Goal: Task Accomplishment & Management: Manage account settings

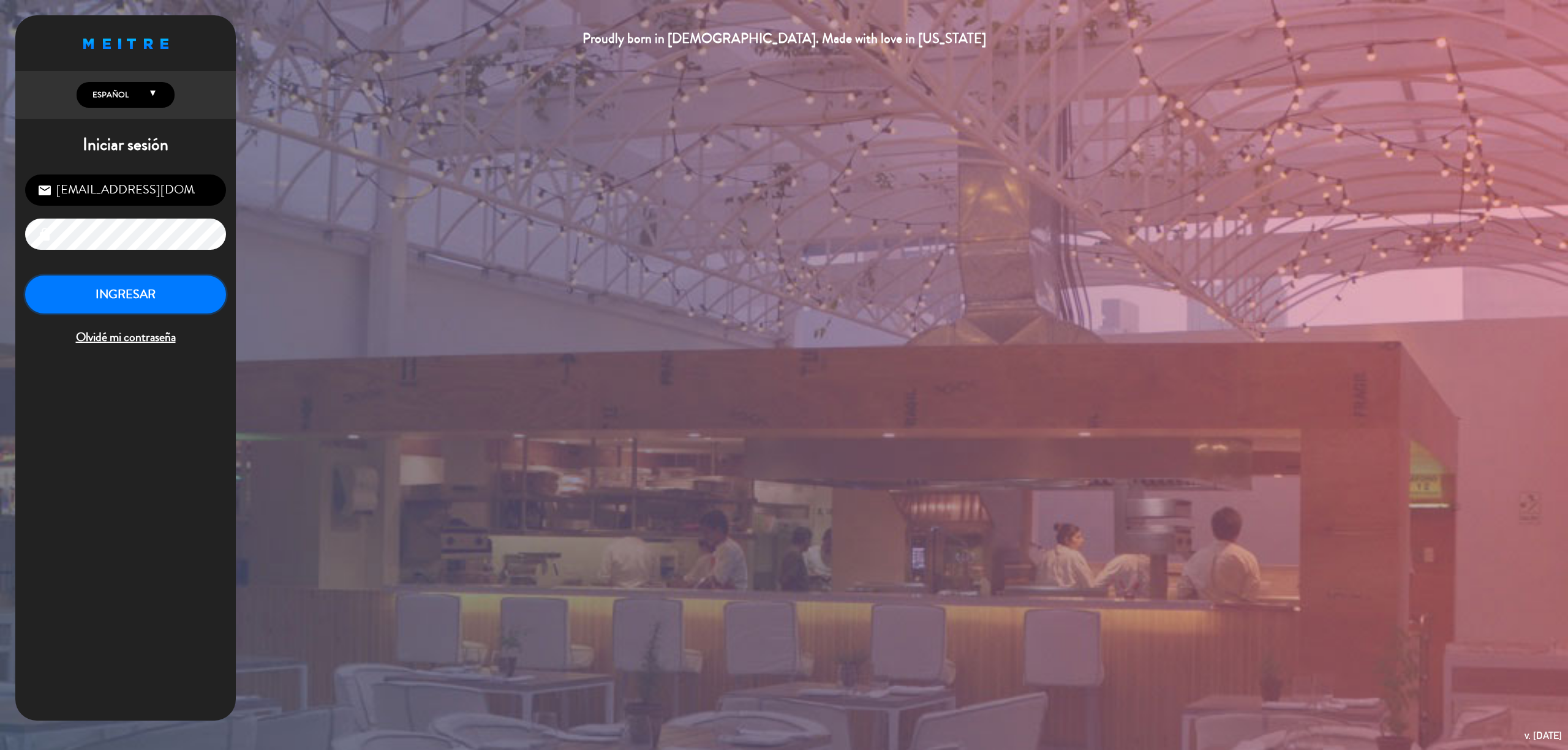
click at [139, 298] on button "INGRESAR" at bounding box center [125, 295] width 201 height 38
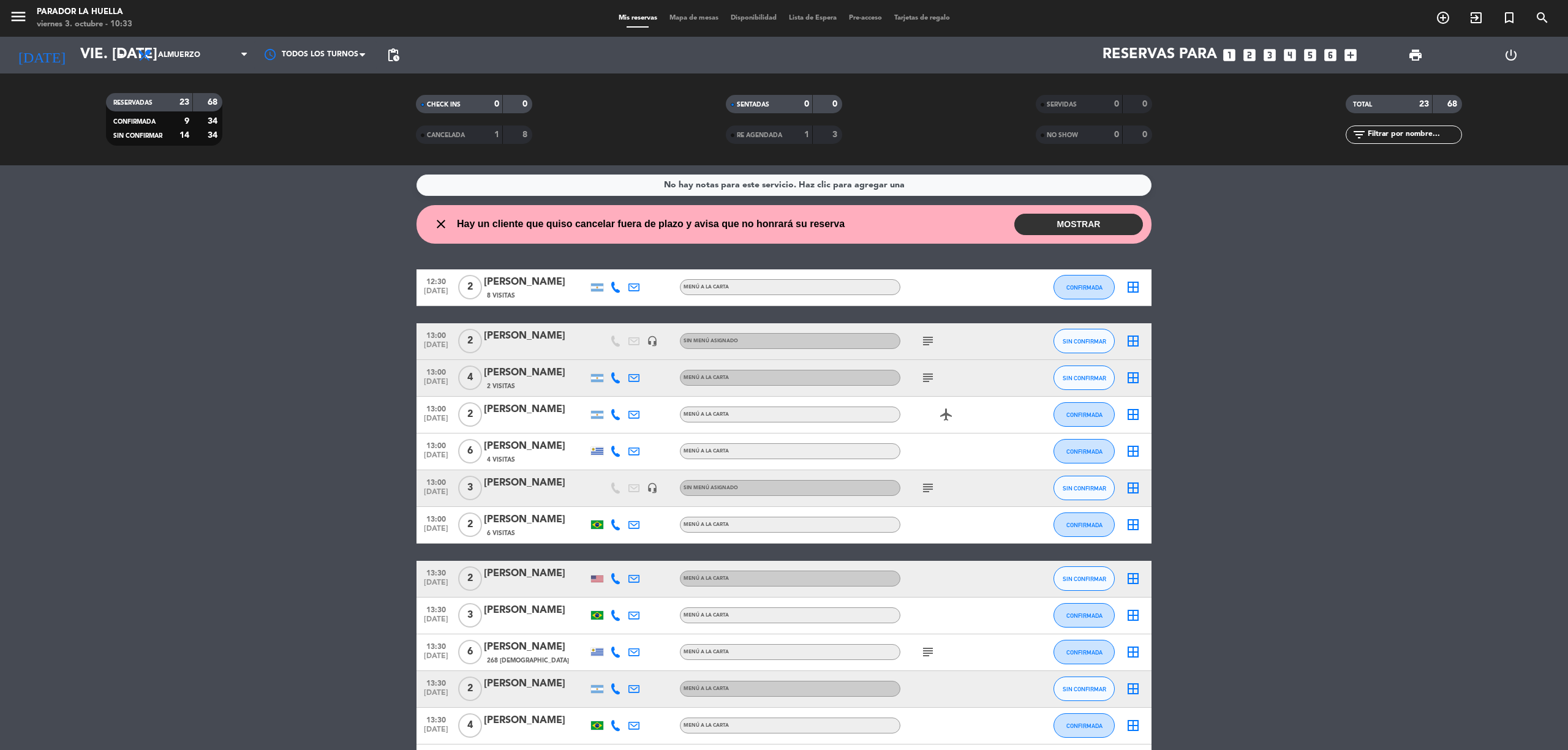
click at [1094, 245] on div "No hay notas para este servicio. Haz clic para agregar una close Hay un cliente…" at bounding box center [784, 457] width 1568 height 585
click at [1098, 231] on button "MOSTRAR" at bounding box center [1078, 225] width 128 height 22
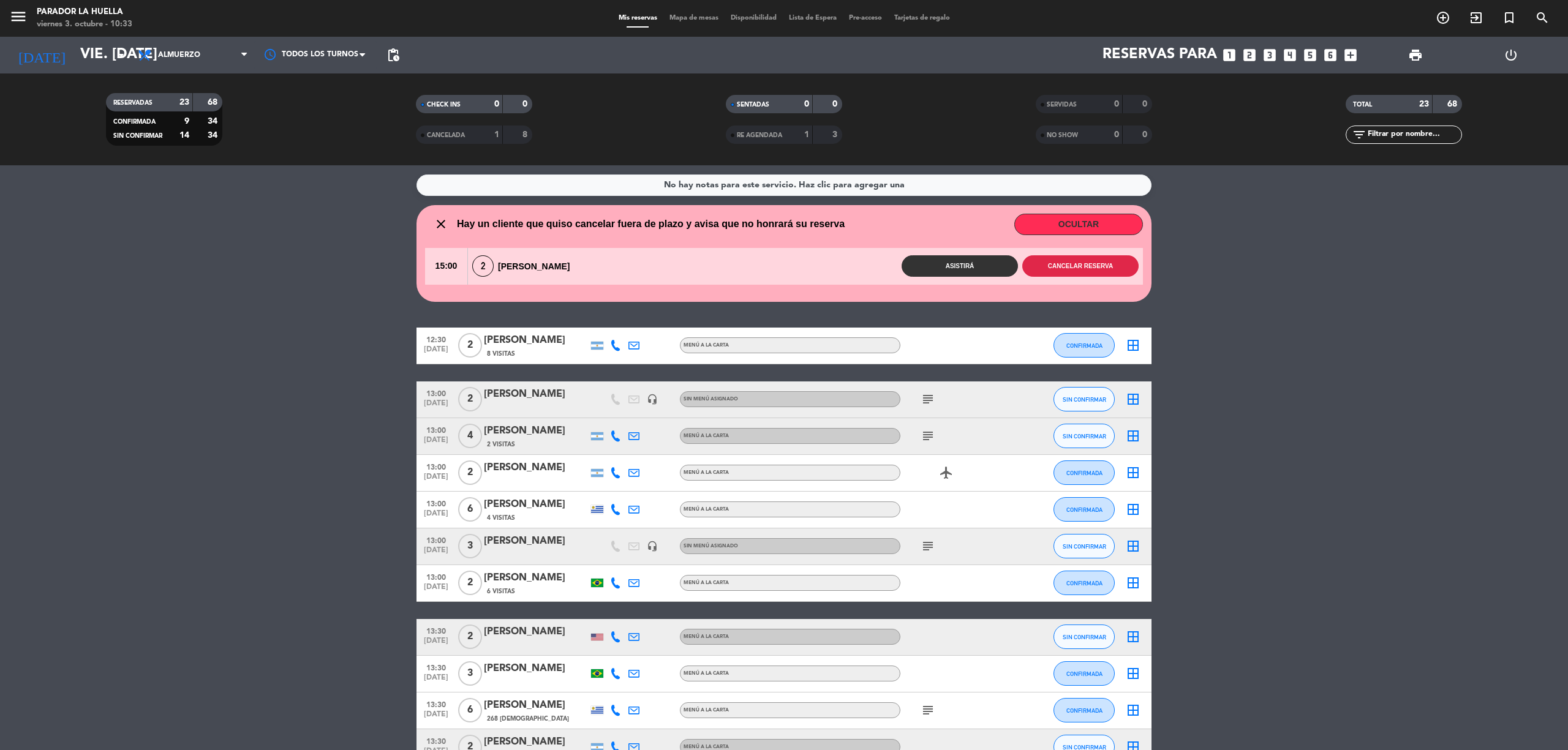
click at [1088, 268] on button "Cancelar reserva" at bounding box center [1080, 266] width 116 height 22
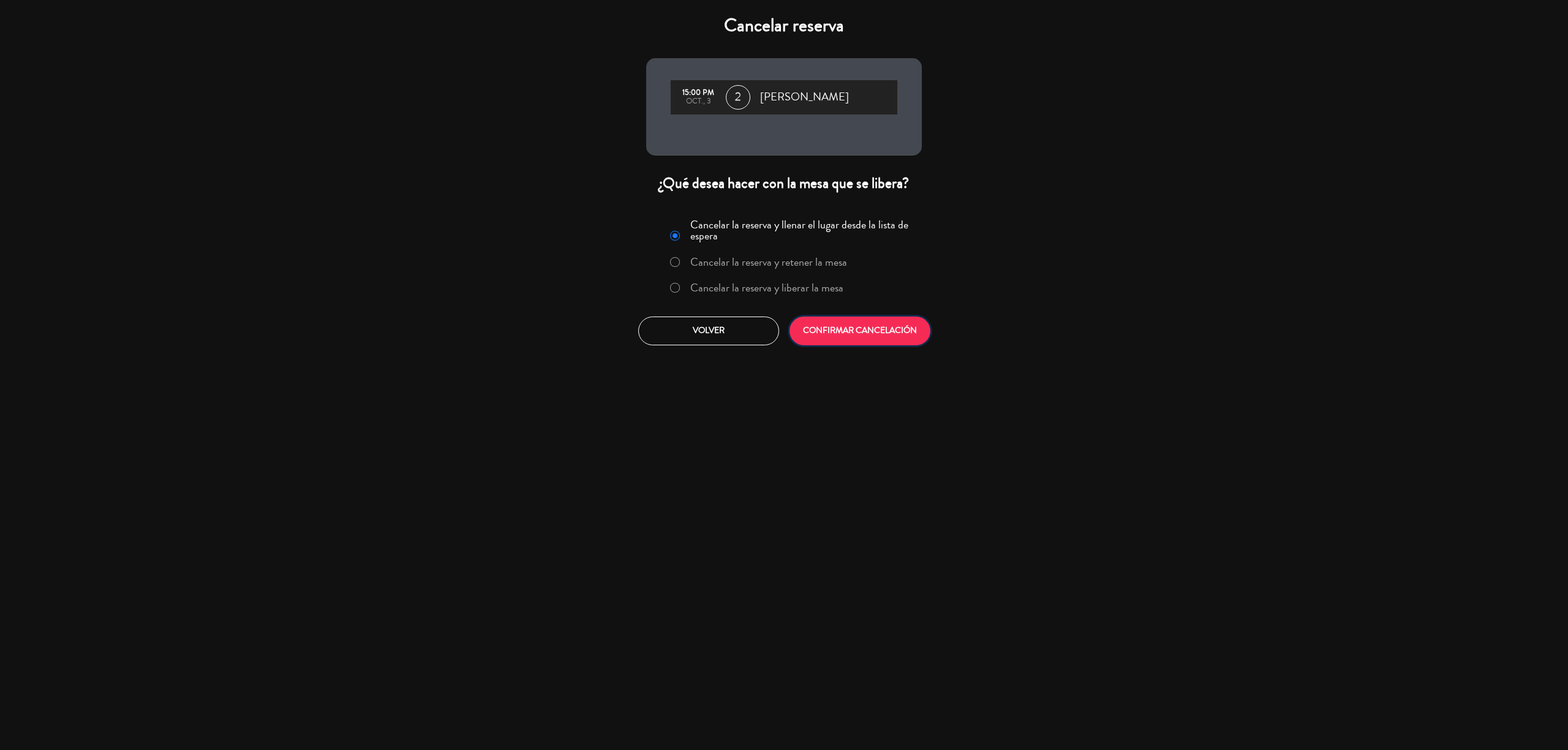
click at [899, 318] on button "CONFIRMAR CANCELACIÓN" at bounding box center [860, 331] width 141 height 29
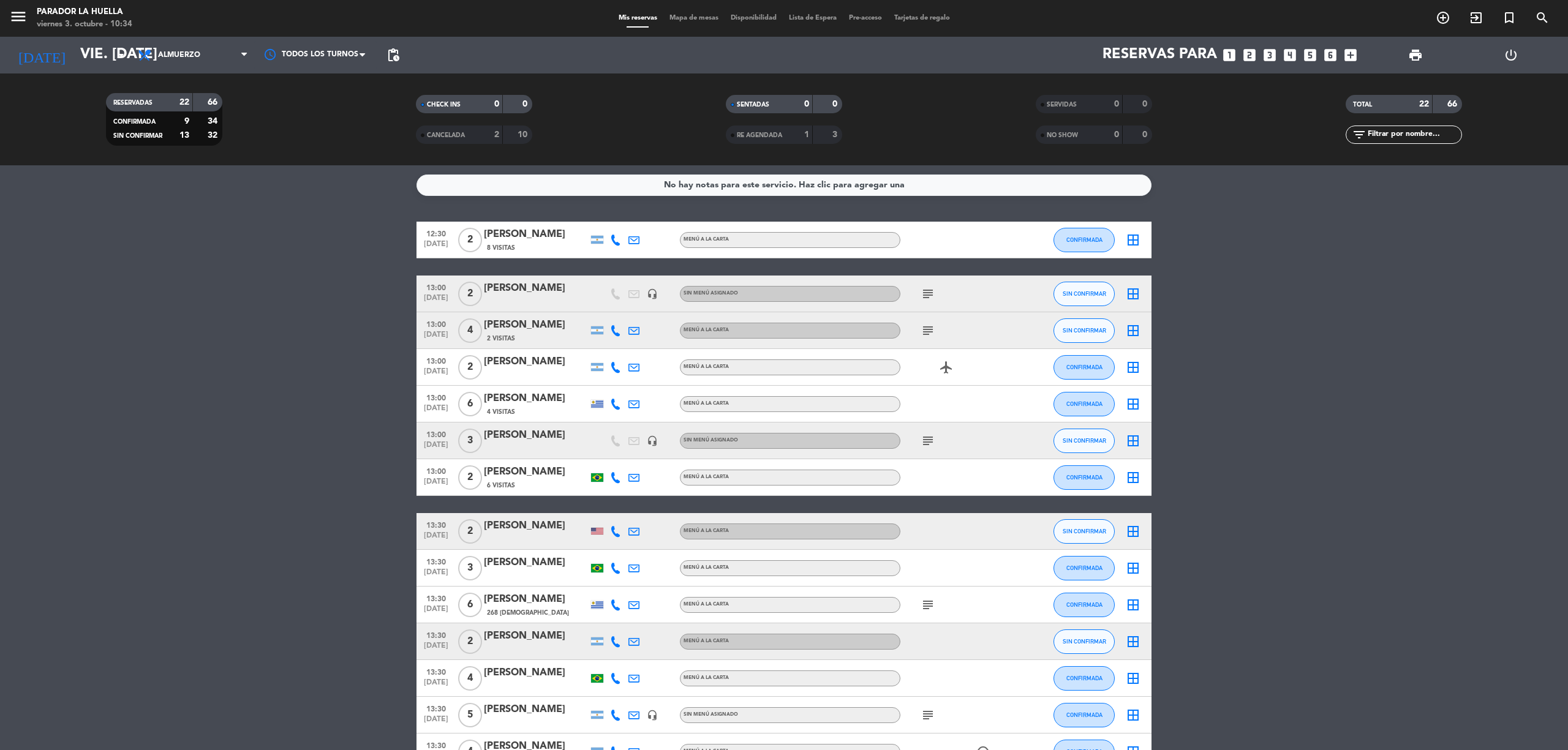
click at [1321, 341] on bookings-row "12:30 [DATE] 2 [PERSON_NAME] 8 Visitas MENÚ A LA CARTA CONFIRMADA border_all 13…" at bounding box center [784, 668] width 1568 height 894
click at [1084, 295] on span "SIN CONFIRMAR" at bounding box center [1084, 293] width 43 height 7
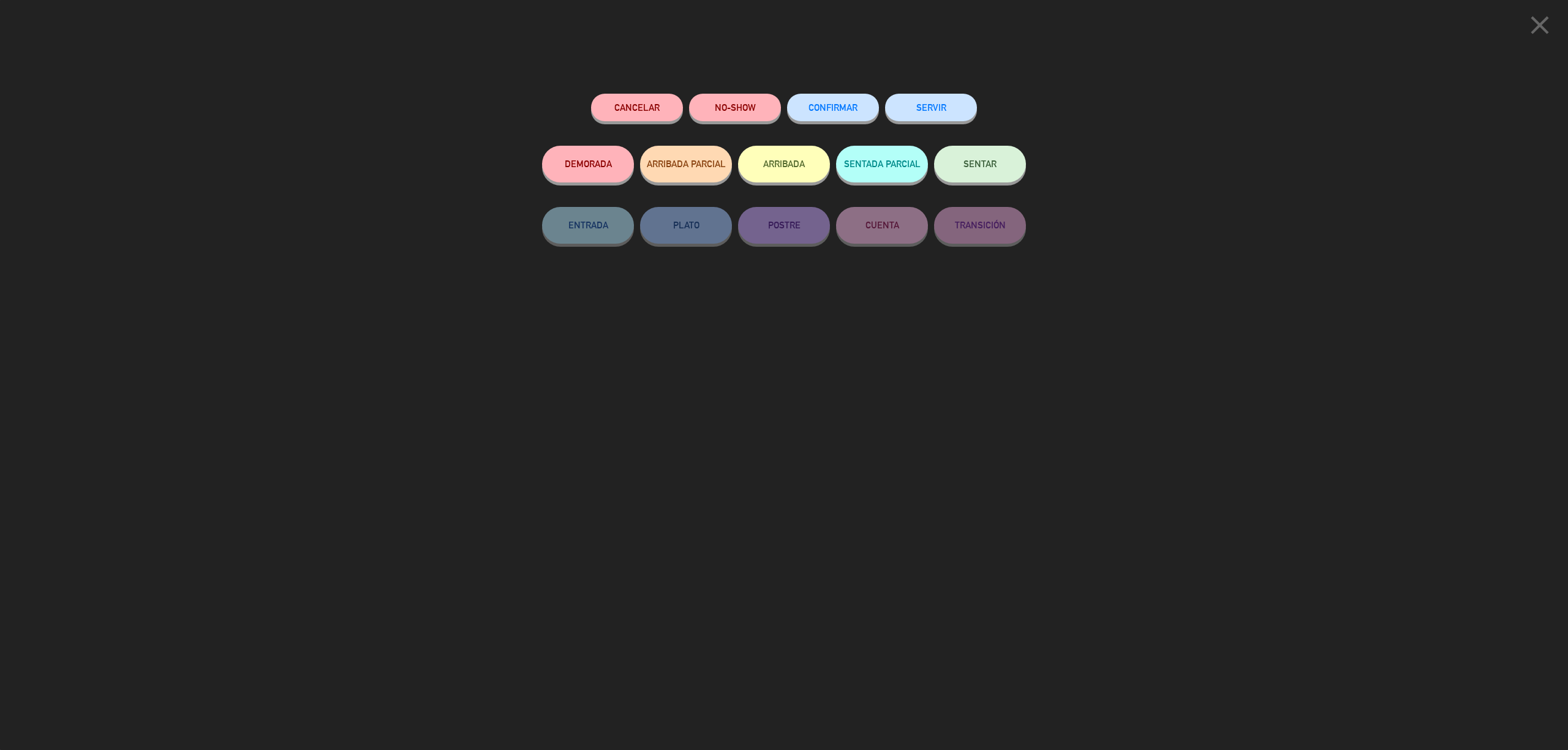
click at [843, 108] on span "CONFIRMAR" at bounding box center [833, 107] width 49 height 10
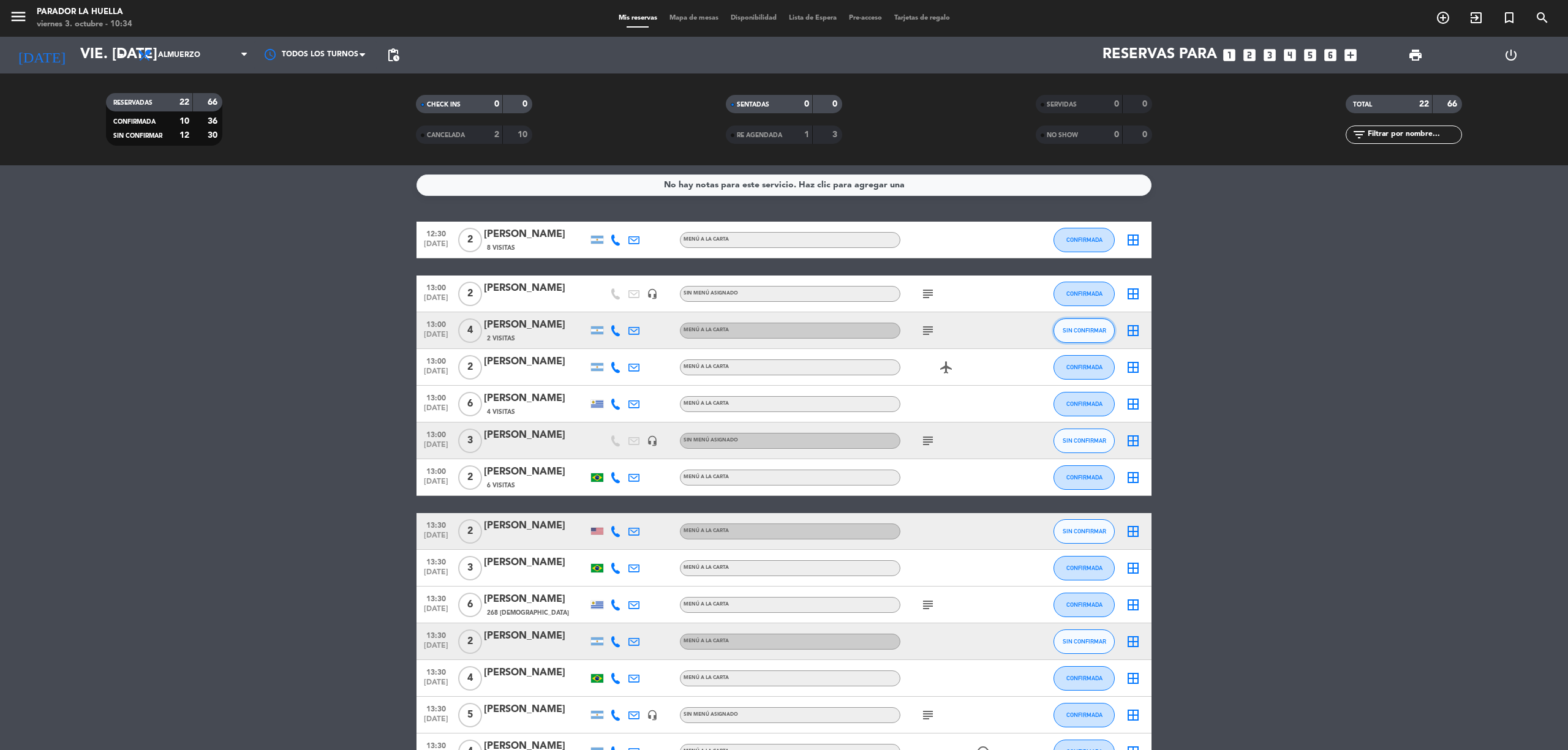
click at [1099, 324] on button "SIN CONFIRMAR" at bounding box center [1084, 330] width 61 height 24
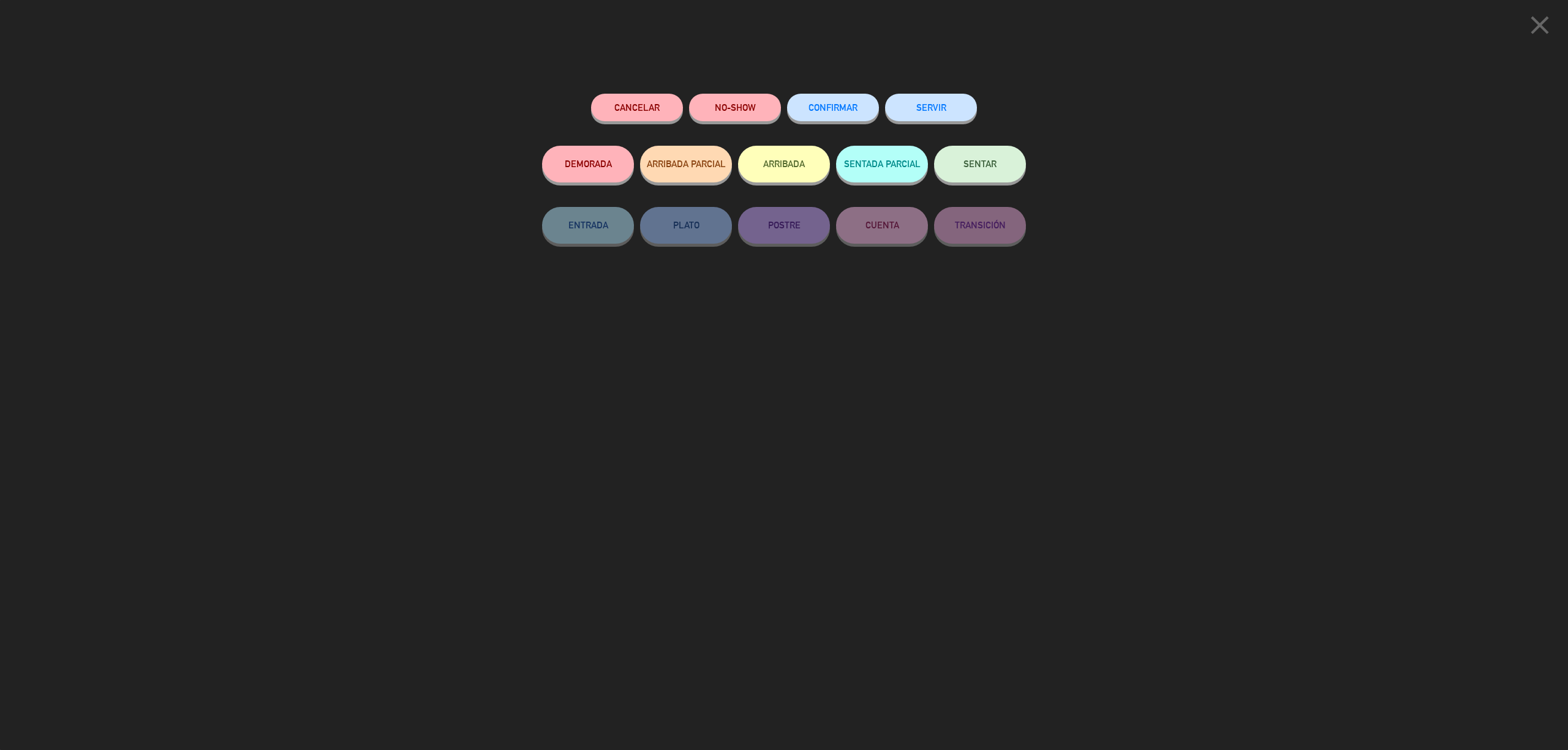
drag, startPoint x: 835, startPoint y: 84, endPoint x: 836, endPoint y: 98, distance: 14.0
click at [836, 88] on div "Cancelar NO-SHOW CONFIRMAR SERVIR DEMORADA ARRIBADA PARCIAL ARRIBADA SENTADA PA…" at bounding box center [784, 417] width 501 height 665
click at [836, 98] on button "CONFIRMAR" at bounding box center [833, 107] width 92 height 27
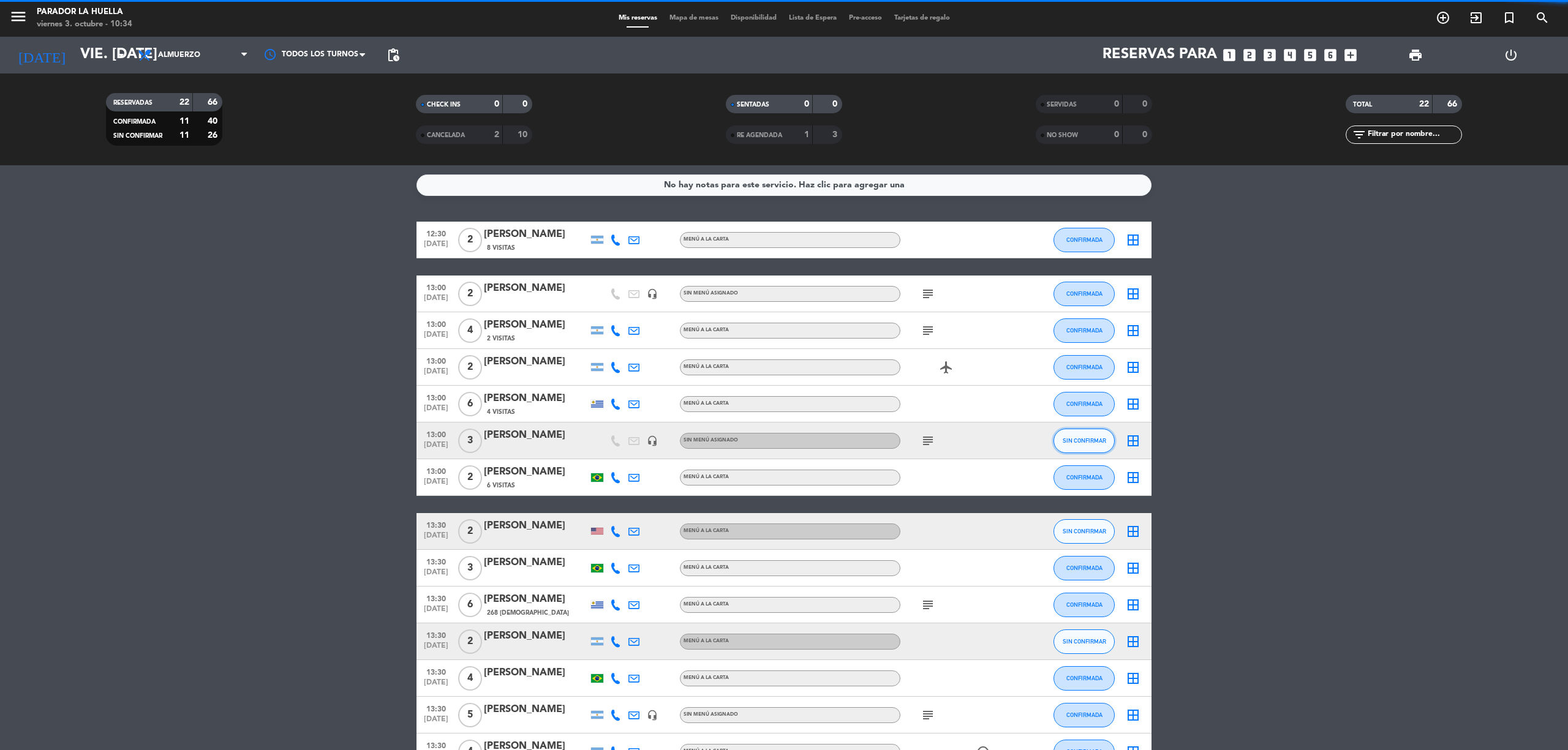
click at [1090, 449] on button "SIN CONFIRMAR" at bounding box center [1084, 441] width 61 height 24
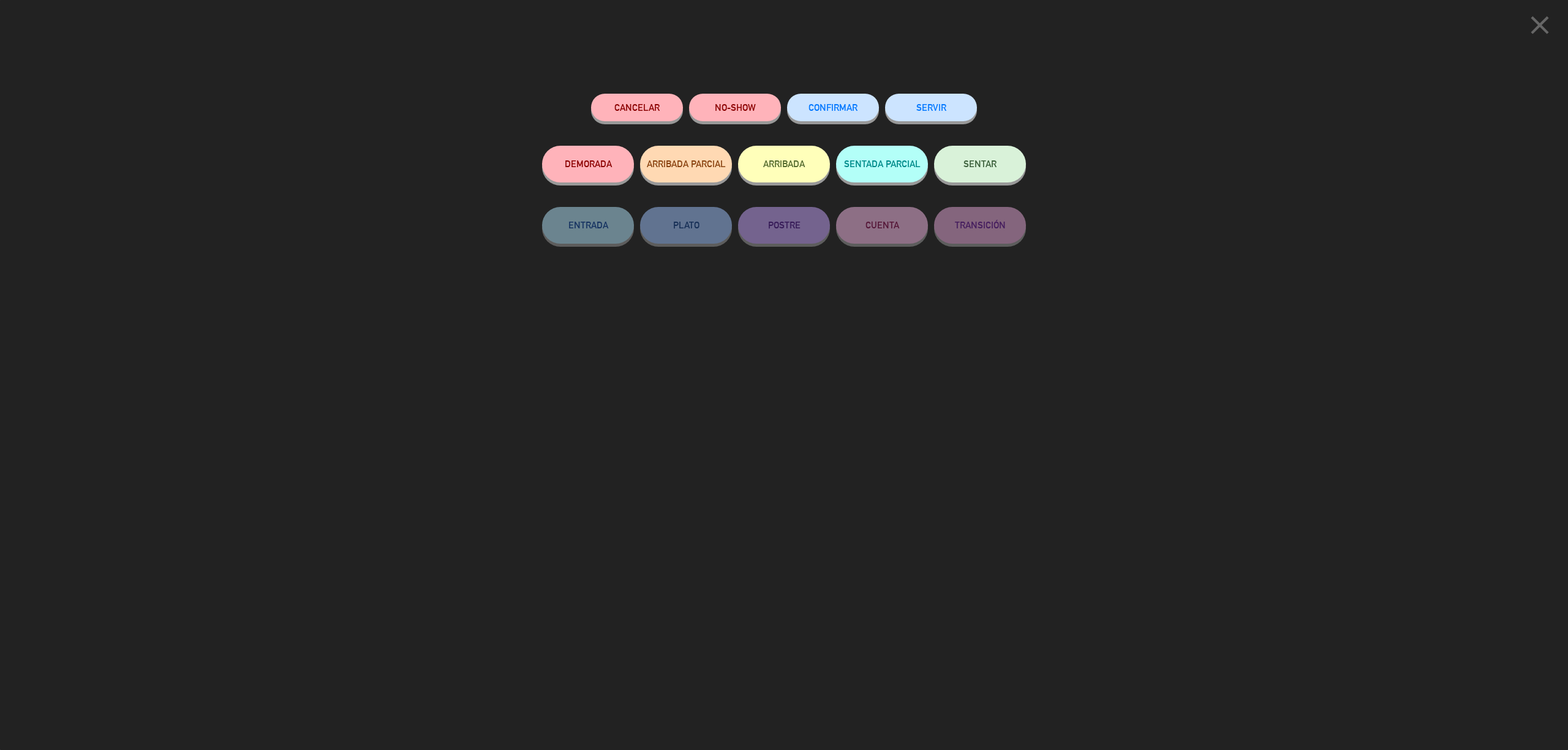
click at [861, 101] on button "CONFIRMAR" at bounding box center [833, 107] width 92 height 27
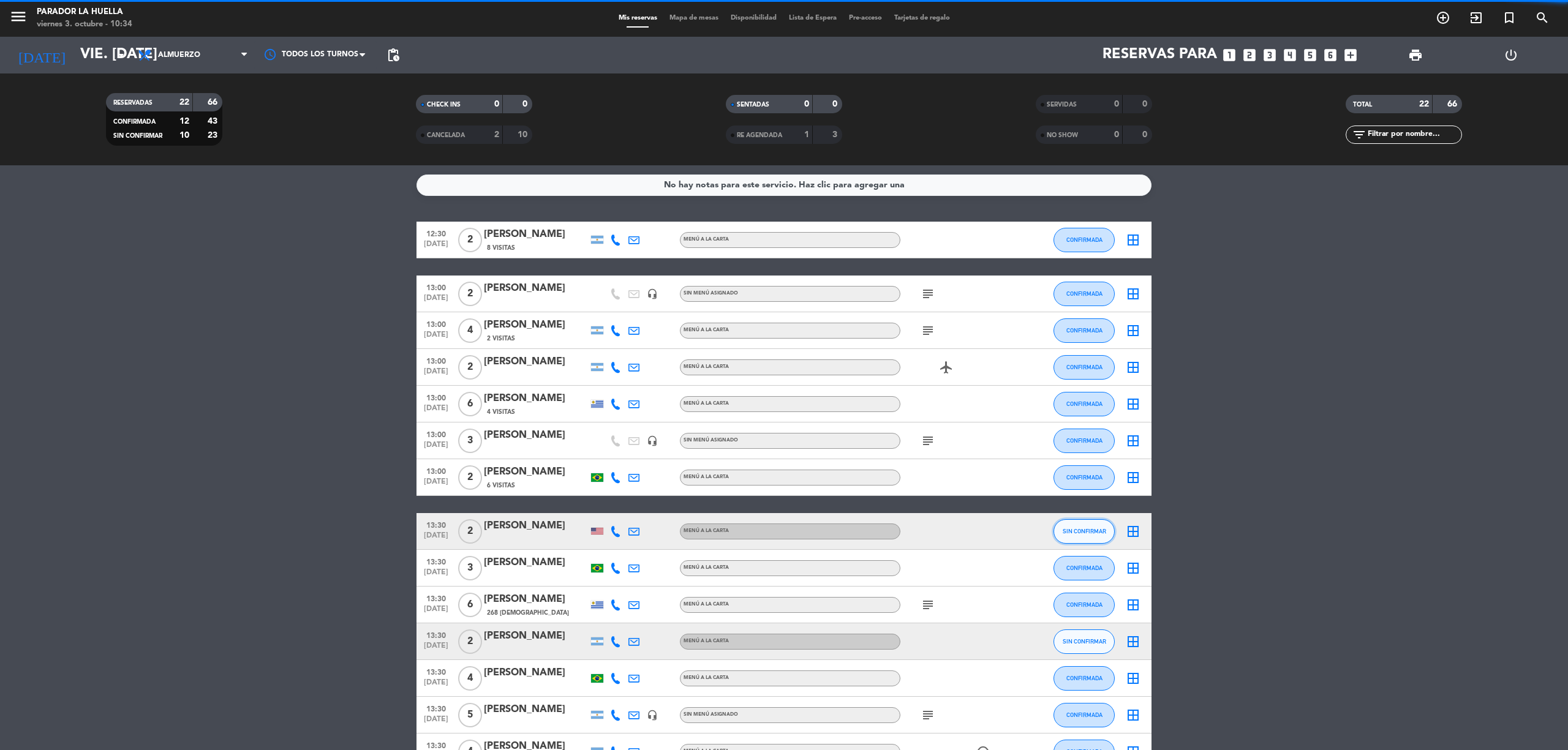
click at [1091, 535] on button "SIN CONFIRMAR" at bounding box center [1084, 532] width 61 height 24
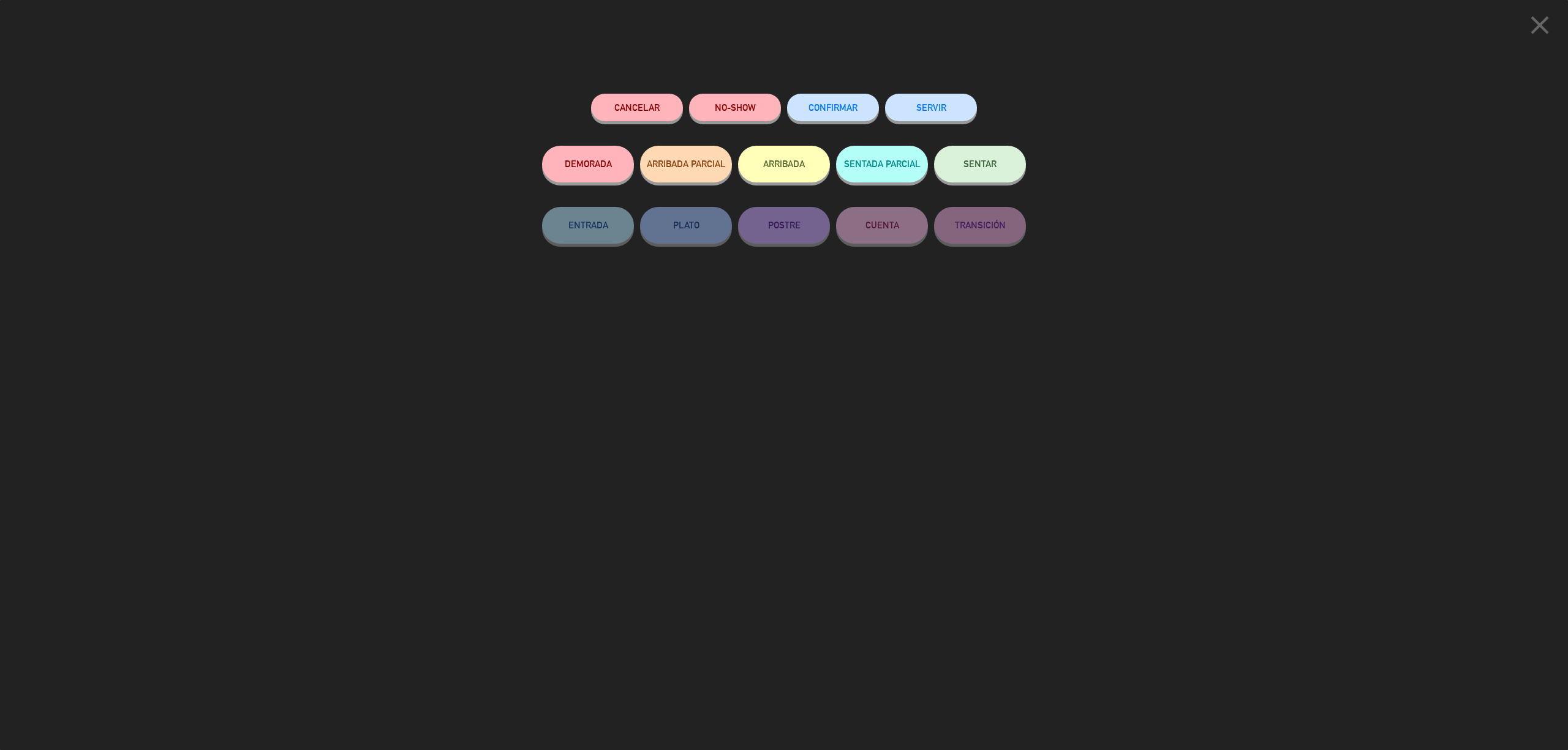
click at [819, 104] on span "CONFIRMAR" at bounding box center [833, 107] width 49 height 10
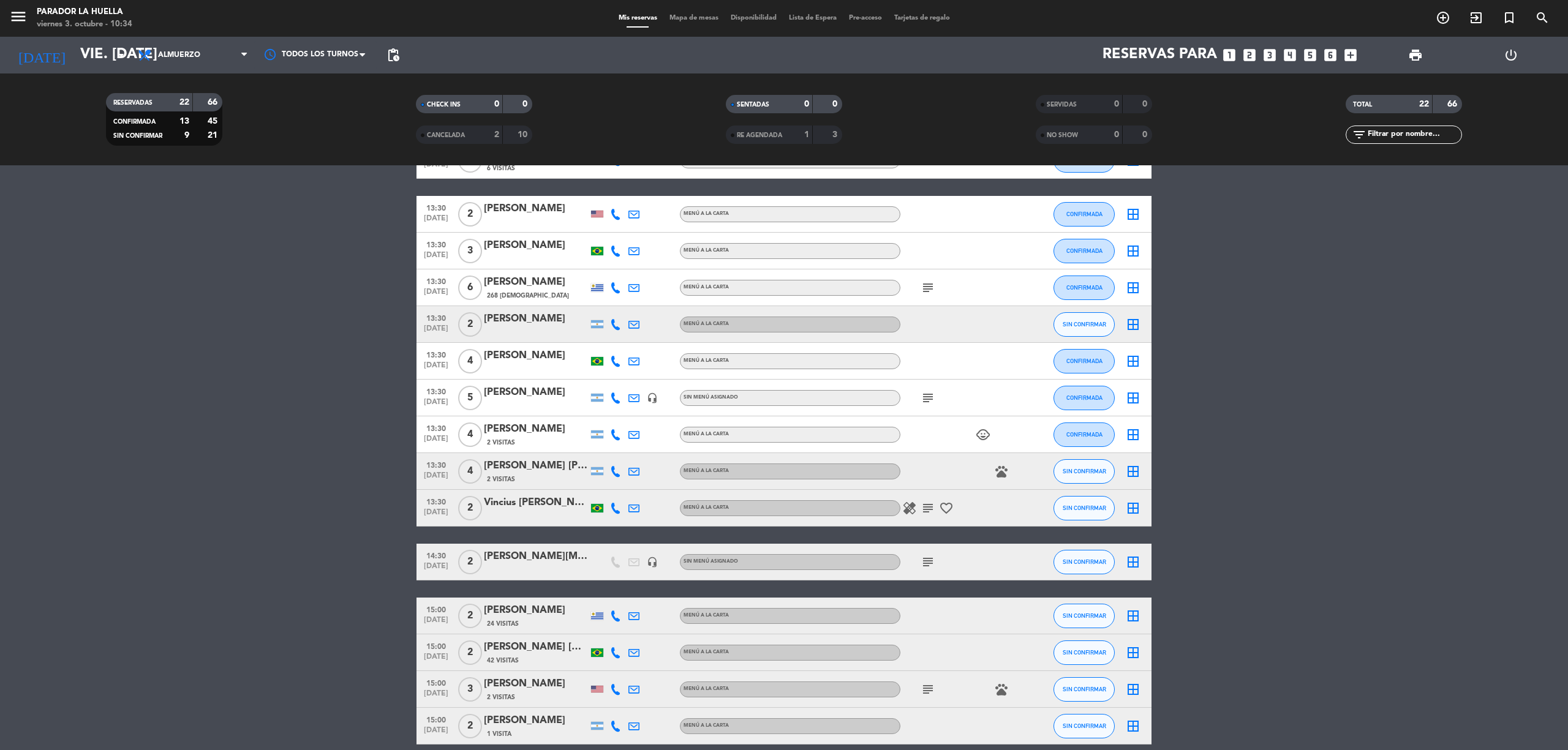
scroll to position [326, 0]
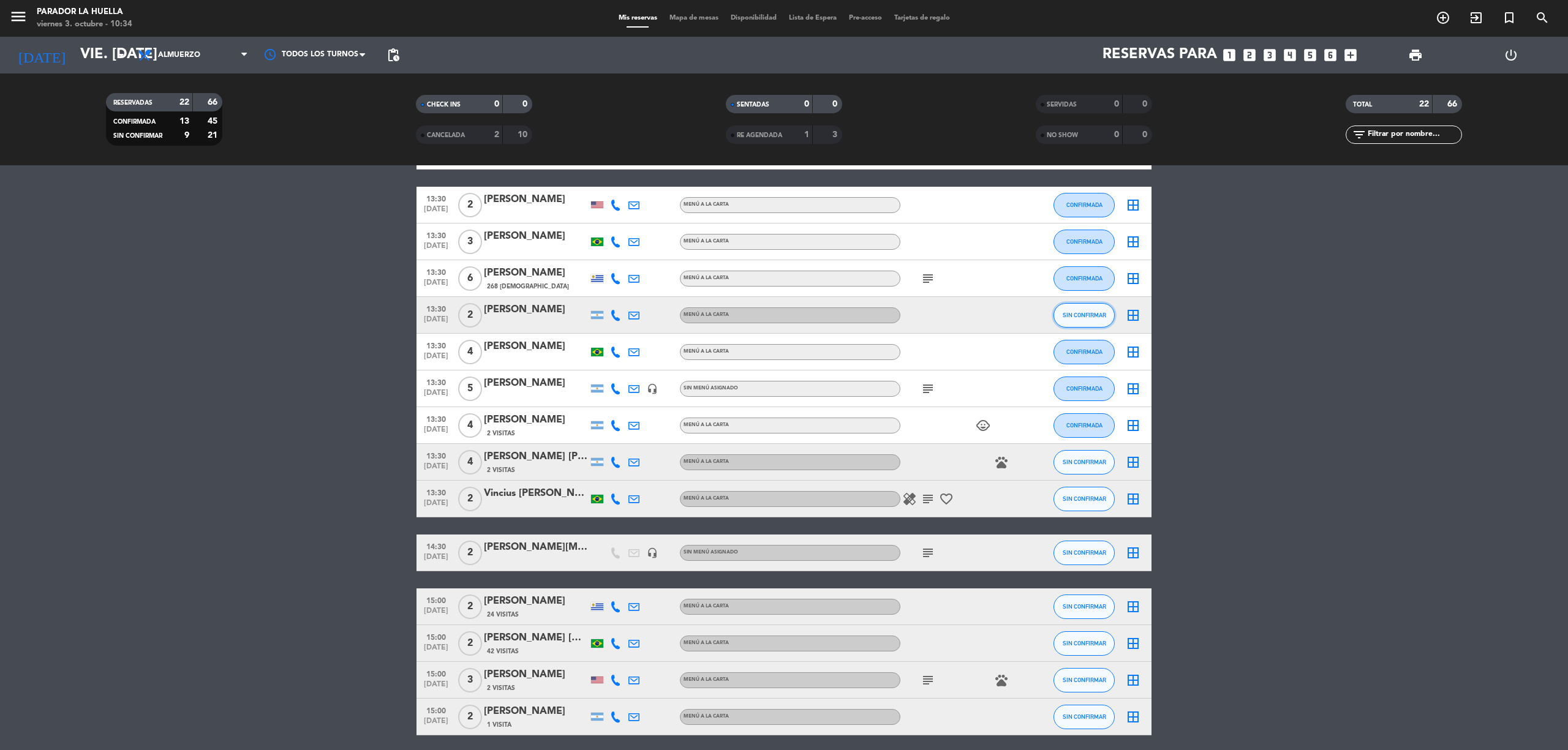
click at [1102, 318] on span "SIN CONFIRMAR" at bounding box center [1084, 315] width 43 height 7
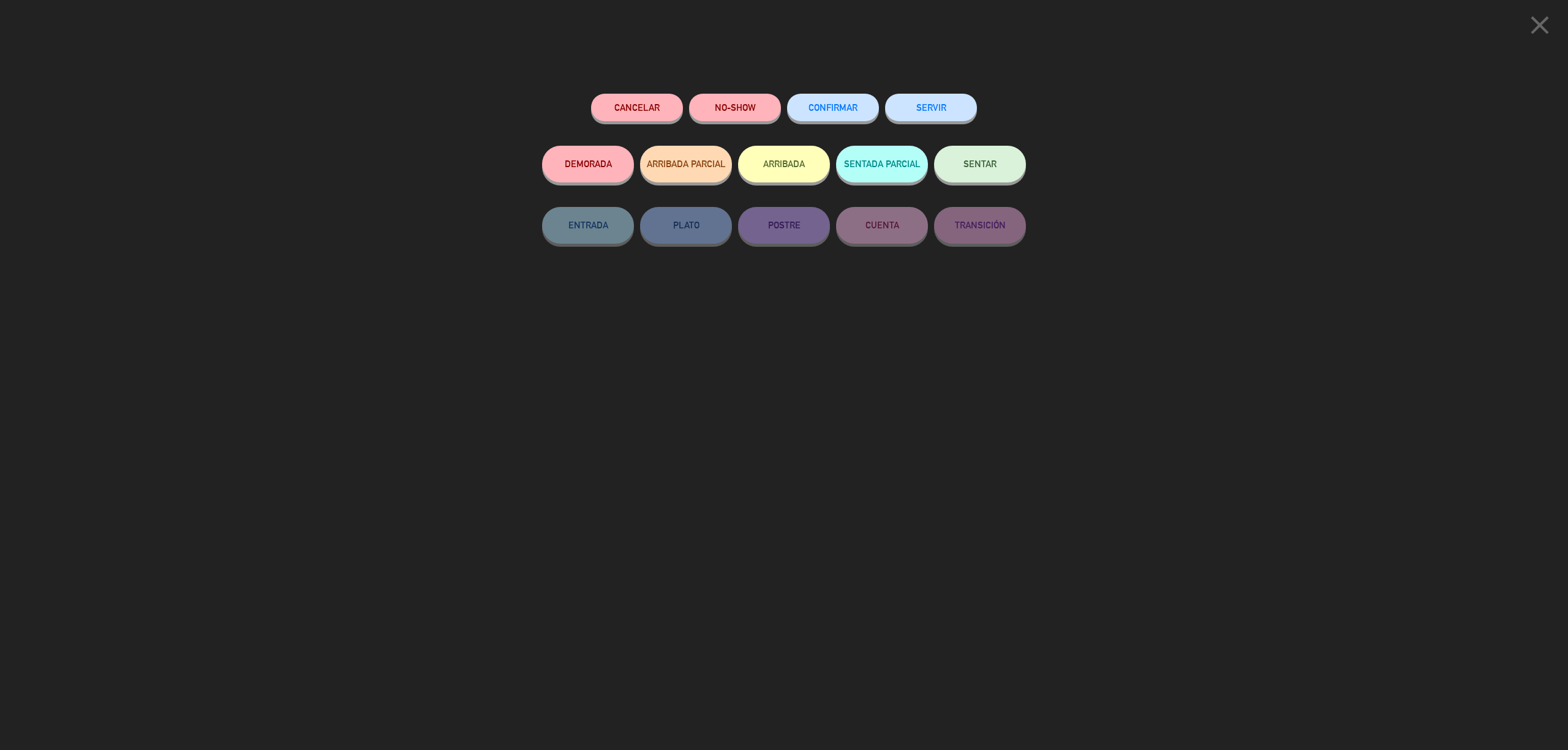
click at [859, 106] on button "CONFIRMAR" at bounding box center [833, 107] width 92 height 27
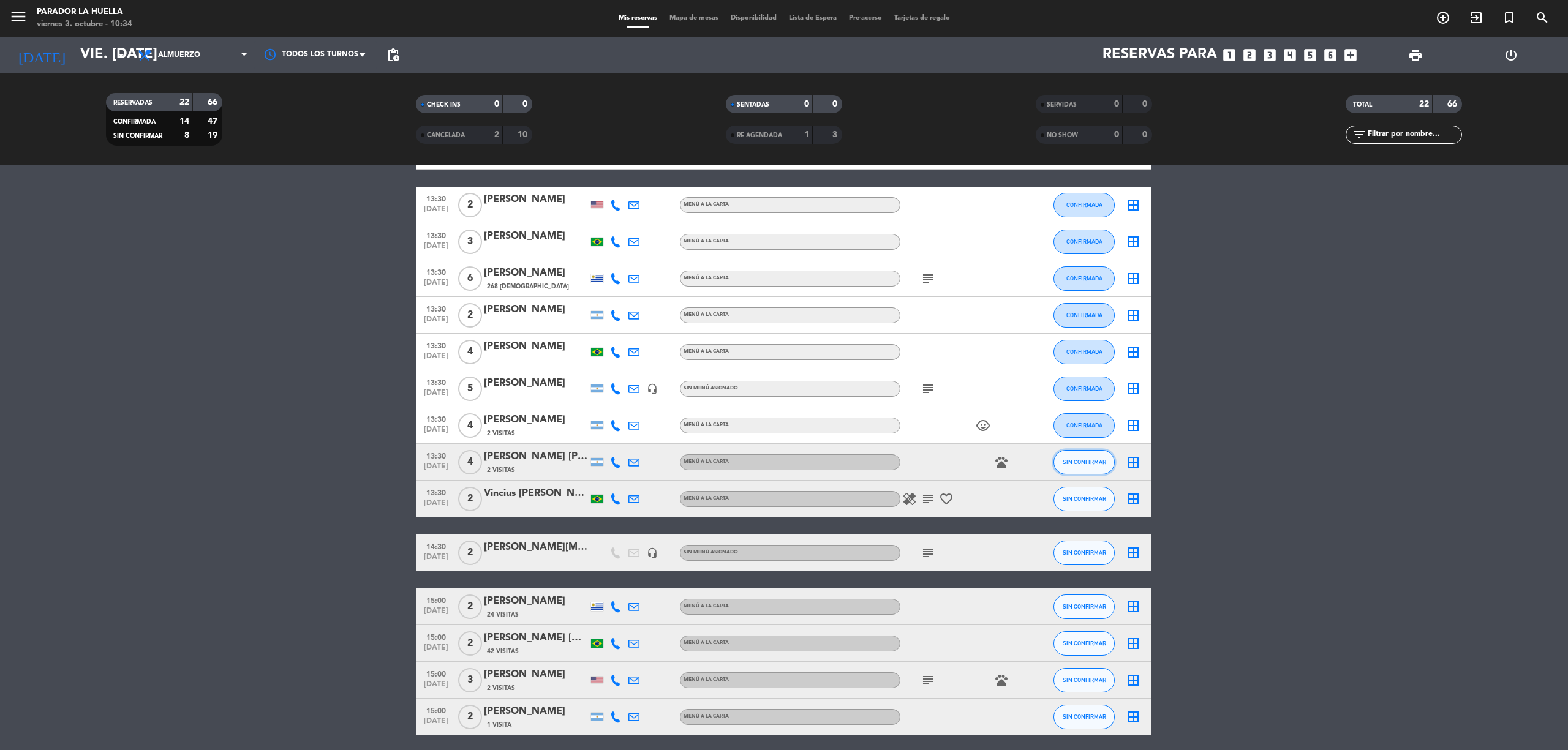
click at [1084, 466] on button "SIN CONFIRMAR" at bounding box center [1084, 463] width 61 height 24
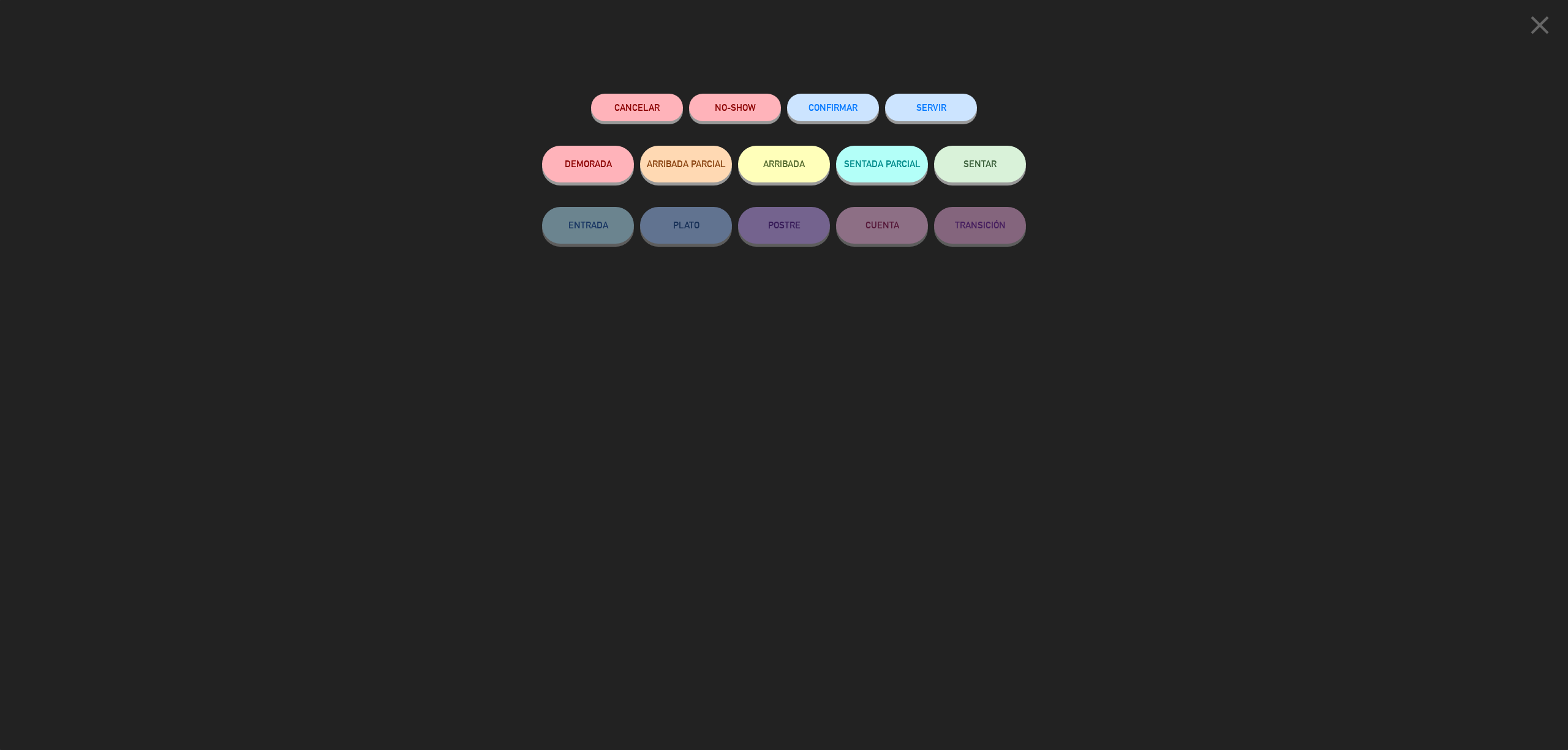
click at [826, 107] on span "CONFIRMAR" at bounding box center [833, 107] width 49 height 10
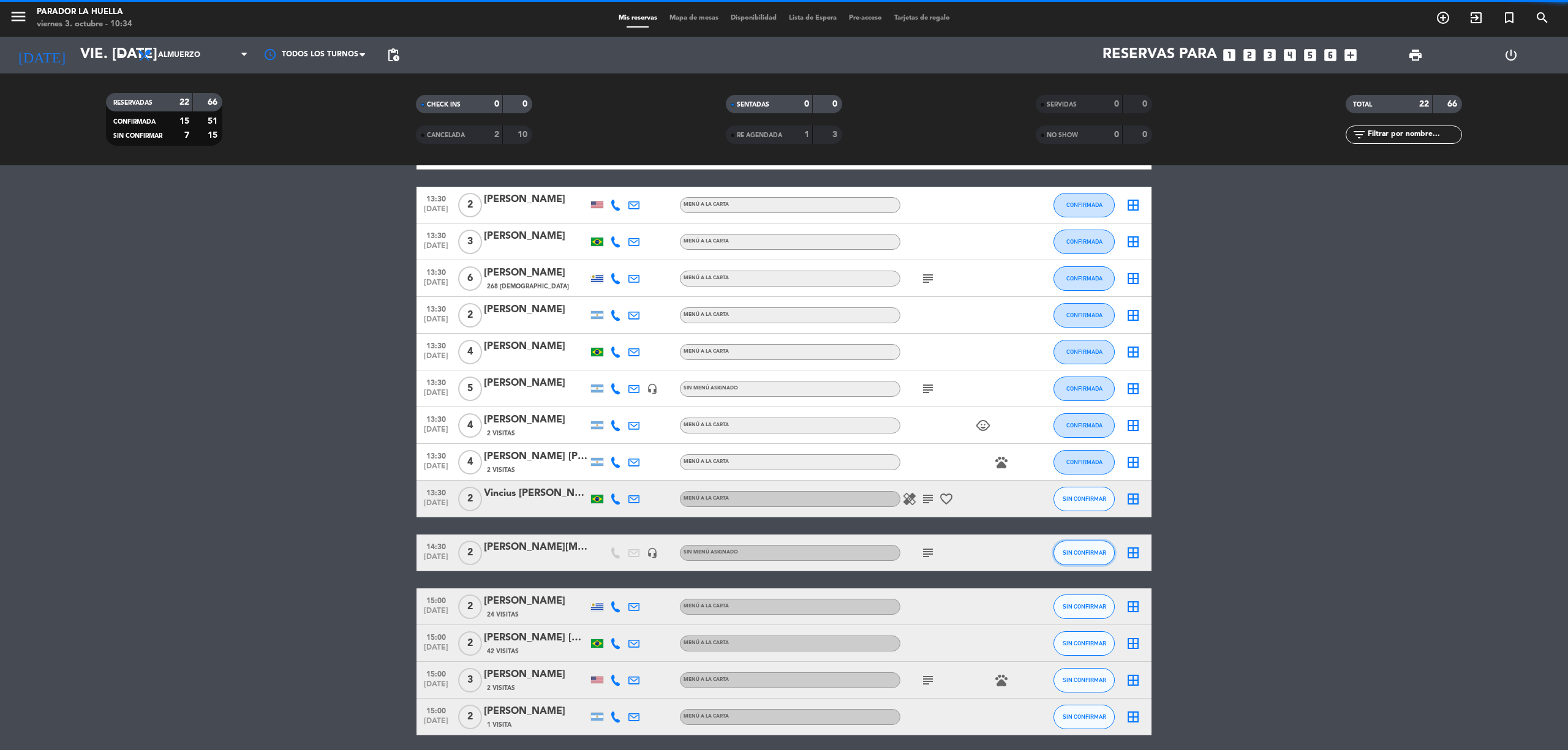
click at [1100, 553] on span "SIN CONFIRMAR" at bounding box center [1084, 553] width 43 height 7
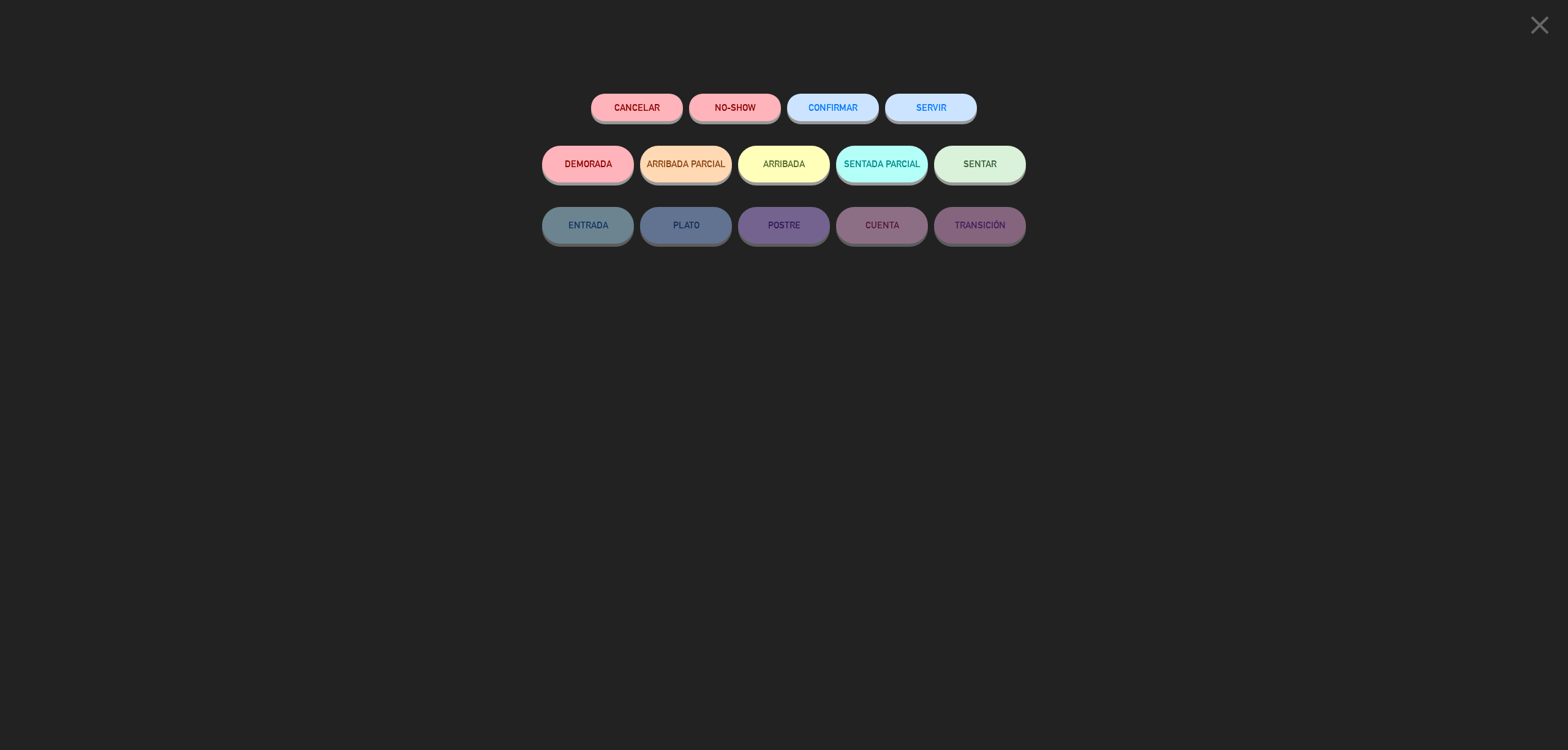
click at [836, 119] on button "CONFIRMAR" at bounding box center [833, 107] width 92 height 27
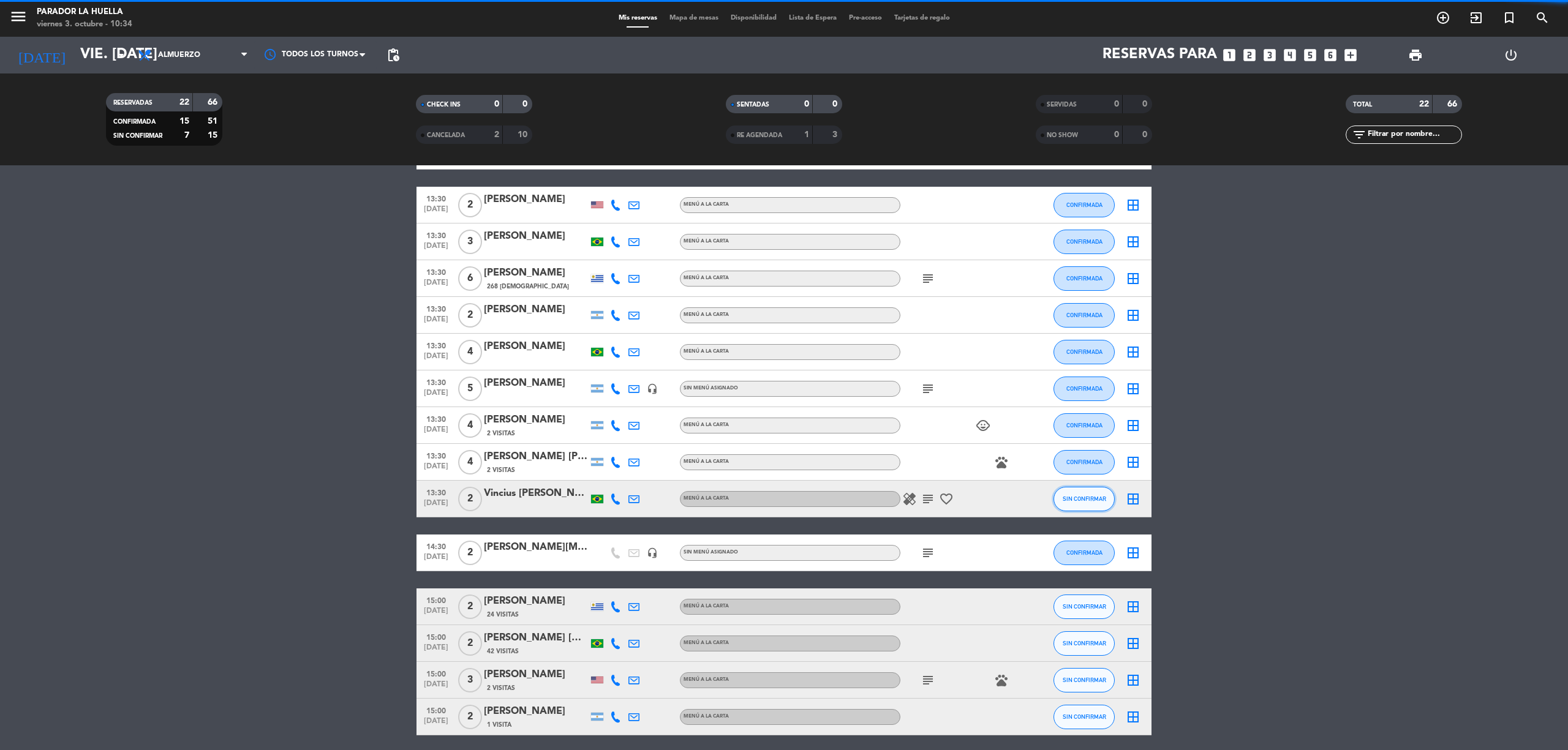
click at [1086, 503] on button "SIN CONFIRMAR" at bounding box center [1084, 499] width 61 height 24
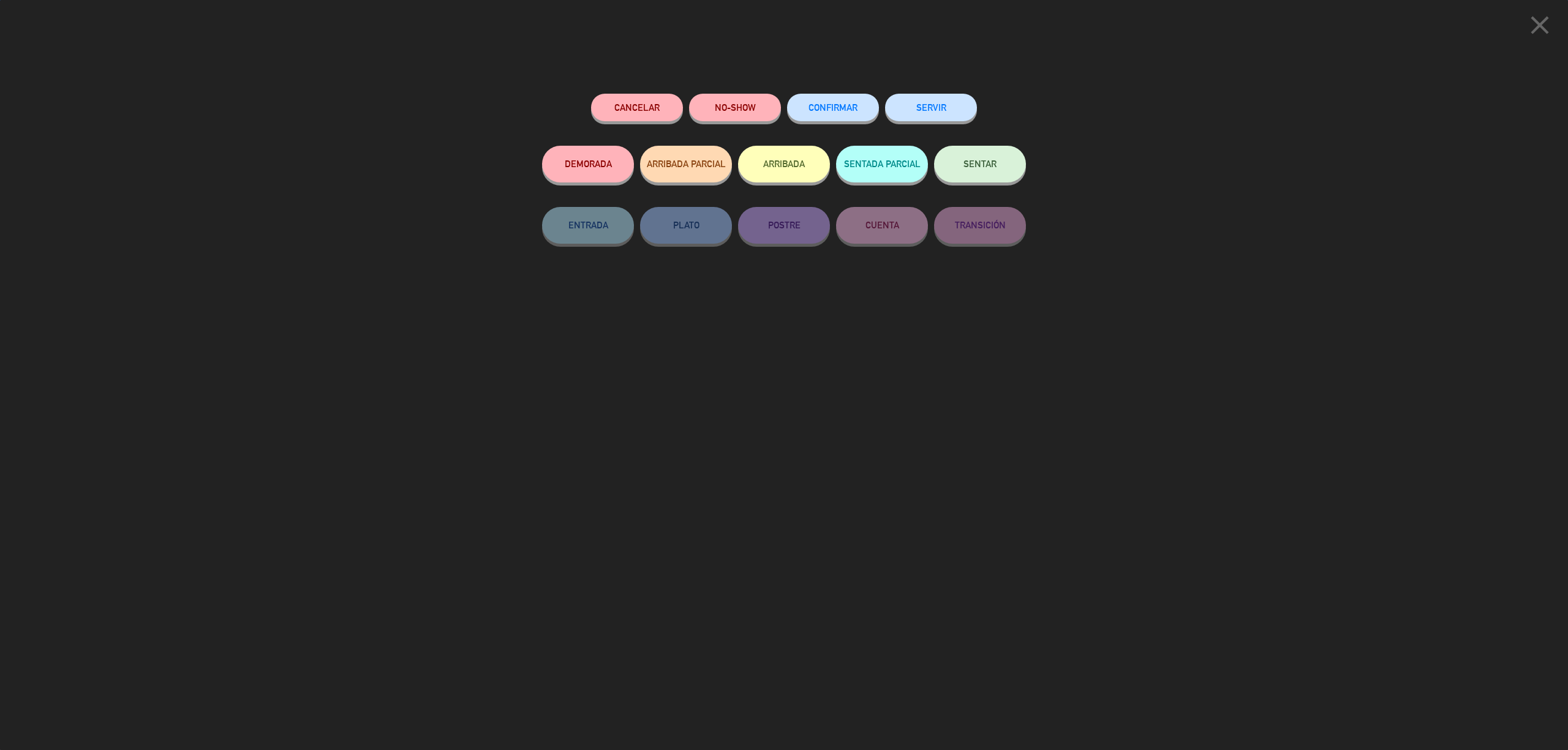
scroll to position [426, 0]
click at [852, 104] on span "CONFIRMAR" at bounding box center [833, 107] width 49 height 10
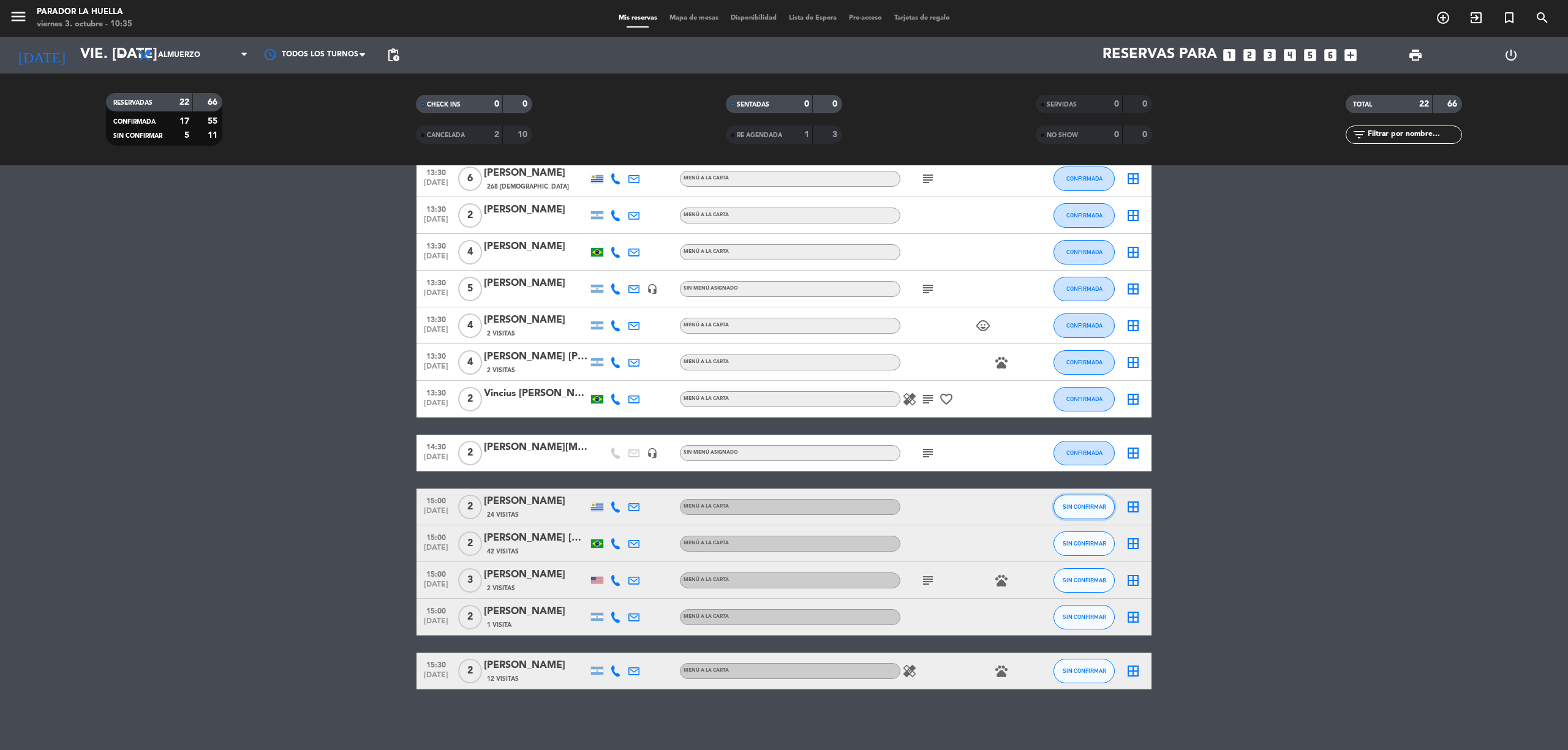
click at [1076, 509] on span "SIN CONFIRMAR" at bounding box center [1084, 507] width 43 height 7
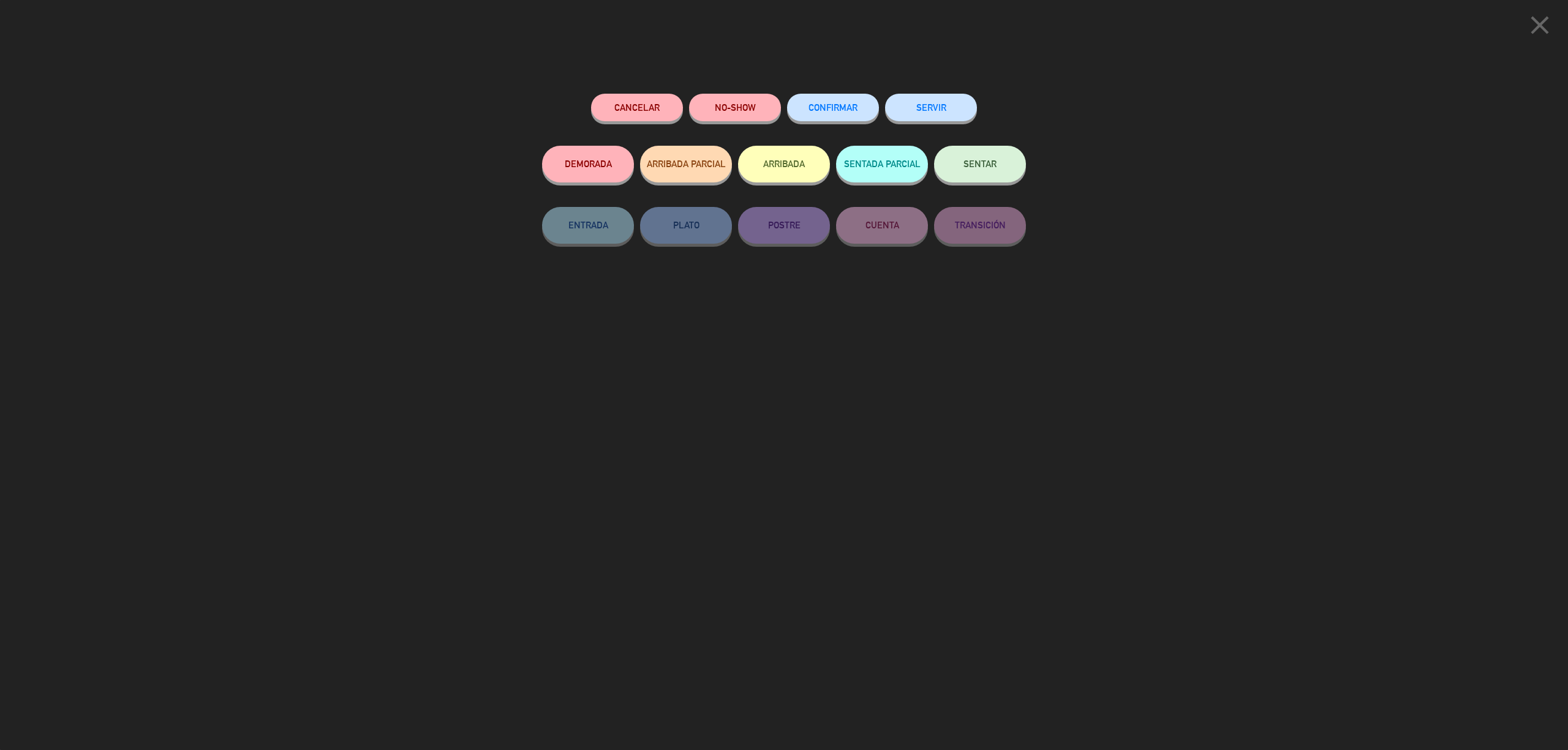
click at [865, 111] on button "CONFIRMAR" at bounding box center [833, 107] width 92 height 27
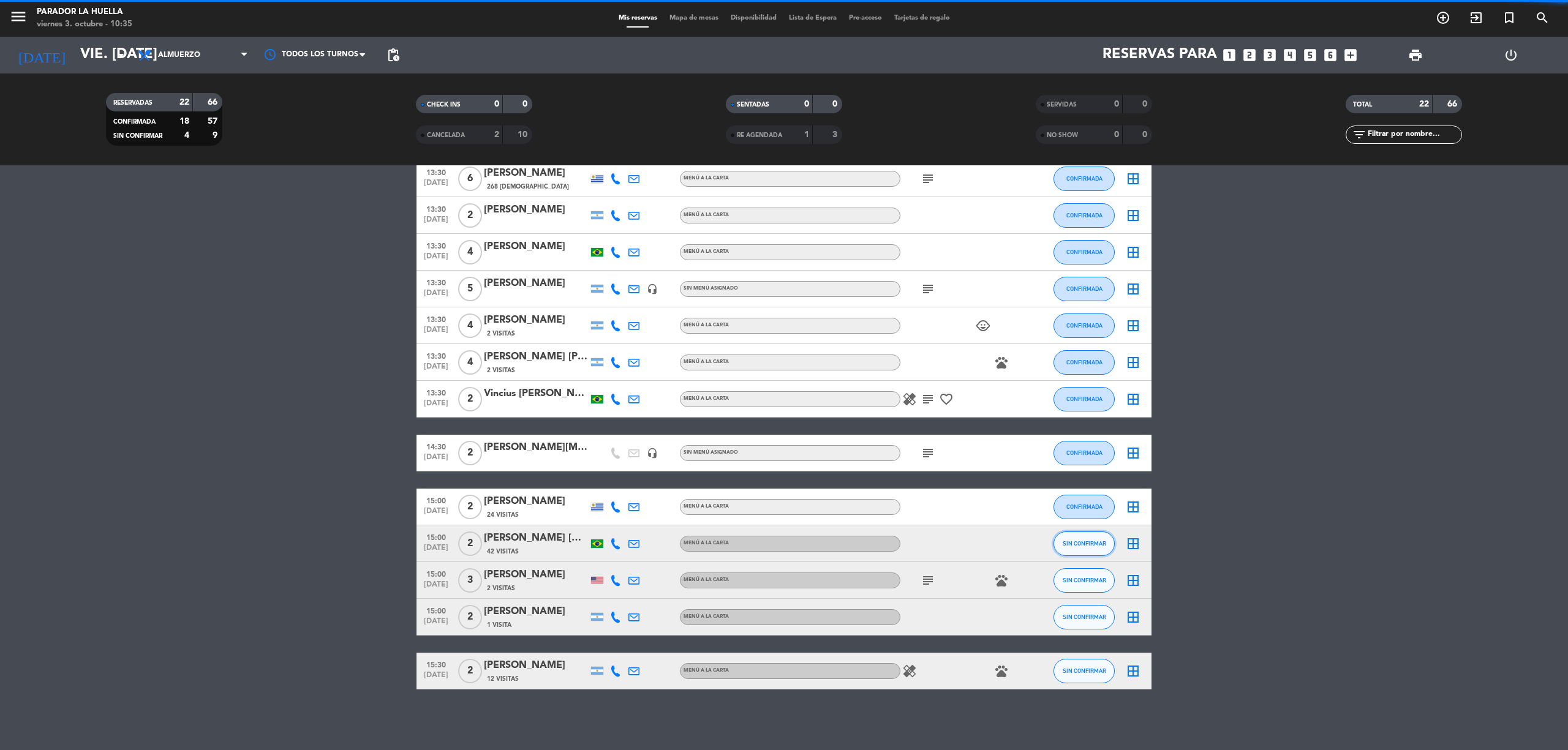
click at [1096, 549] on button "SIN CONFIRMAR" at bounding box center [1084, 544] width 61 height 24
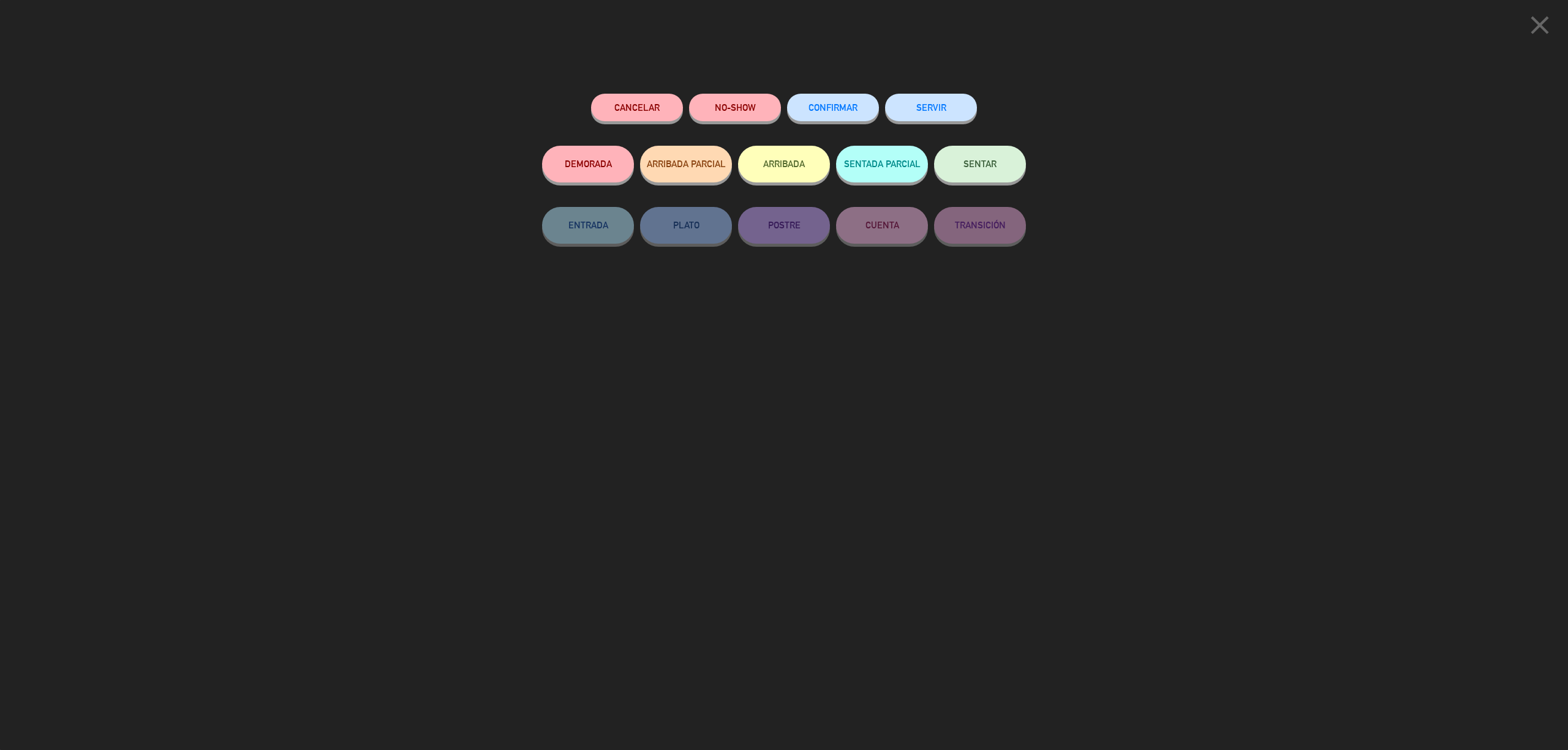
click at [856, 113] on button "CONFIRMAR" at bounding box center [833, 107] width 92 height 27
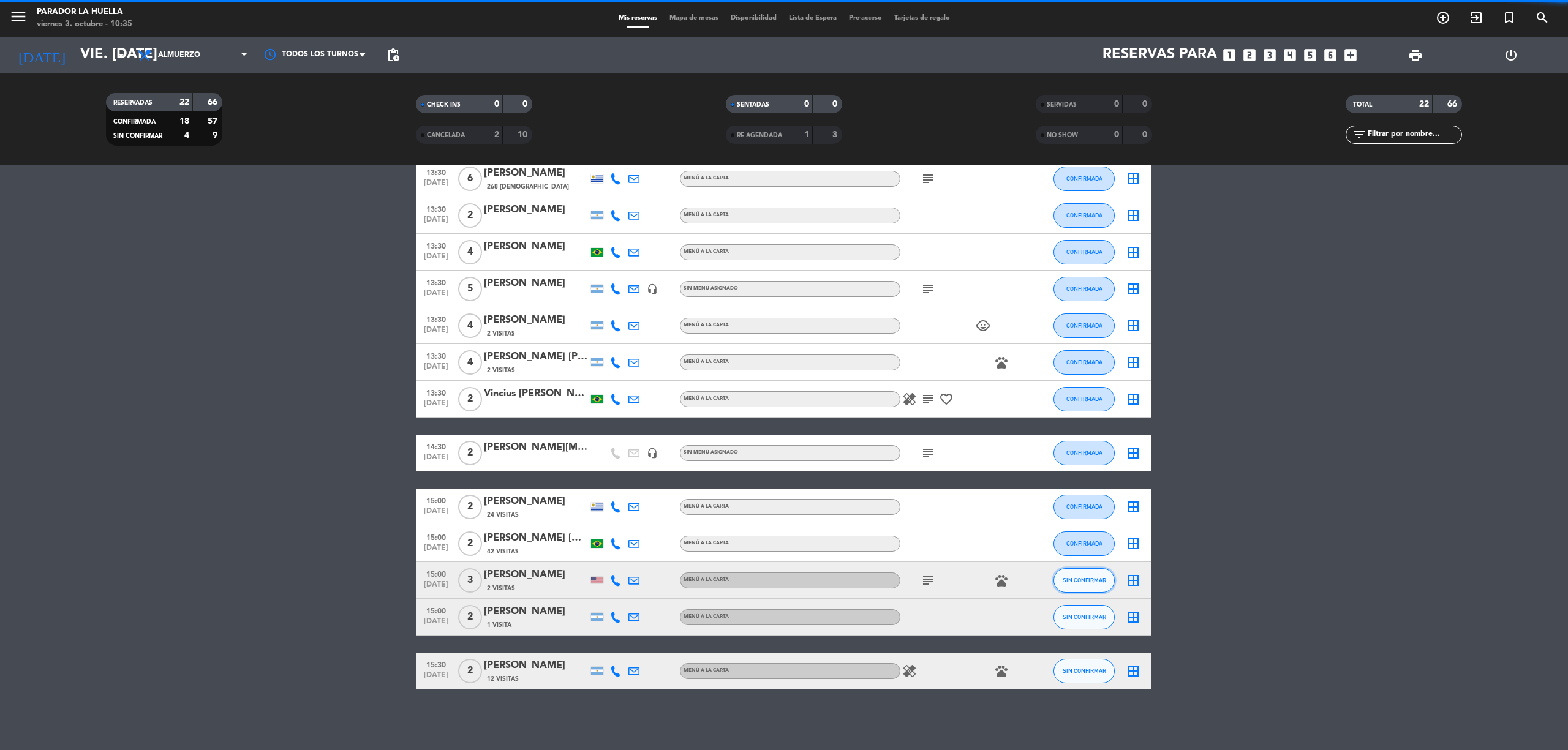
click at [1100, 583] on button "SIN CONFIRMAR" at bounding box center [1084, 581] width 61 height 24
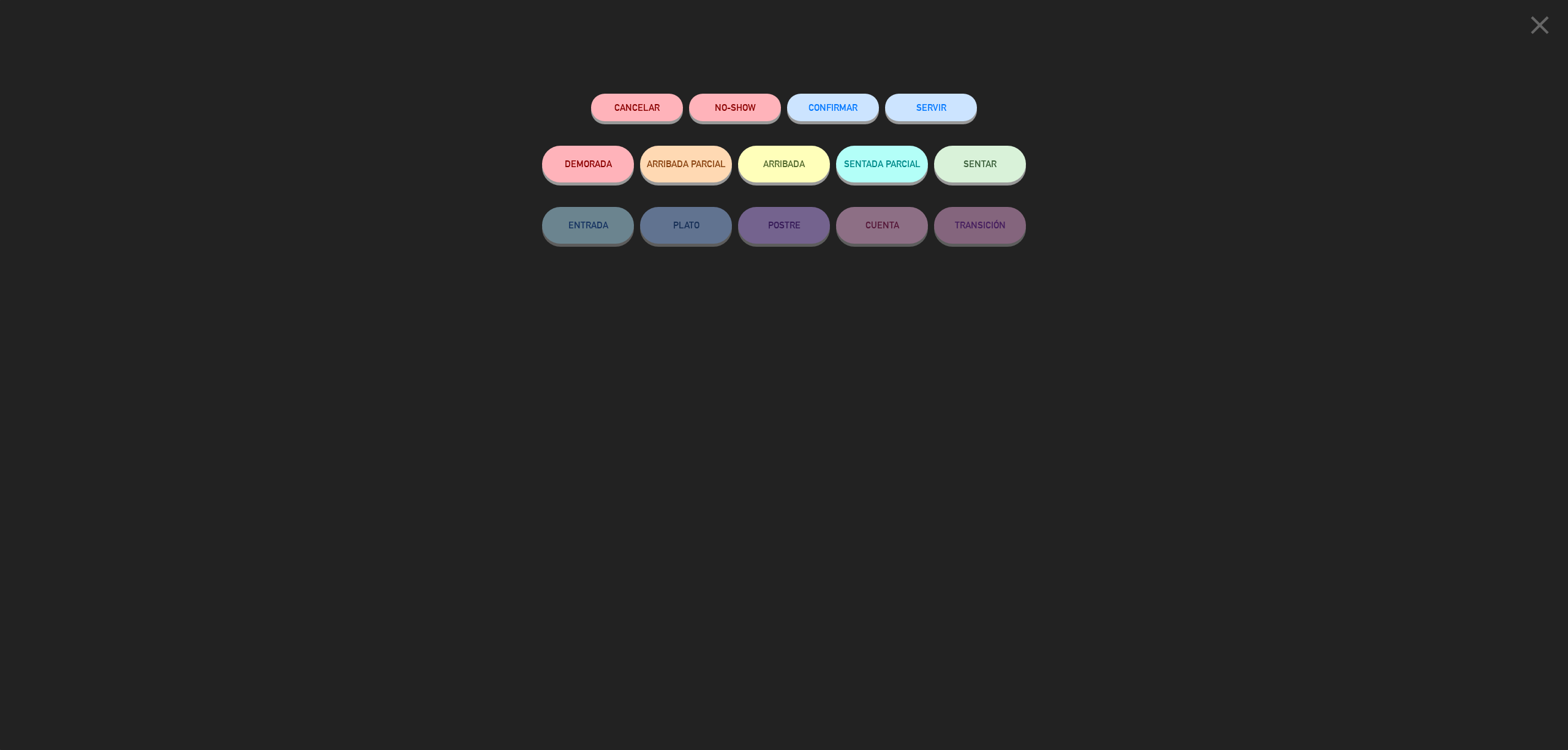
click at [850, 96] on button "CONFIRMAR" at bounding box center [833, 107] width 92 height 27
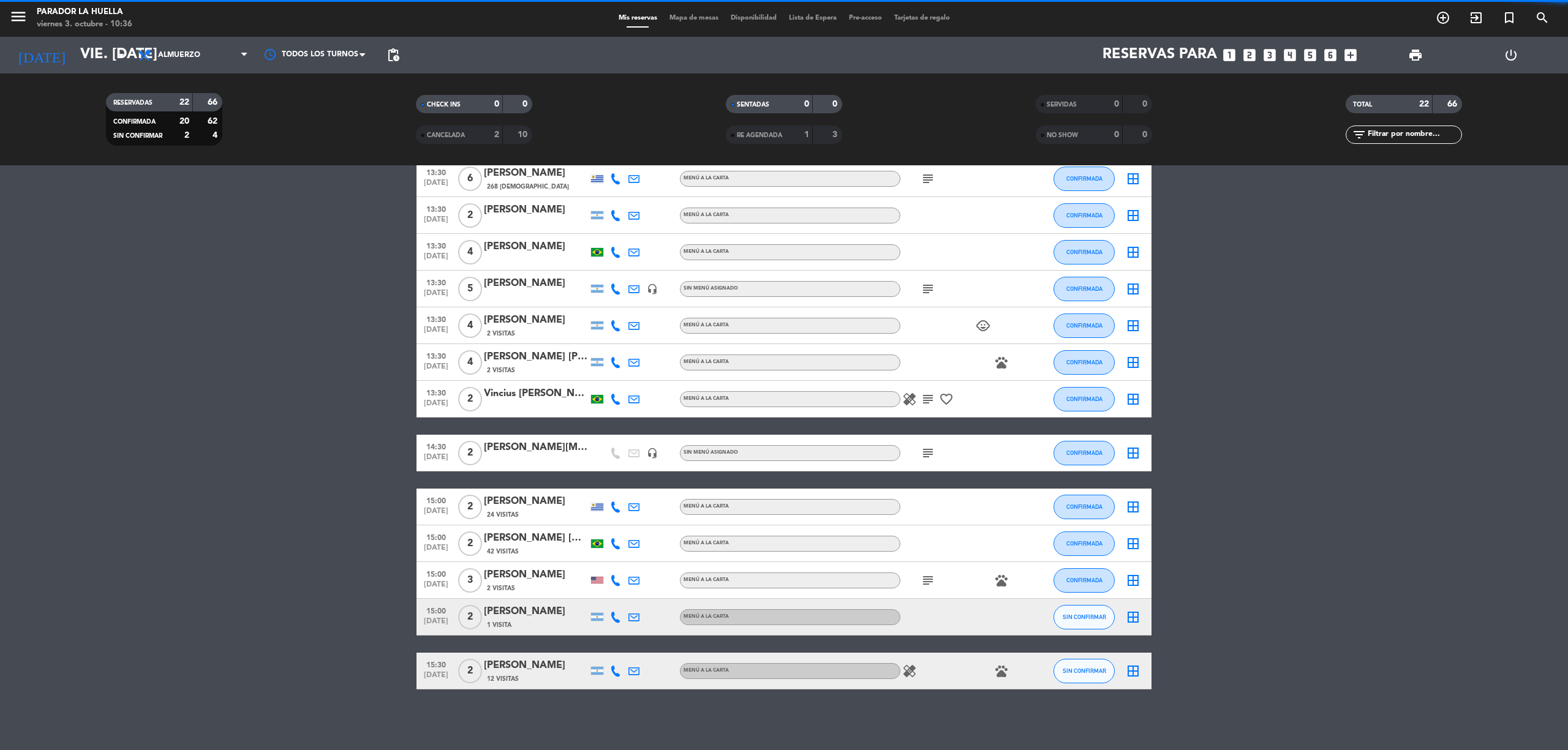
click at [1093, 585] on button "CONFIRMADA" at bounding box center [1084, 581] width 61 height 24
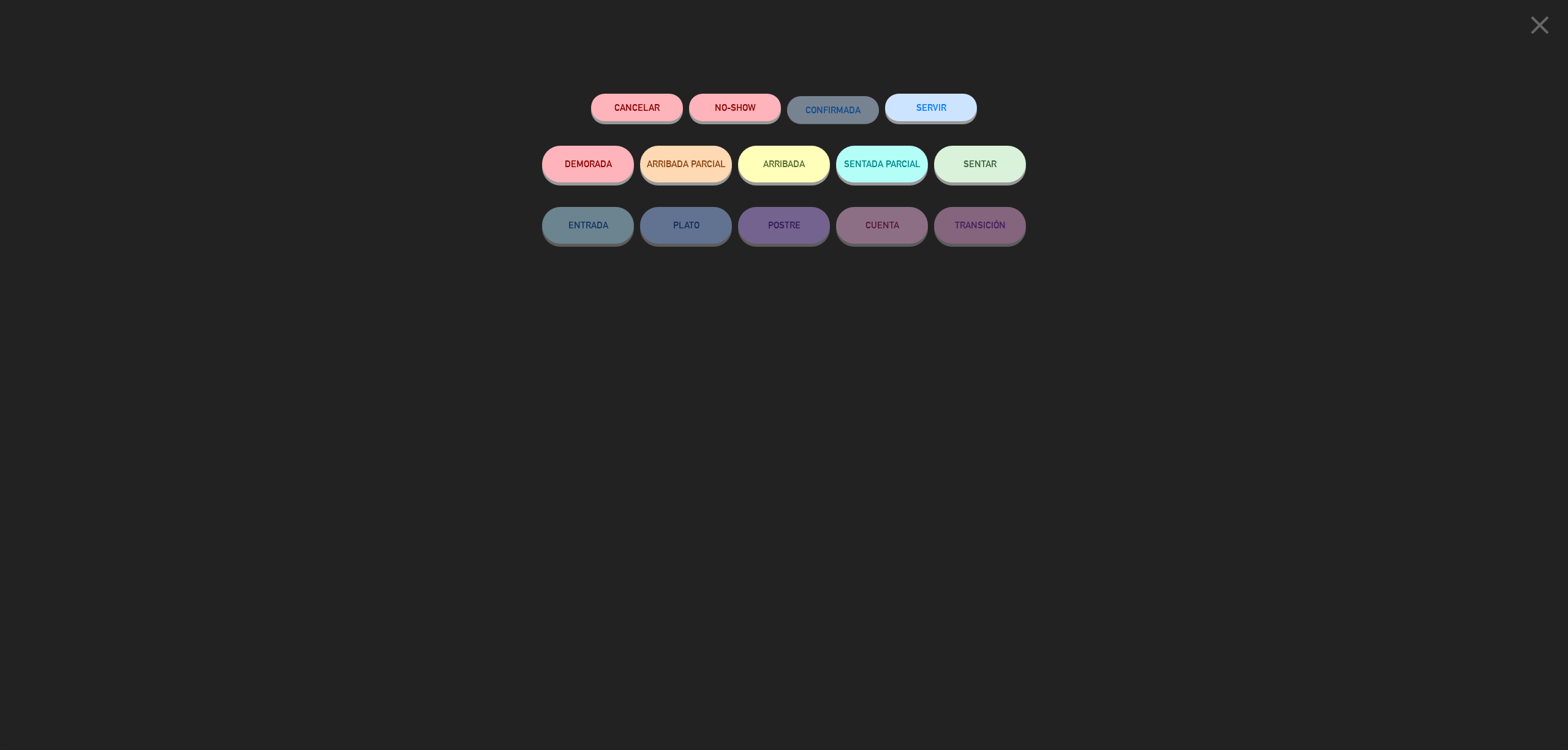
click at [511, 270] on div "close Cancelar NO-SHOW CONFIRMADA SERVIR DEMORADA ARRIBADA PARCIAL ARRIBADA SEN…" at bounding box center [784, 375] width 1568 height 750
click at [1201, 108] on div "close Cancelar NO-SHOW CONFIRMADA SERVIR DEMORADA ARRIBADA PARCIAL ARRIBADA SEN…" at bounding box center [784, 375] width 1568 height 750
click at [1540, 17] on icon "close" at bounding box center [1540, 25] width 31 height 31
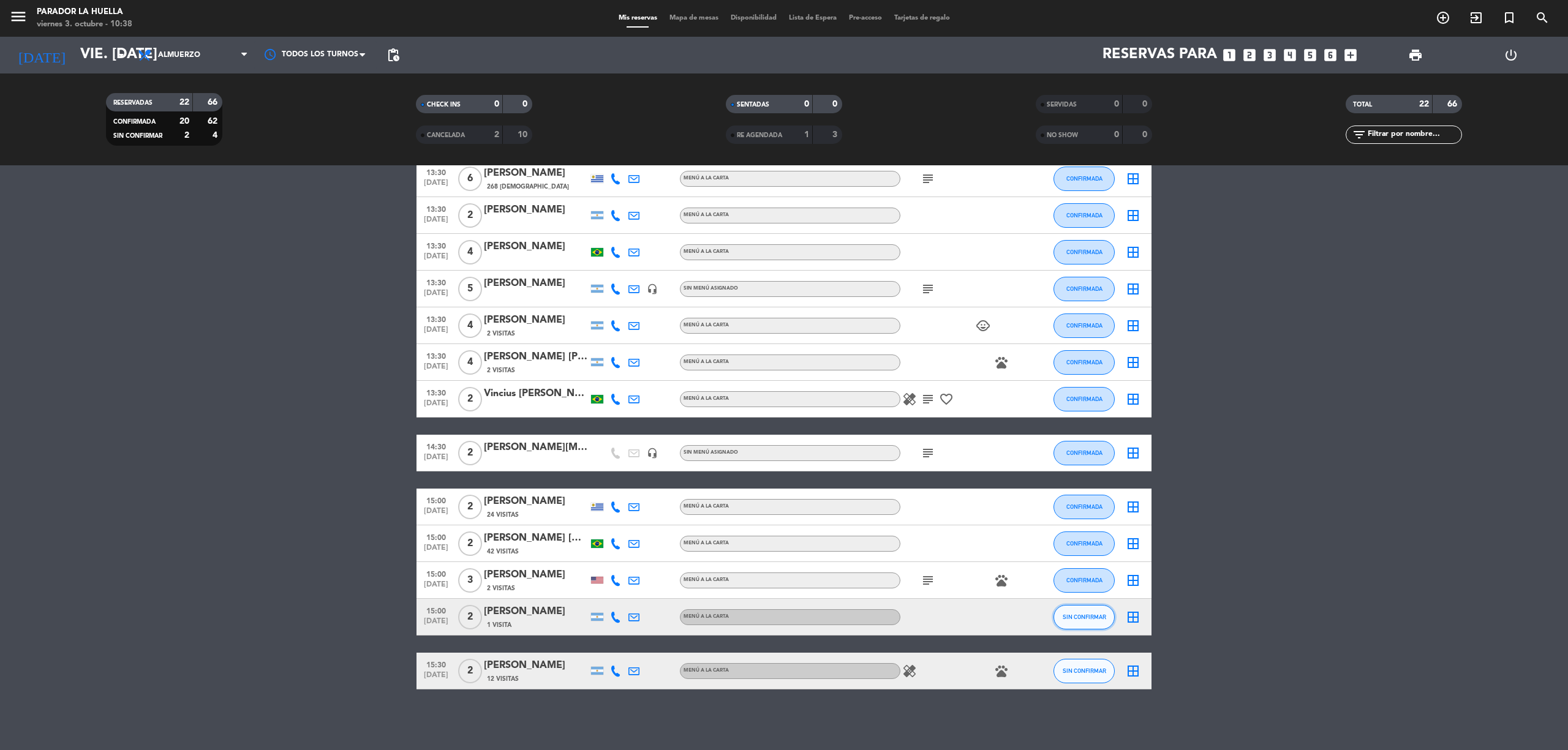
click at [1079, 623] on button "SIN CONFIRMAR" at bounding box center [1084, 617] width 61 height 24
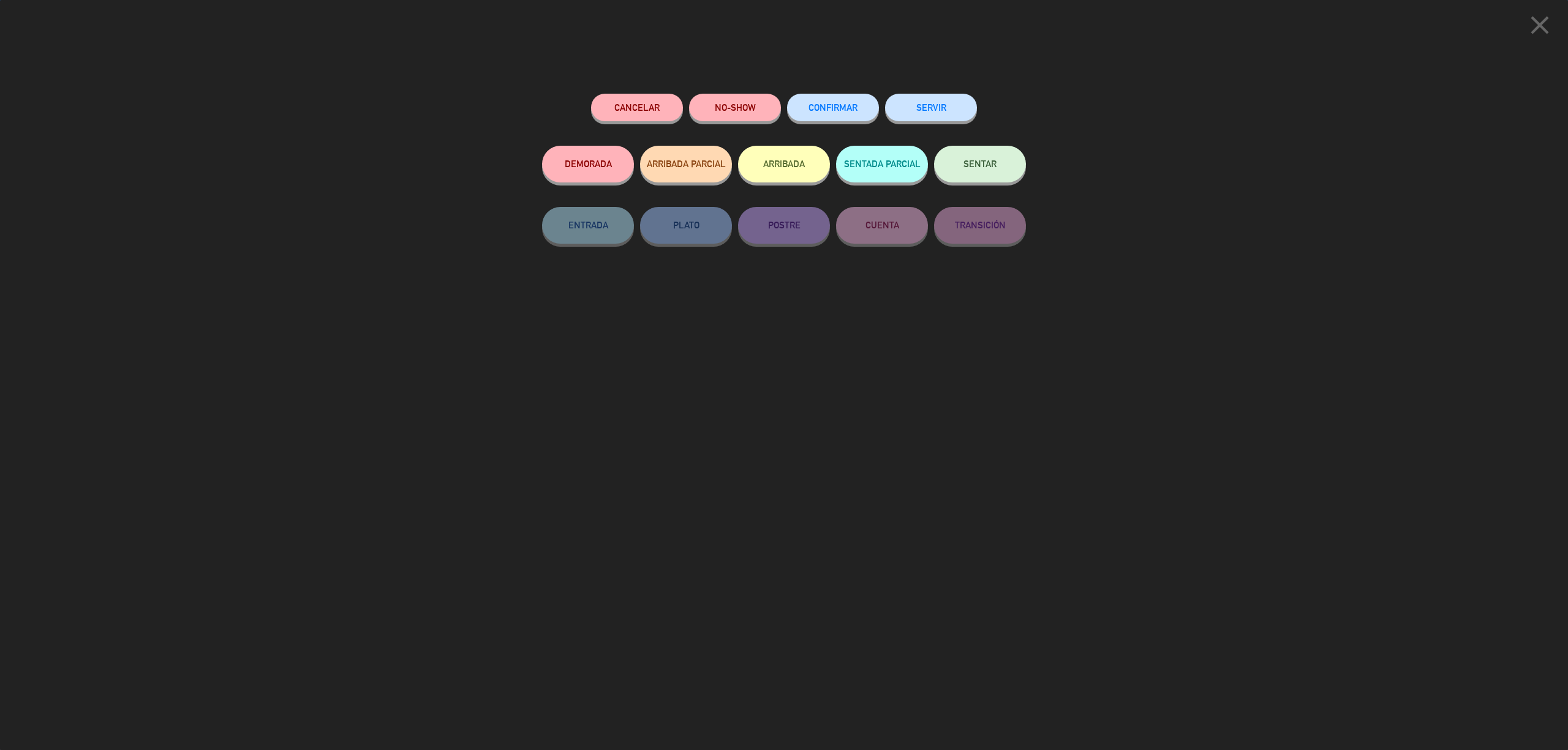
click at [835, 98] on button "CONFIRMAR" at bounding box center [833, 107] width 92 height 27
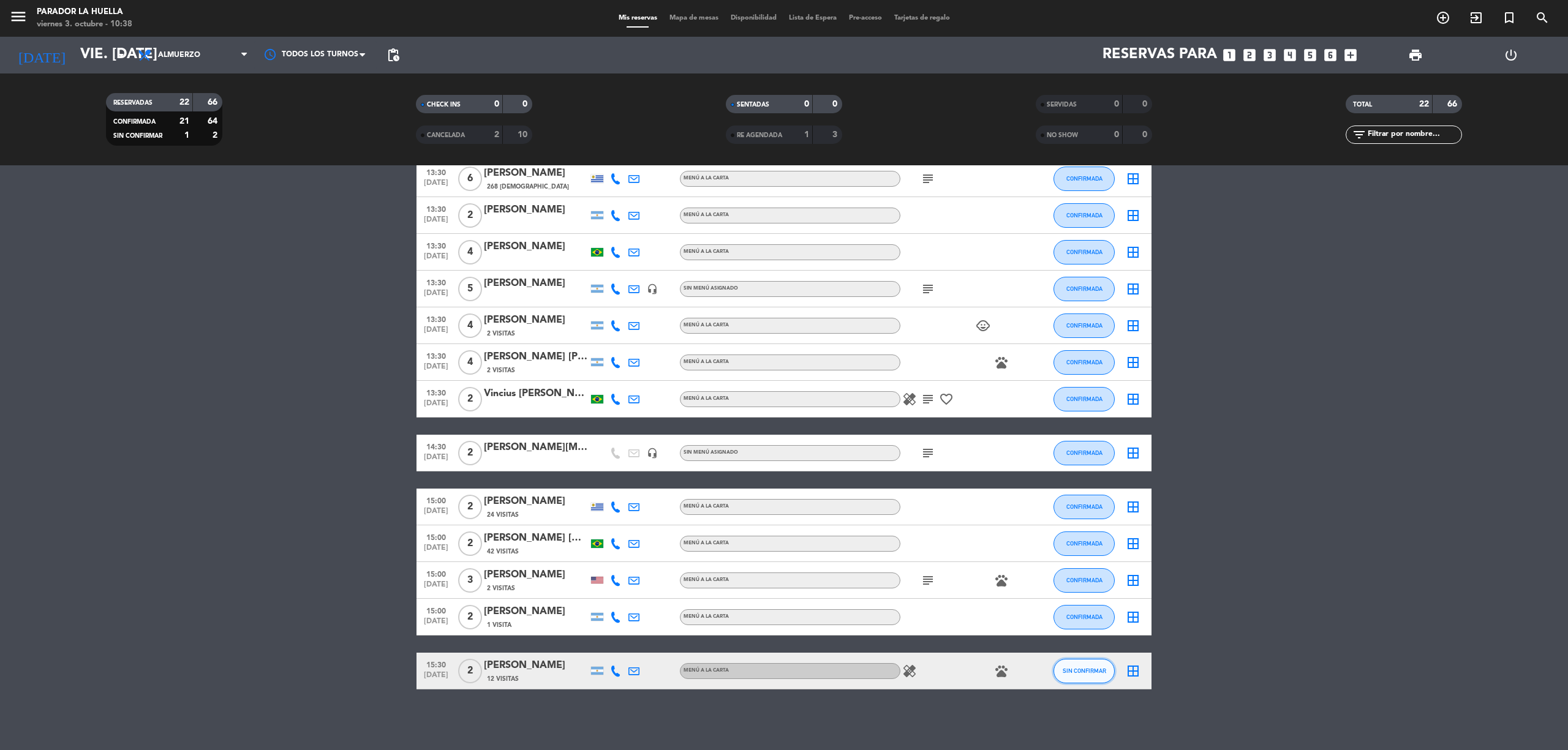
click at [1096, 664] on button "SIN CONFIRMAR" at bounding box center [1084, 671] width 61 height 24
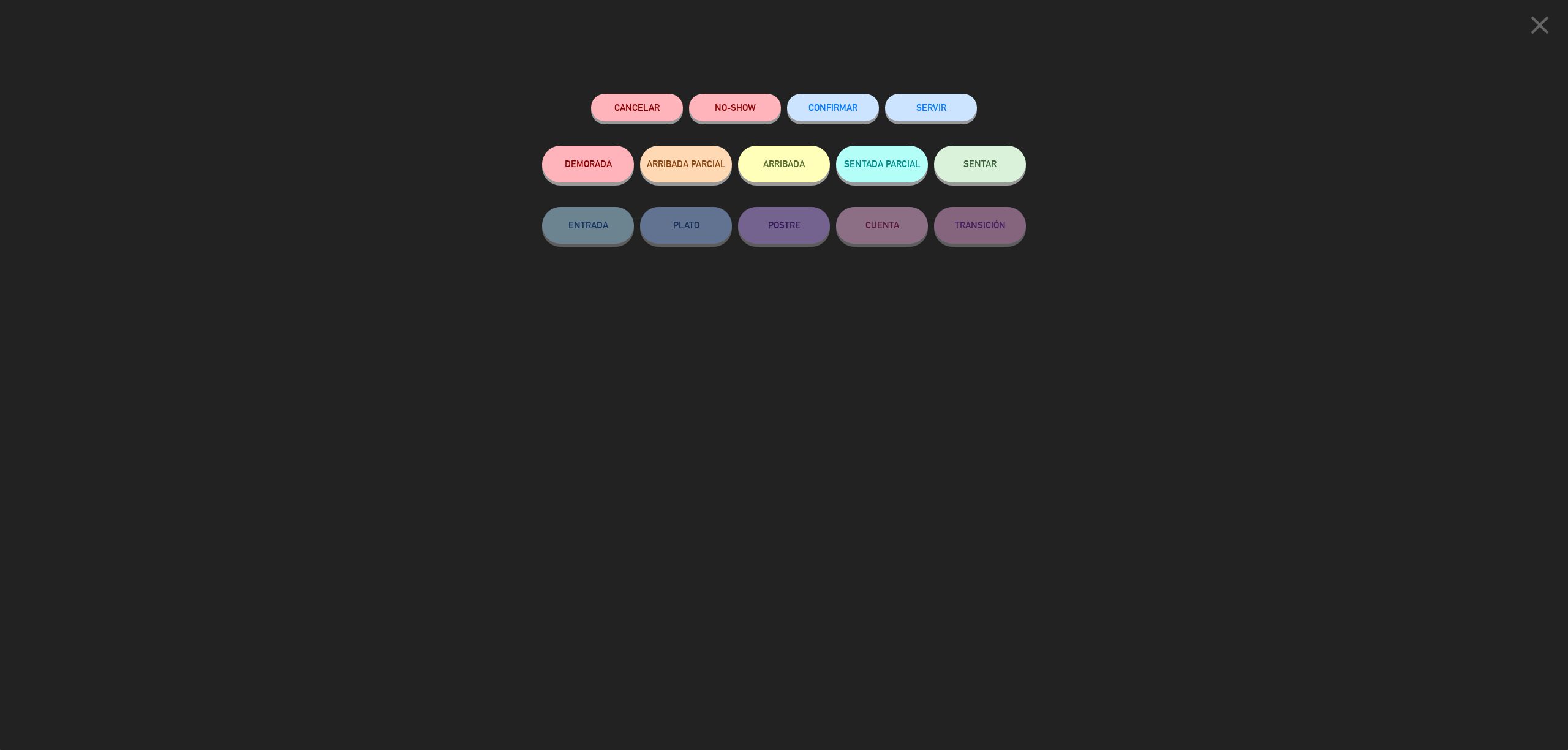
click at [861, 96] on button "CONFIRMAR" at bounding box center [833, 107] width 92 height 27
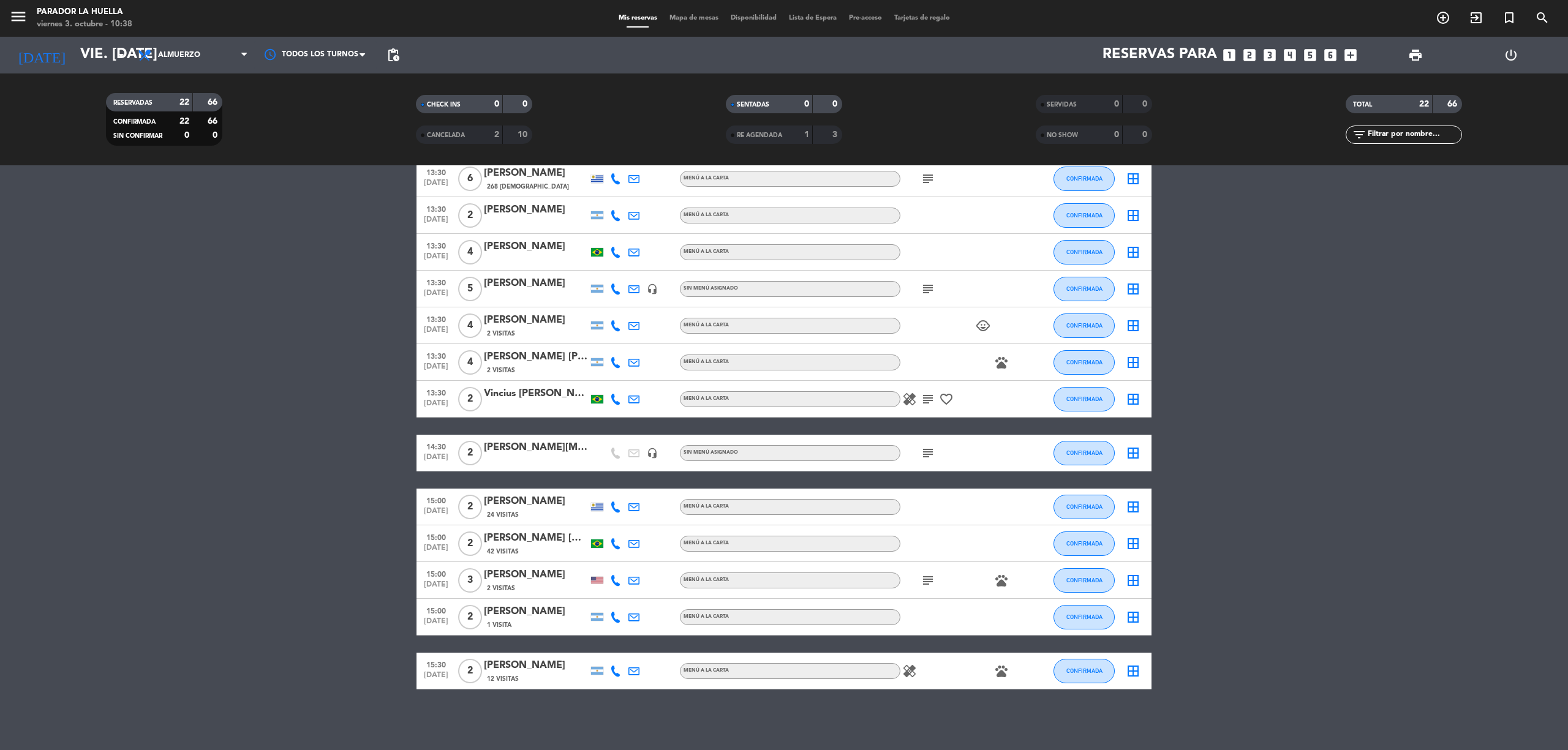
click at [317, 392] on bookings-row "12:30 [DATE] 2 [PERSON_NAME] 8 Visitas MENÚ A LA CARTA CONFIRMADA border_all 13…" at bounding box center [784, 242] width 1568 height 894
click at [275, 246] on bookings-row "12:30 [DATE] 2 [PERSON_NAME] 8 Visitas MENÚ A LA CARTA CONFIRMADA border_all 13…" at bounding box center [784, 242] width 1568 height 894
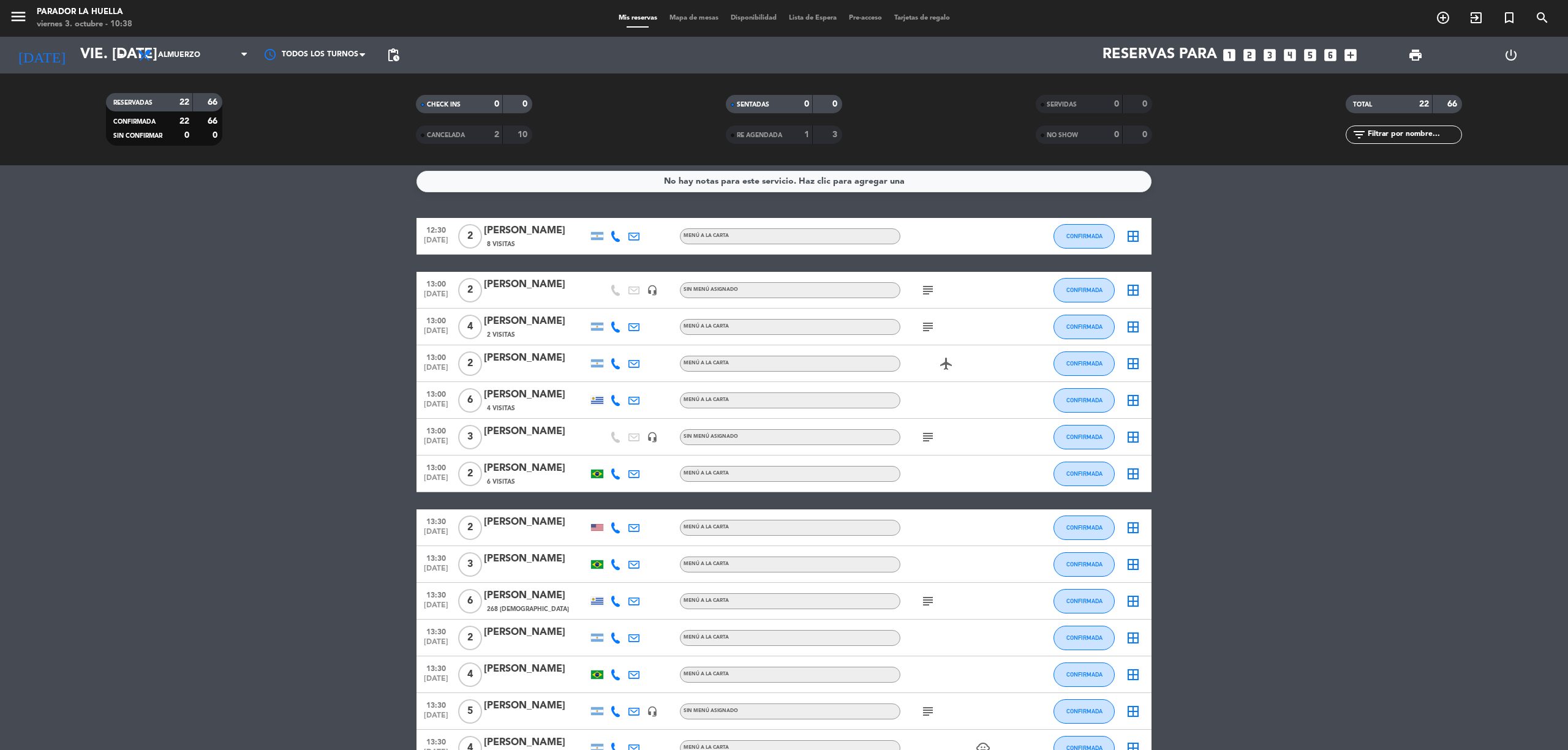
scroll to position [0, 0]
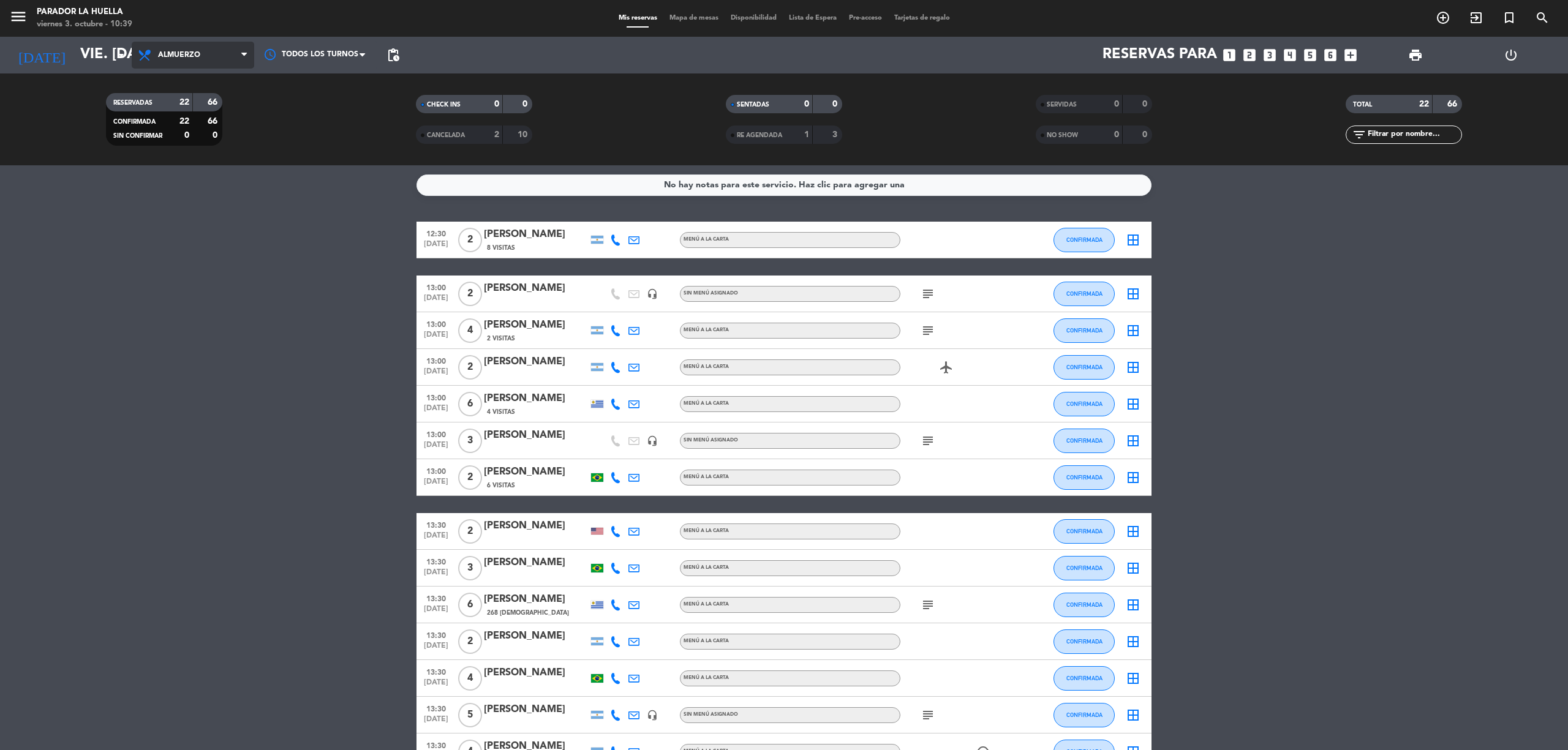
click at [201, 54] on span "Almuerzo" at bounding box center [193, 55] width 123 height 27
click at [159, 141] on div "menu Parador La [PERSON_NAME] 3. octubre - 10:39 Mis reservas Mapa de mesas Dis…" at bounding box center [784, 82] width 1568 height 165
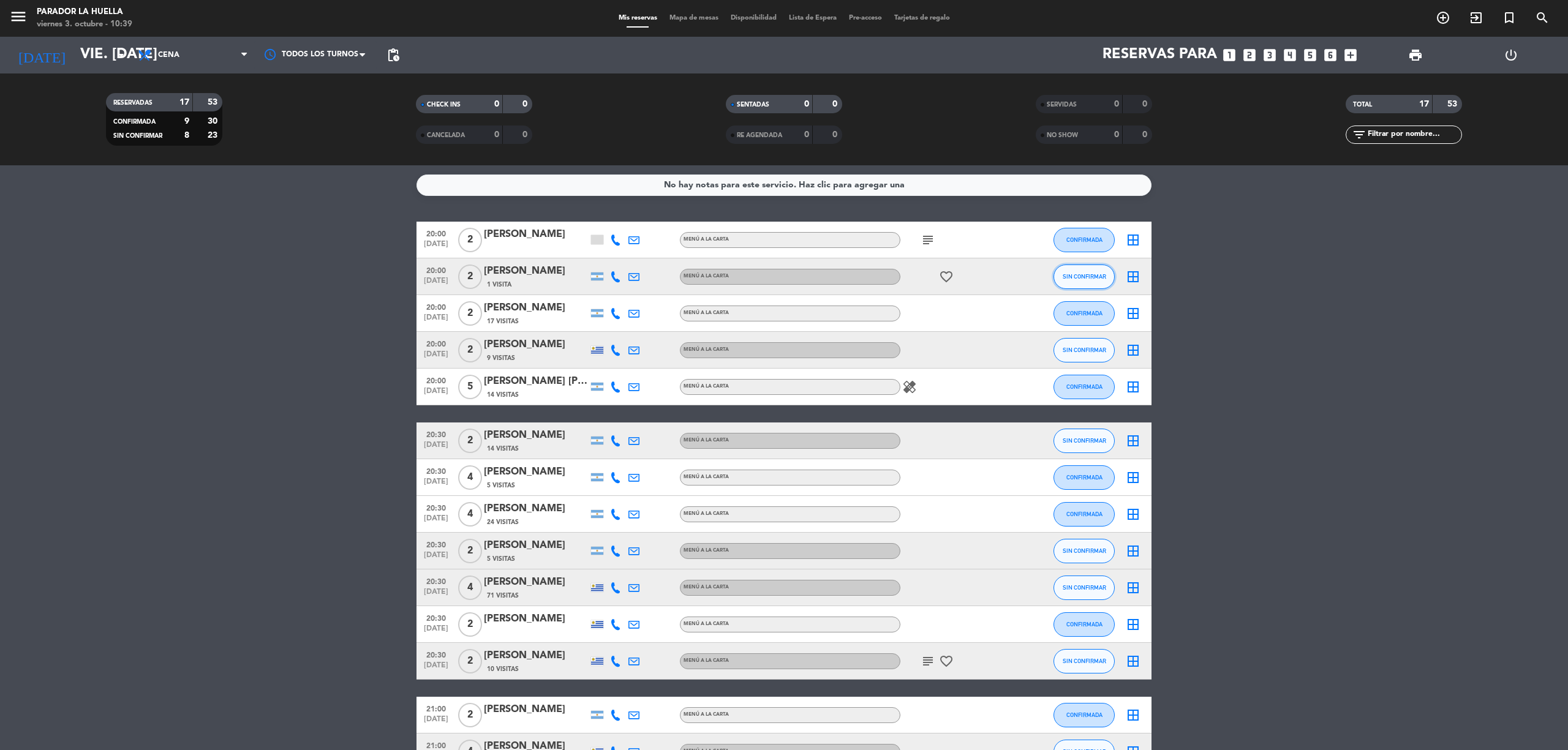
click at [1099, 286] on button "SIN CONFIRMAR" at bounding box center [1084, 277] width 61 height 24
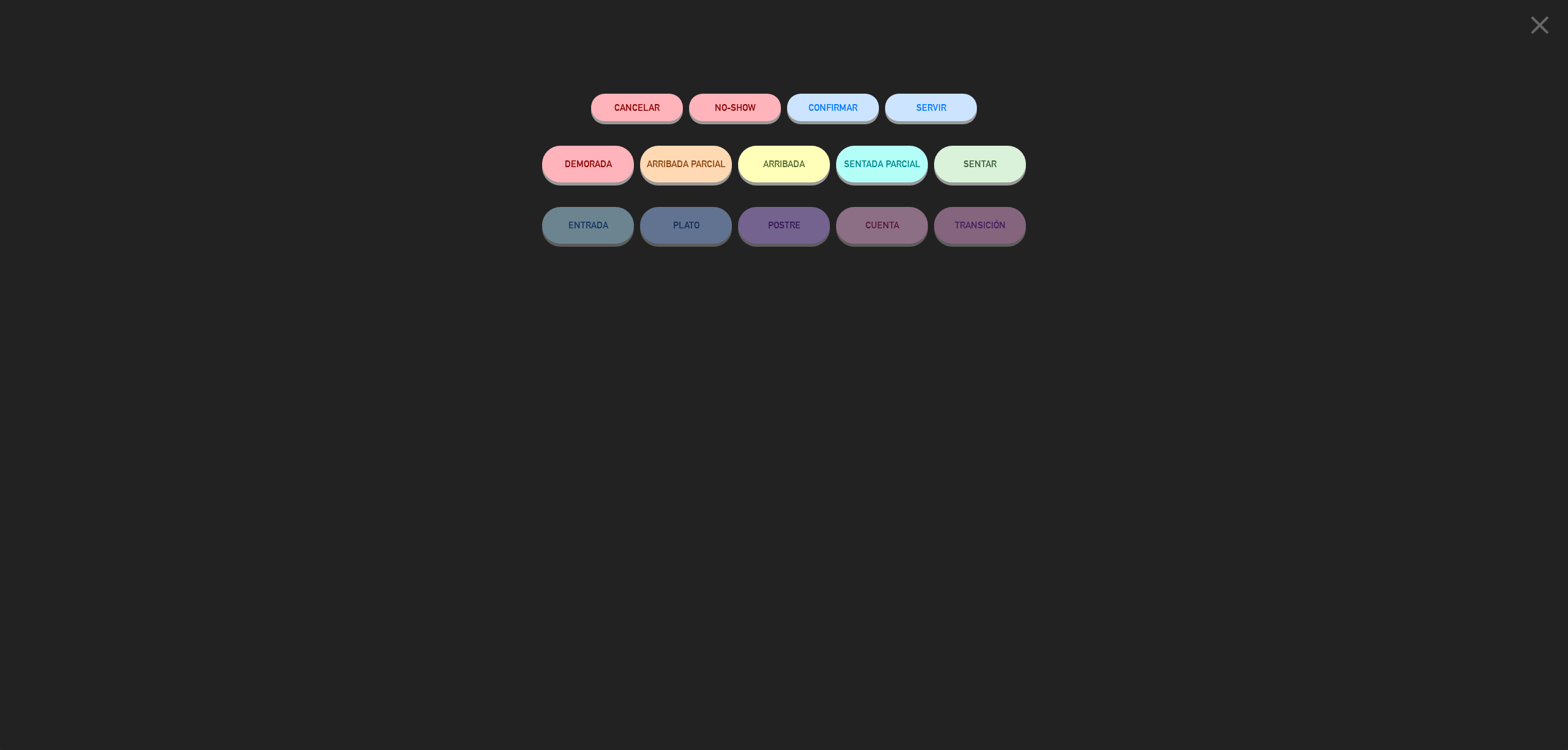
click at [836, 103] on span "CONFIRMAR" at bounding box center [833, 107] width 49 height 10
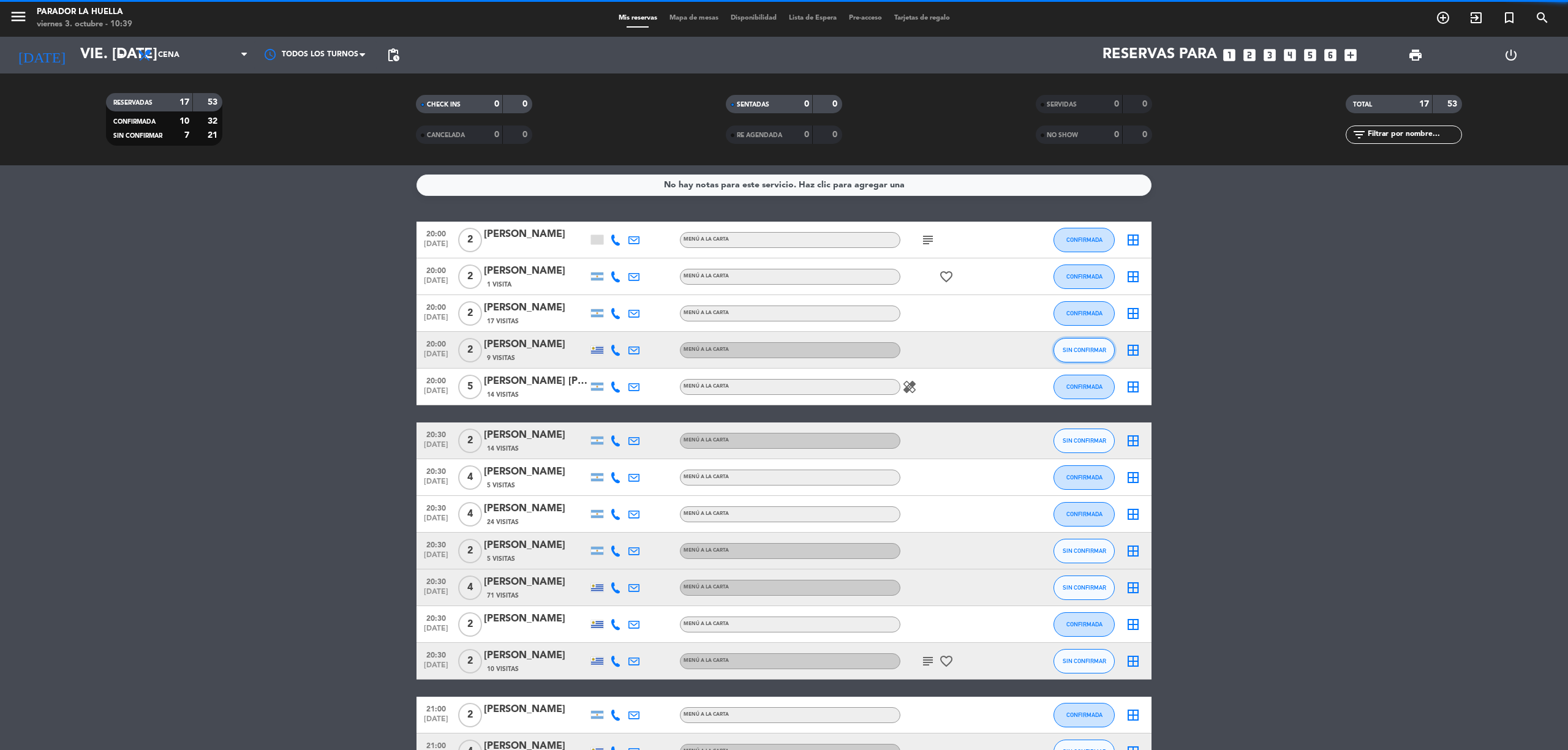
click at [1076, 344] on button "SIN CONFIRMAR" at bounding box center [1084, 350] width 61 height 24
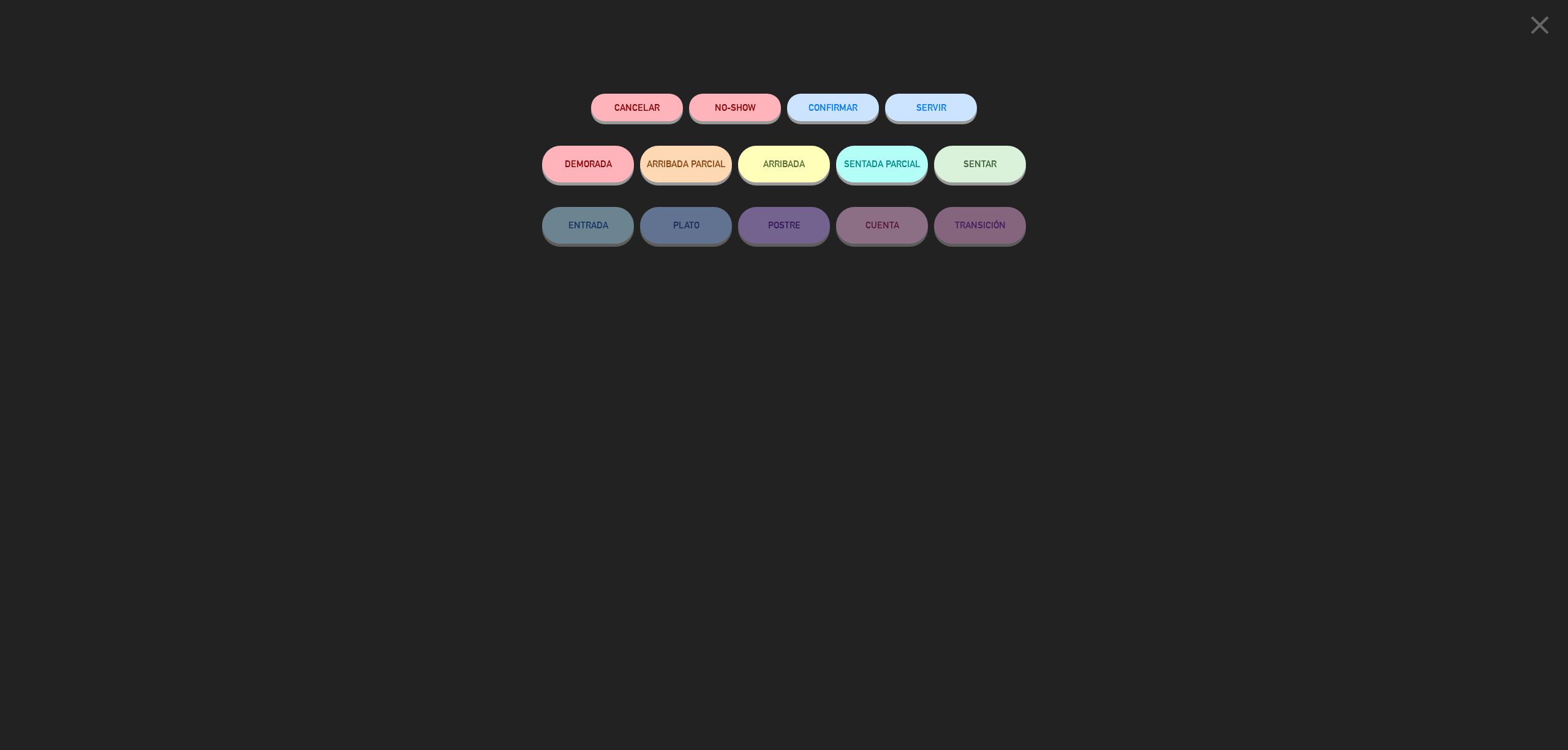
click at [846, 116] on button "CONFIRMAR" at bounding box center [833, 107] width 92 height 27
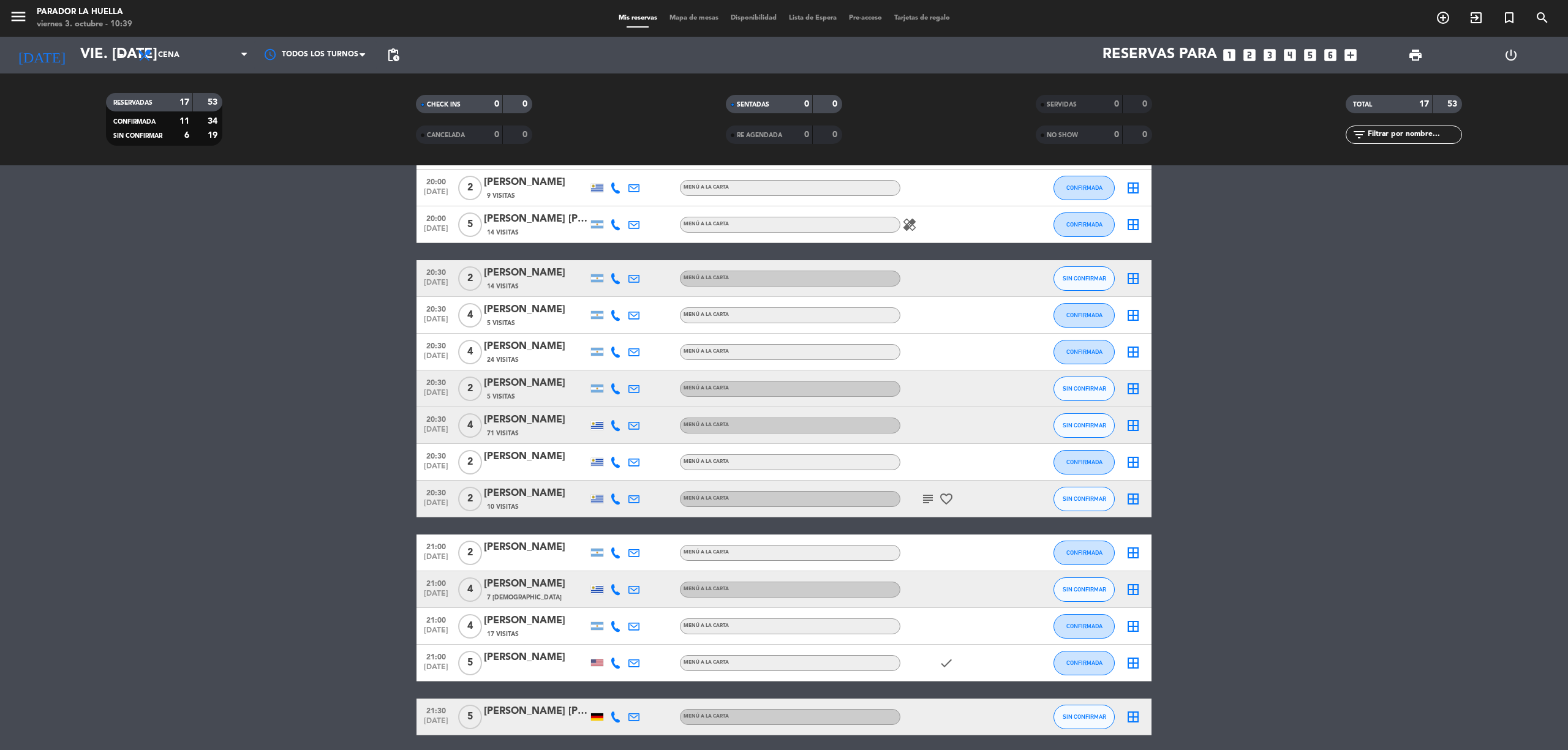
scroll to position [163, 0]
click at [1100, 274] on span "SIN CONFIRMAR" at bounding box center [1084, 277] width 43 height 7
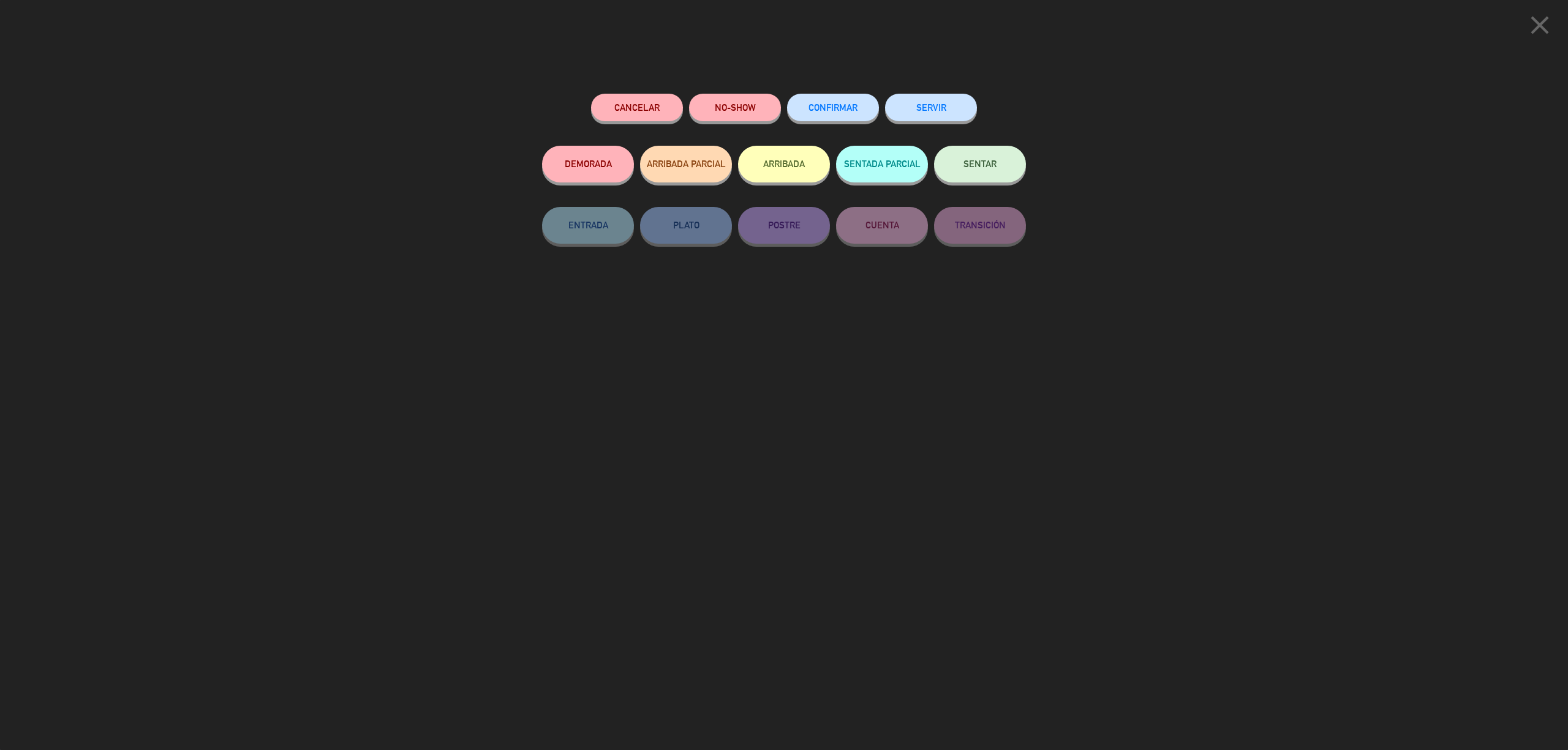
click at [817, 102] on button "CONFIRMAR" at bounding box center [833, 107] width 92 height 27
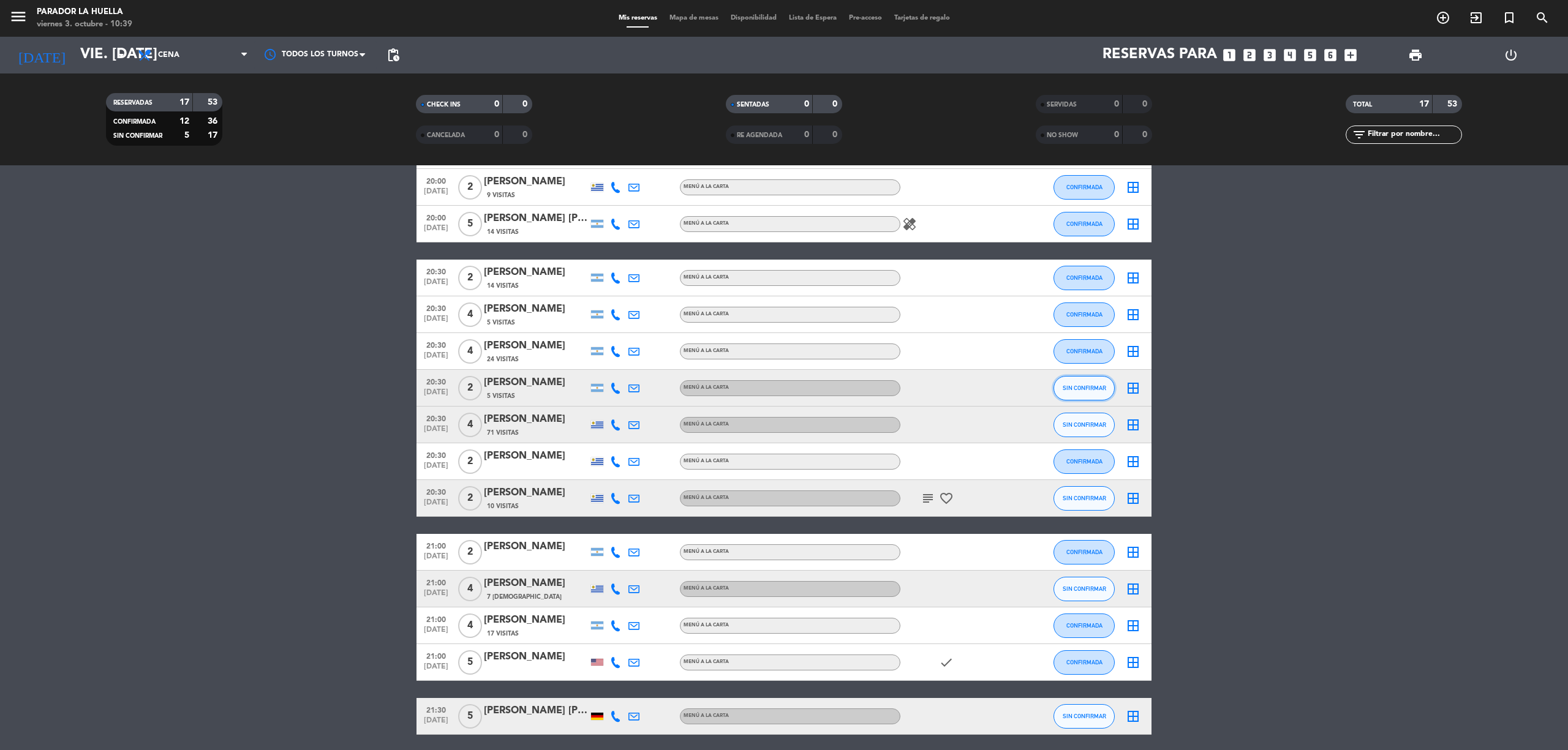
click at [1105, 395] on button "SIN CONFIRMAR" at bounding box center [1084, 388] width 61 height 24
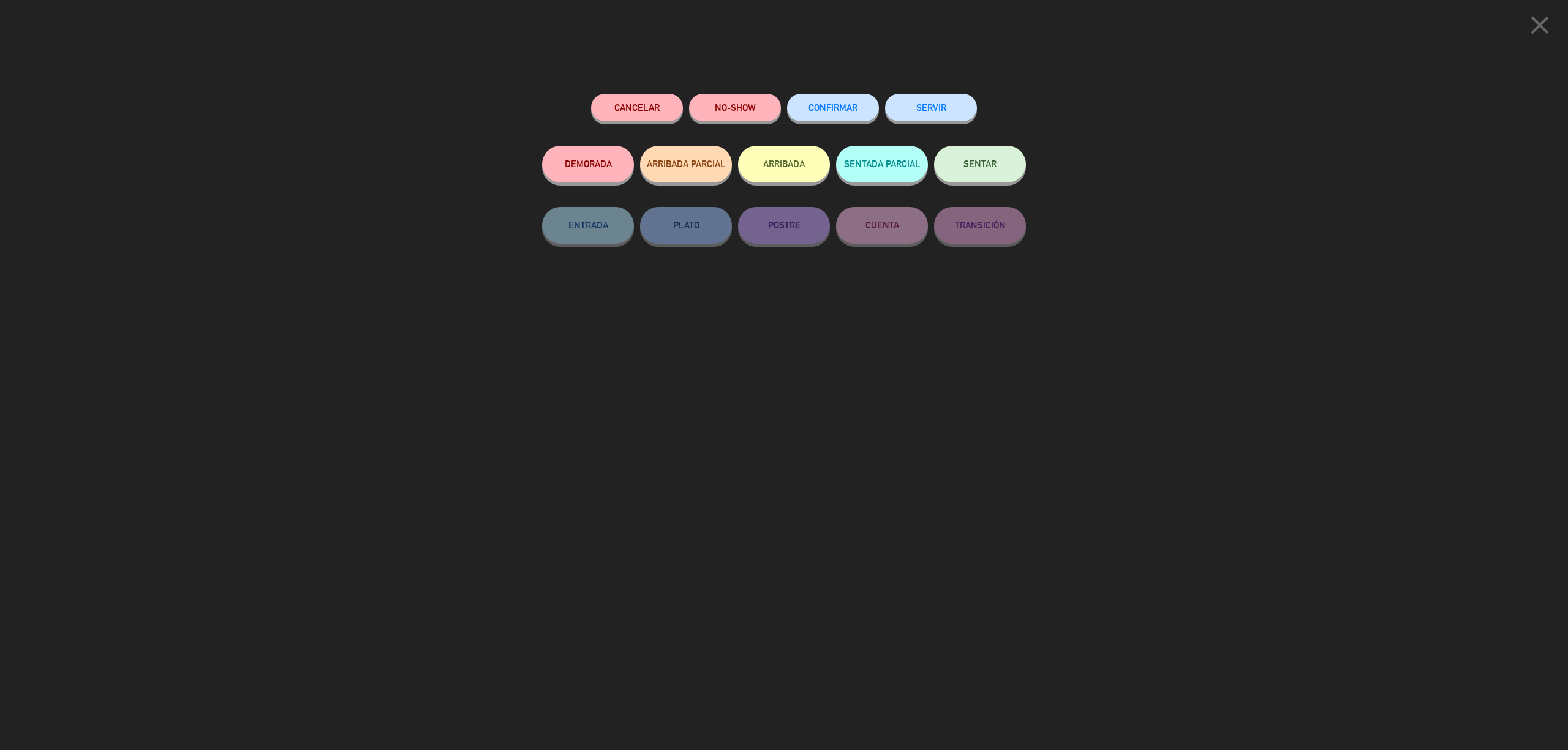
click at [855, 109] on span "CONFIRMAR" at bounding box center [833, 107] width 49 height 10
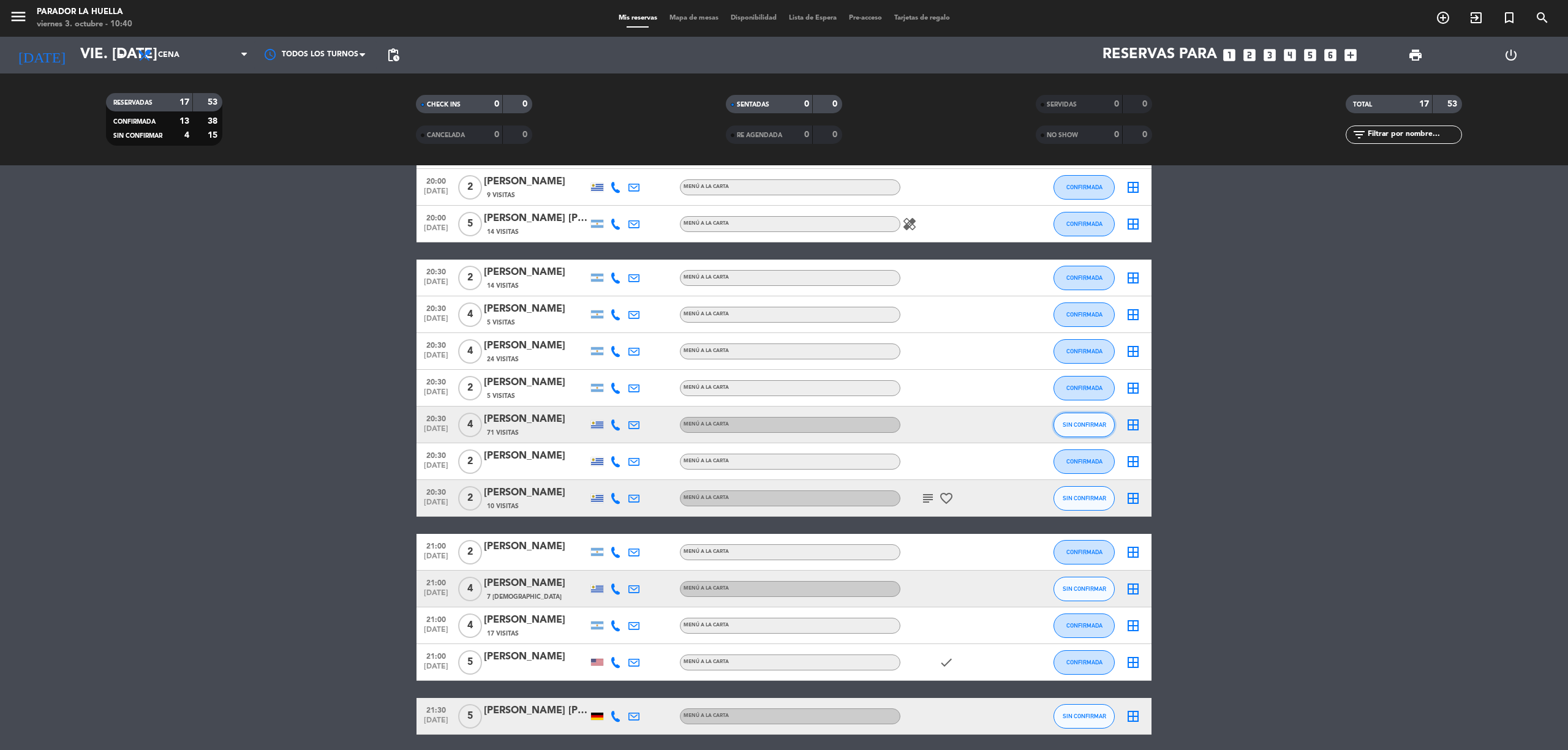
click at [1090, 427] on span "SIN CONFIRMAR" at bounding box center [1084, 424] width 43 height 7
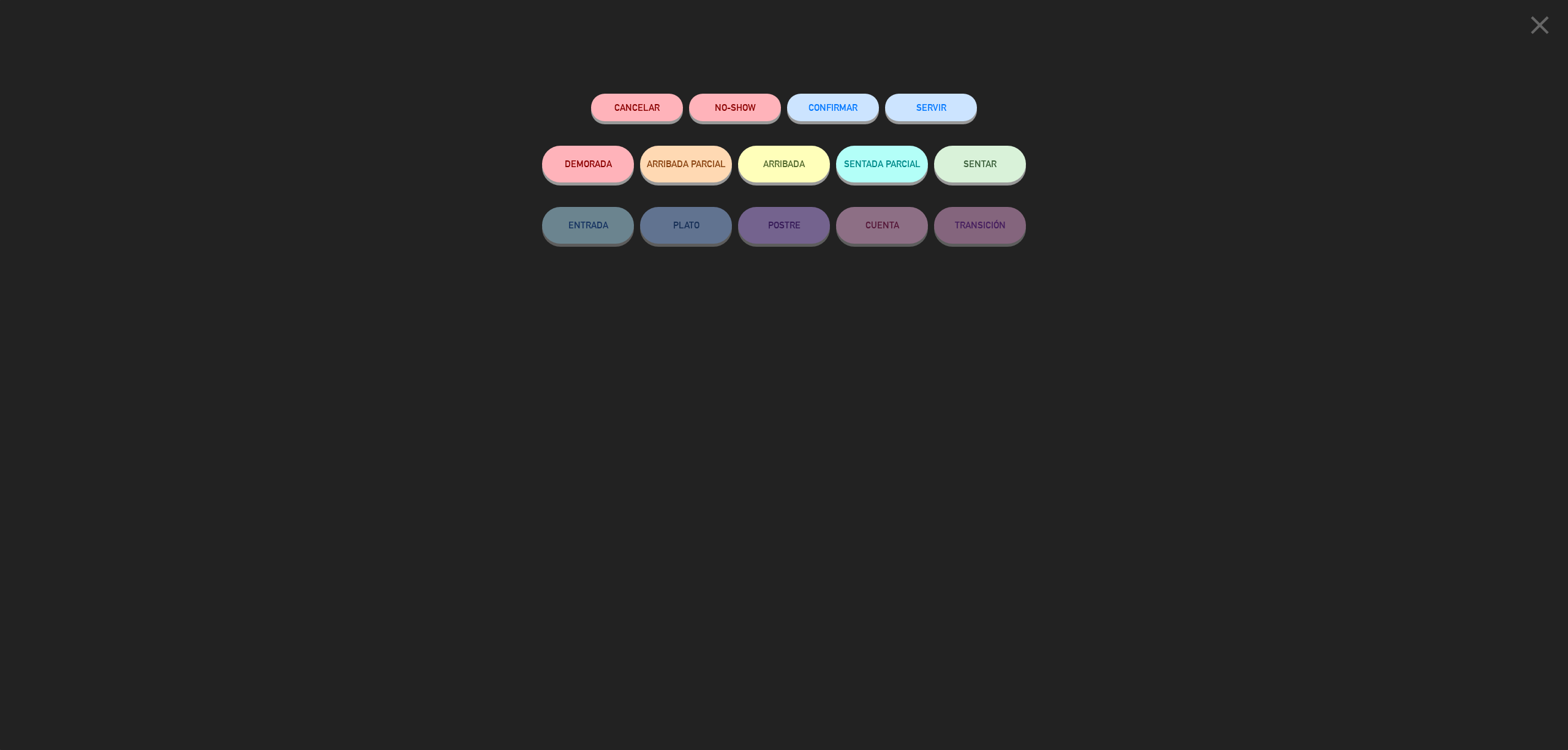
click at [823, 100] on button "CONFIRMAR" at bounding box center [833, 107] width 92 height 27
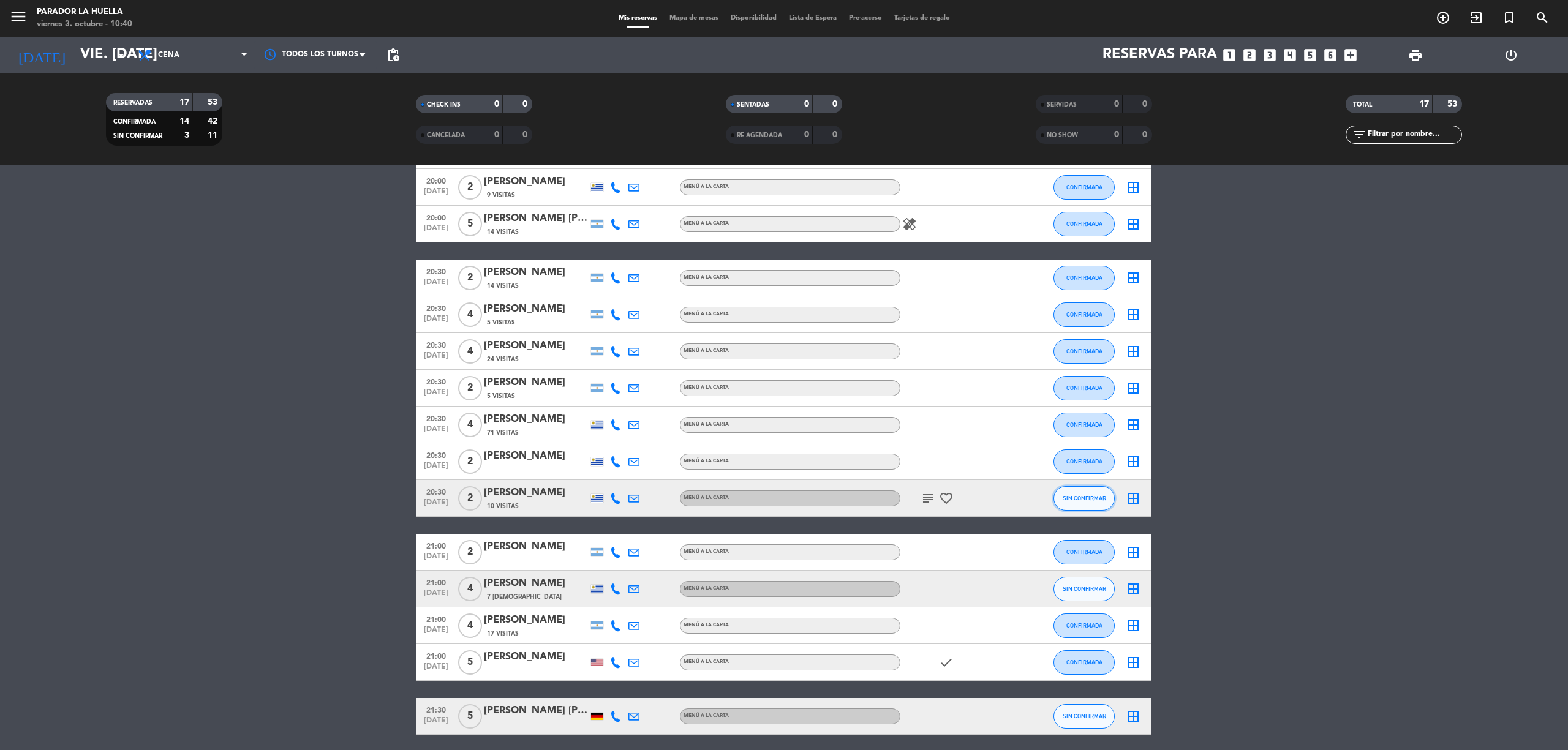
click at [1073, 503] on button "SIN CONFIRMAR" at bounding box center [1084, 498] width 61 height 24
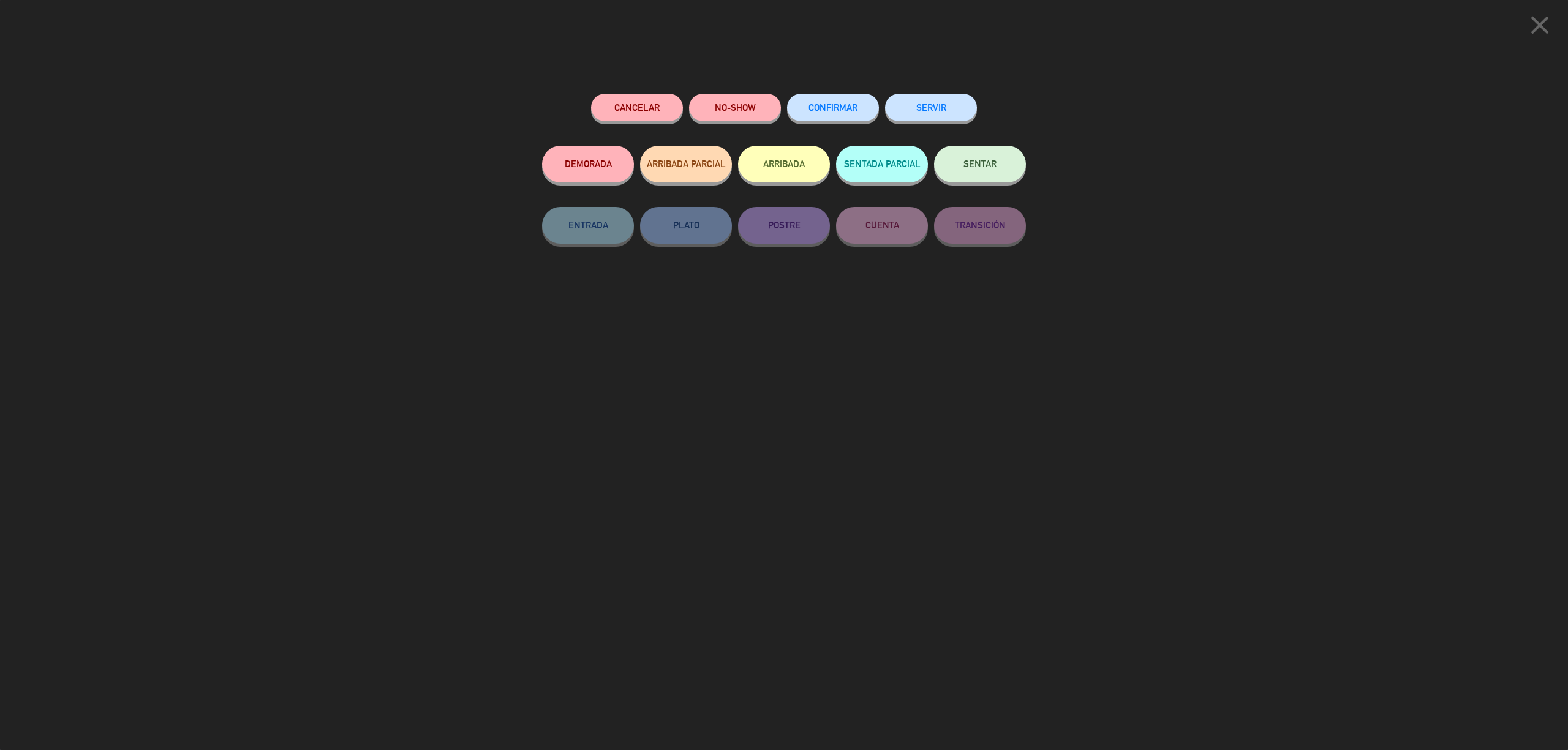
click at [834, 94] on div "CONFIRMAR" at bounding box center [833, 119] width 92 height 52
click at [834, 118] on button "CONFIRMAR" at bounding box center [833, 107] width 92 height 27
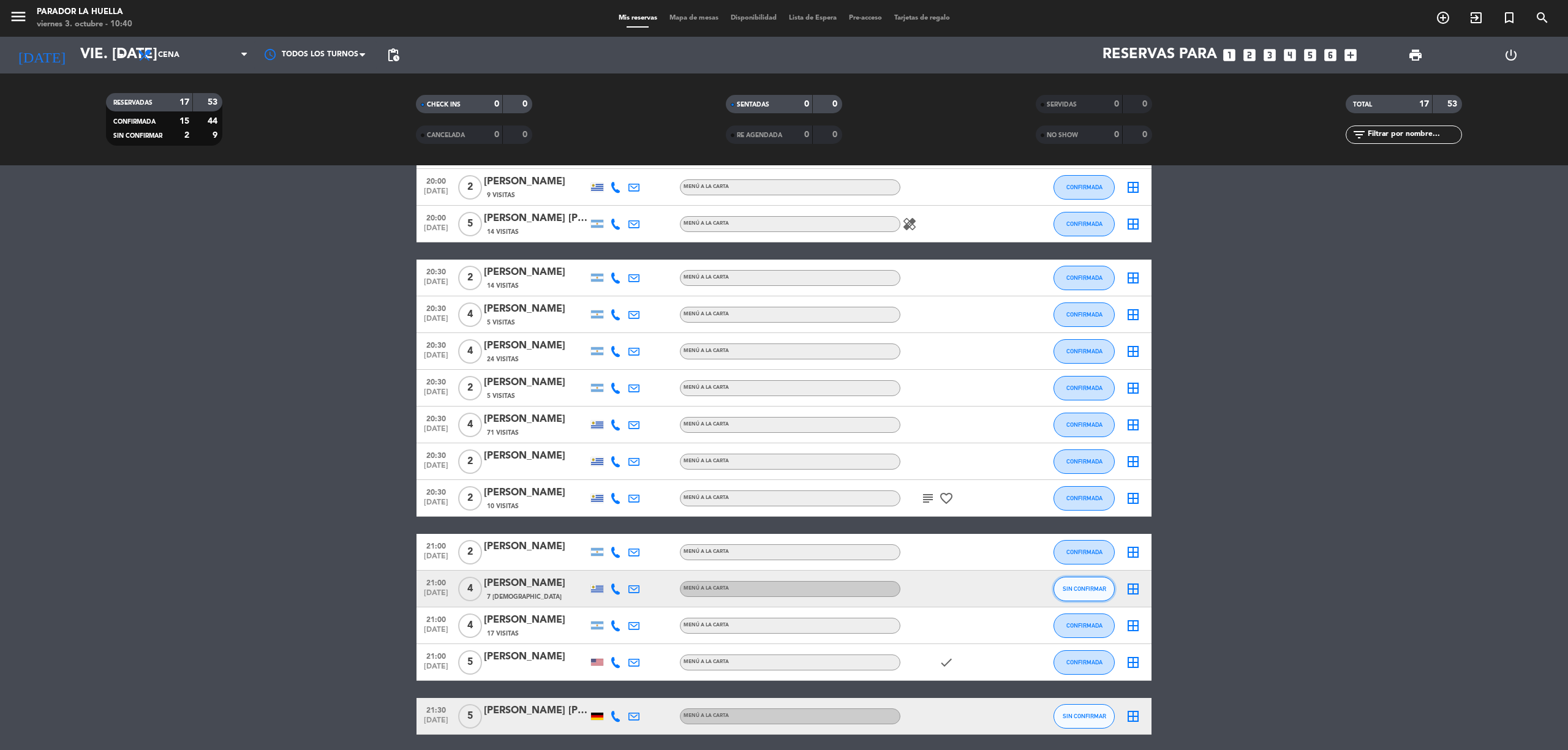
click at [1075, 594] on button "SIN CONFIRMAR" at bounding box center [1084, 589] width 61 height 24
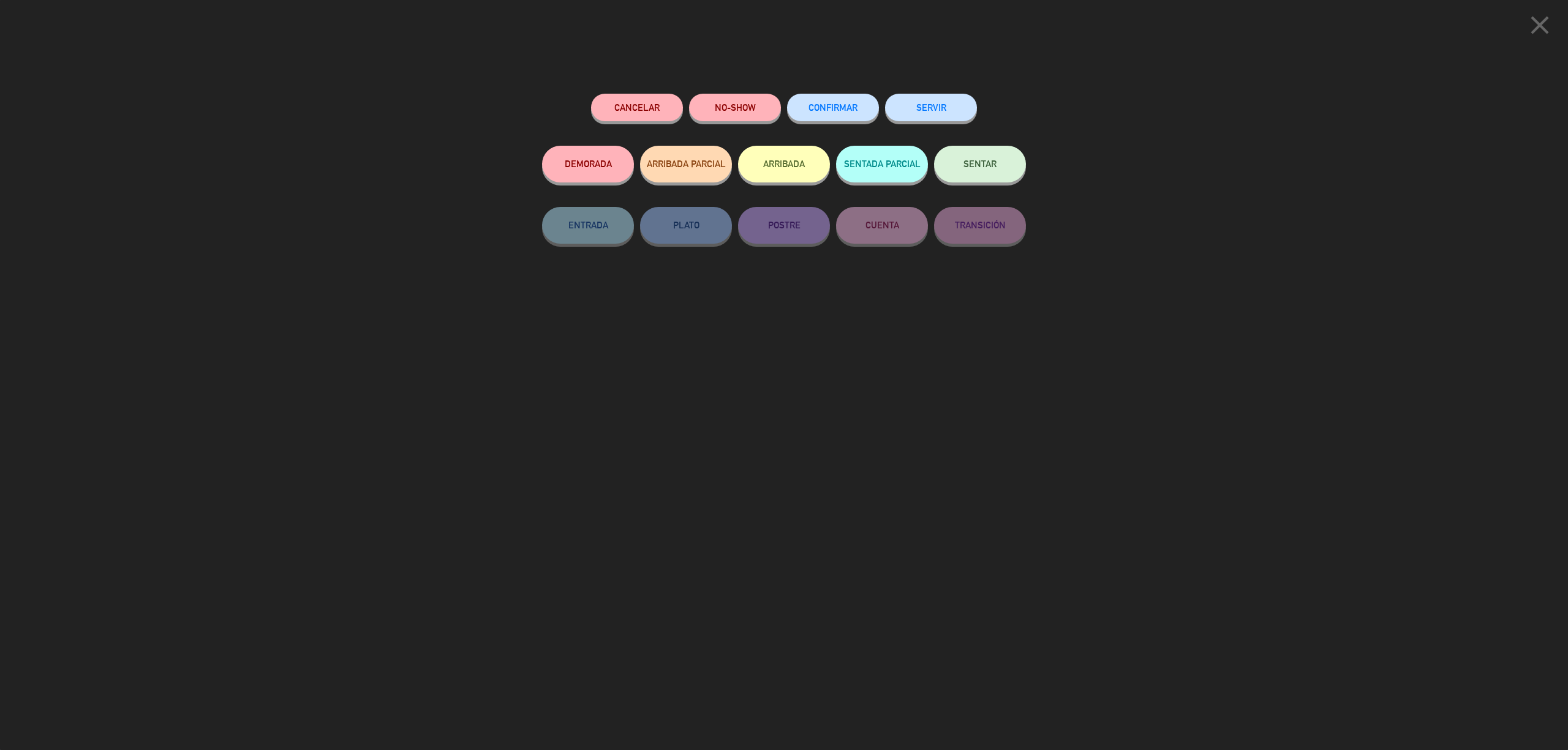
click at [849, 100] on button "CONFIRMAR" at bounding box center [833, 107] width 92 height 27
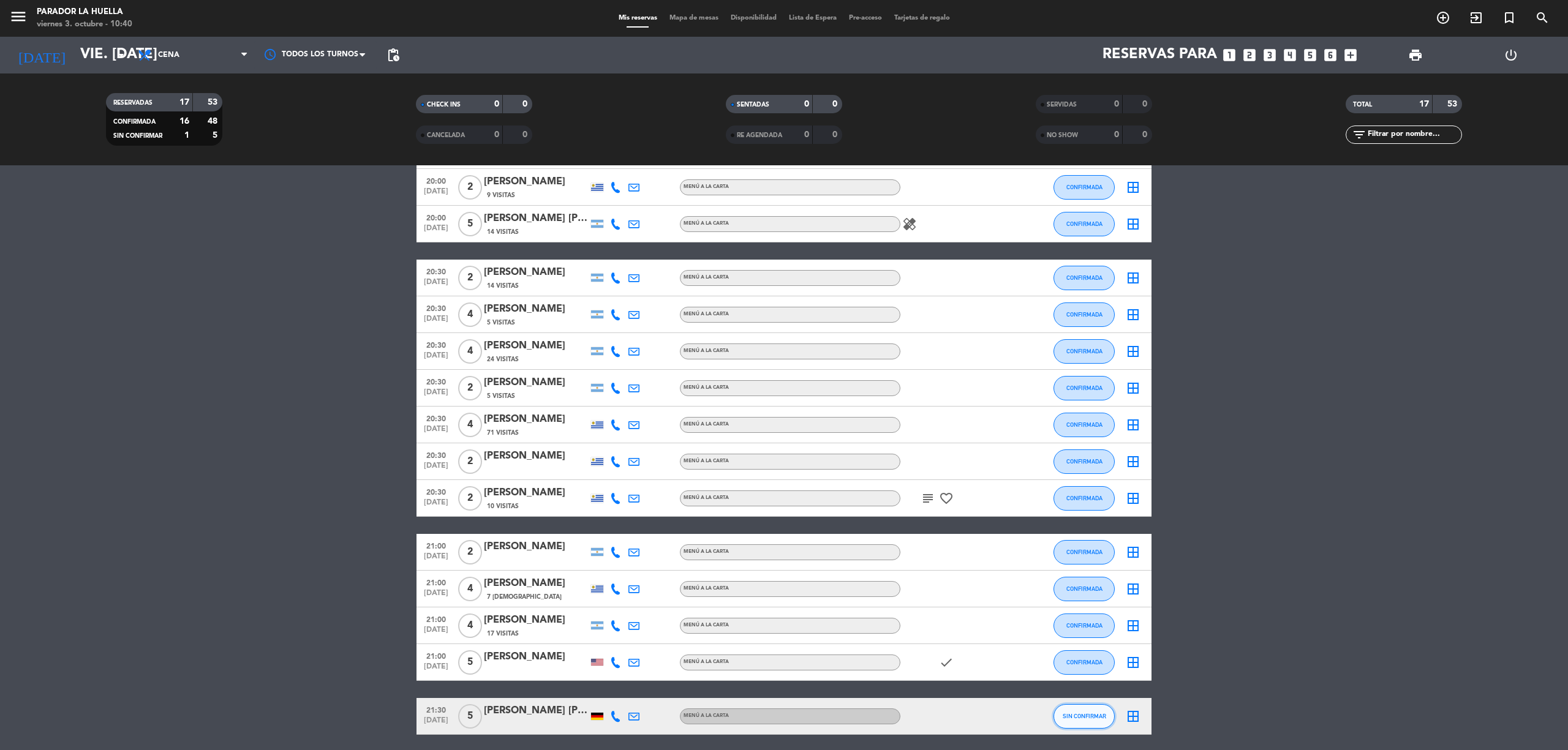
click at [1079, 709] on button "SIN CONFIRMAR" at bounding box center [1084, 716] width 61 height 24
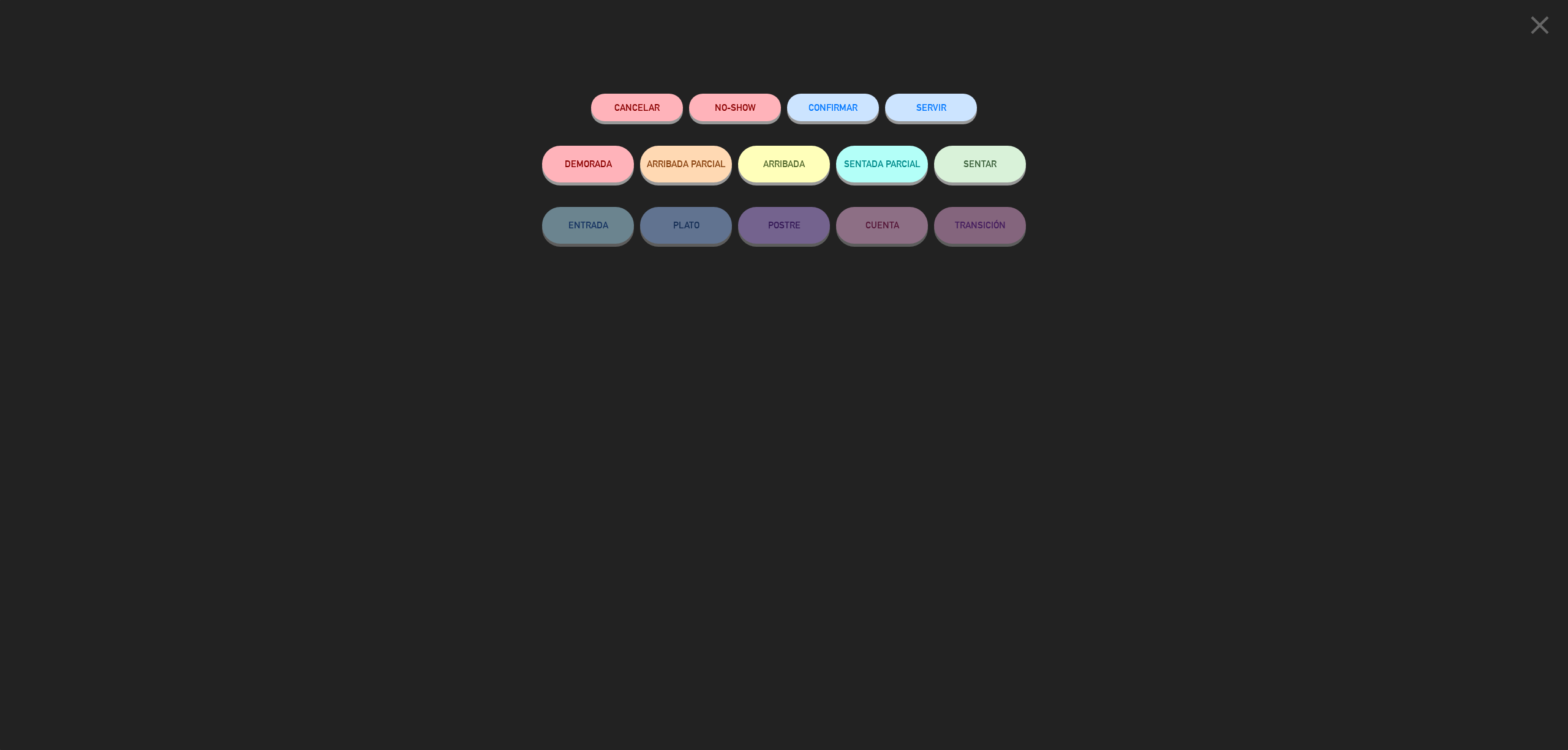
click at [847, 103] on span "CONFIRMAR" at bounding box center [833, 107] width 49 height 10
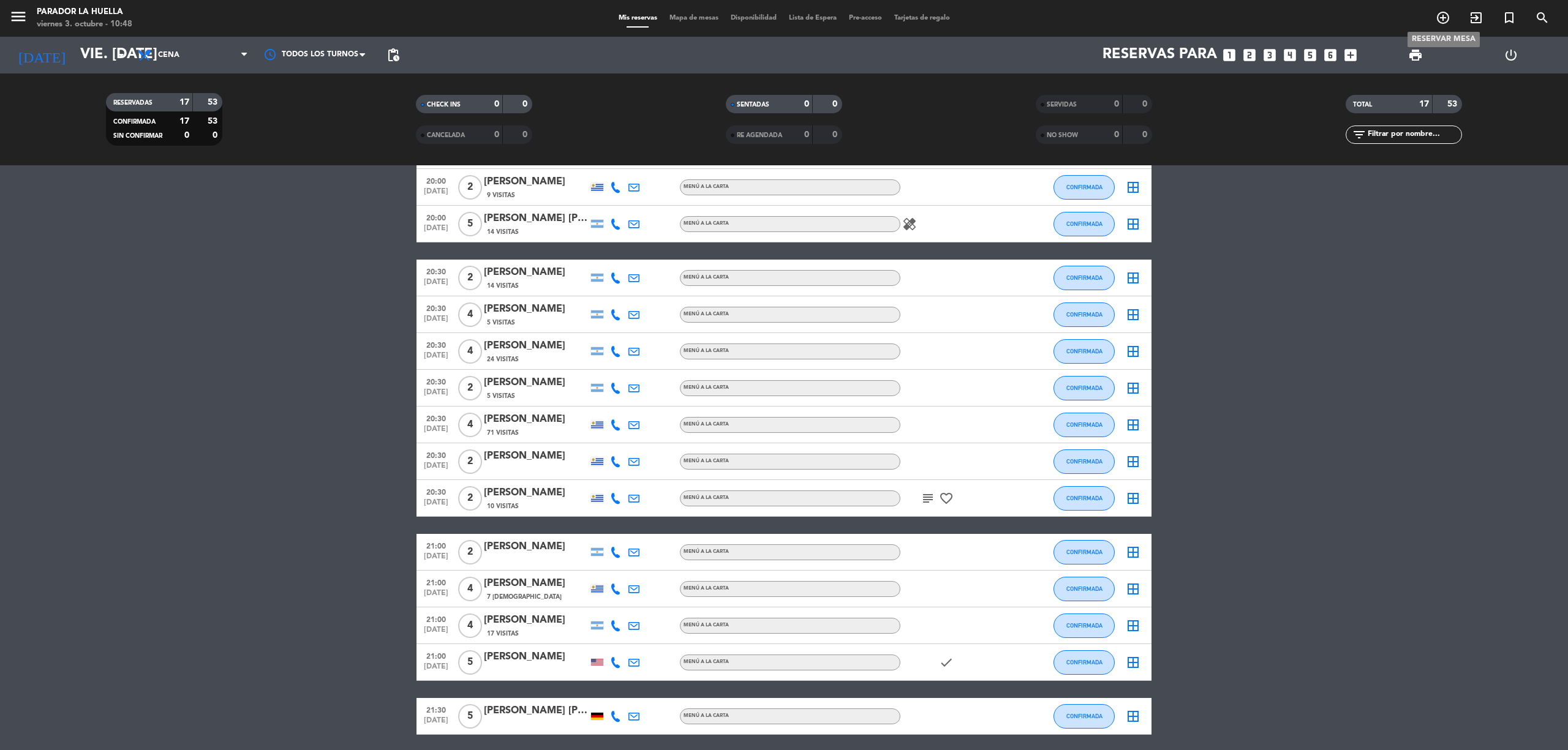
click at [1437, 16] on icon "add_circle_outline" at bounding box center [1443, 17] width 15 height 15
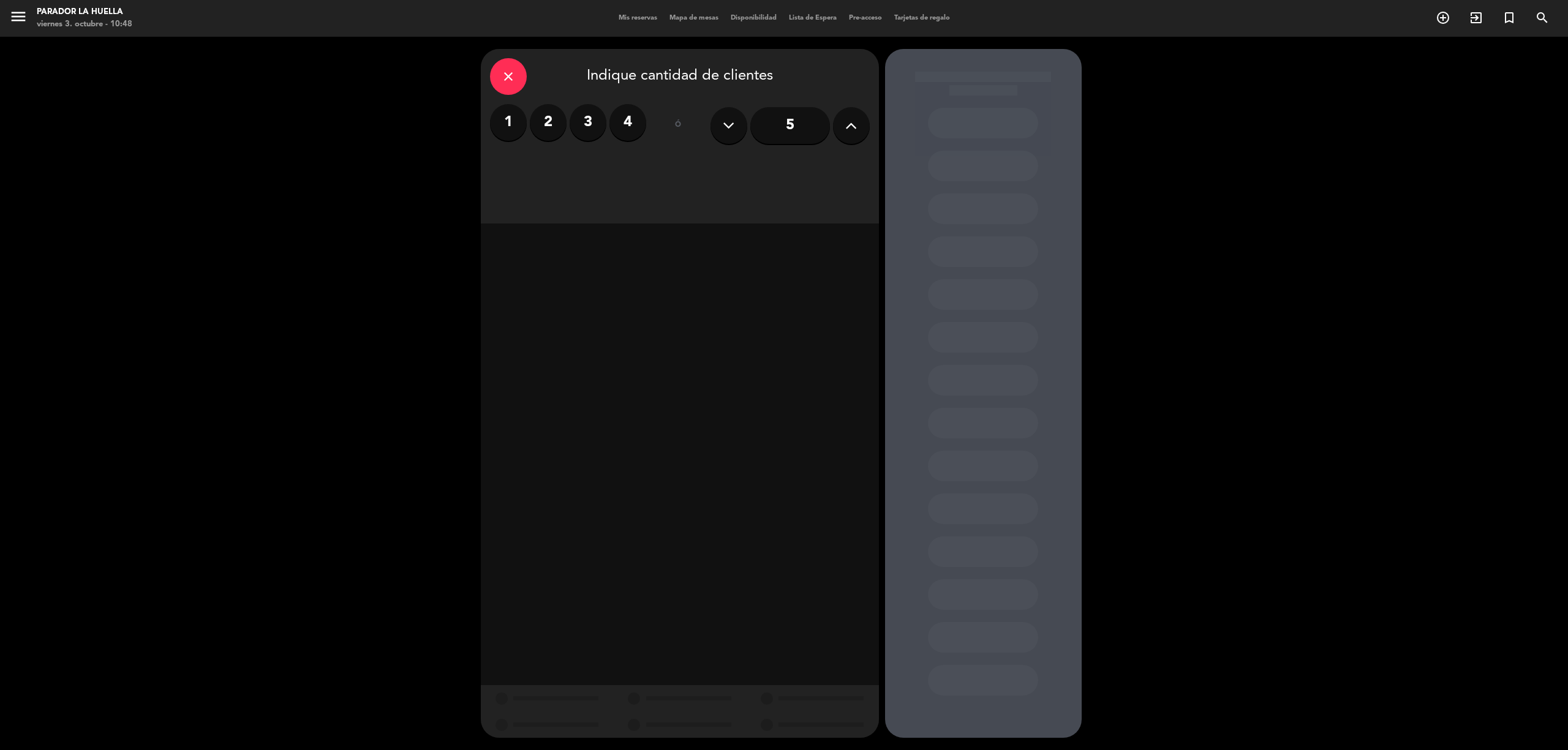
click at [847, 125] on icon at bounding box center [851, 125] width 12 height 19
click at [729, 124] on icon at bounding box center [728, 125] width 12 height 19
click at [731, 120] on icon at bounding box center [728, 125] width 12 height 19
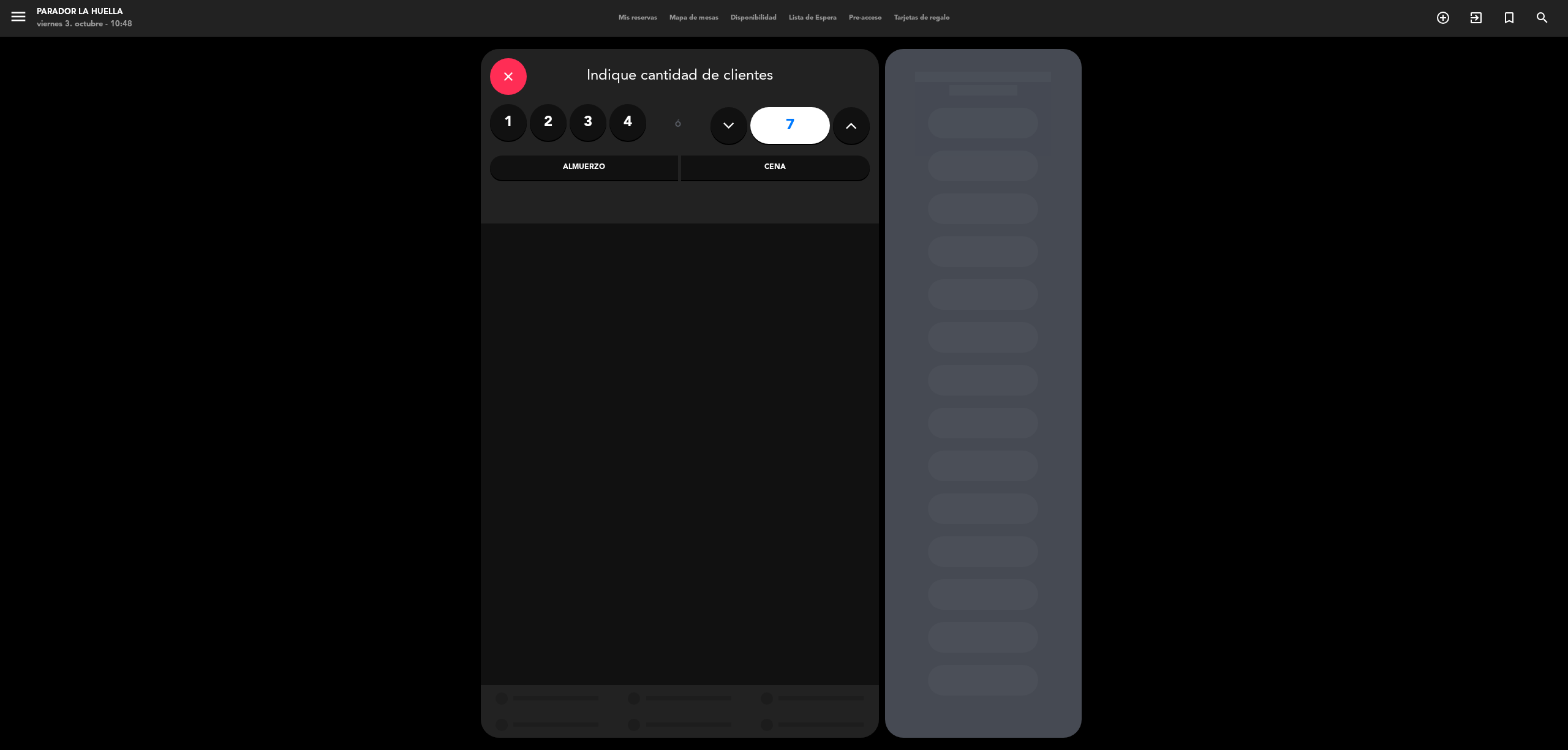
type input "6"
click at [623, 167] on div "Almuerzo" at bounding box center [584, 167] width 188 height 24
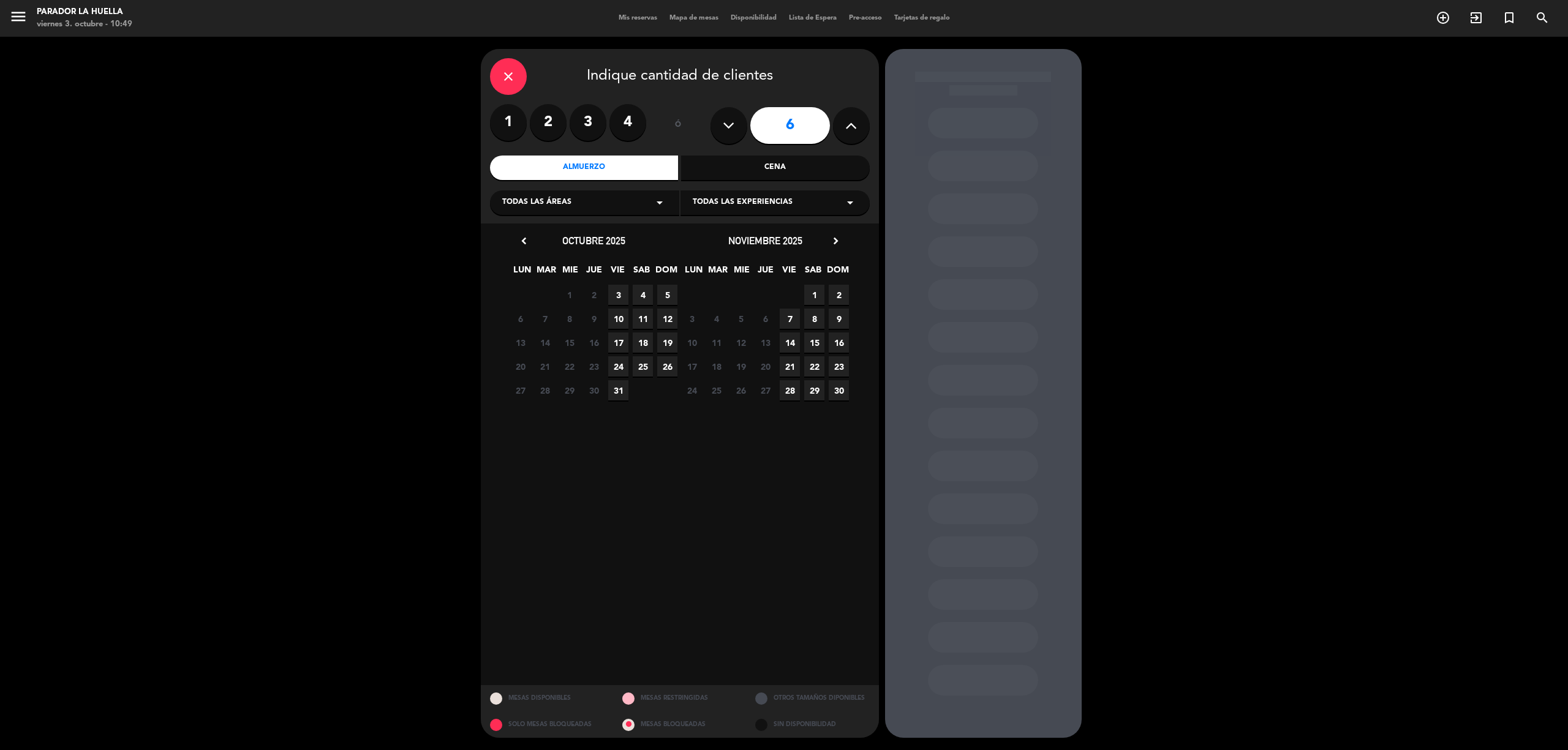
click at [666, 322] on span "12" at bounding box center [668, 319] width 20 height 20
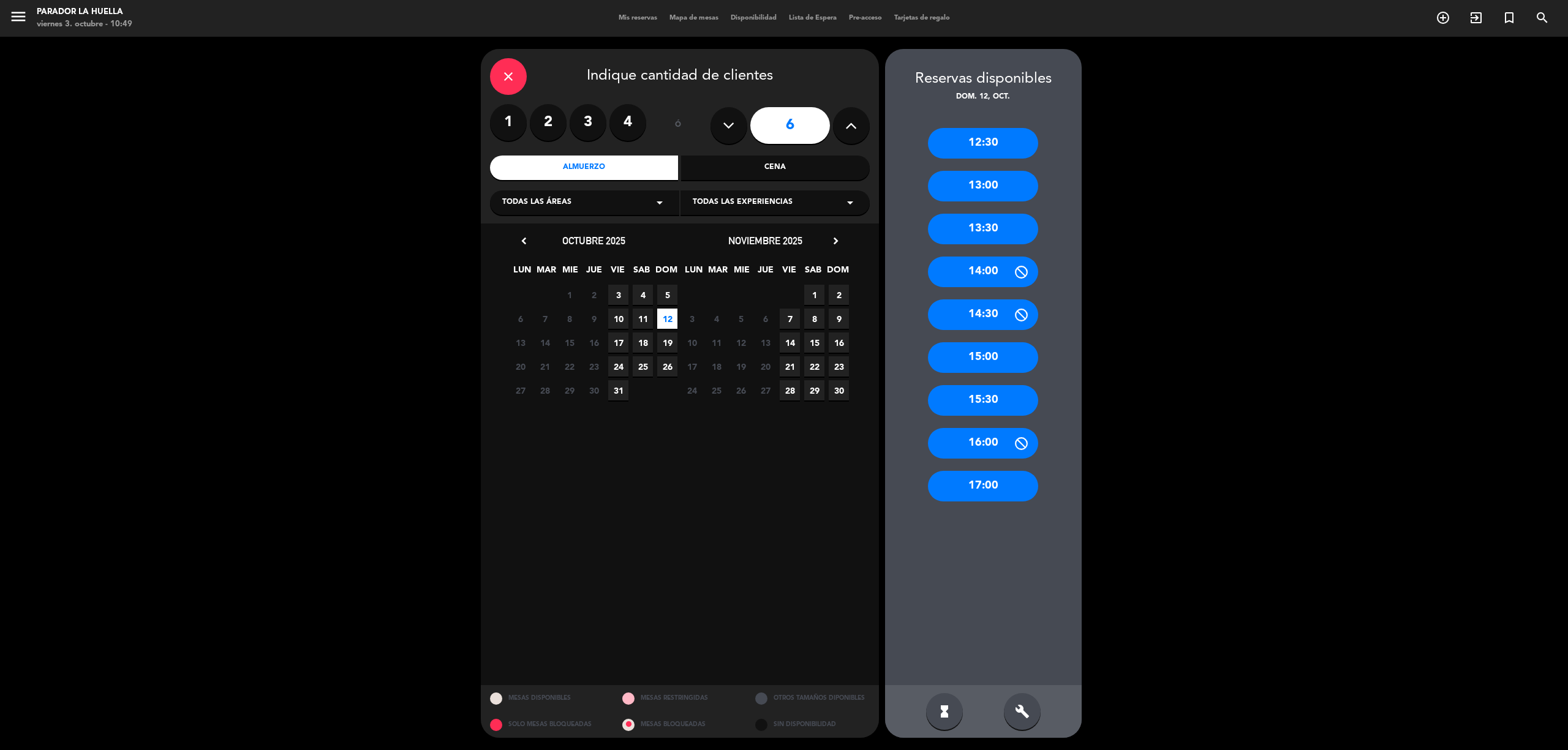
click at [988, 183] on div "13:00" at bounding box center [983, 186] width 111 height 31
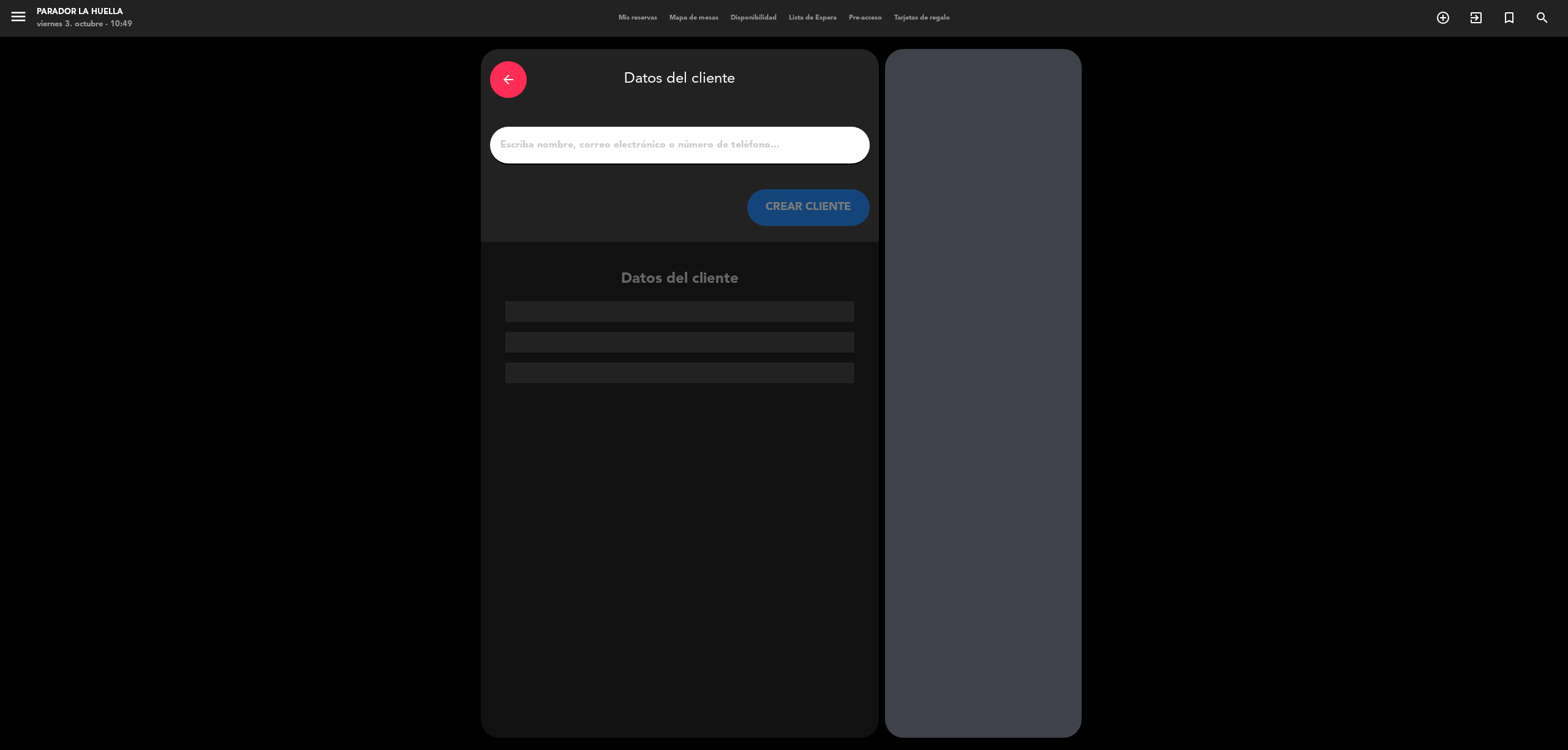
click at [527, 148] on input "1" at bounding box center [680, 145] width 362 height 17
paste input "[PERSON_NAME]"
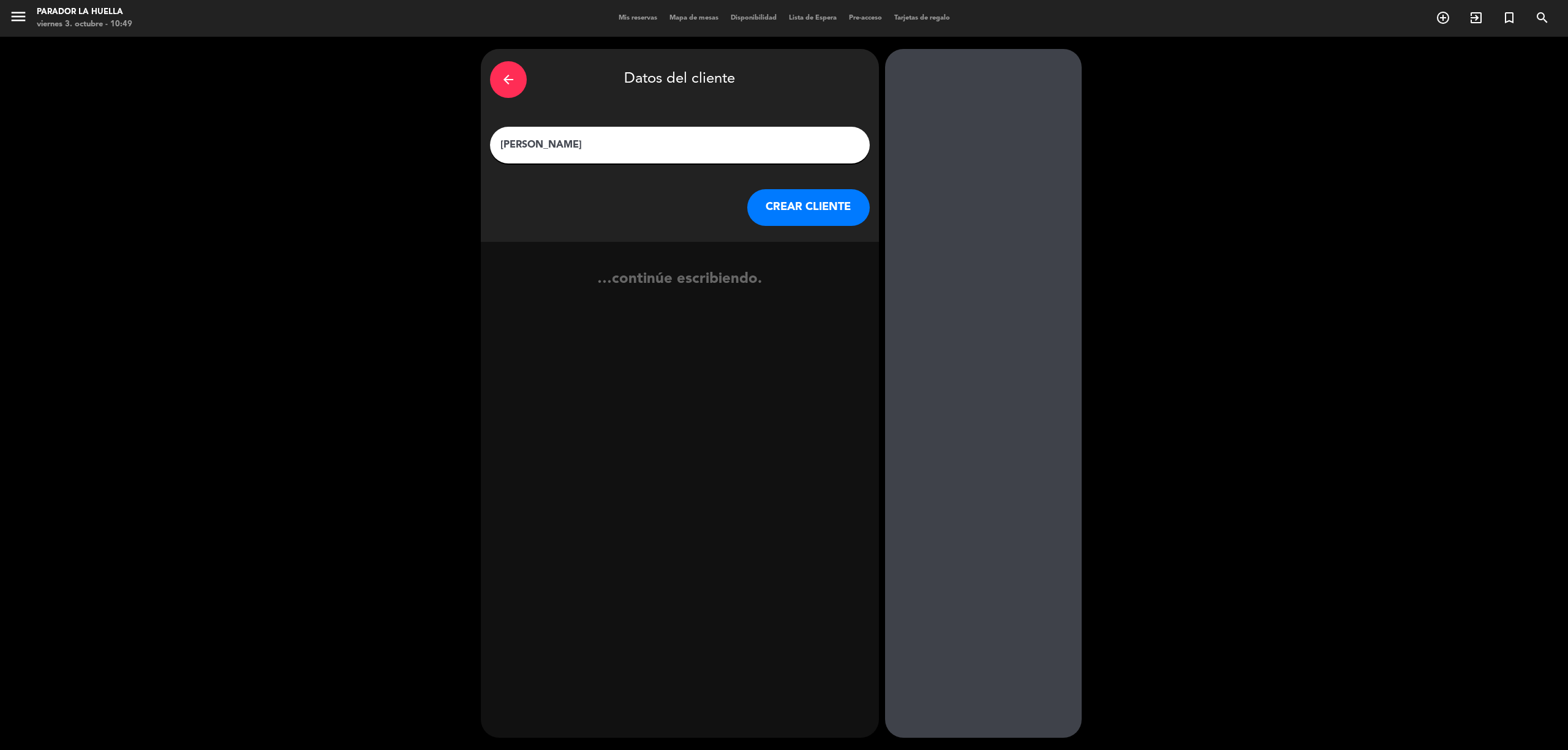
type input "[PERSON_NAME]"
click at [849, 206] on button "CREAR CLIENTE" at bounding box center [808, 208] width 123 height 37
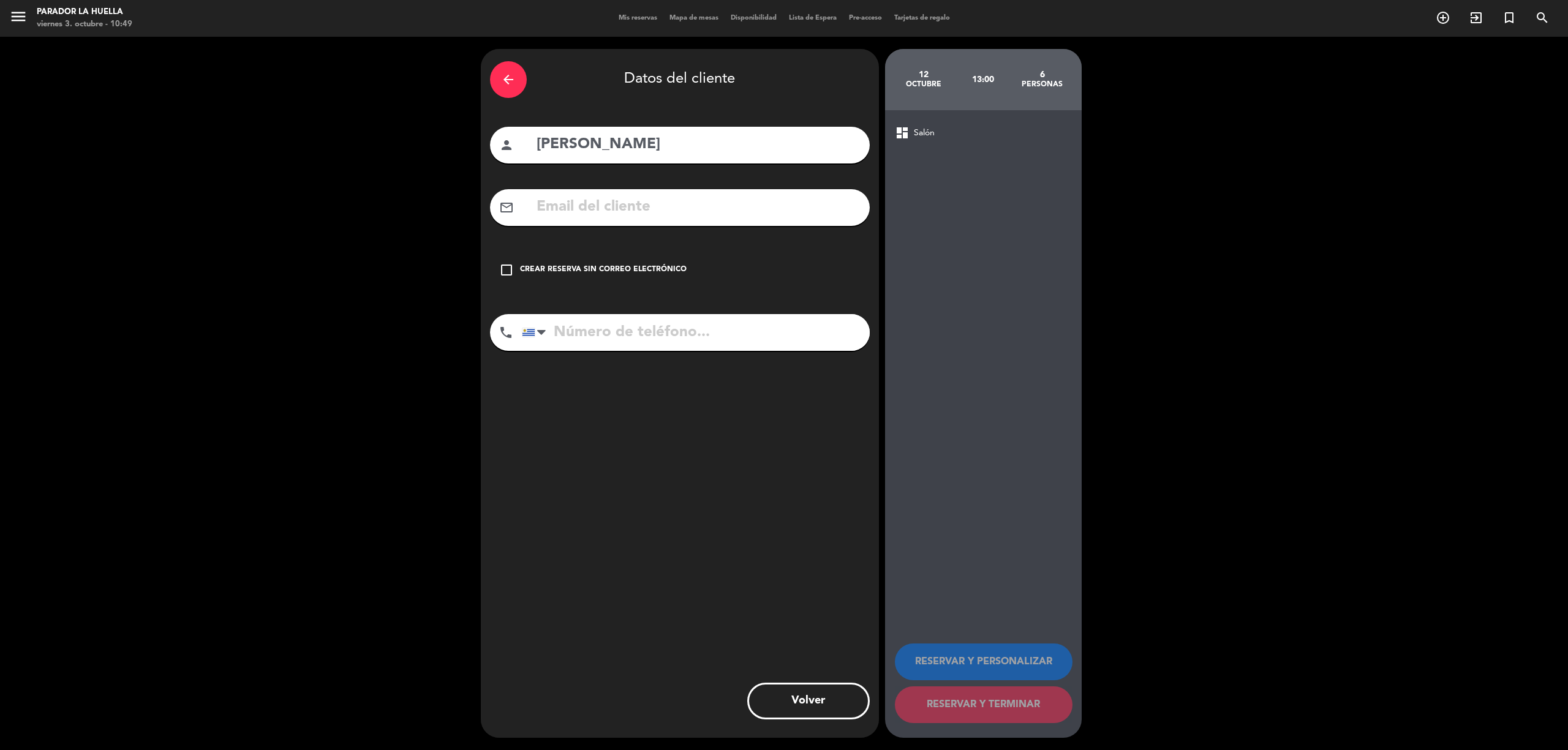
click at [499, 263] on icon "check_box_outline_blank" at bounding box center [506, 270] width 15 height 15
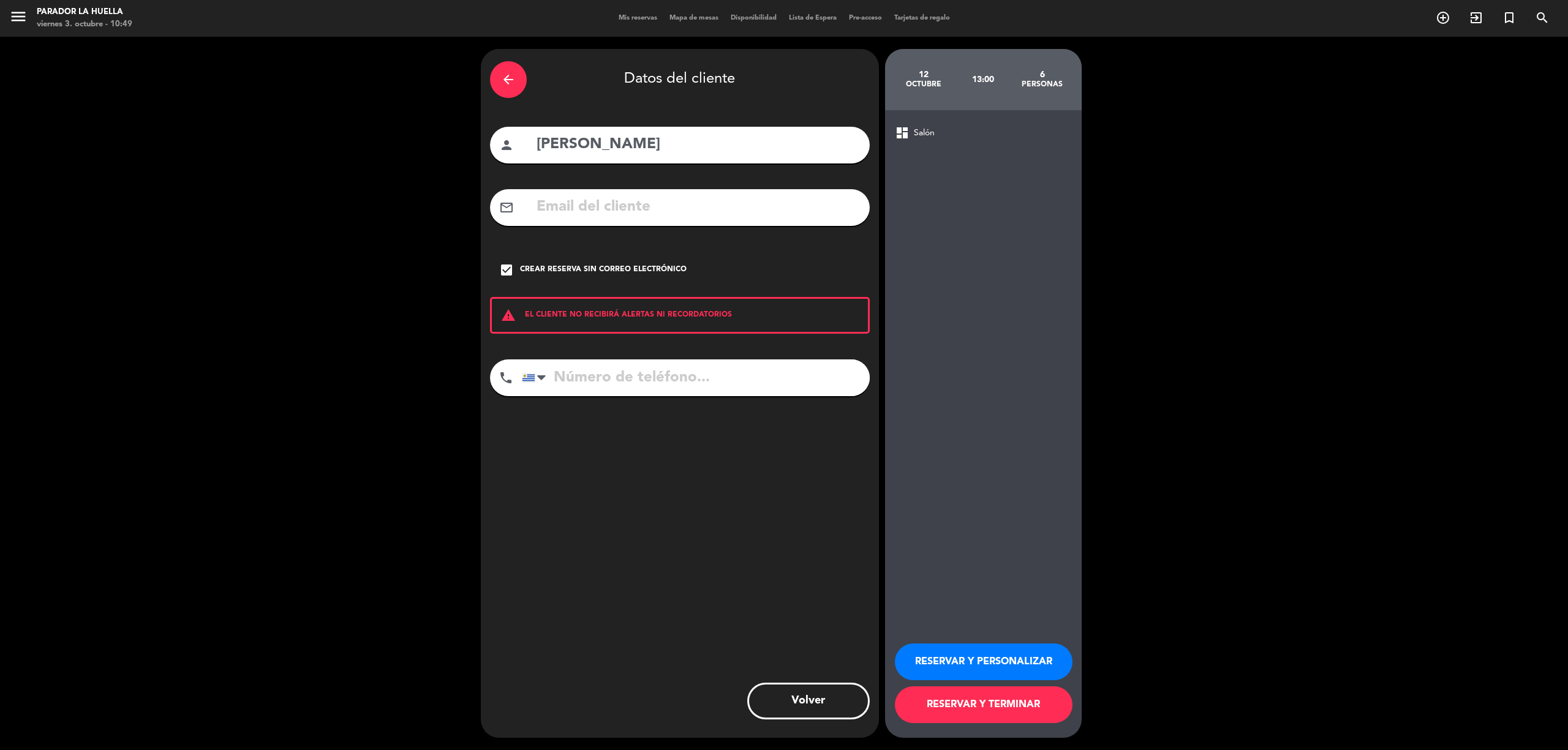
click at [988, 662] on button "RESERVAR Y PERSONALIZAR" at bounding box center [983, 662] width 178 height 37
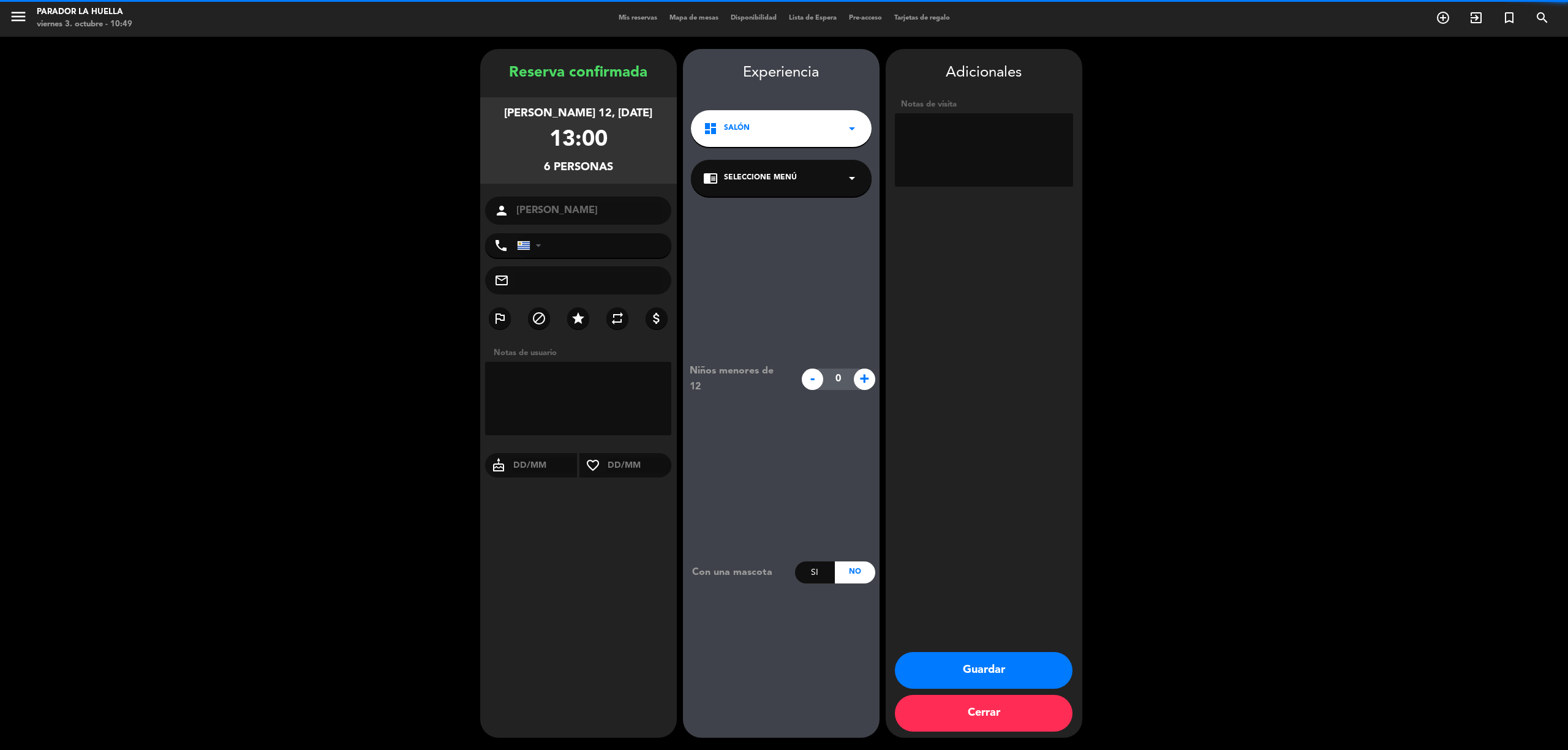
drag, startPoint x: 998, startPoint y: 147, endPoint x: 994, endPoint y: 139, distance: 8.9
click at [996, 144] on textarea at bounding box center [983, 149] width 178 height 73
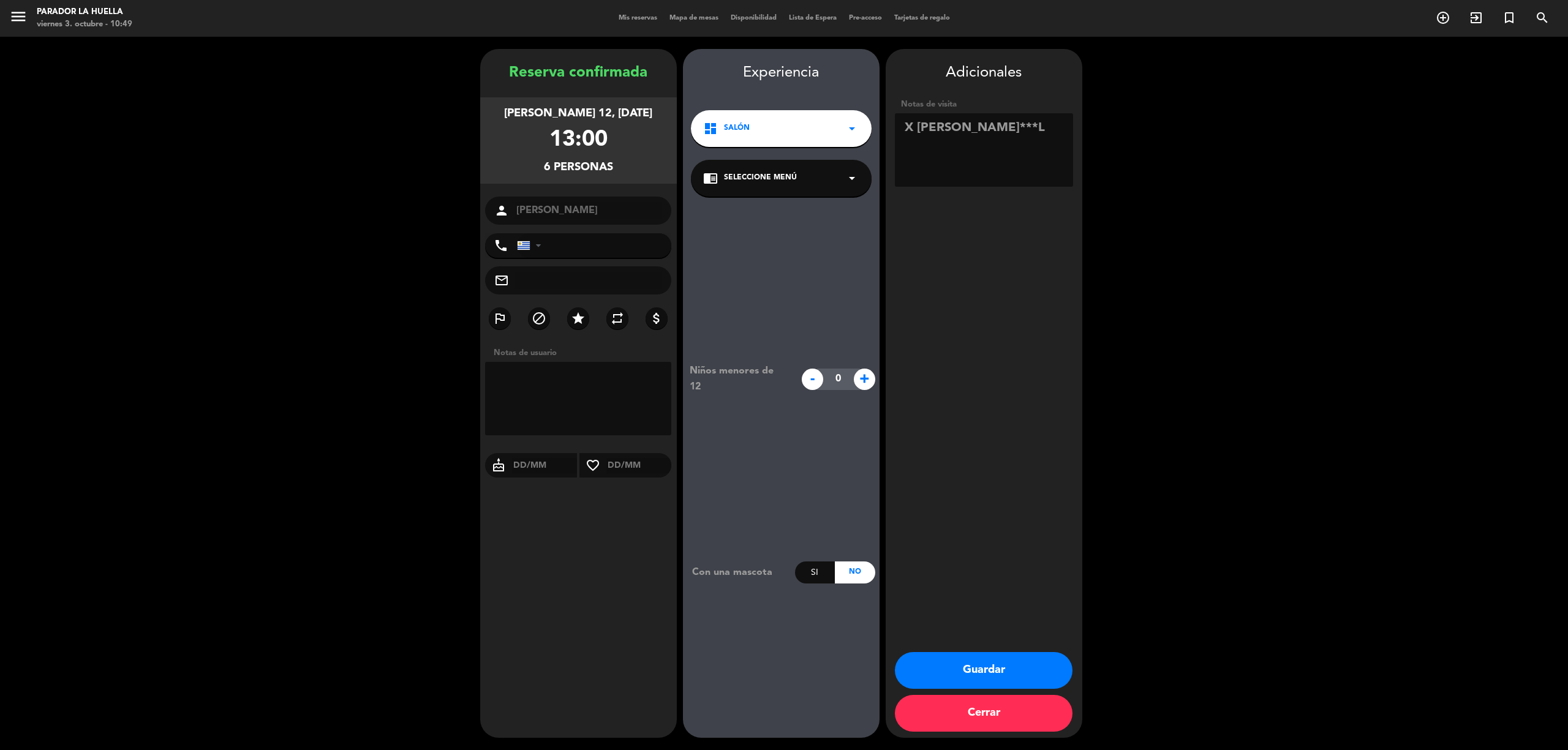
type textarea "X [PERSON_NAME]***L"
click at [997, 659] on button "Guardar" at bounding box center [983, 671] width 178 height 37
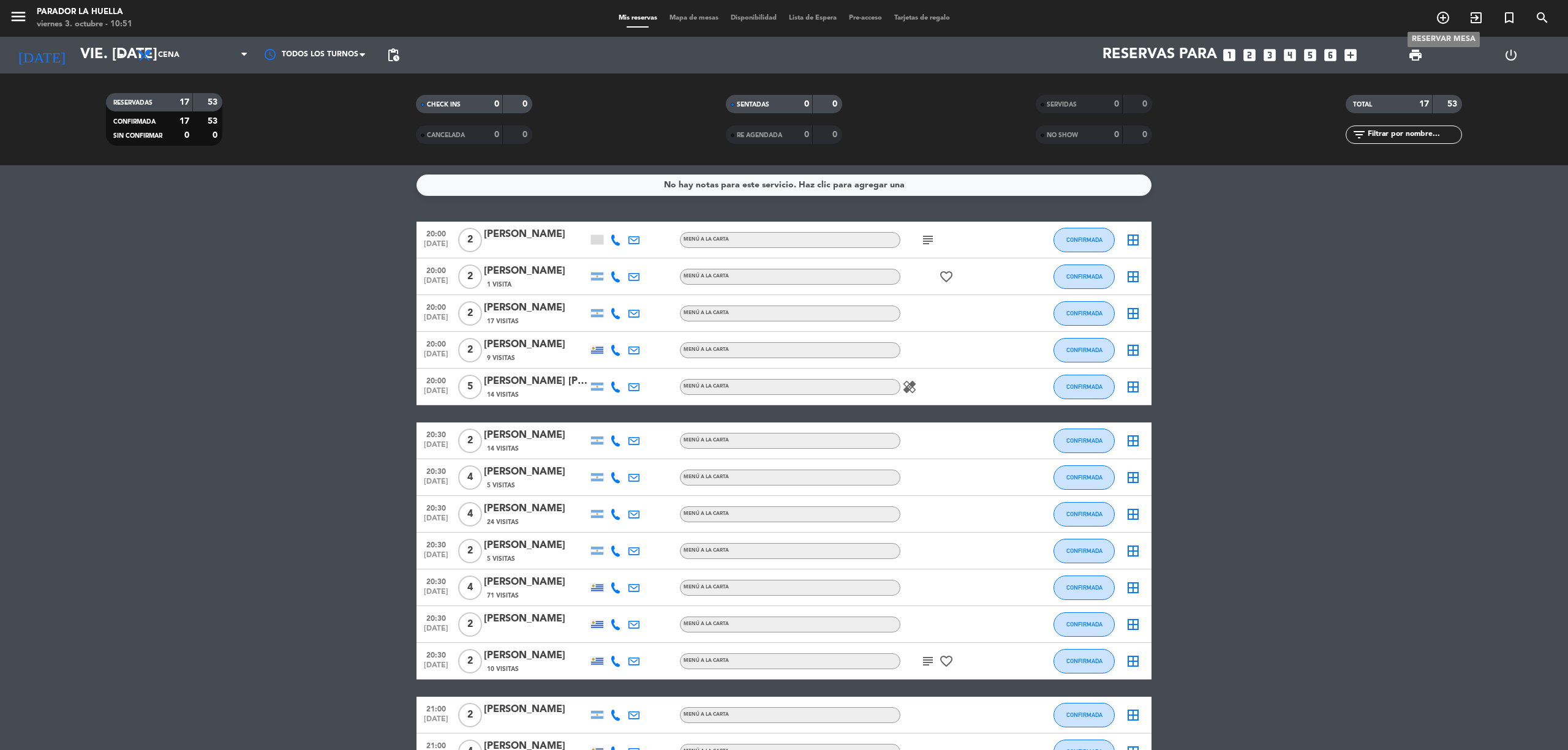
click at [1439, 13] on icon "add_circle_outline" at bounding box center [1443, 17] width 15 height 15
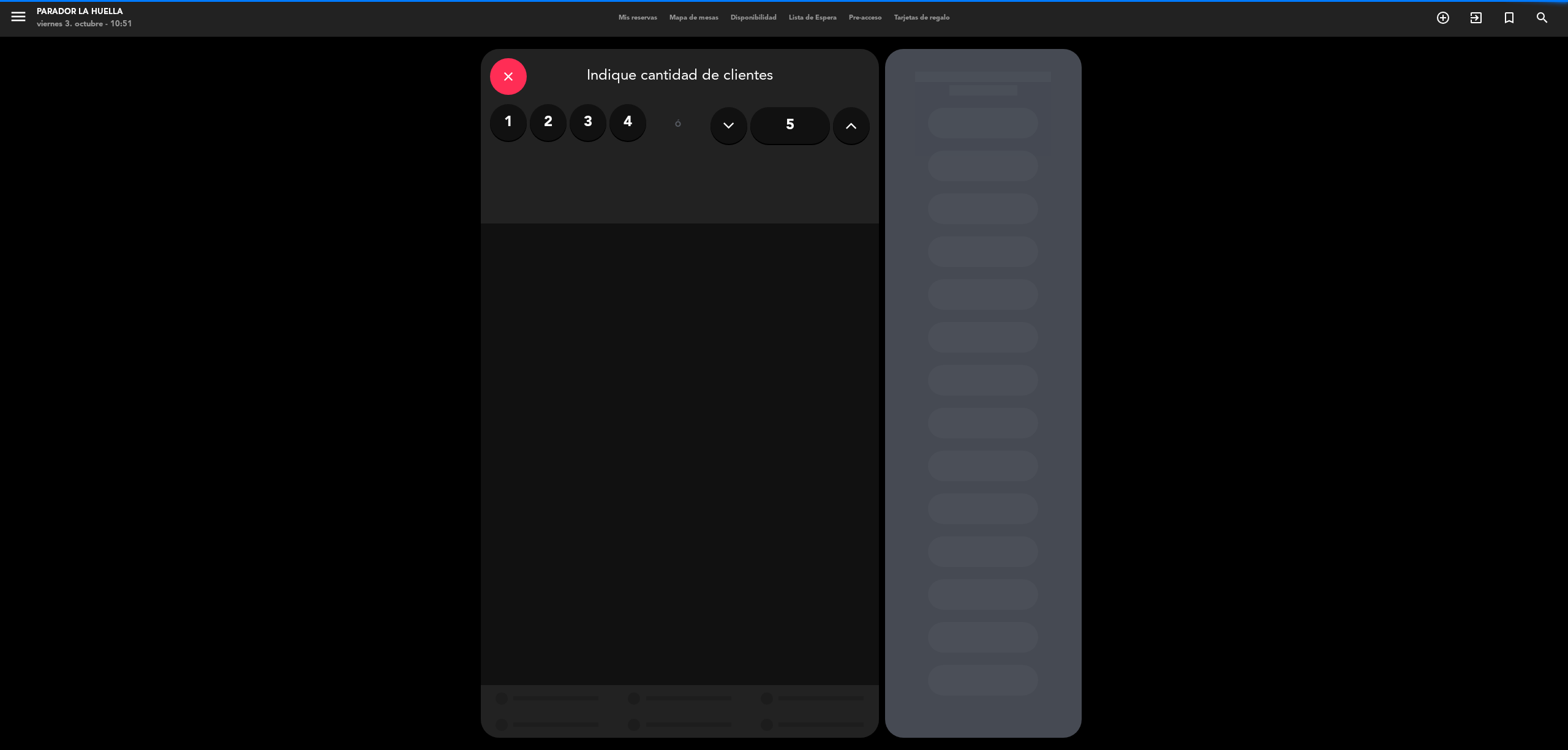
click at [850, 130] on icon at bounding box center [851, 125] width 12 height 19
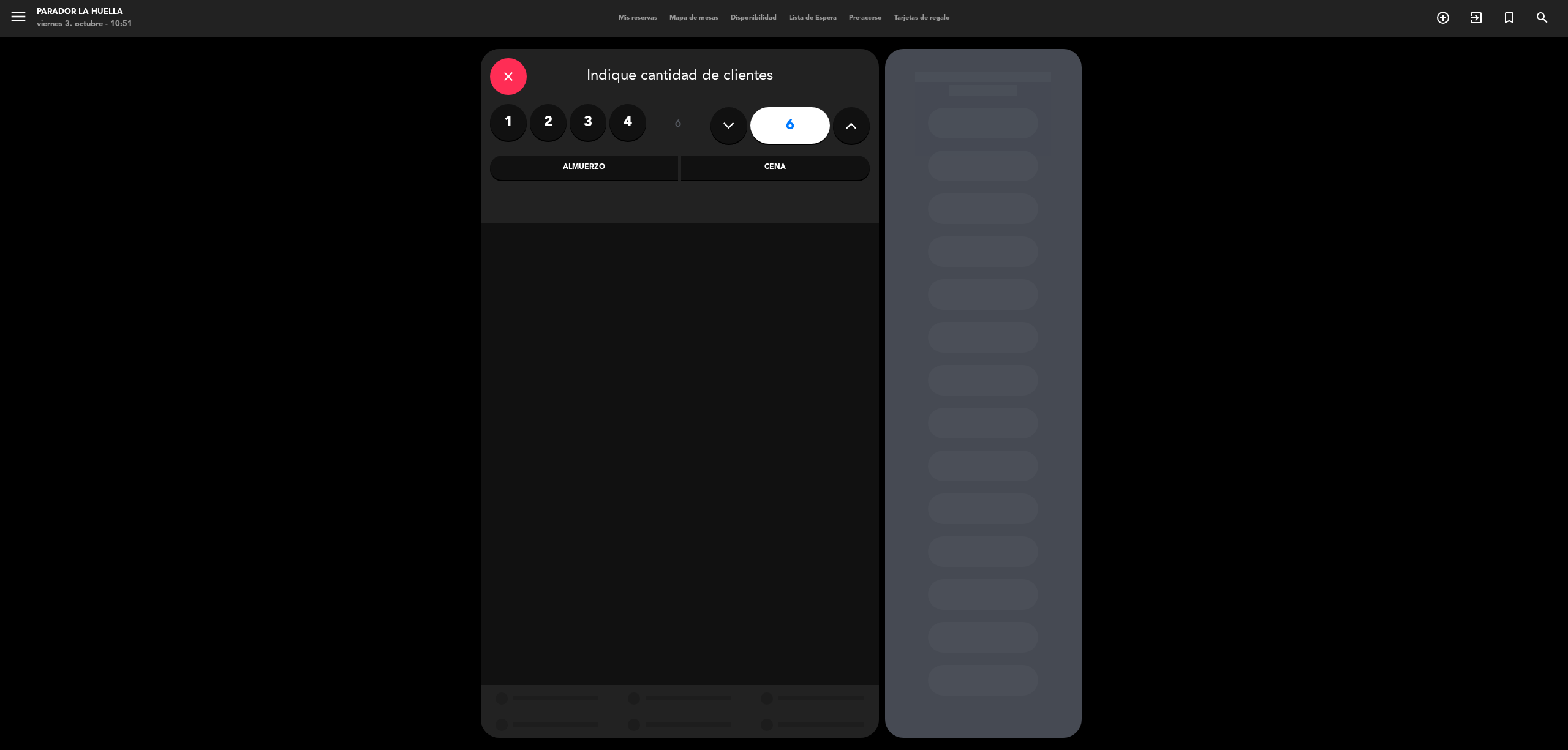
click at [850, 130] on icon at bounding box center [851, 125] width 12 height 19
type input "7"
click at [603, 164] on div "Almuerzo" at bounding box center [584, 167] width 188 height 24
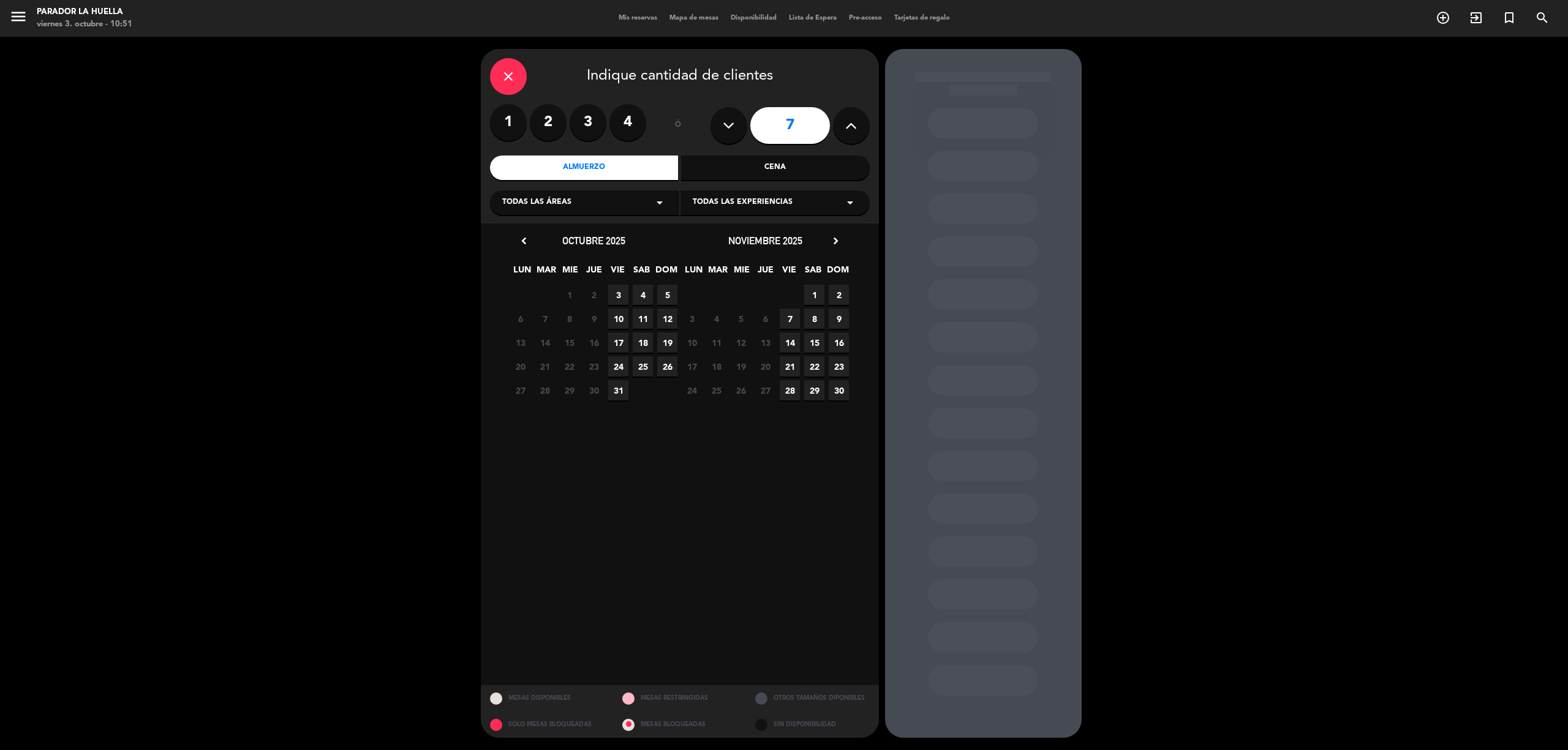
click at [613, 289] on span "3" at bounding box center [619, 295] width 20 height 20
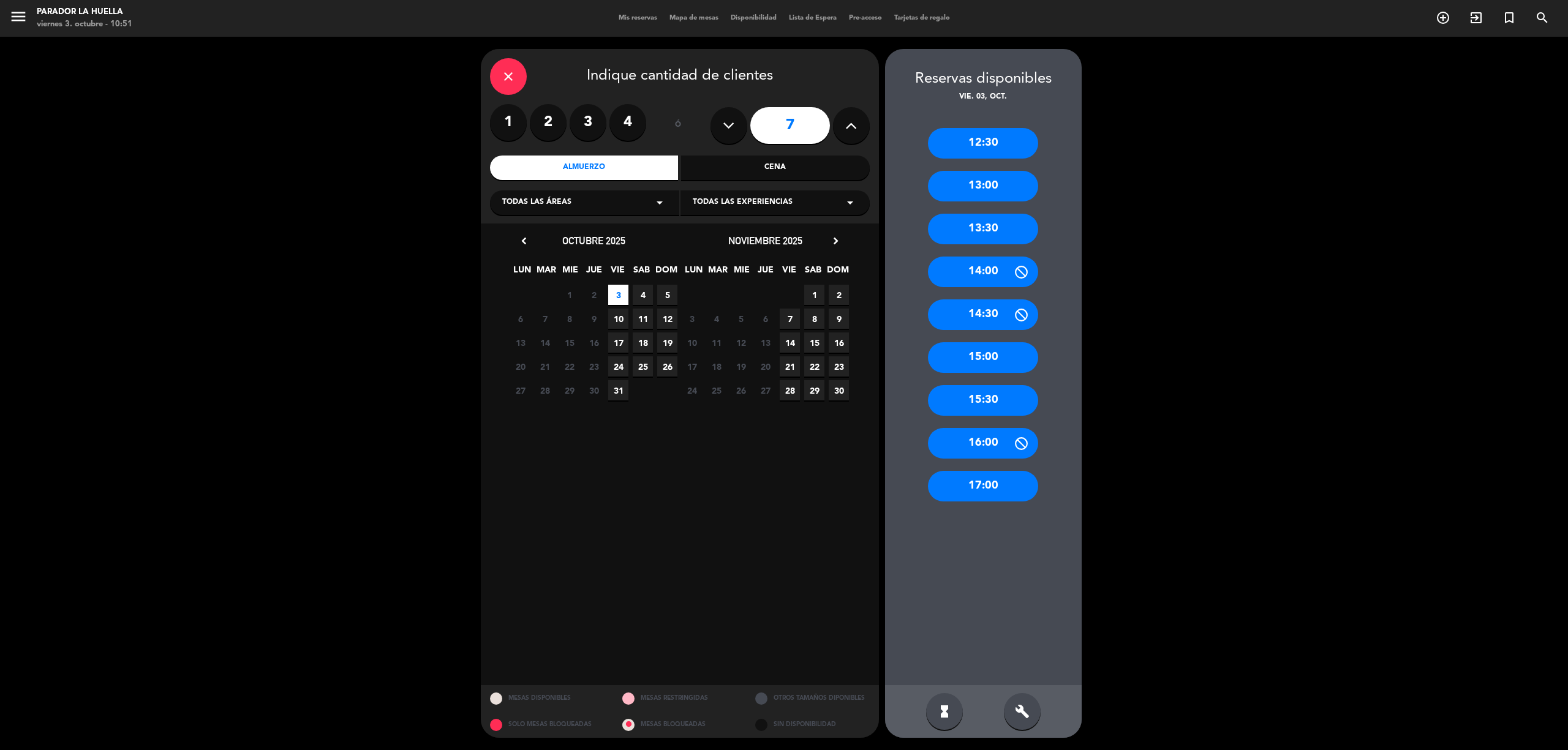
click at [781, 151] on div "close Indique cantidad de clientes 1 2 3 4 ó 7 Almuerzo Cena Todas las áreas ar…" at bounding box center [679, 136] width 398 height 174
click at [781, 165] on div "Cena" at bounding box center [775, 167] width 188 height 24
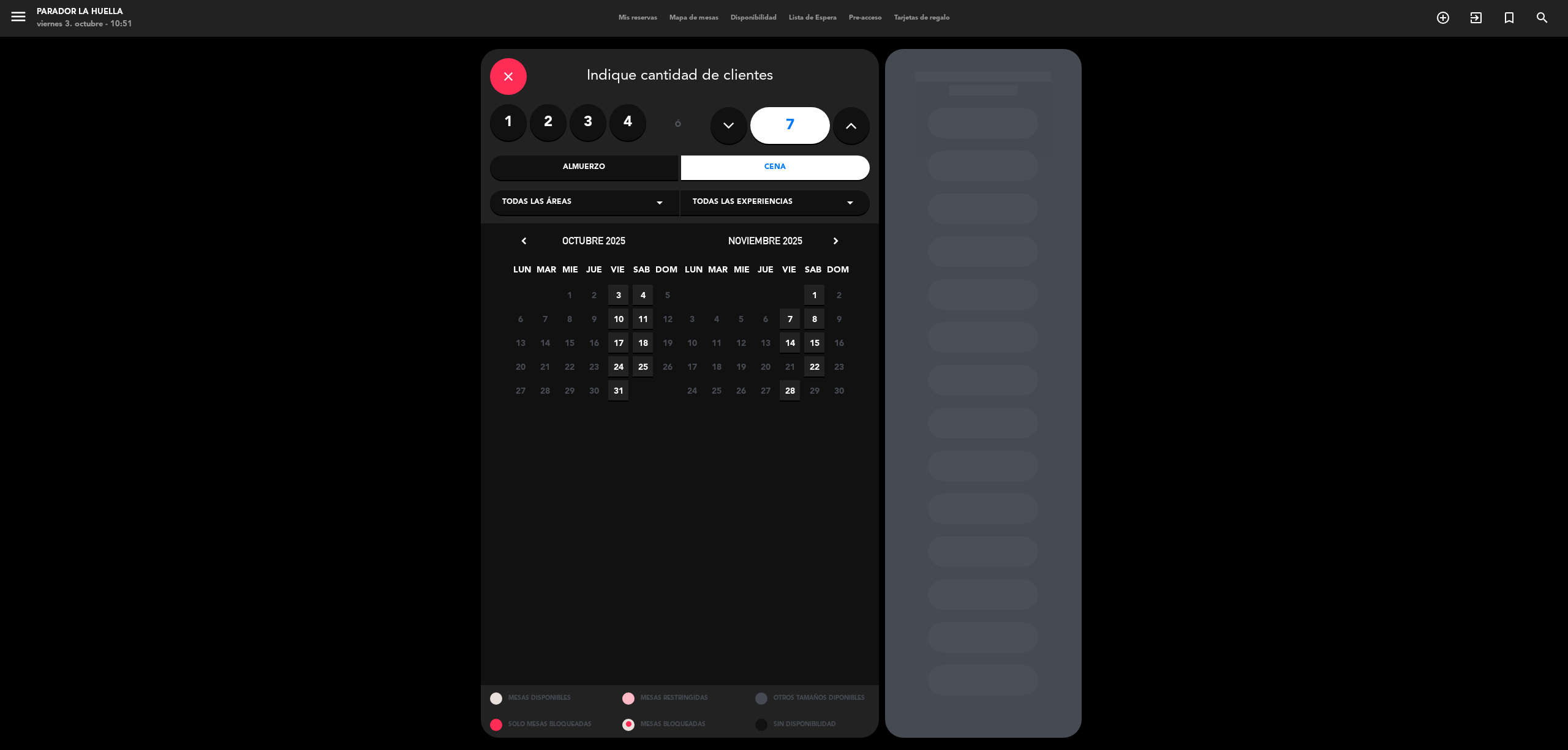
click at [621, 294] on span "3" at bounding box center [619, 295] width 20 height 20
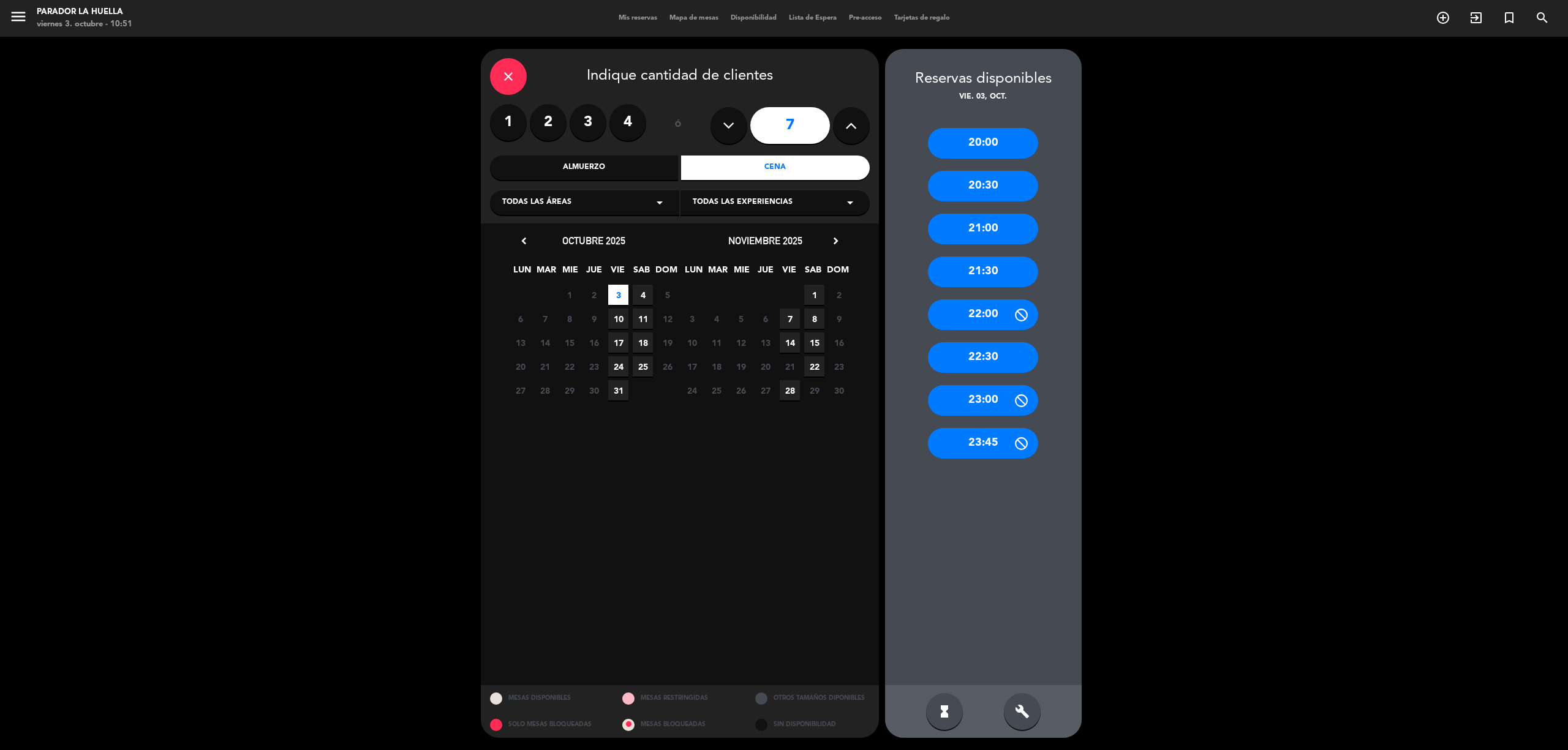
click at [991, 147] on div "20:00" at bounding box center [983, 143] width 111 height 31
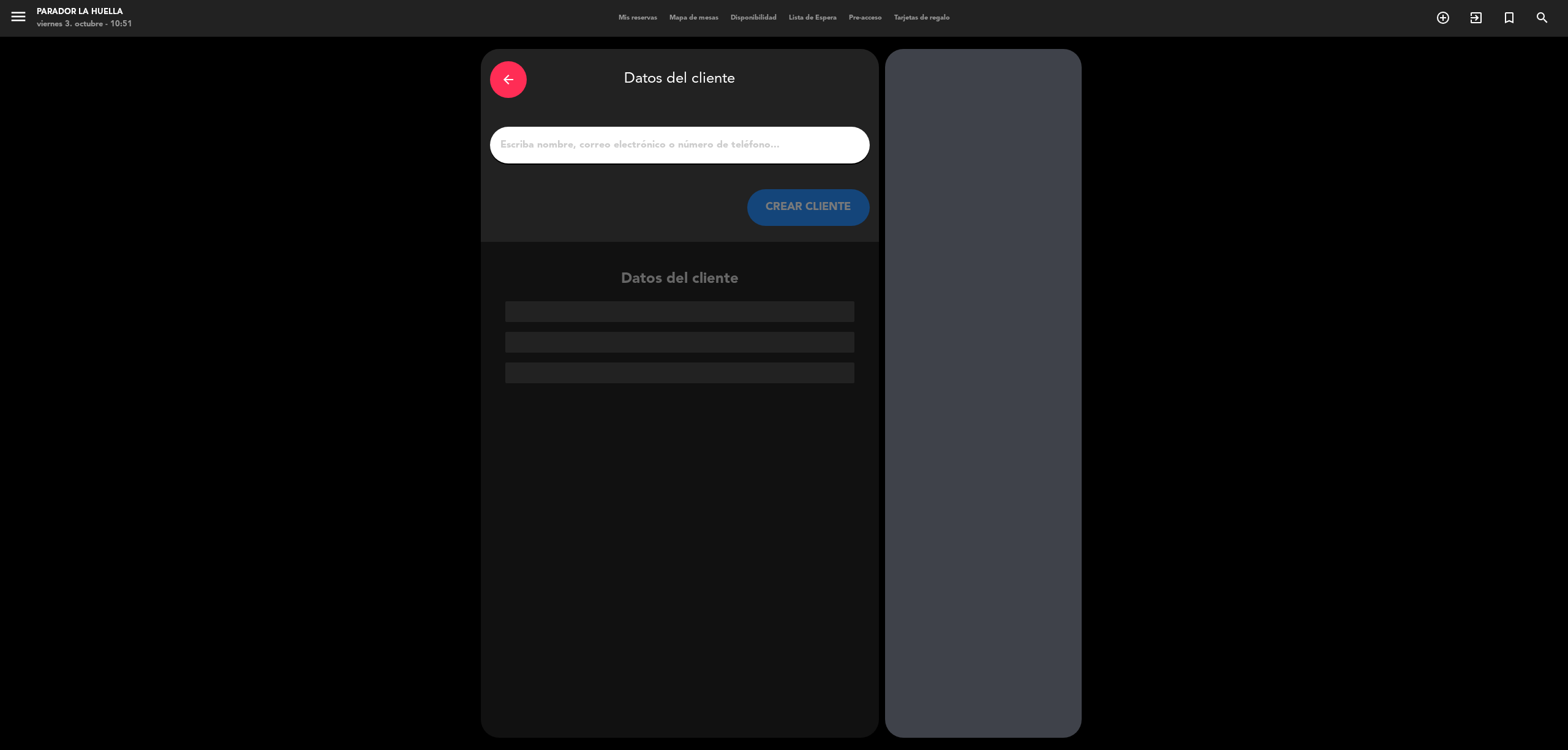
click at [601, 142] on input "1" at bounding box center [680, 145] width 362 height 17
paste input "banco itau de paraguay"
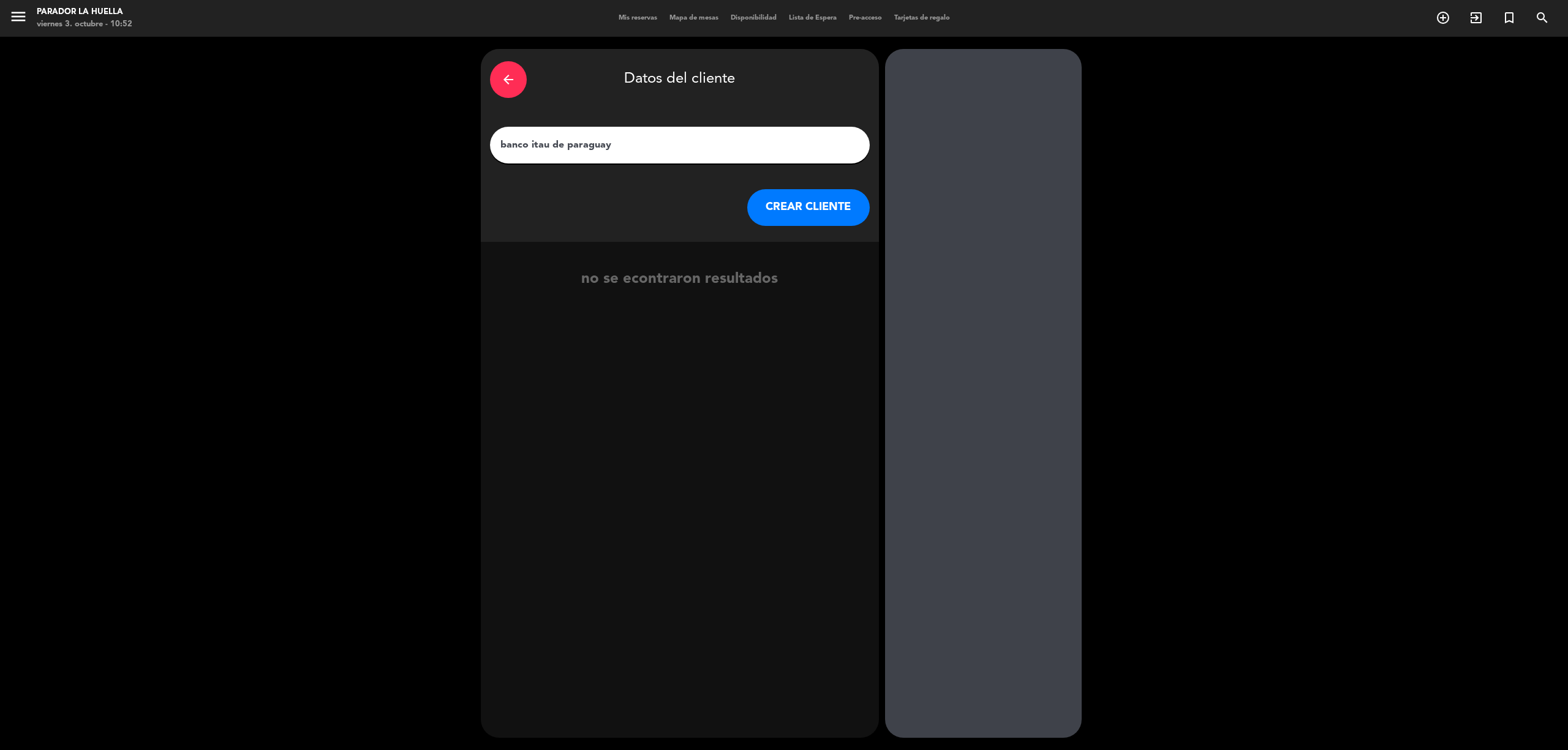
click at [503, 144] on input "banco itau de paraguay" at bounding box center [680, 145] width 362 height 17
click at [571, 145] on input "Banco itau de paraguay" at bounding box center [680, 145] width 362 height 17
click at [530, 148] on input "Banco itau de Paraguay" at bounding box center [680, 145] width 362 height 17
type input "Banco Itau de Paraguay"
click at [847, 194] on button "CREAR CLIENTE" at bounding box center [808, 208] width 123 height 37
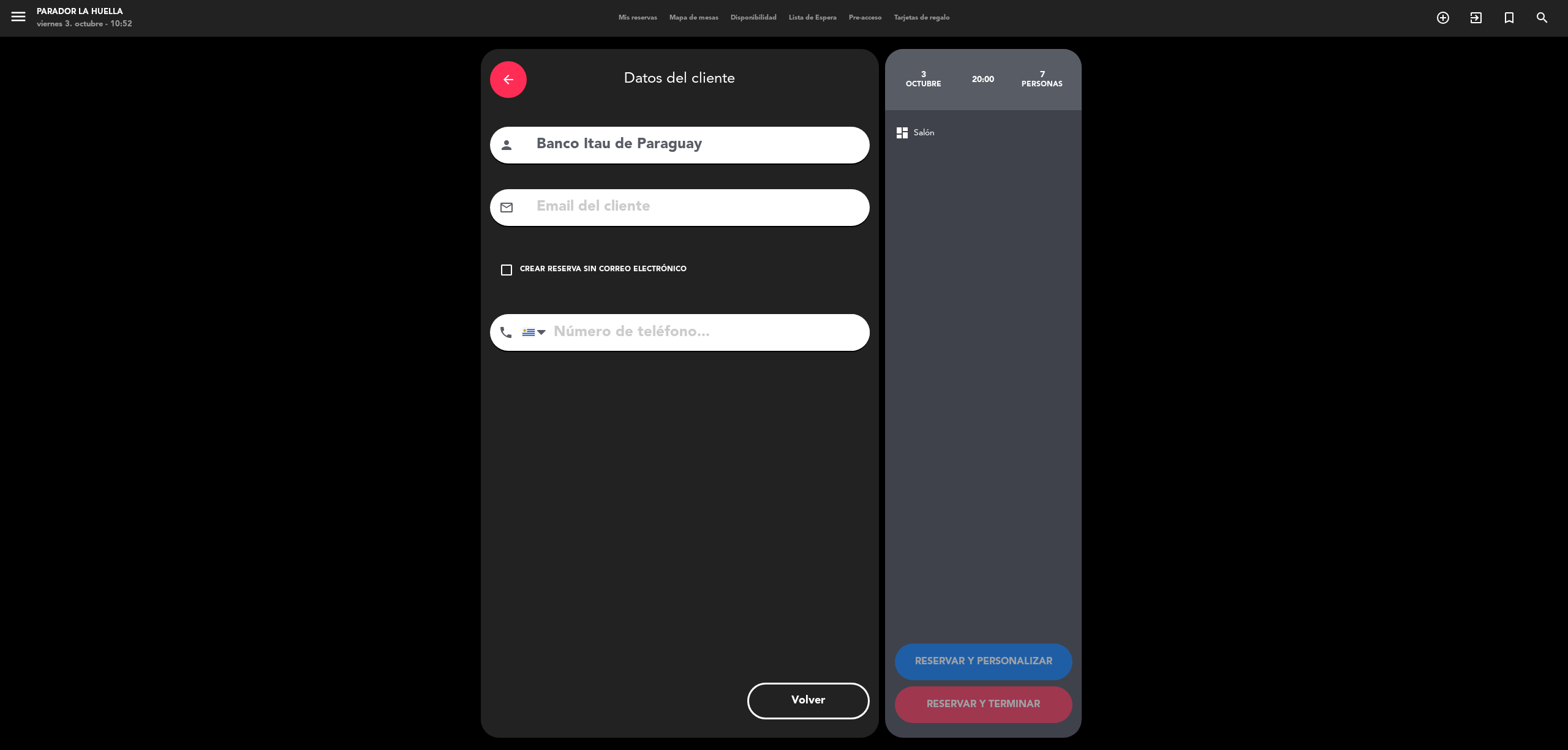
click at [513, 268] on div "check_box_outline_blank Crear reserva sin correo electrónico" at bounding box center [680, 270] width 380 height 37
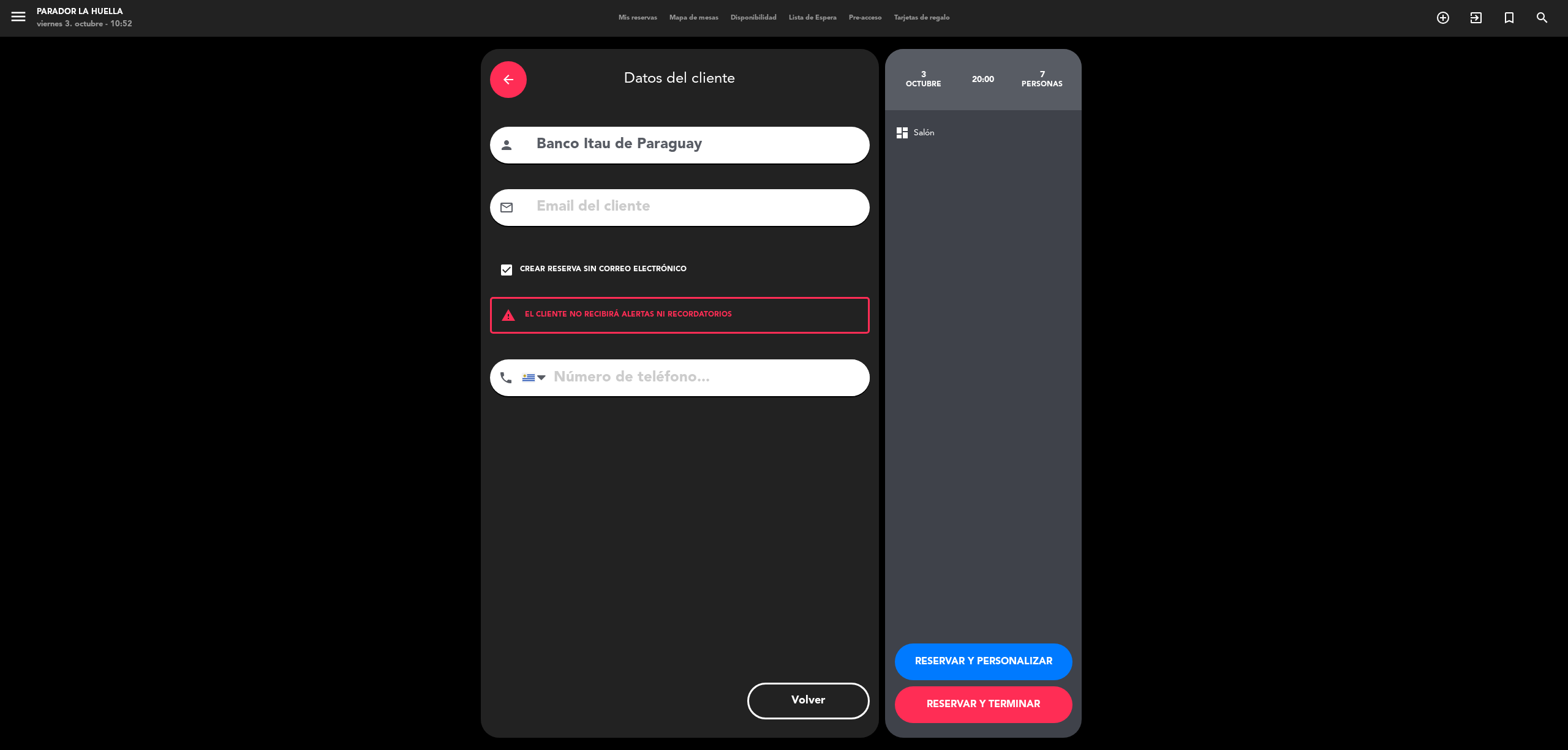
click at [1022, 659] on button "RESERVAR Y PERSONALIZAR" at bounding box center [983, 662] width 178 height 37
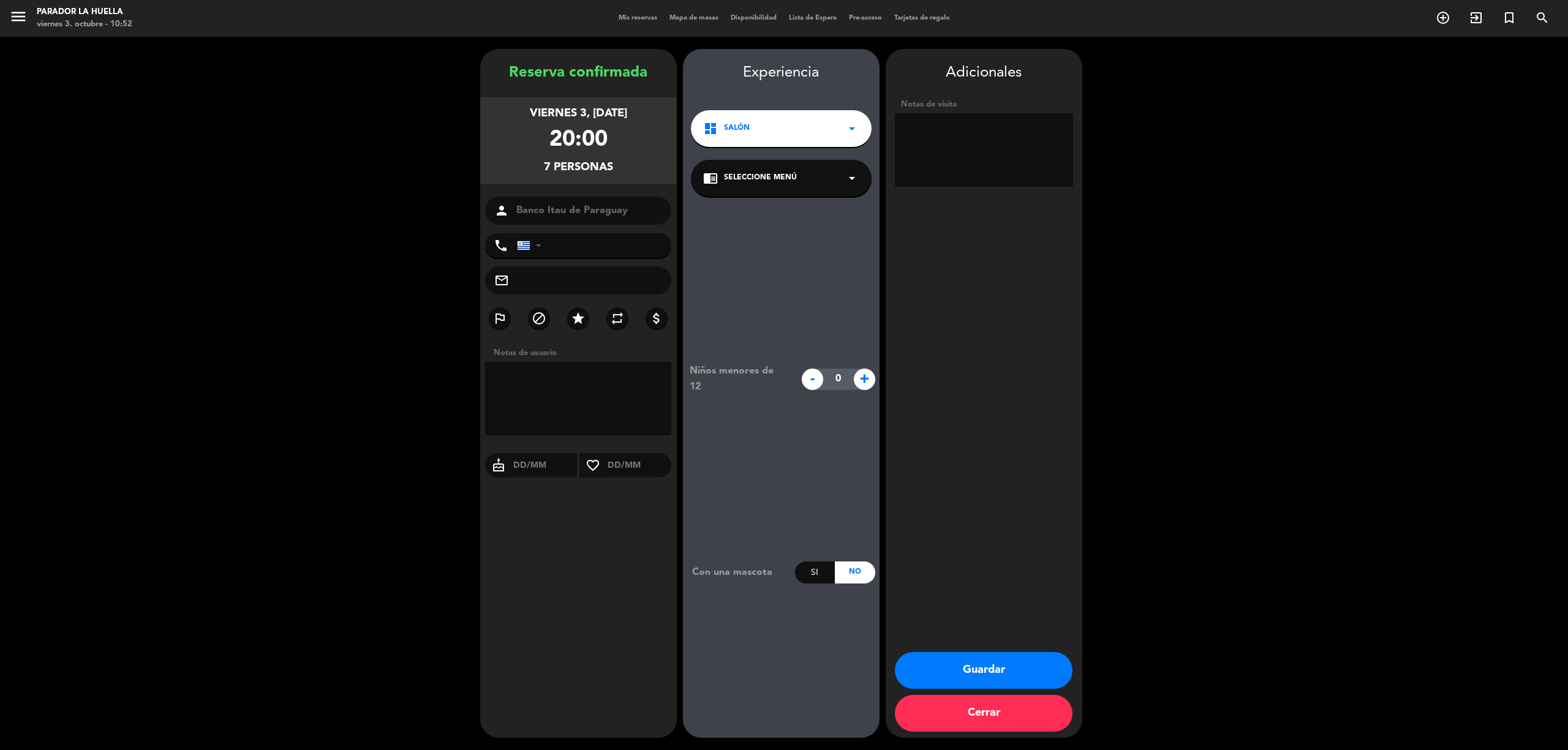
click at [952, 162] on textarea at bounding box center [983, 149] width 178 height 73
type textarea "CUIDAR X [PERSON_NAME]***L"
click at [992, 650] on div "Adicionales Notas de visita Guardar Cerrar" at bounding box center [984, 394] width 197 height 689
click at [993, 666] on button "Guardar" at bounding box center [983, 671] width 178 height 37
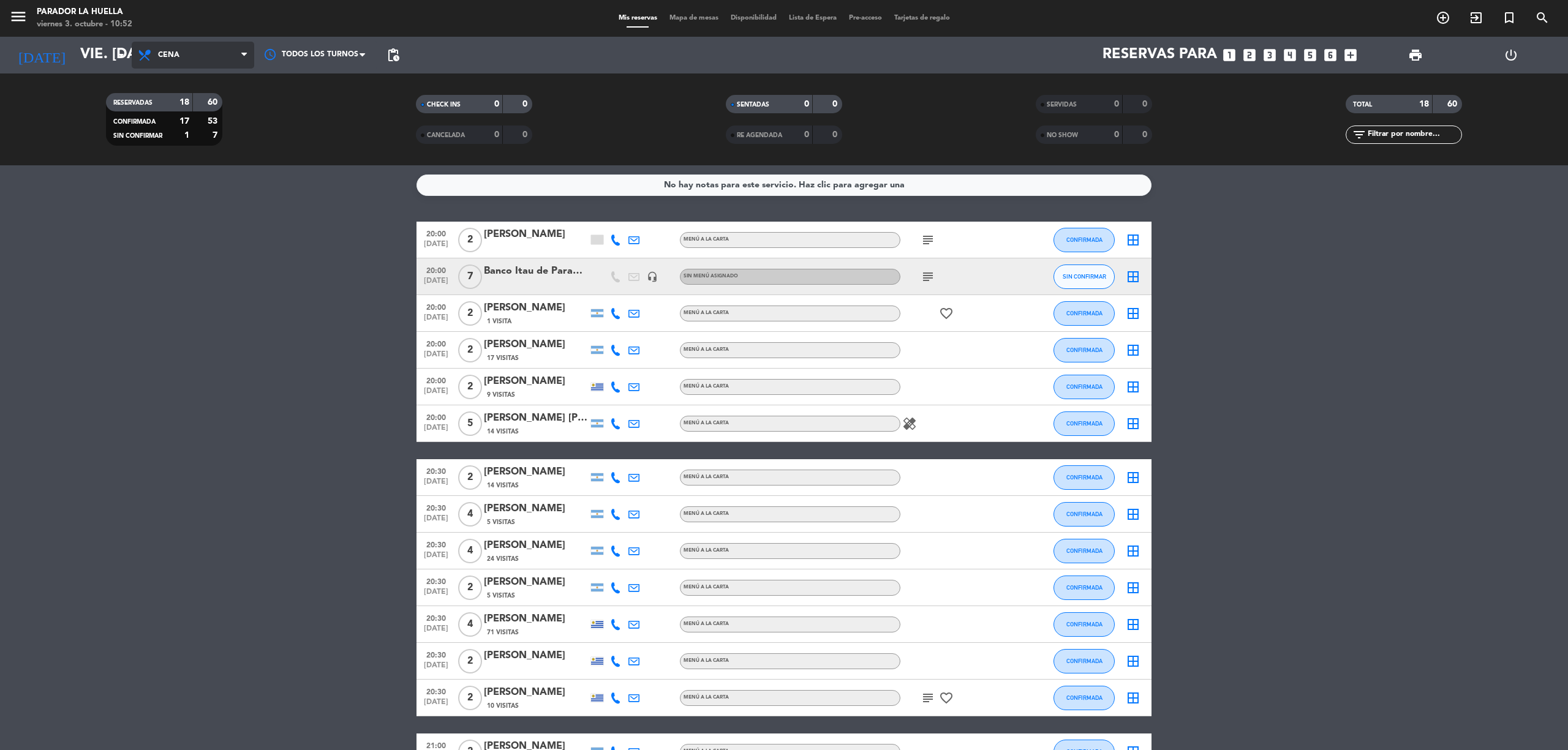
click at [171, 55] on span "Cena" at bounding box center [169, 55] width 22 height 8
click at [182, 98] on div "menu Parador La [PERSON_NAME] 3. octubre - 10:52 Mis reservas Mapa de mesas Dis…" at bounding box center [784, 82] width 1568 height 165
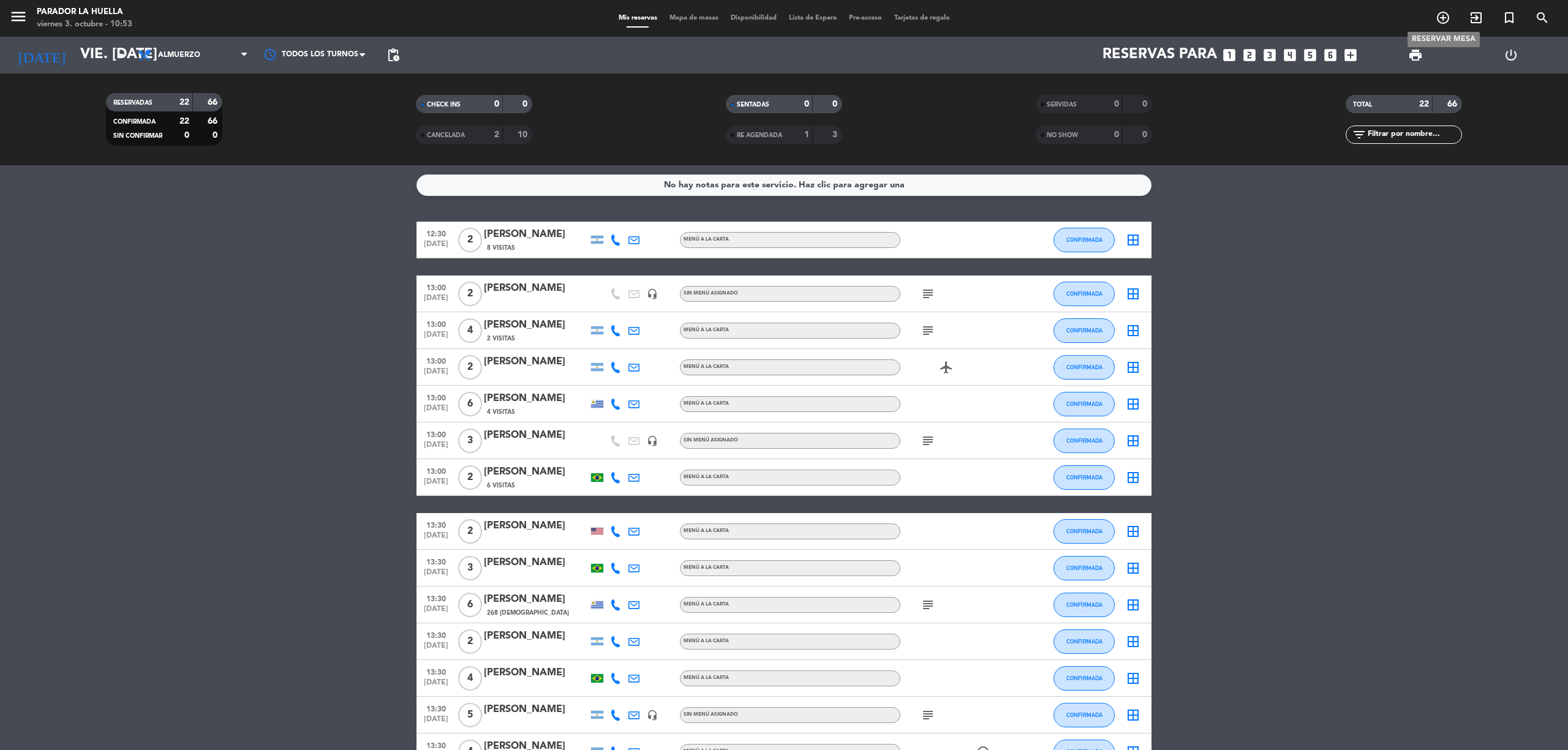
click at [1441, 19] on icon "add_circle_outline" at bounding box center [1443, 17] width 15 height 15
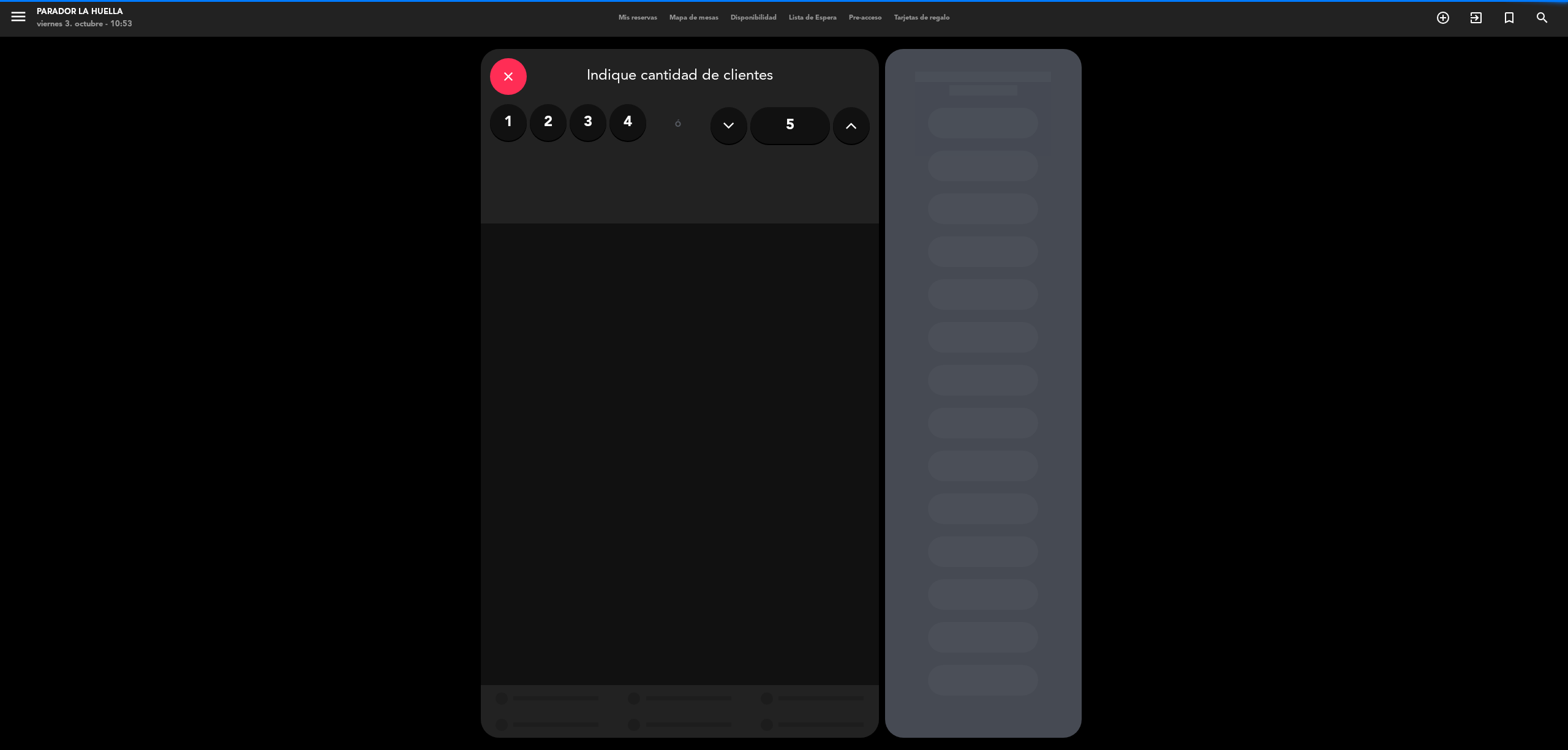
click at [628, 125] on label "4" at bounding box center [628, 123] width 37 height 37
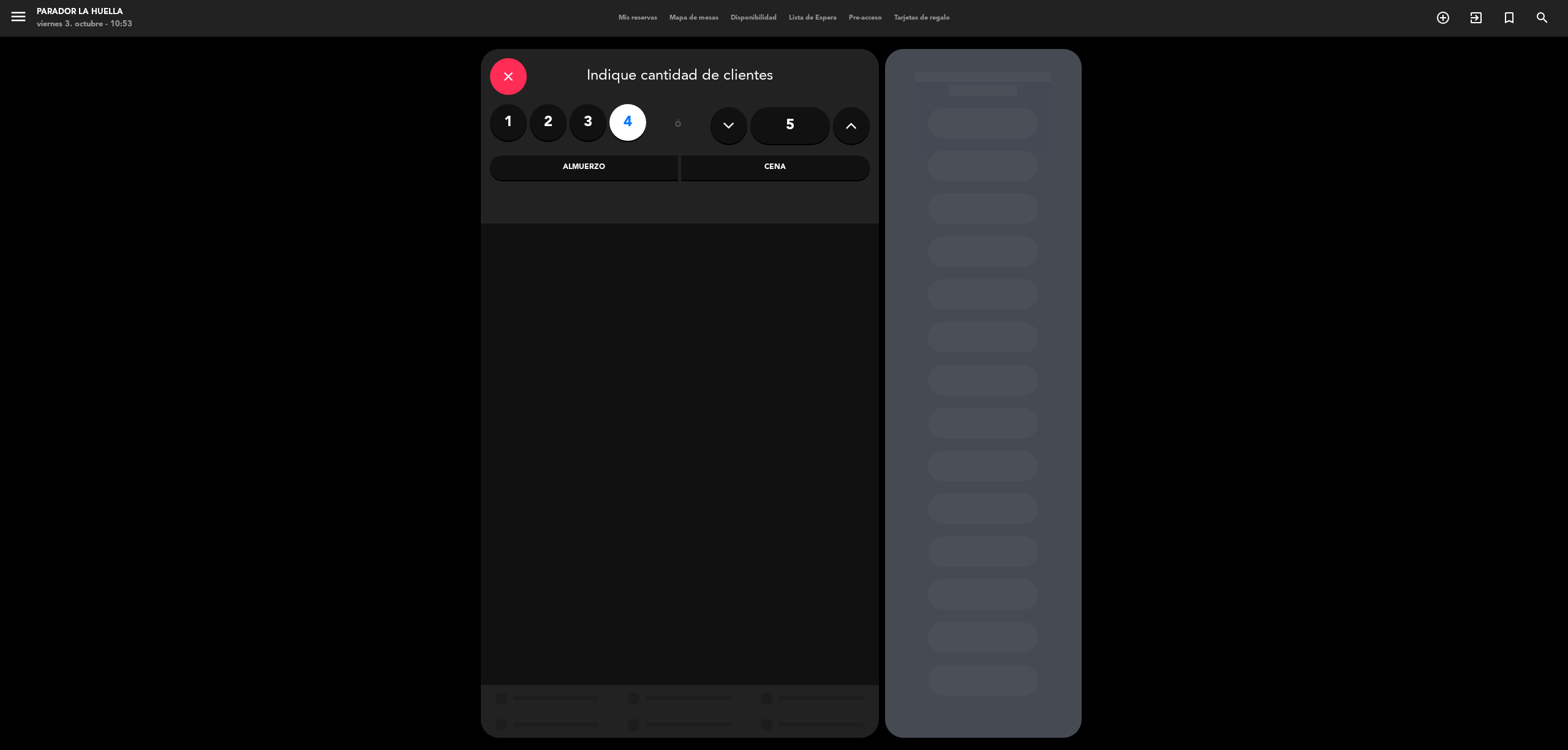
click at [627, 170] on div "Almuerzo" at bounding box center [584, 167] width 188 height 24
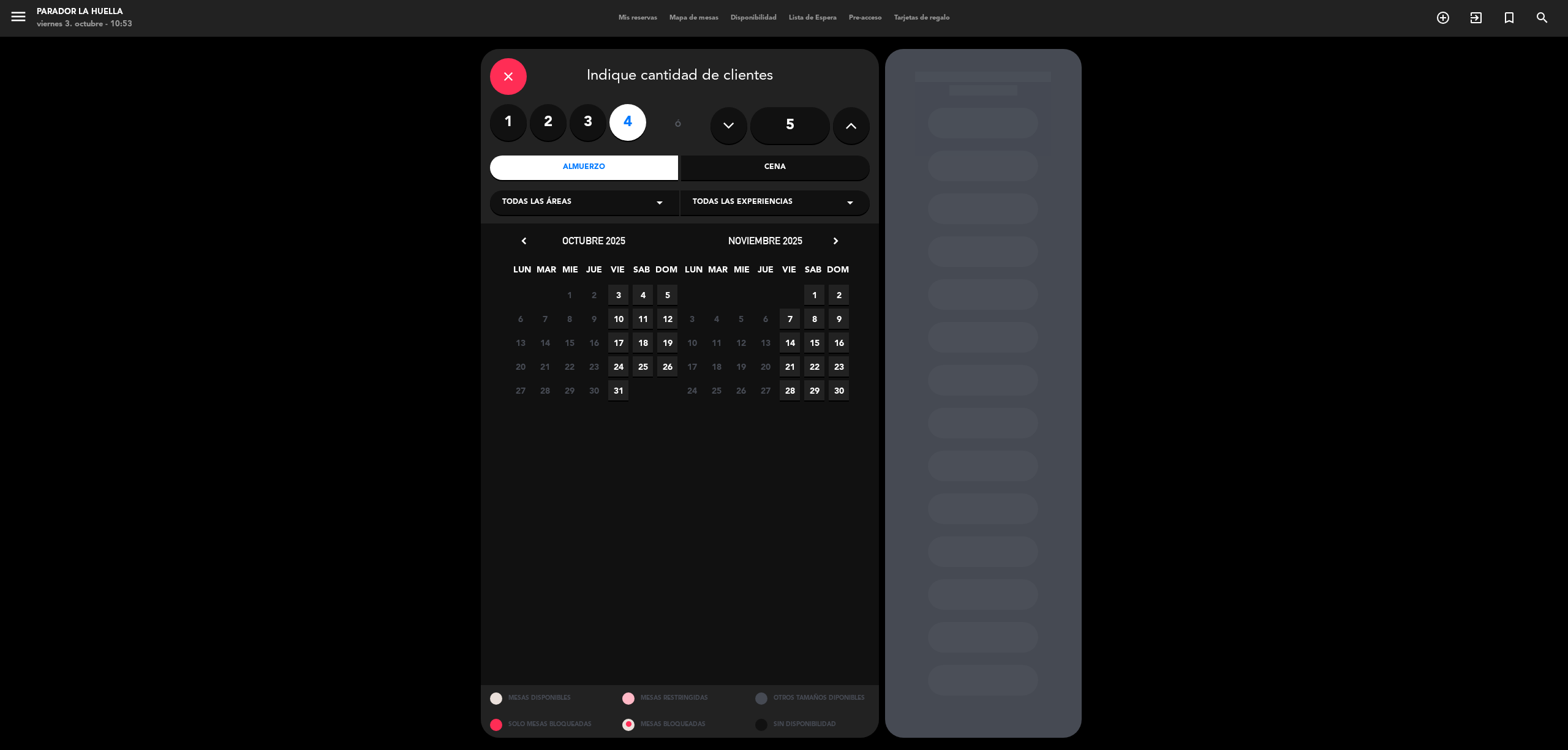
click at [641, 294] on span "4" at bounding box center [643, 295] width 20 height 20
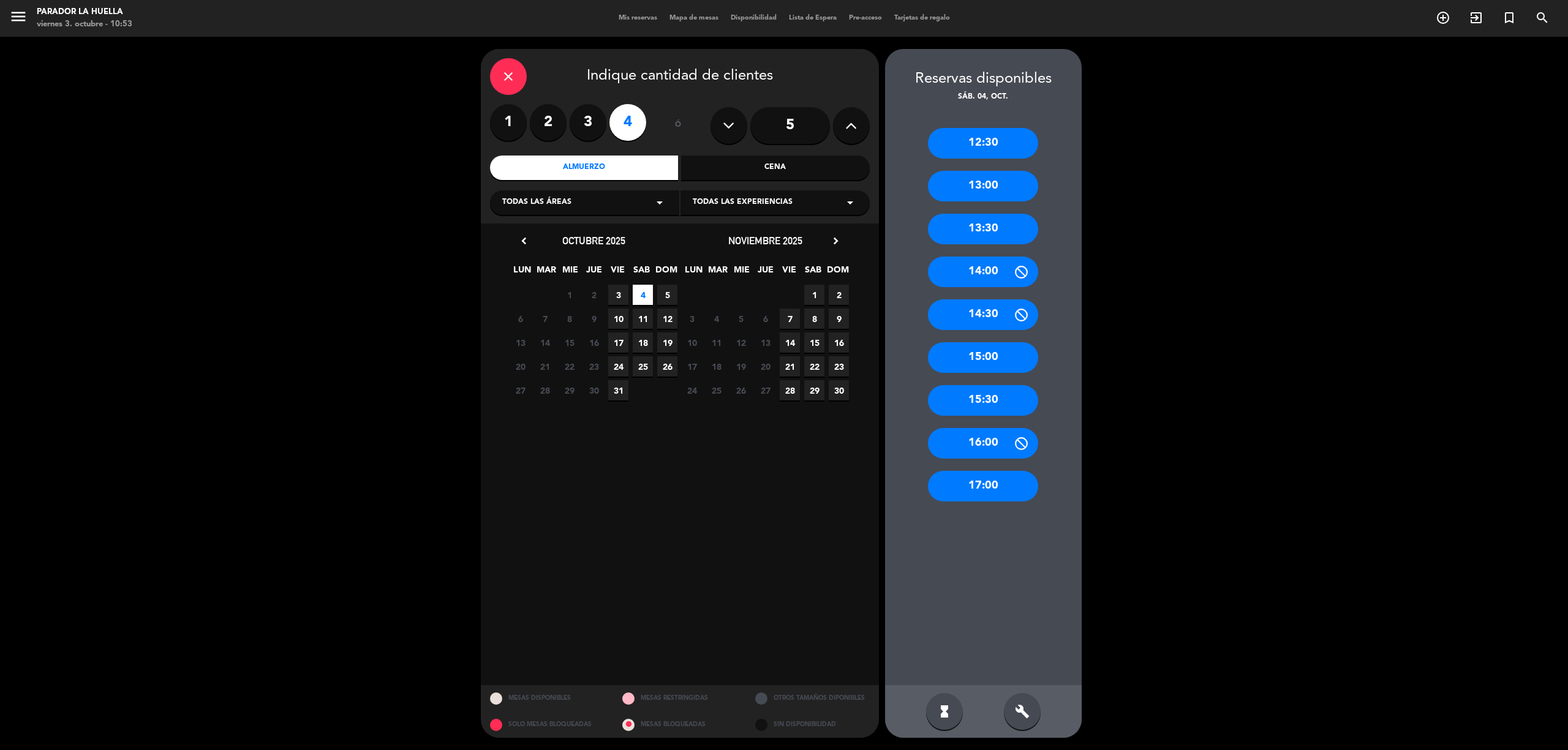
click at [979, 231] on div "13:30" at bounding box center [983, 229] width 111 height 31
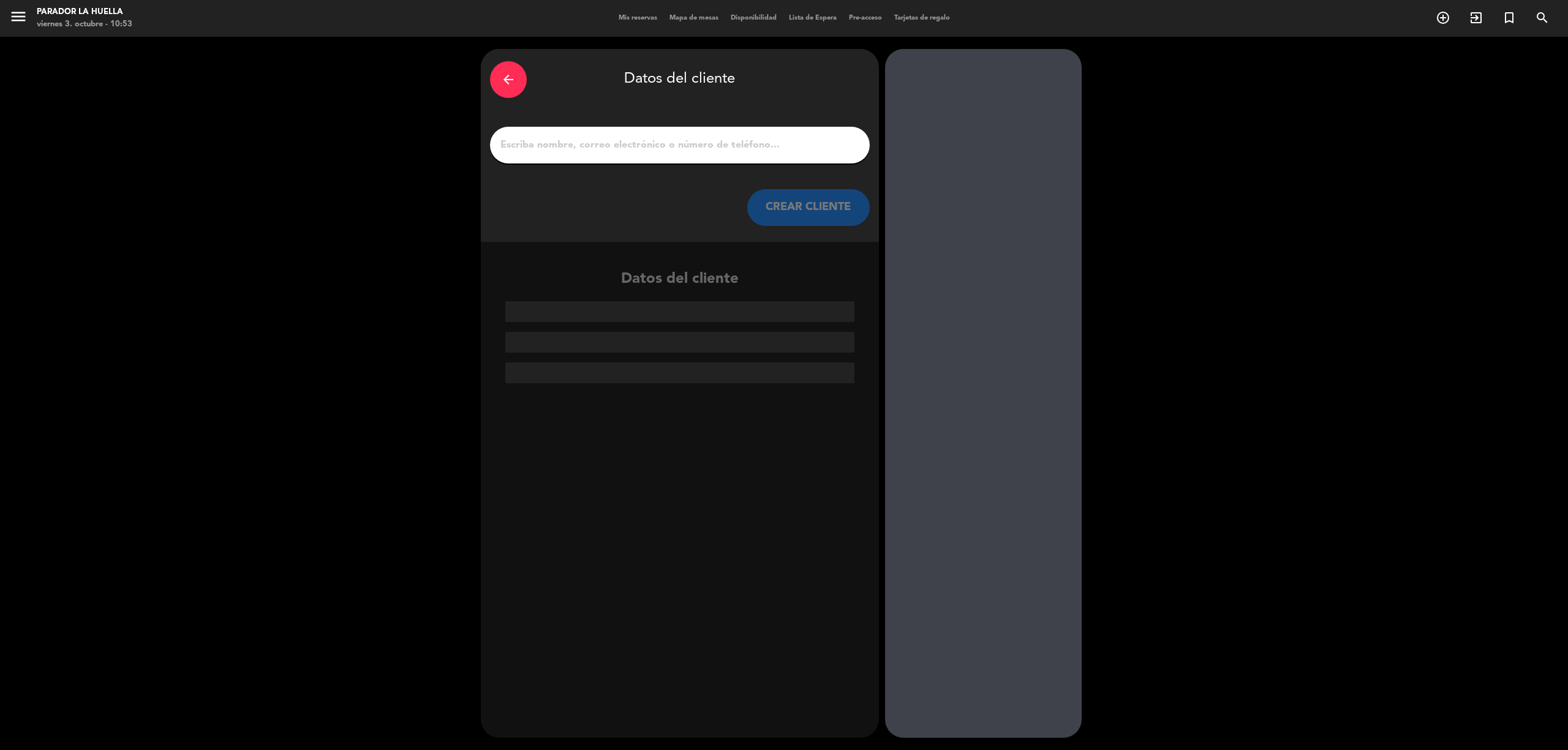
click at [603, 150] on input "1" at bounding box center [680, 145] width 362 height 17
paste input "[PERSON_NAME]"
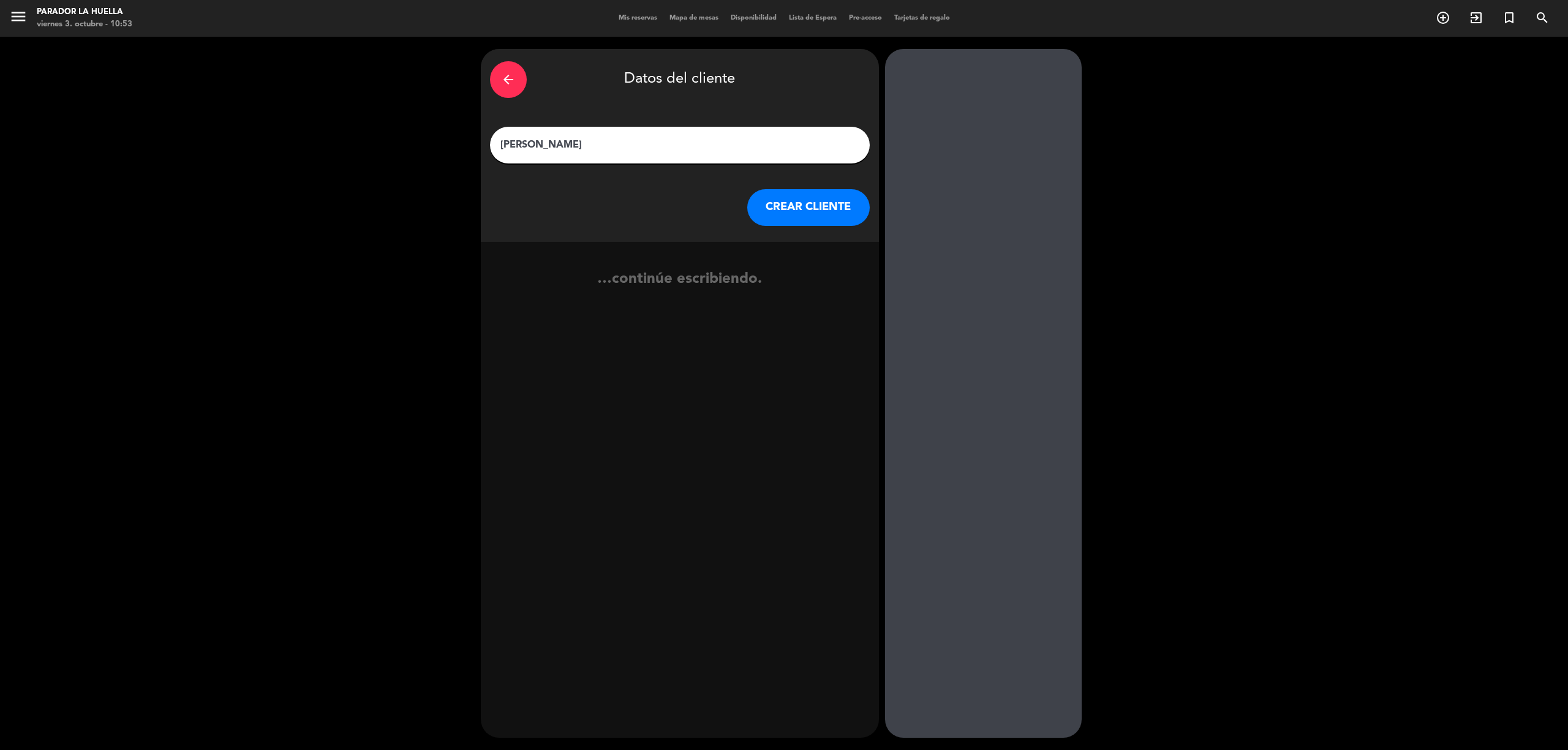
type input "[PERSON_NAME]"
click at [805, 204] on button "CREAR CLIENTE" at bounding box center [808, 208] width 123 height 37
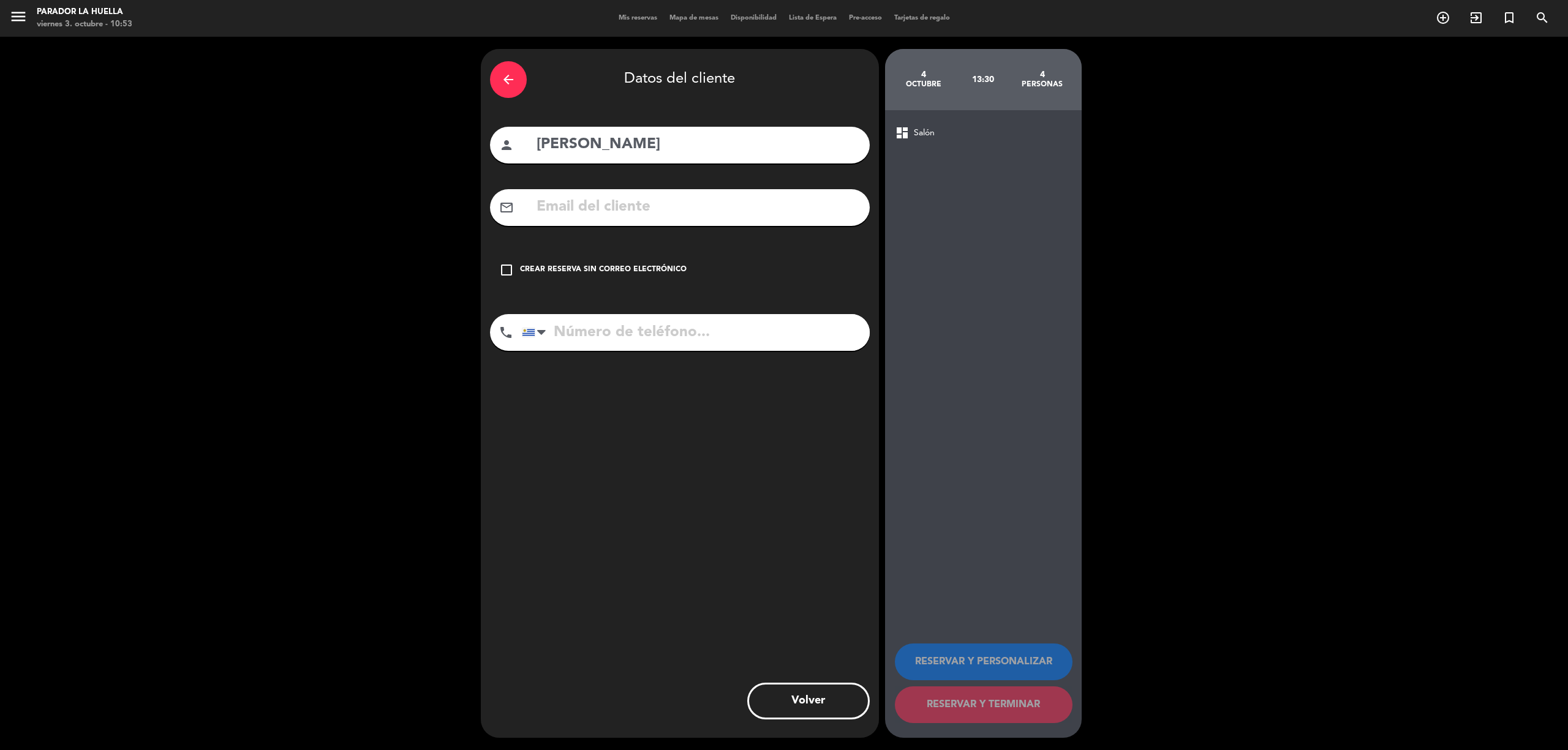
click at [503, 258] on div "check_box_outline_blank Crear reserva sin correo electrónico" at bounding box center [680, 270] width 380 height 37
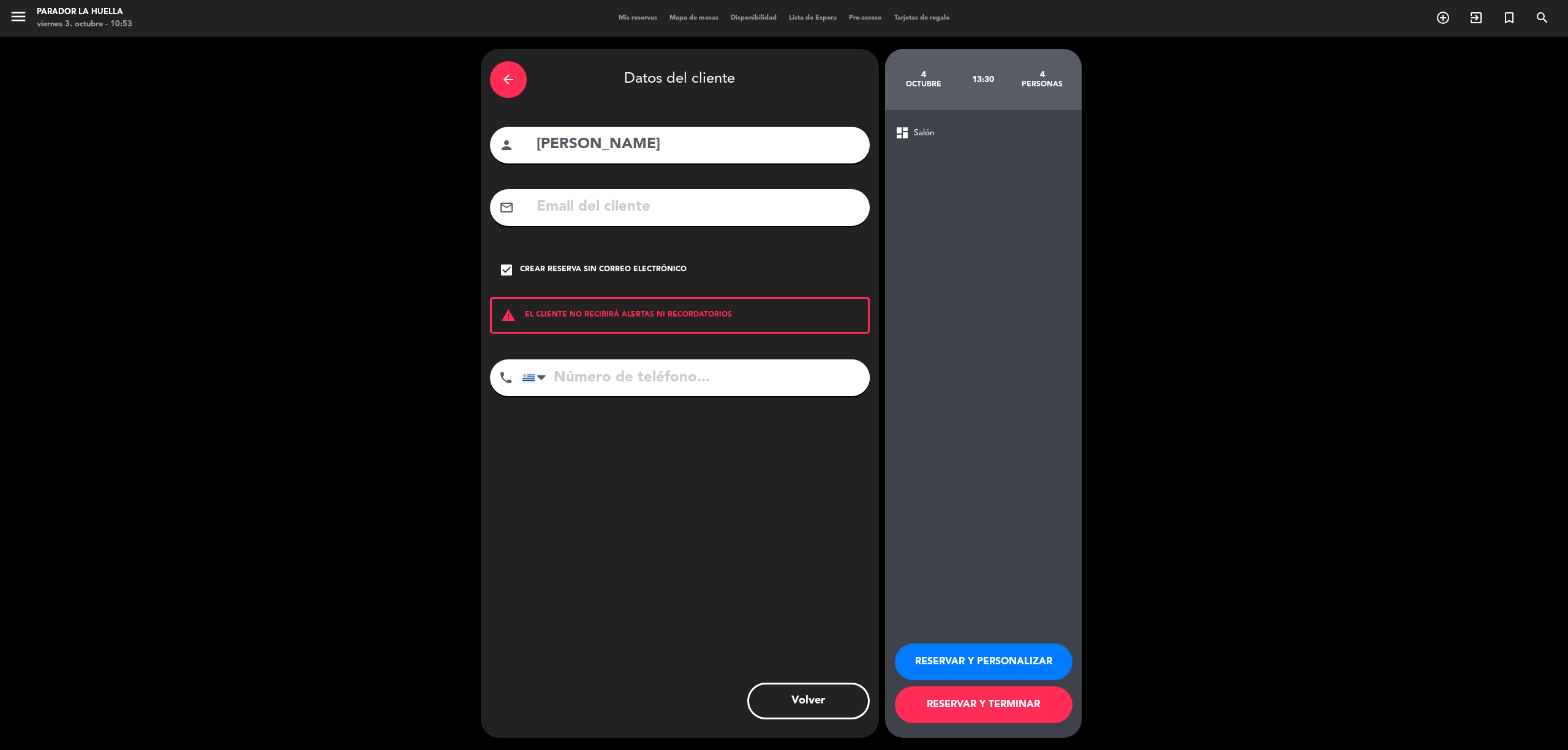
click at [978, 655] on button "RESERVAR Y PERSONALIZAR" at bounding box center [983, 662] width 178 height 37
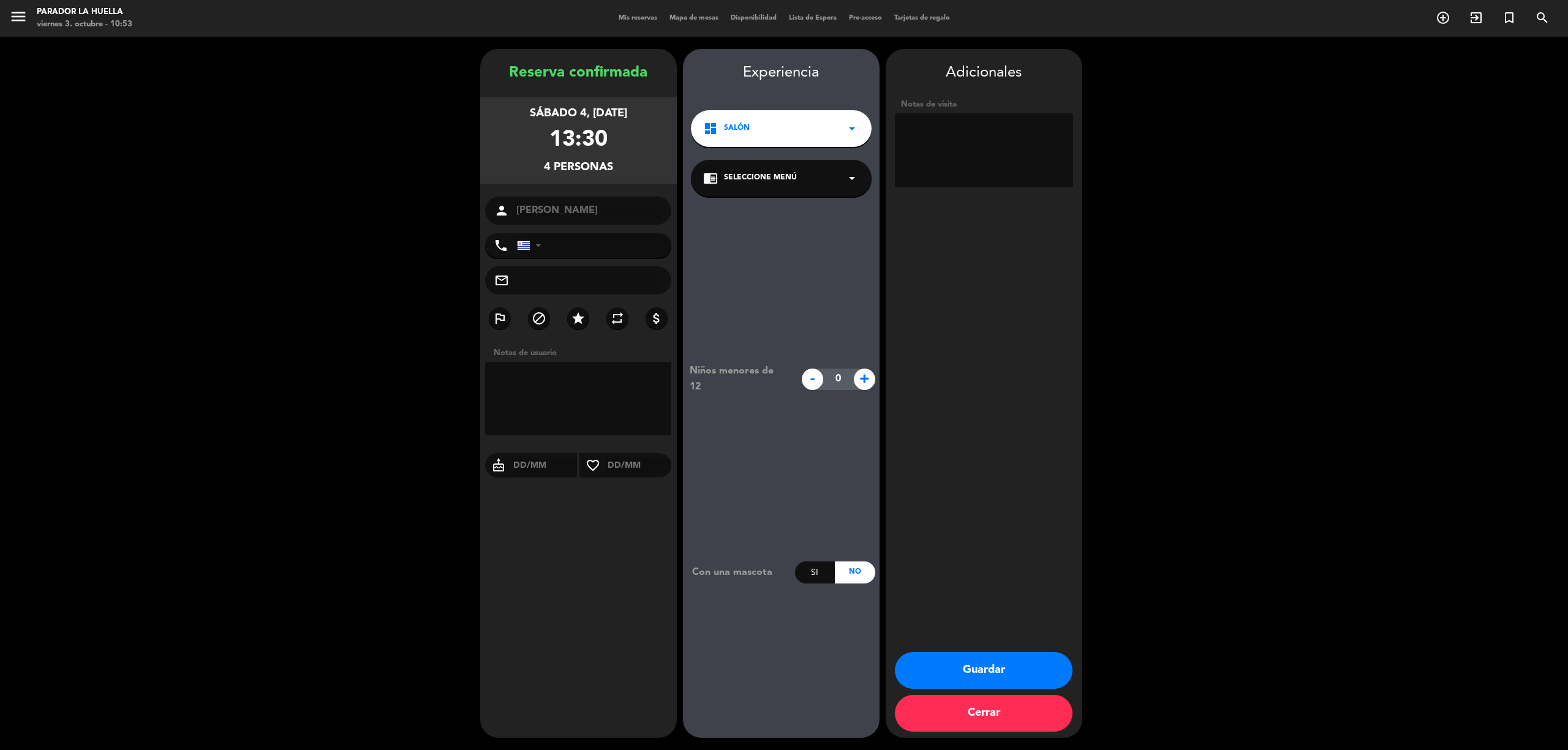
click at [974, 152] on textarea at bounding box center [983, 149] width 178 height 73
type textarea "X [PERSON_NAME]***L"
click at [979, 657] on button "Guardar" at bounding box center [983, 671] width 178 height 37
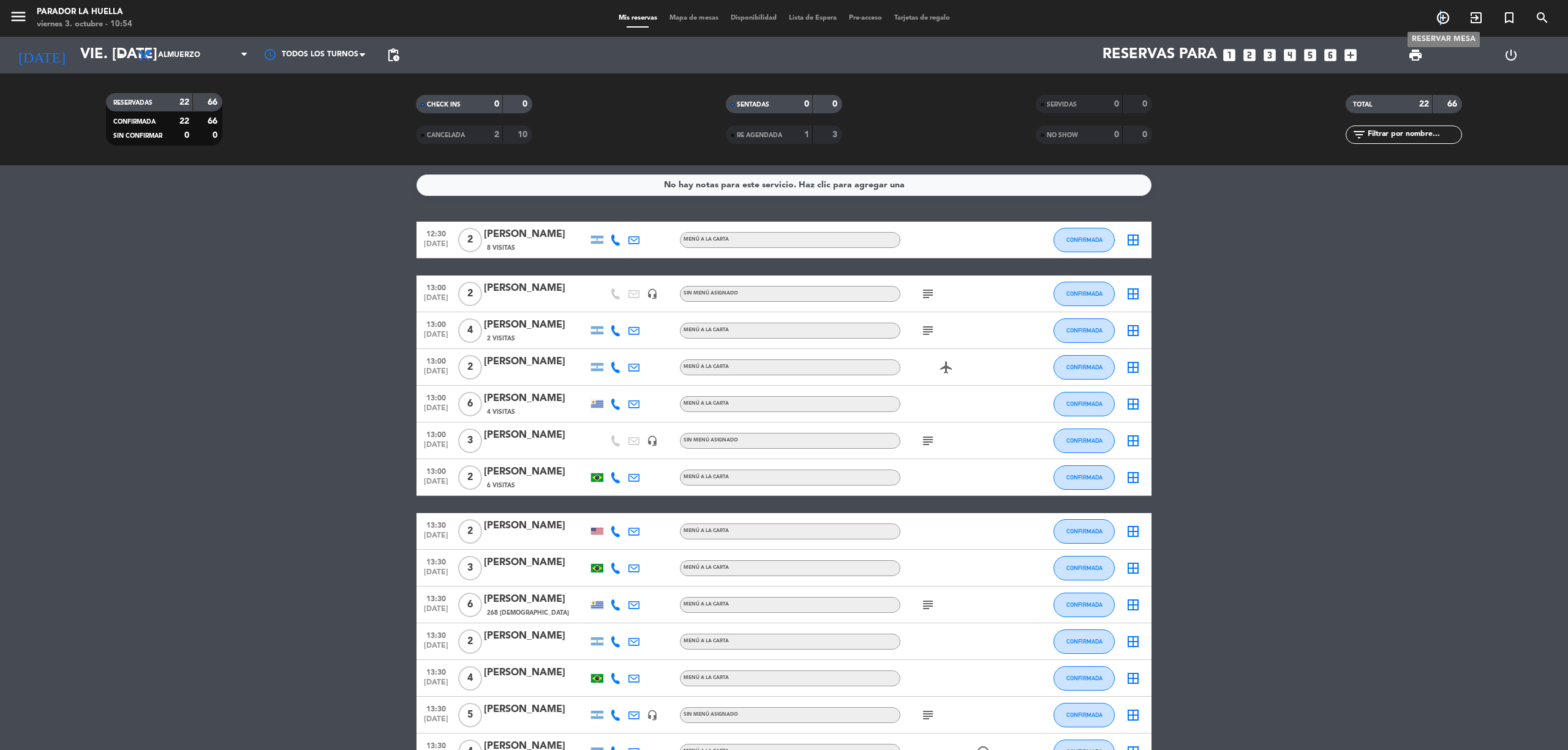
click at [1441, 18] on icon "add_circle_outline" at bounding box center [1443, 17] width 15 height 15
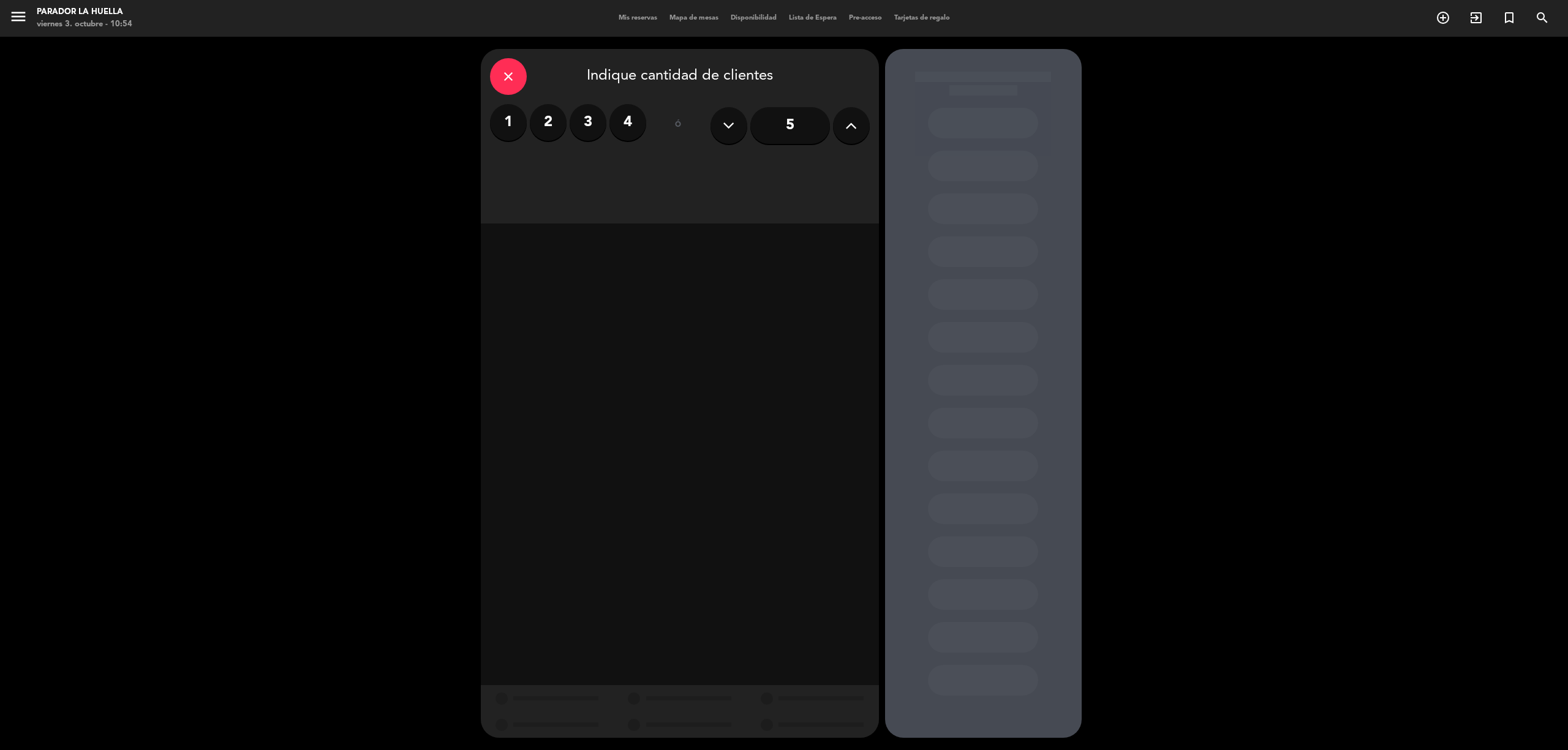
click at [601, 115] on label "3" at bounding box center [588, 123] width 37 height 37
click at [753, 165] on div "Cena" at bounding box center [775, 167] width 188 height 24
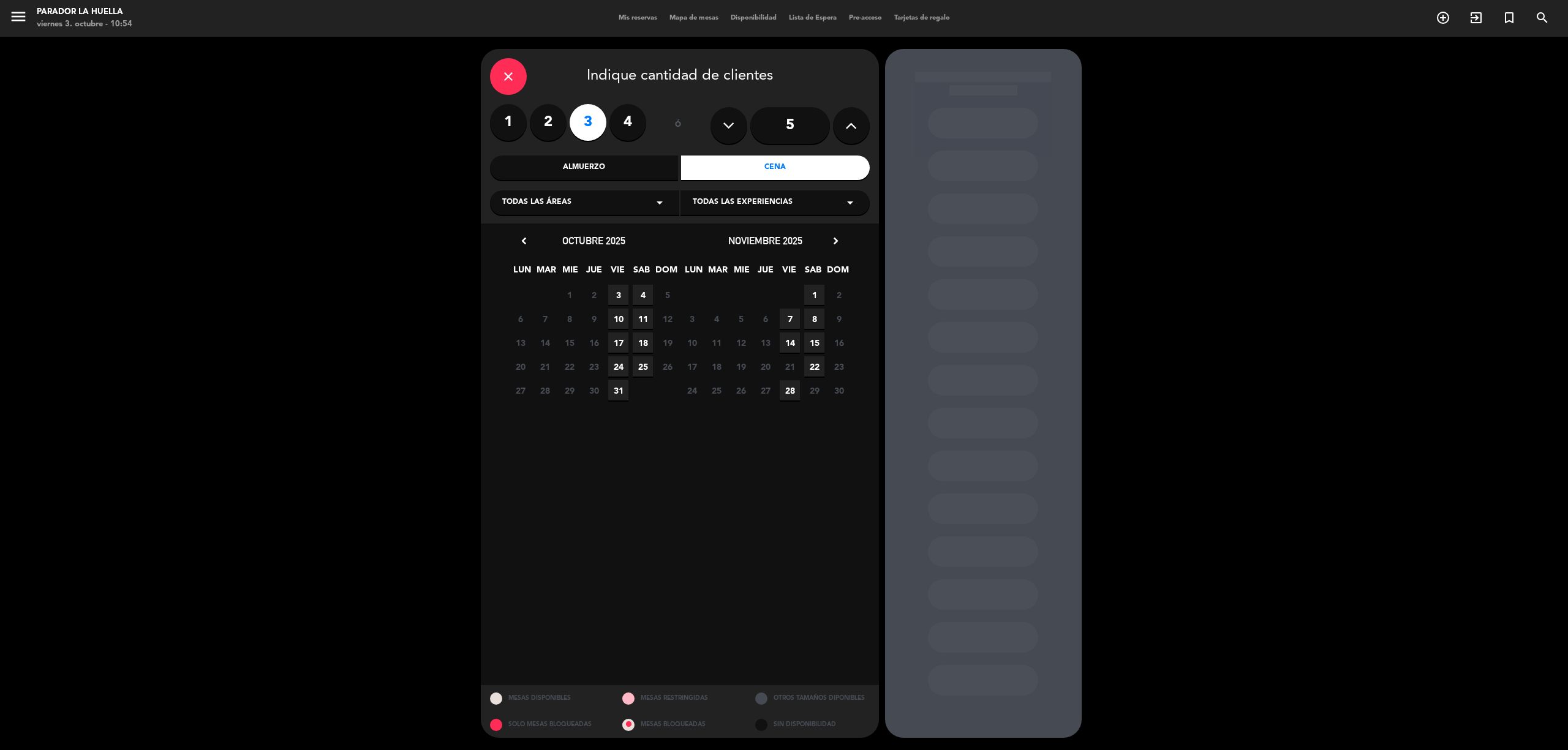
click at [615, 290] on span "3" at bounding box center [619, 295] width 20 height 20
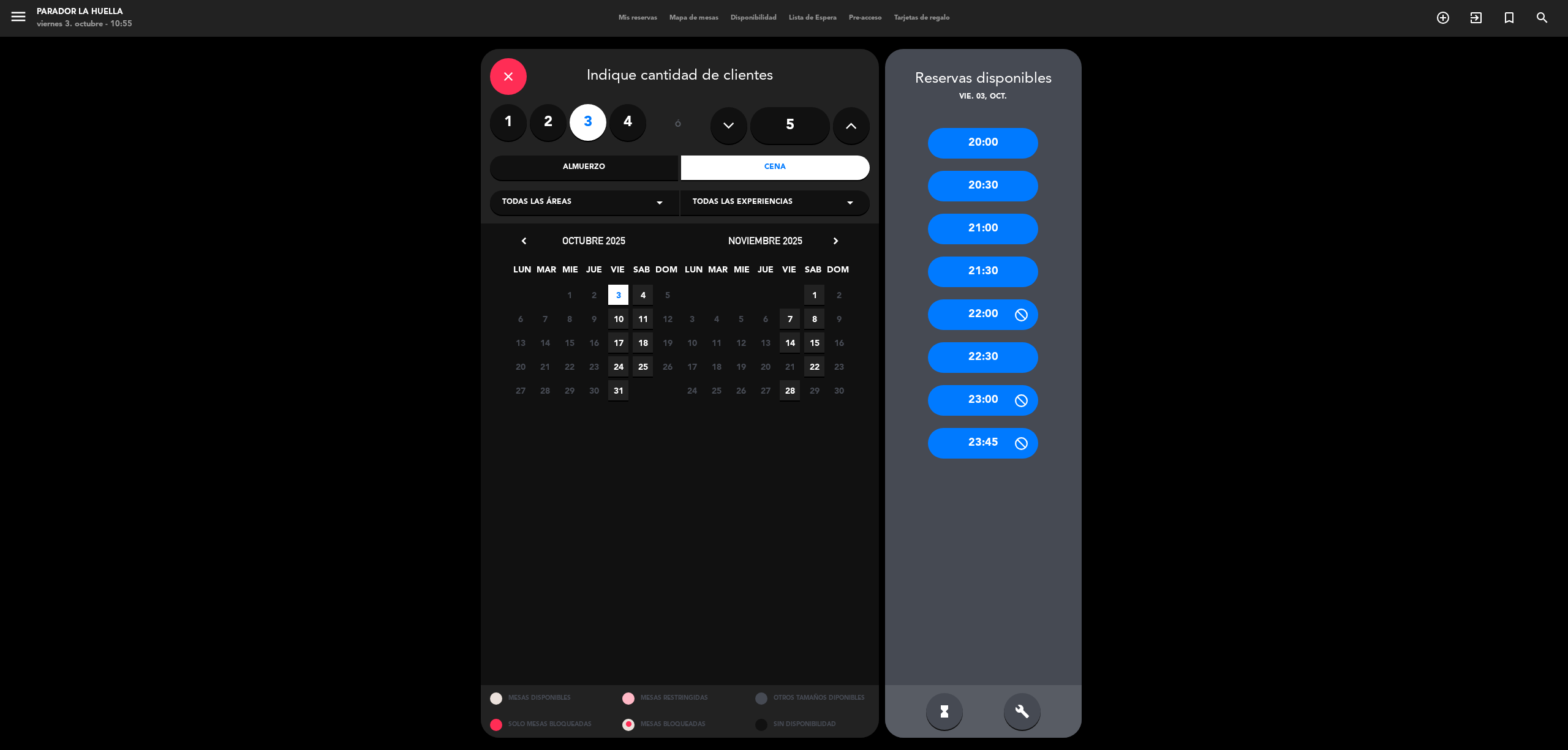
click at [985, 140] on div "20:00" at bounding box center [983, 143] width 111 height 31
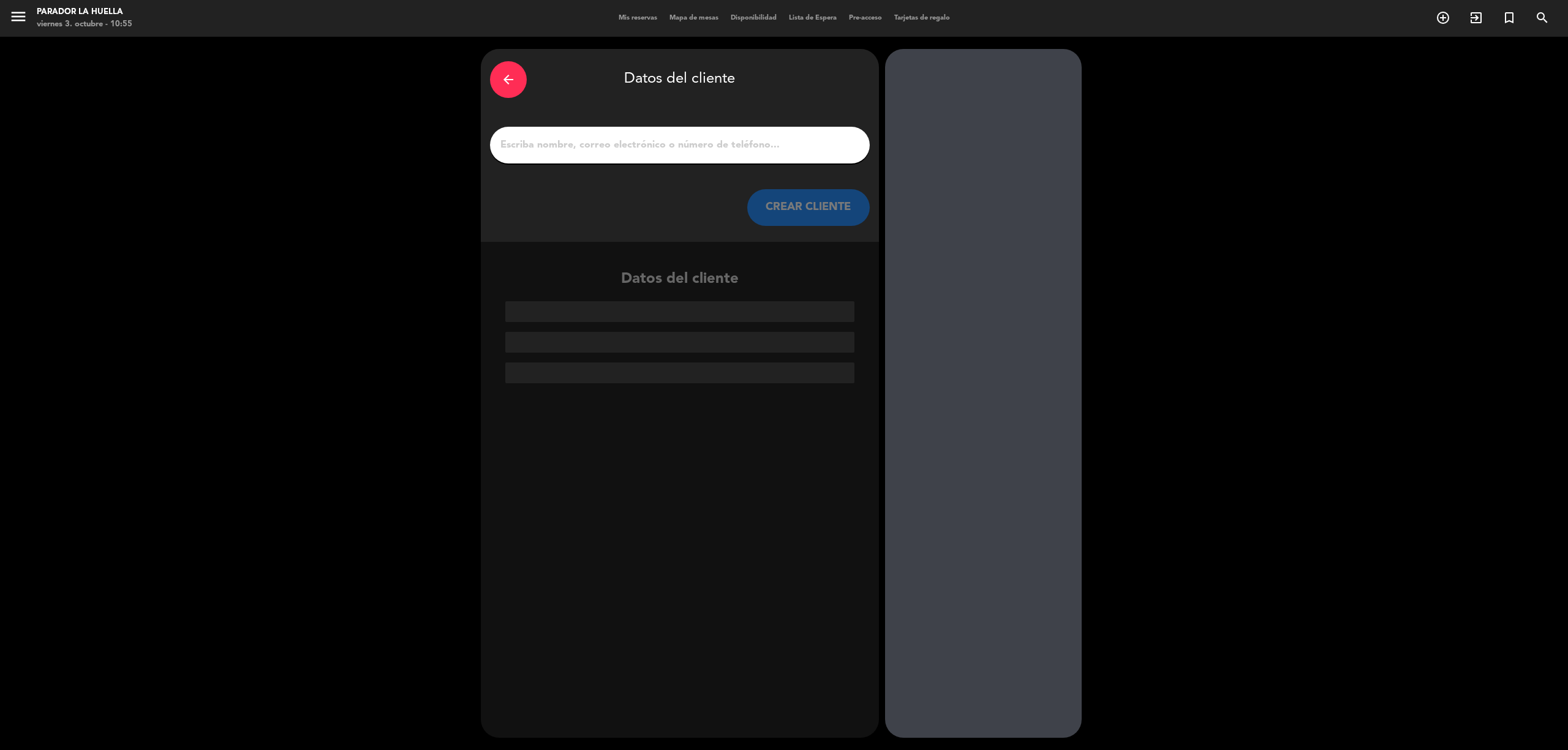
click at [600, 151] on input "1" at bounding box center [680, 145] width 362 height 17
paste input "[PERSON_NAME]"
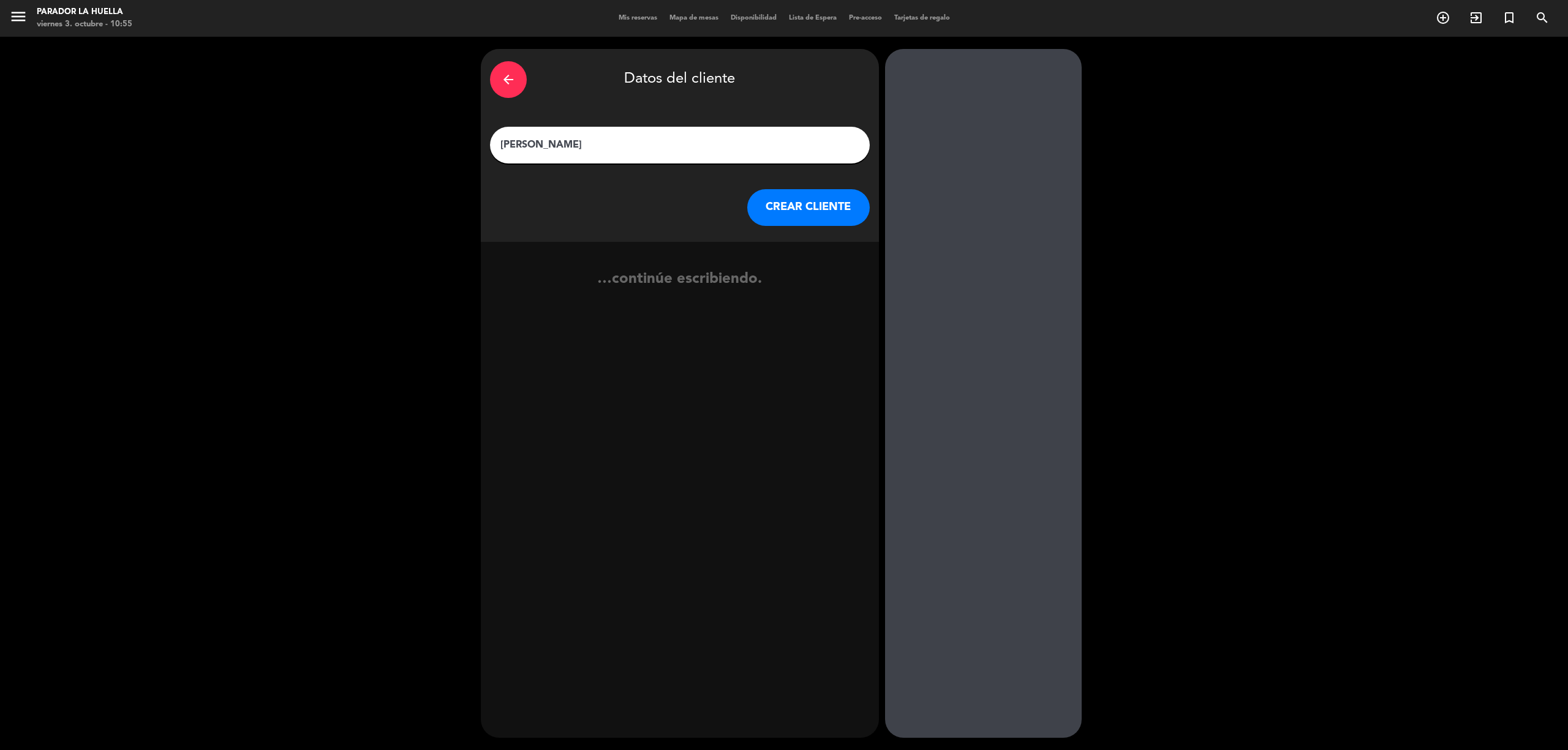
type input "[PERSON_NAME]"
click at [804, 197] on button "CREAR CLIENTE" at bounding box center [808, 208] width 123 height 37
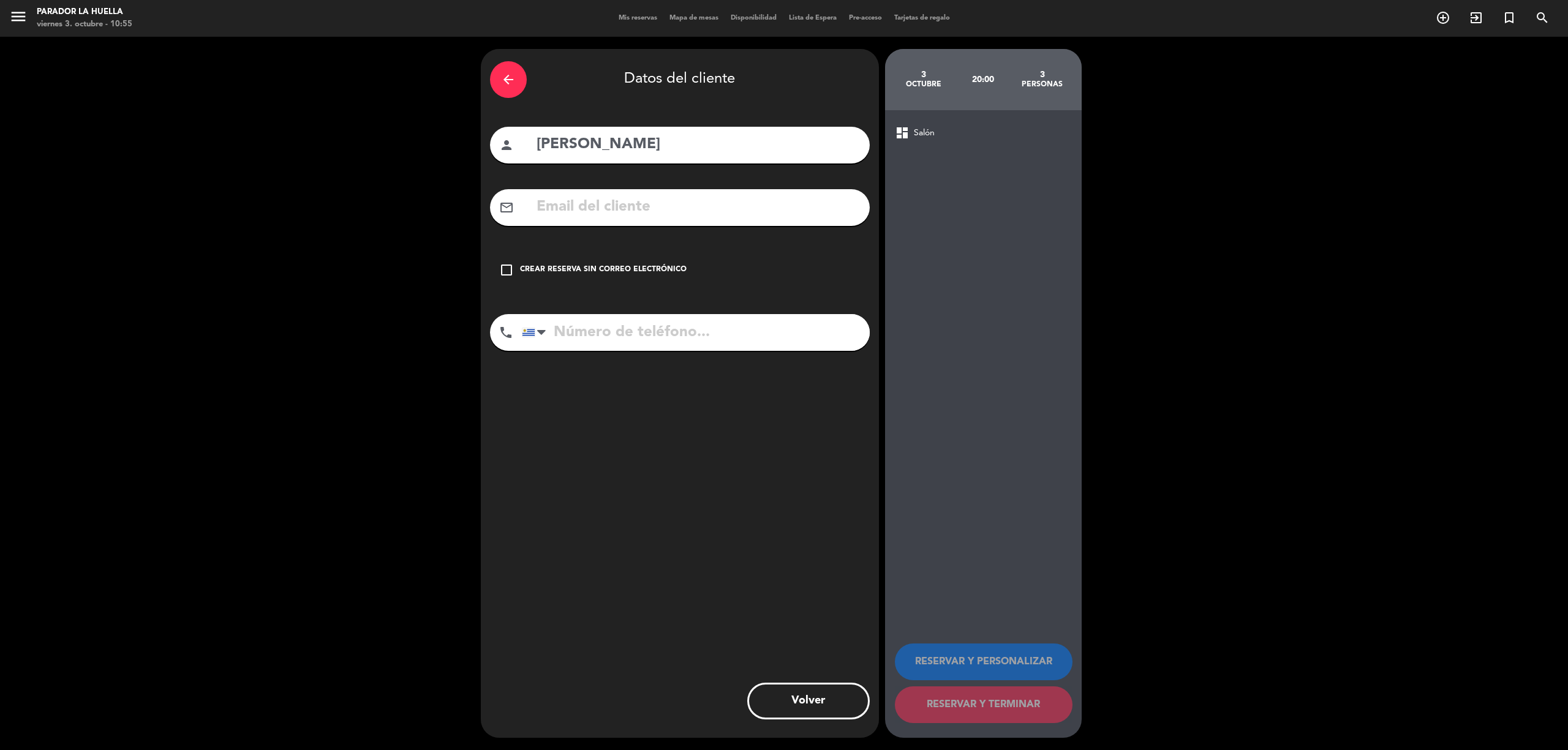
click at [505, 263] on icon "check_box_outline_blank" at bounding box center [506, 270] width 15 height 15
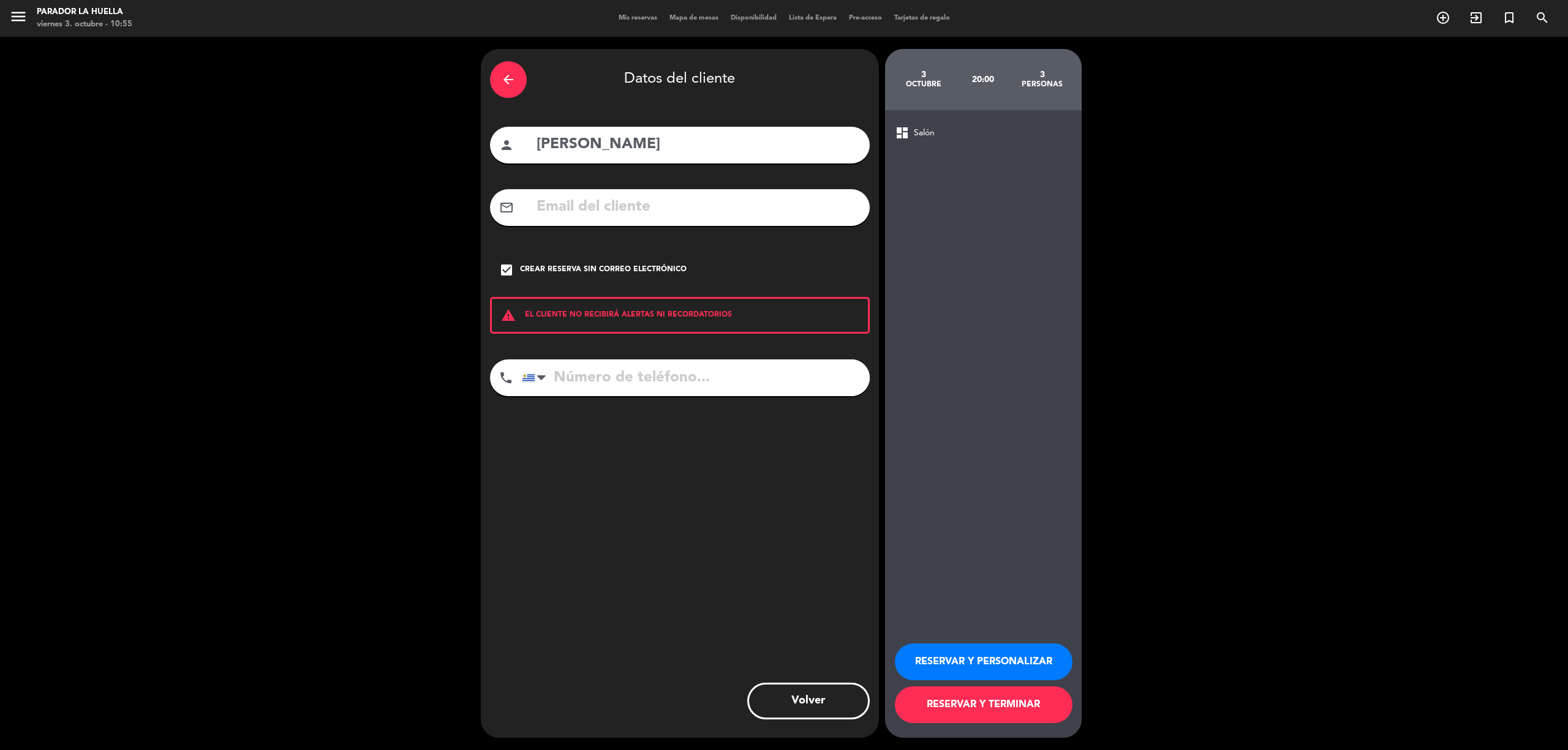
click at [1039, 660] on button "RESERVAR Y PERSONALIZAR" at bounding box center [983, 662] width 178 height 37
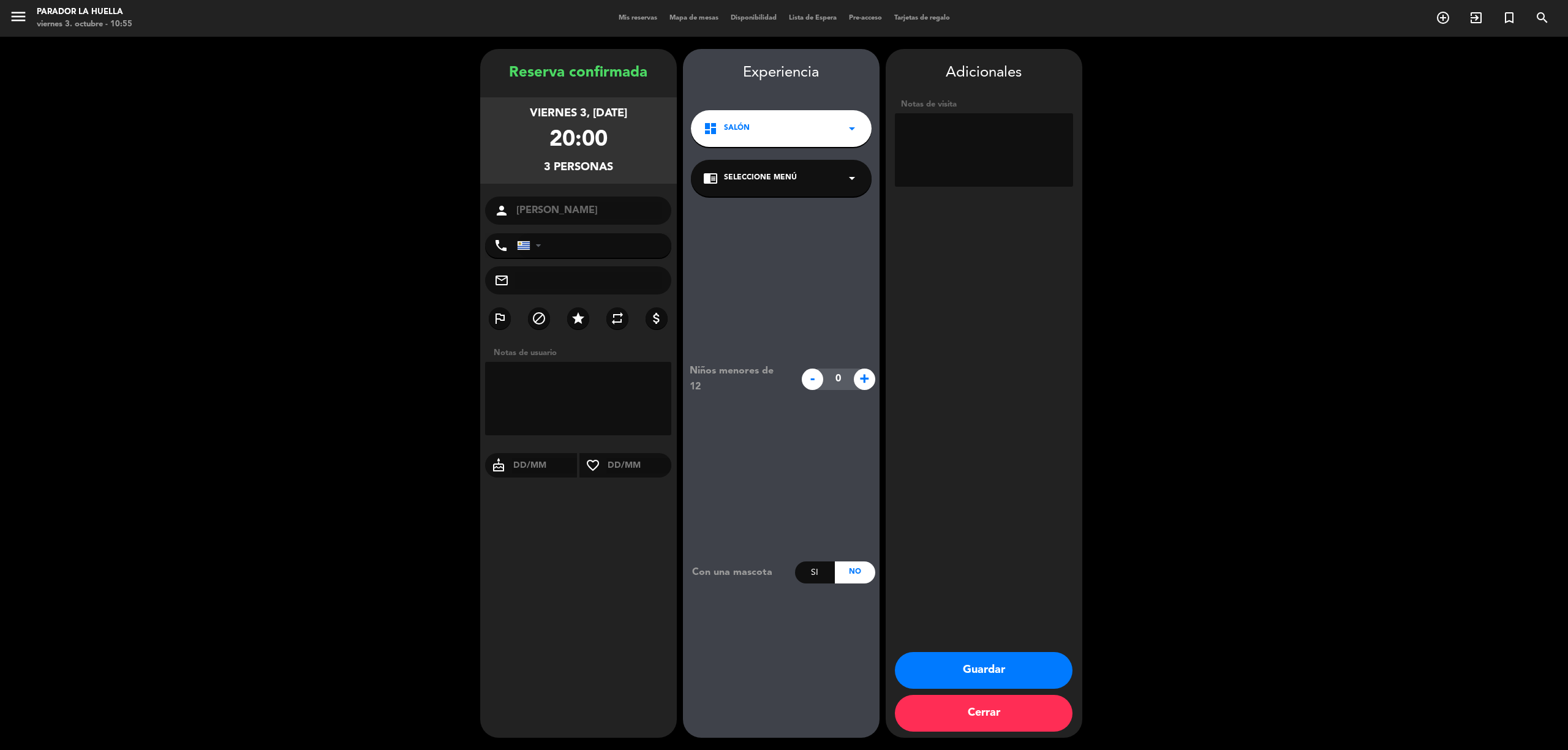
drag, startPoint x: 979, startPoint y: 86, endPoint x: 990, endPoint y: 207, distance: 121.5
click at [979, 107] on div "Adicionales Notas de visita" at bounding box center [984, 126] width 197 height 130
click at [988, 151] on textarea at bounding box center [983, 149] width 178 height 73
type textarea "X [PERSON_NAME]***L"
click at [987, 675] on button "Guardar" at bounding box center [983, 671] width 178 height 37
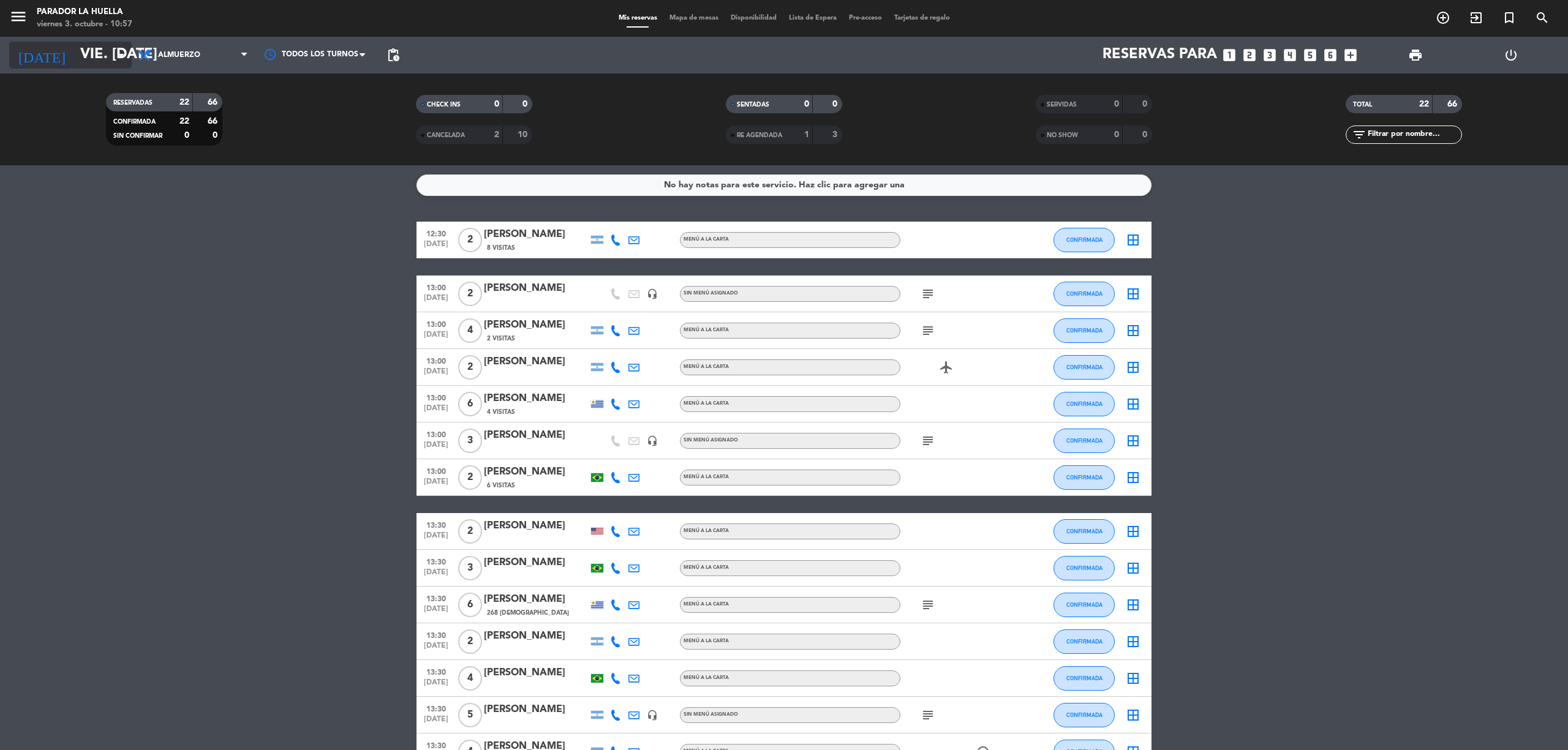
click at [74, 45] on input "vie. [DATE]" at bounding box center [165, 55] width 182 height 29
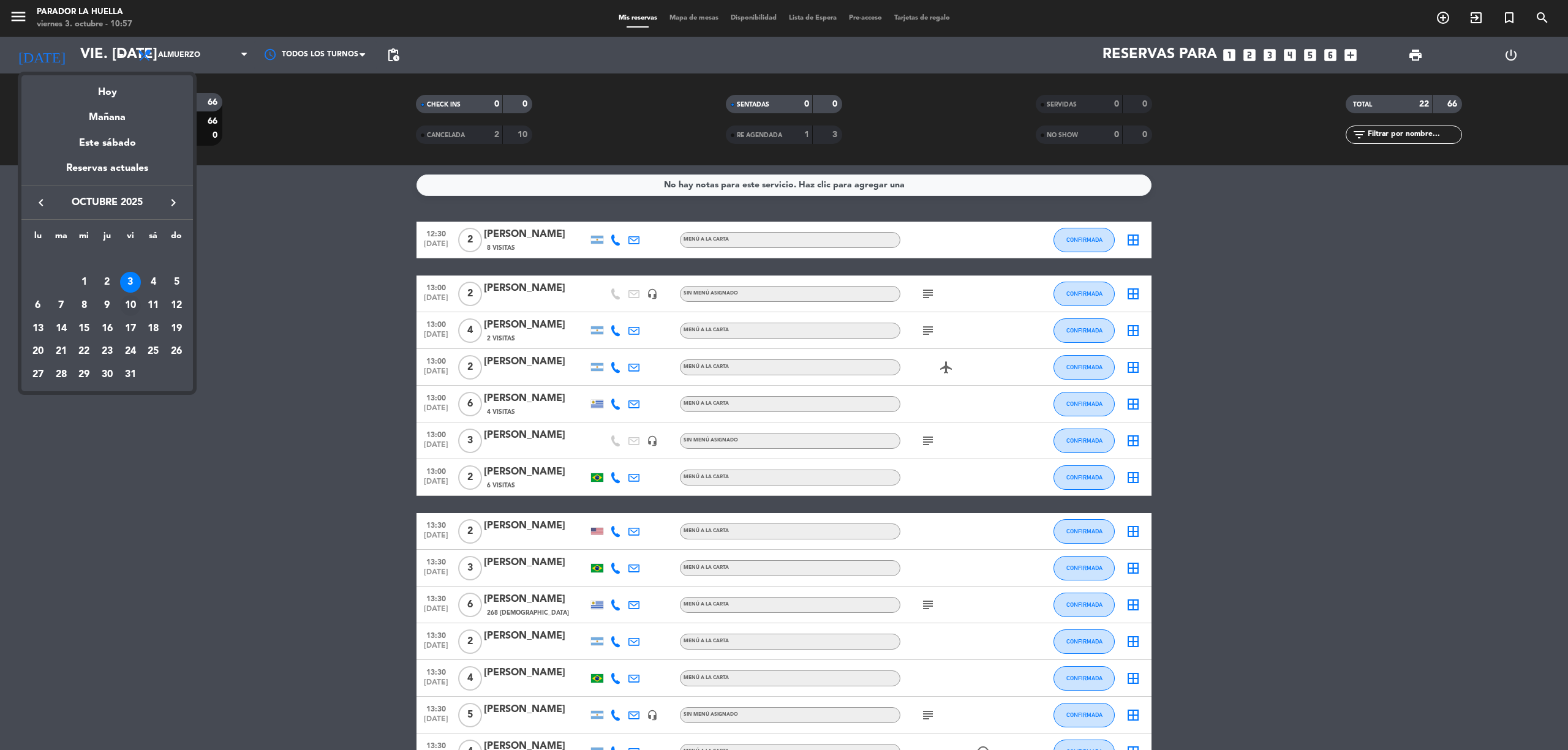
click at [124, 309] on div "10" at bounding box center [130, 305] width 21 height 21
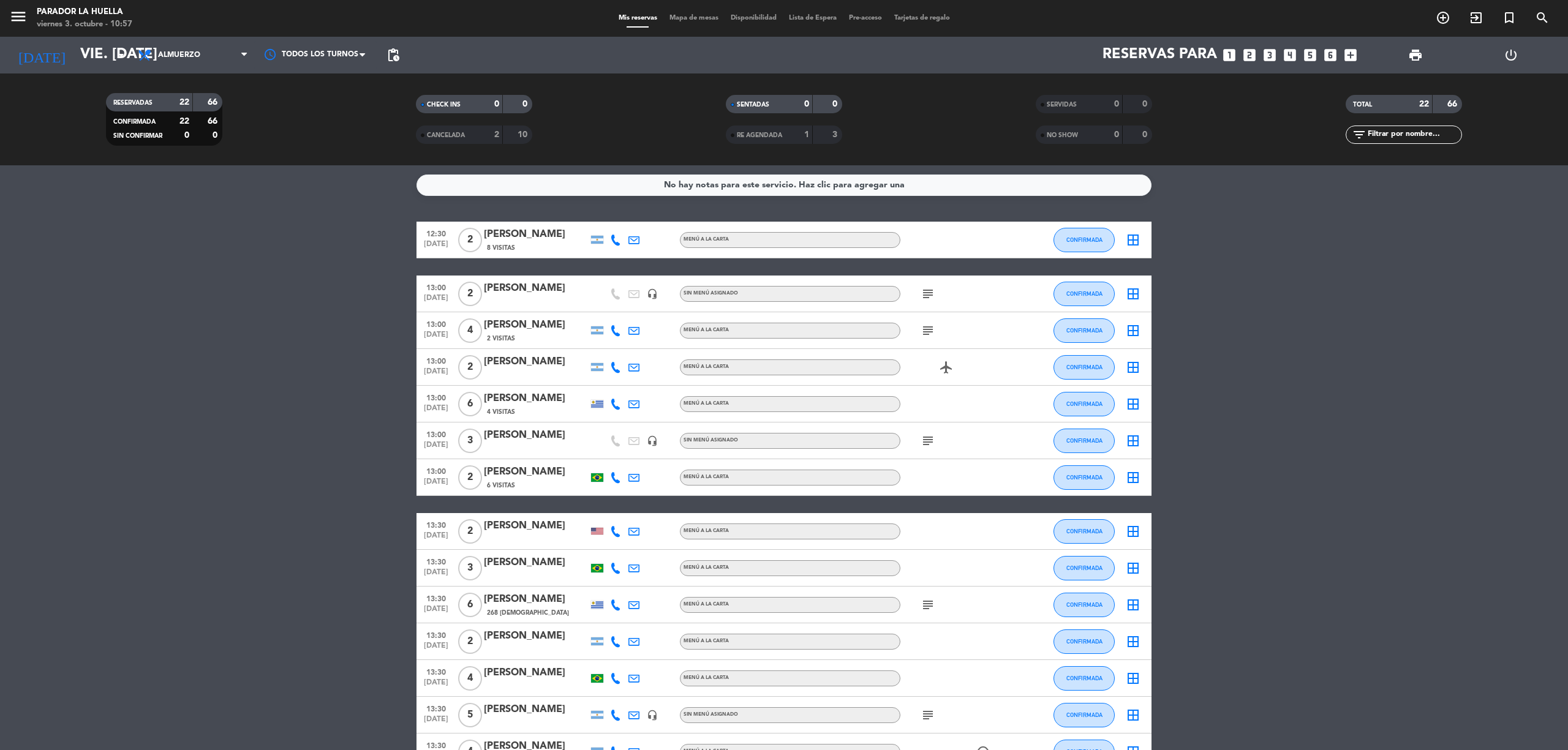
type input "vie. [DATE]"
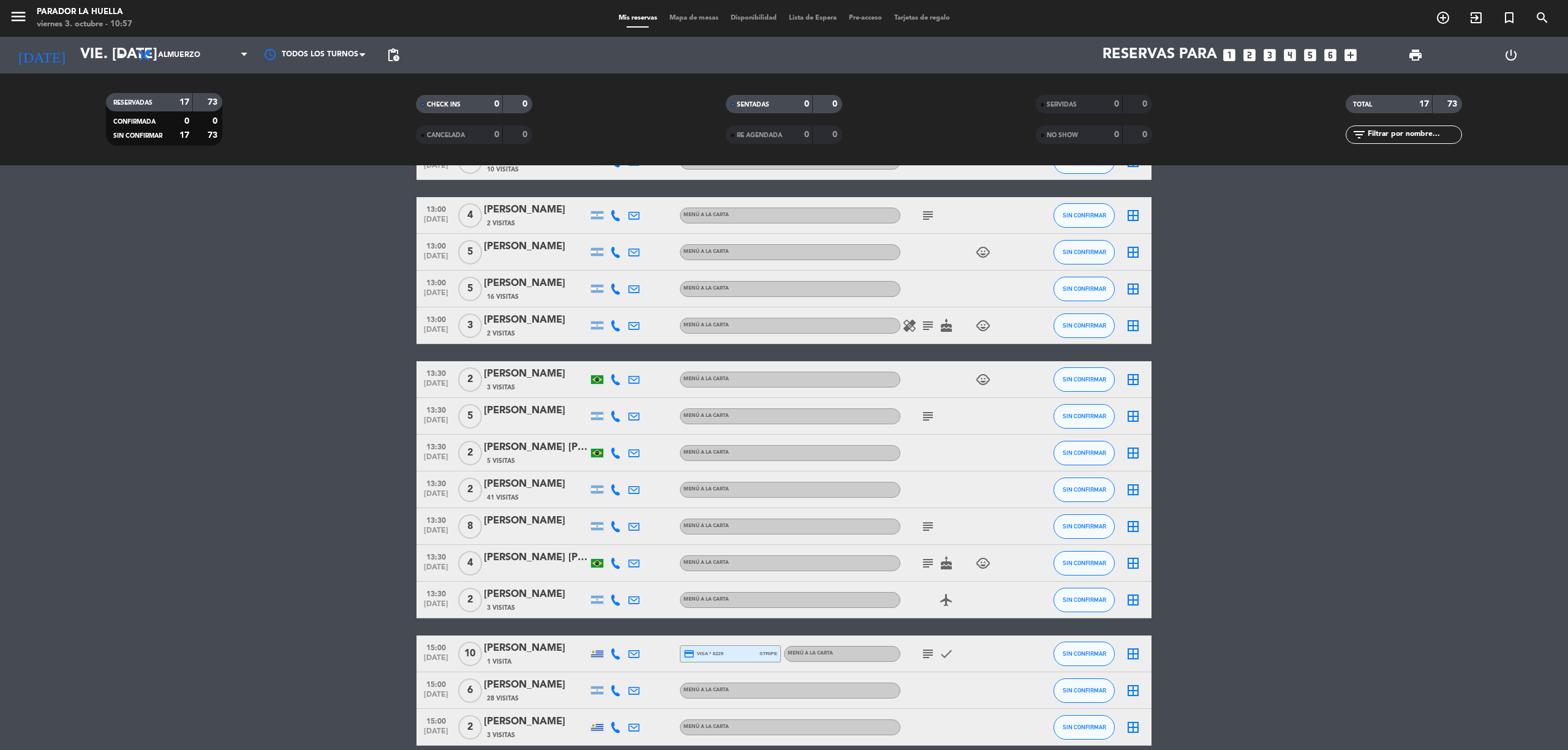
scroll to position [226, 0]
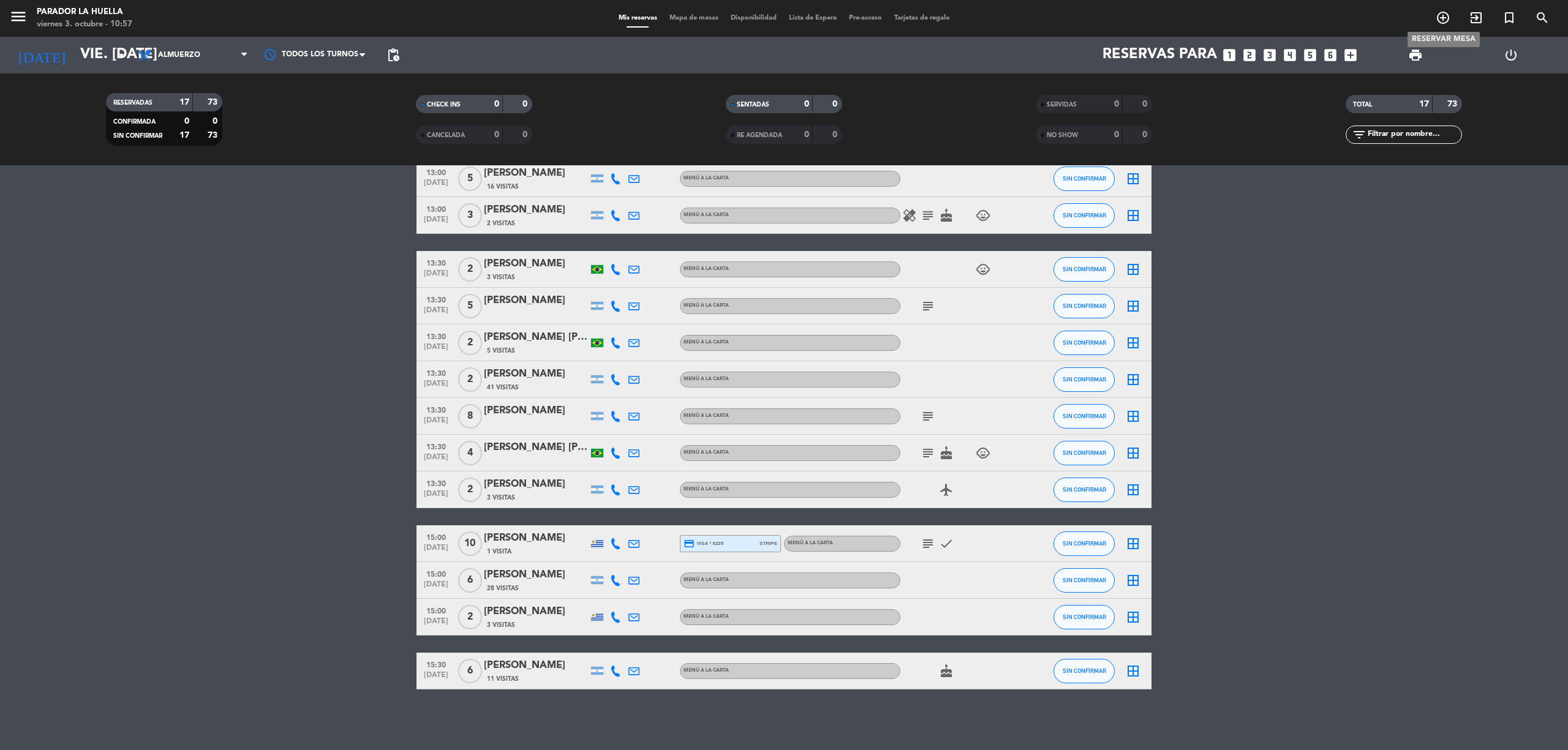
click at [1445, 15] on icon "add_circle_outline" at bounding box center [1443, 17] width 15 height 15
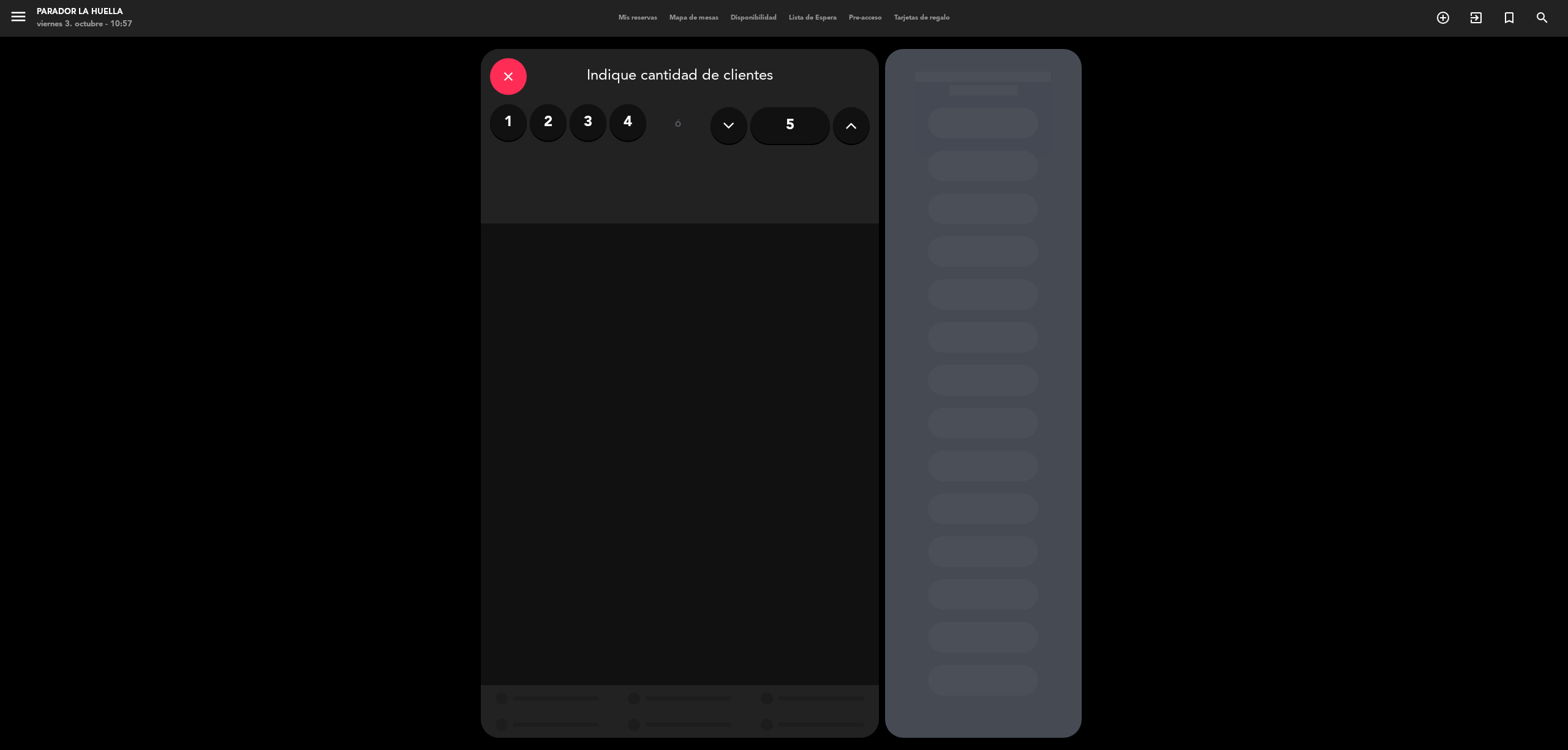
click at [716, 172] on div "close Indique cantidad de clientes 1 2 3 4 ó 5" at bounding box center [679, 136] width 398 height 174
click at [856, 126] on icon at bounding box center [851, 125] width 12 height 19
drag, startPoint x: 856, startPoint y: 127, endPoint x: 797, endPoint y: 130, distance: 59.1
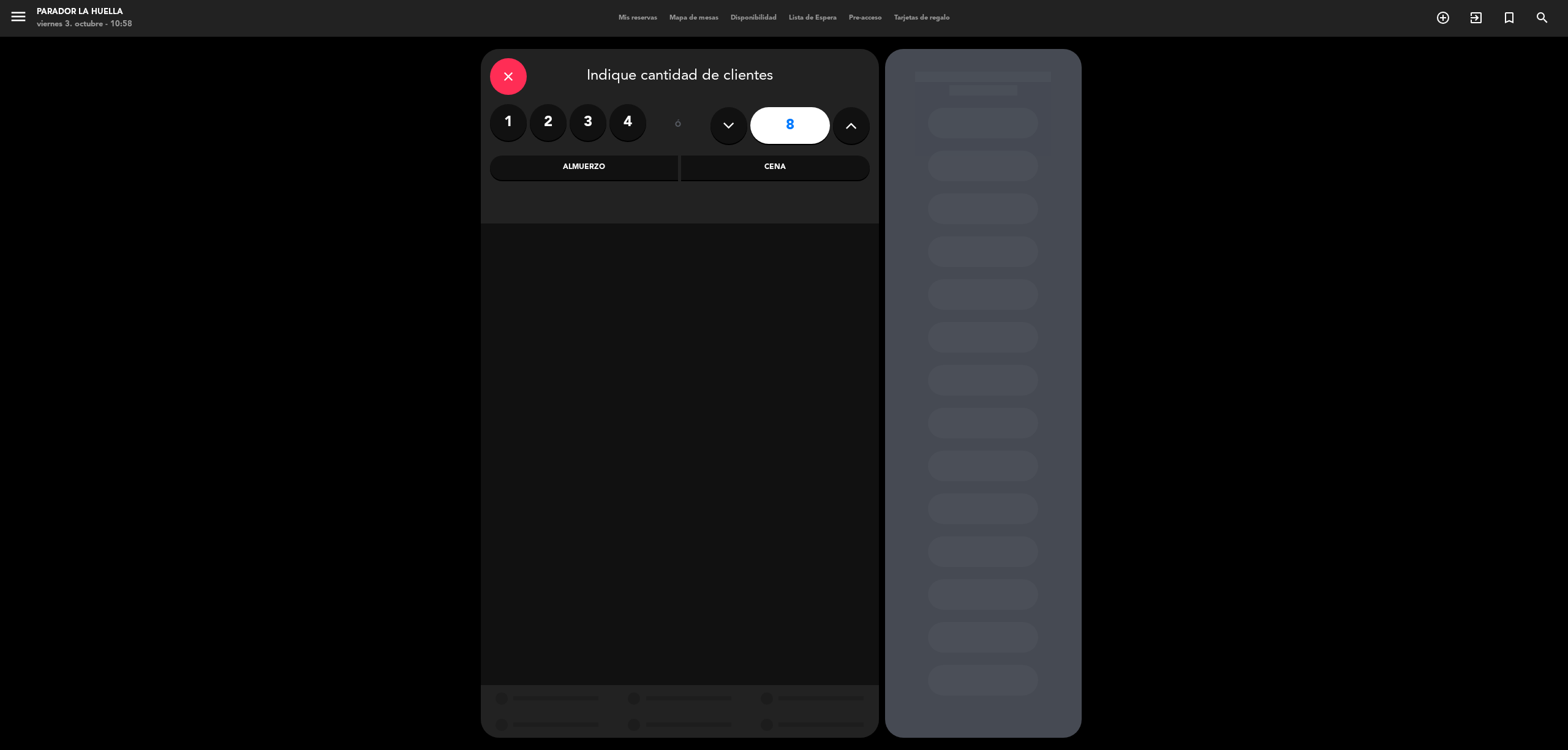
click at [857, 127] on button at bounding box center [852, 126] width 37 height 37
type input "9"
click at [596, 172] on div "Almuerzo" at bounding box center [584, 167] width 188 height 24
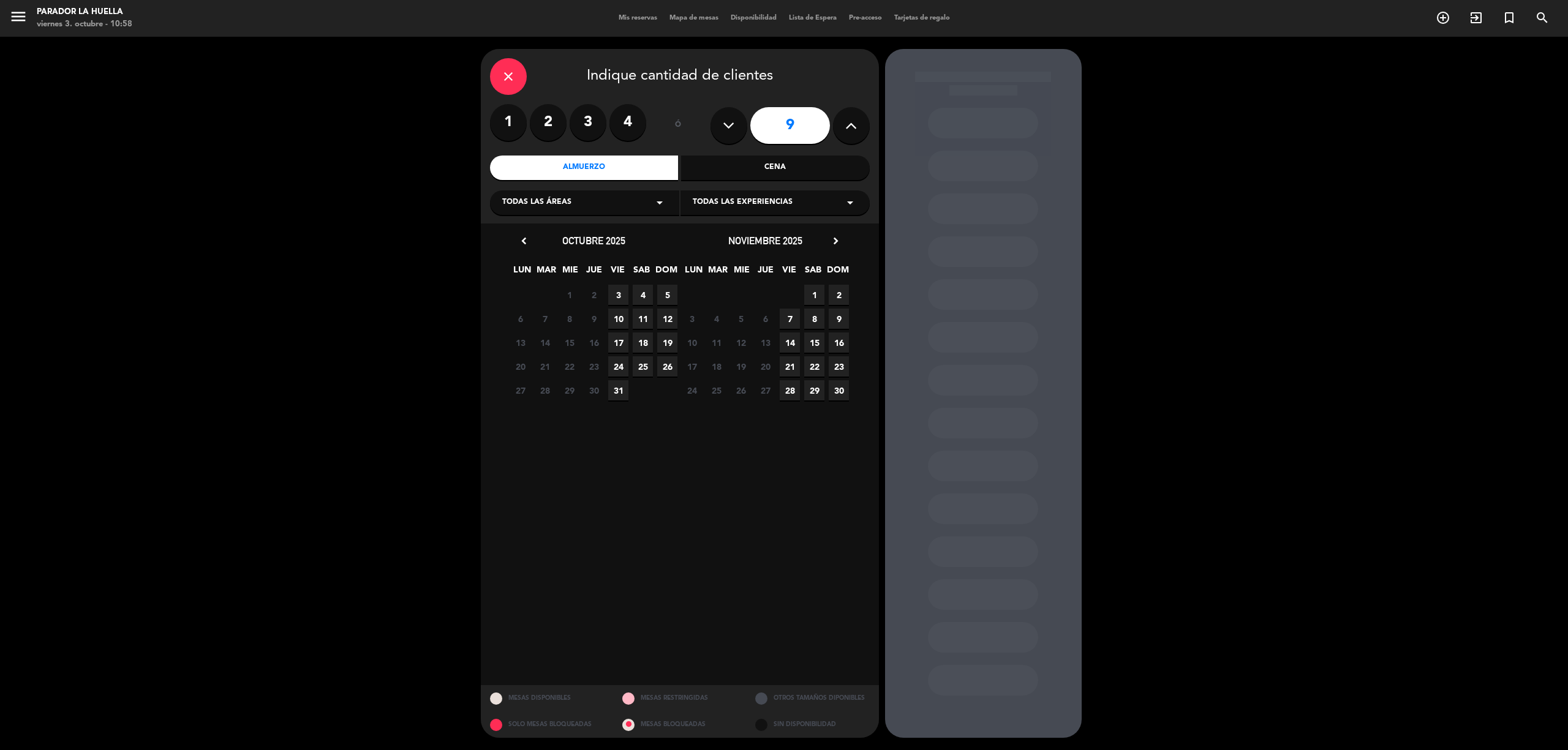
click at [617, 317] on span "10" at bounding box center [619, 319] width 20 height 20
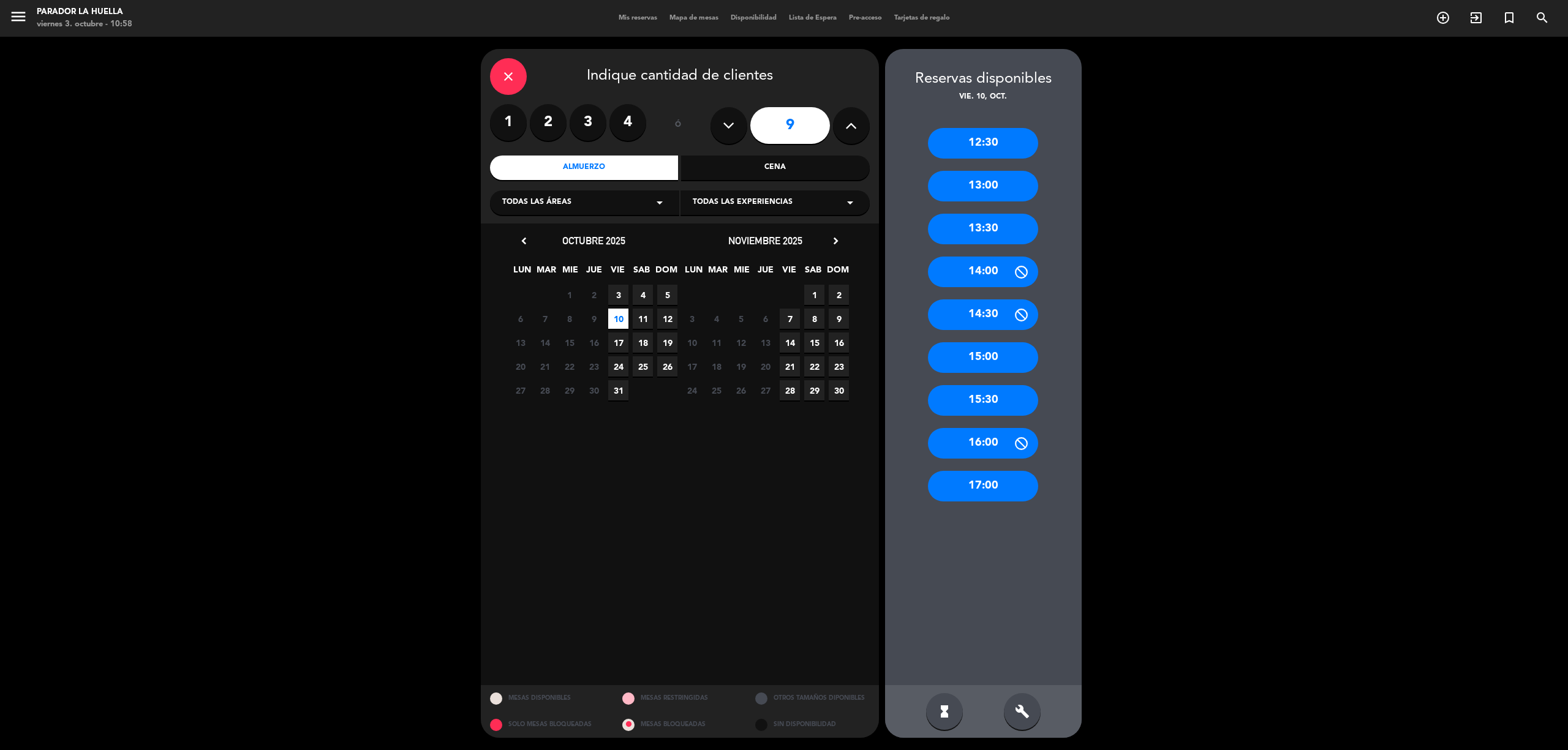
click at [967, 145] on div "12:30" at bounding box center [983, 143] width 111 height 31
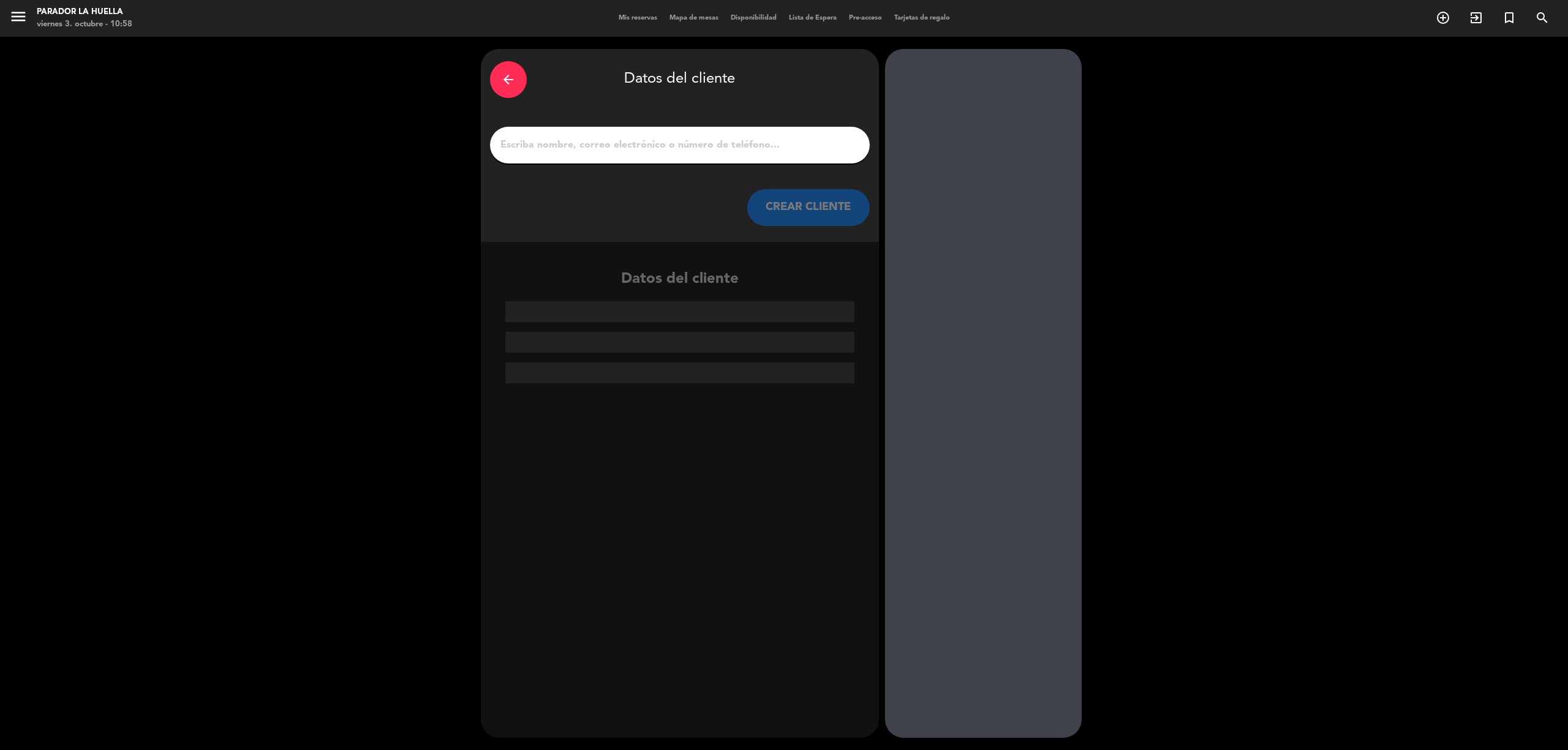
click at [691, 157] on div at bounding box center [680, 145] width 380 height 37
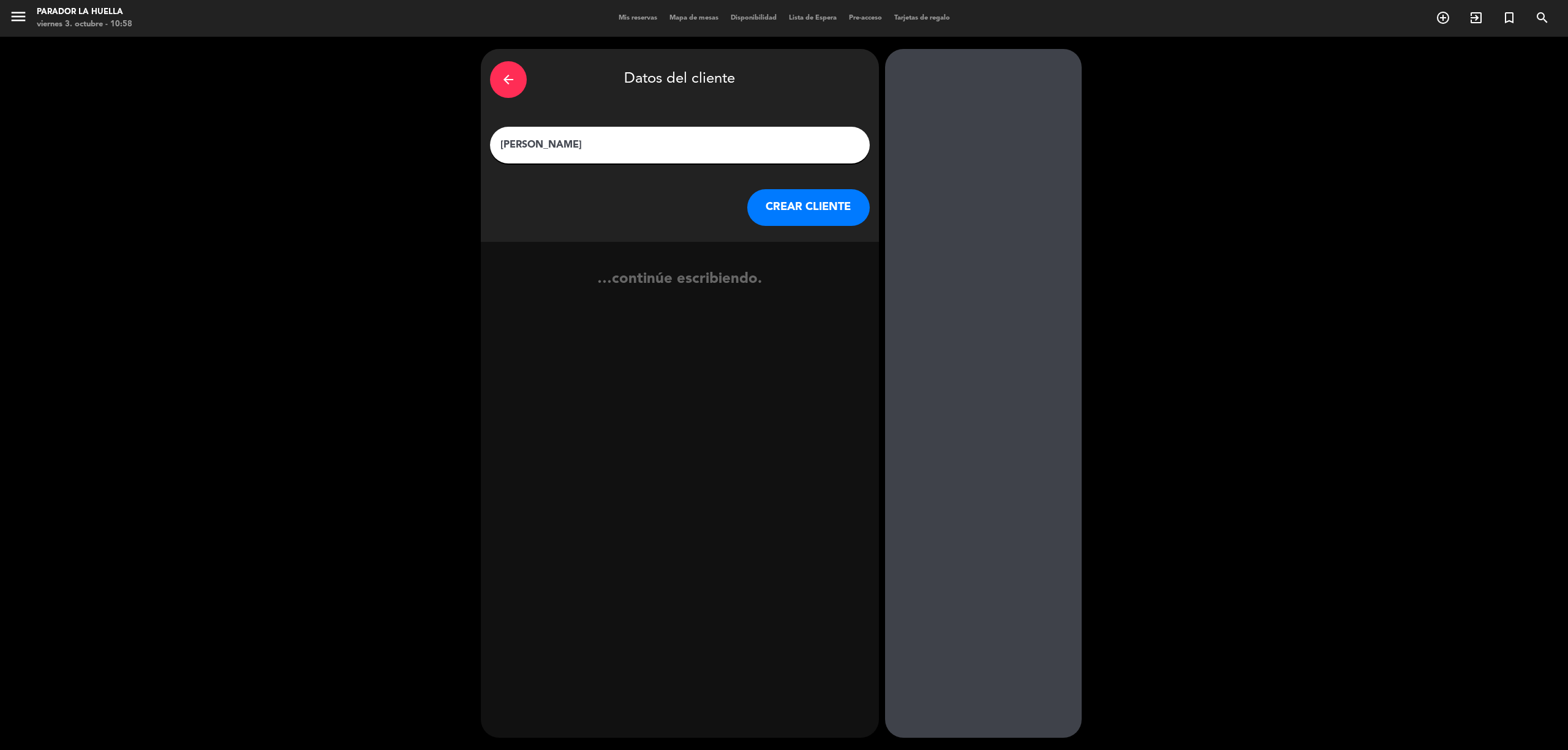
type input "[PERSON_NAME]"
click at [800, 209] on button "CREAR CLIENTE" at bounding box center [808, 208] width 123 height 37
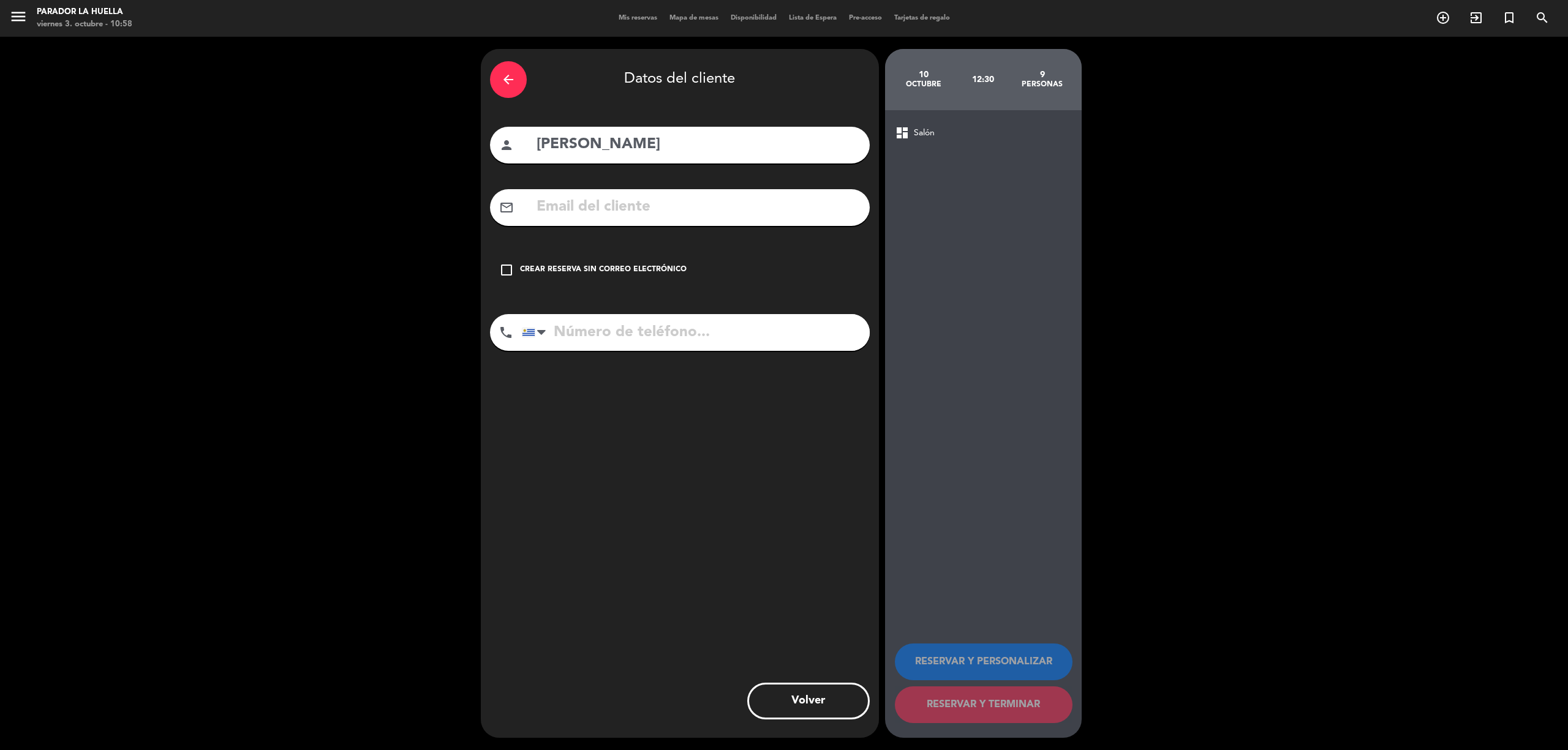
click at [581, 203] on input "text" at bounding box center [698, 207] width 325 height 25
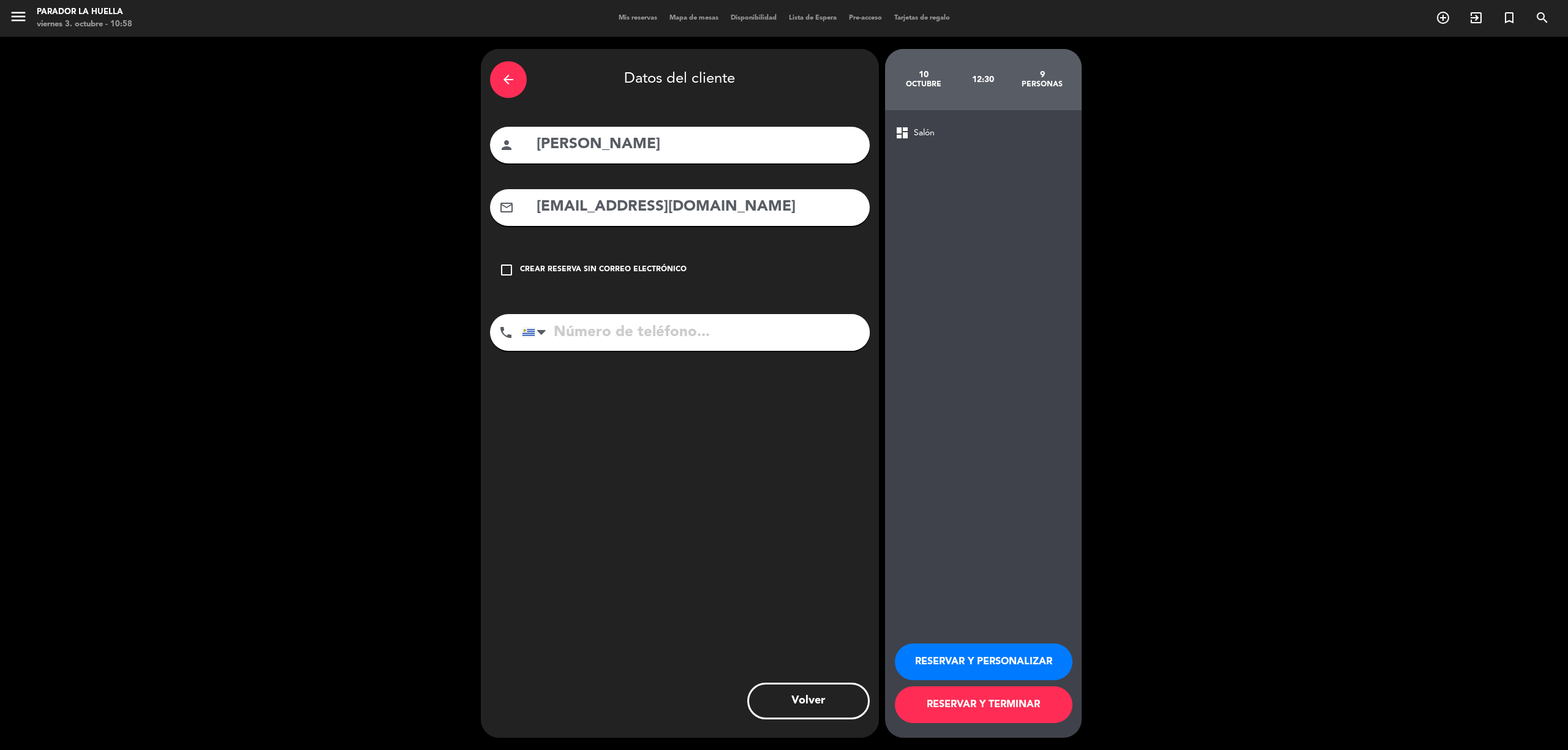
type input "[EMAIL_ADDRESS][DOMAIN_NAME]"
click at [615, 346] on input "tel" at bounding box center [696, 333] width 348 height 37
type input "[PHONE_NUMBER]"
click at [1036, 657] on button "RESERVAR Y PERSONALIZAR" at bounding box center [983, 662] width 178 height 37
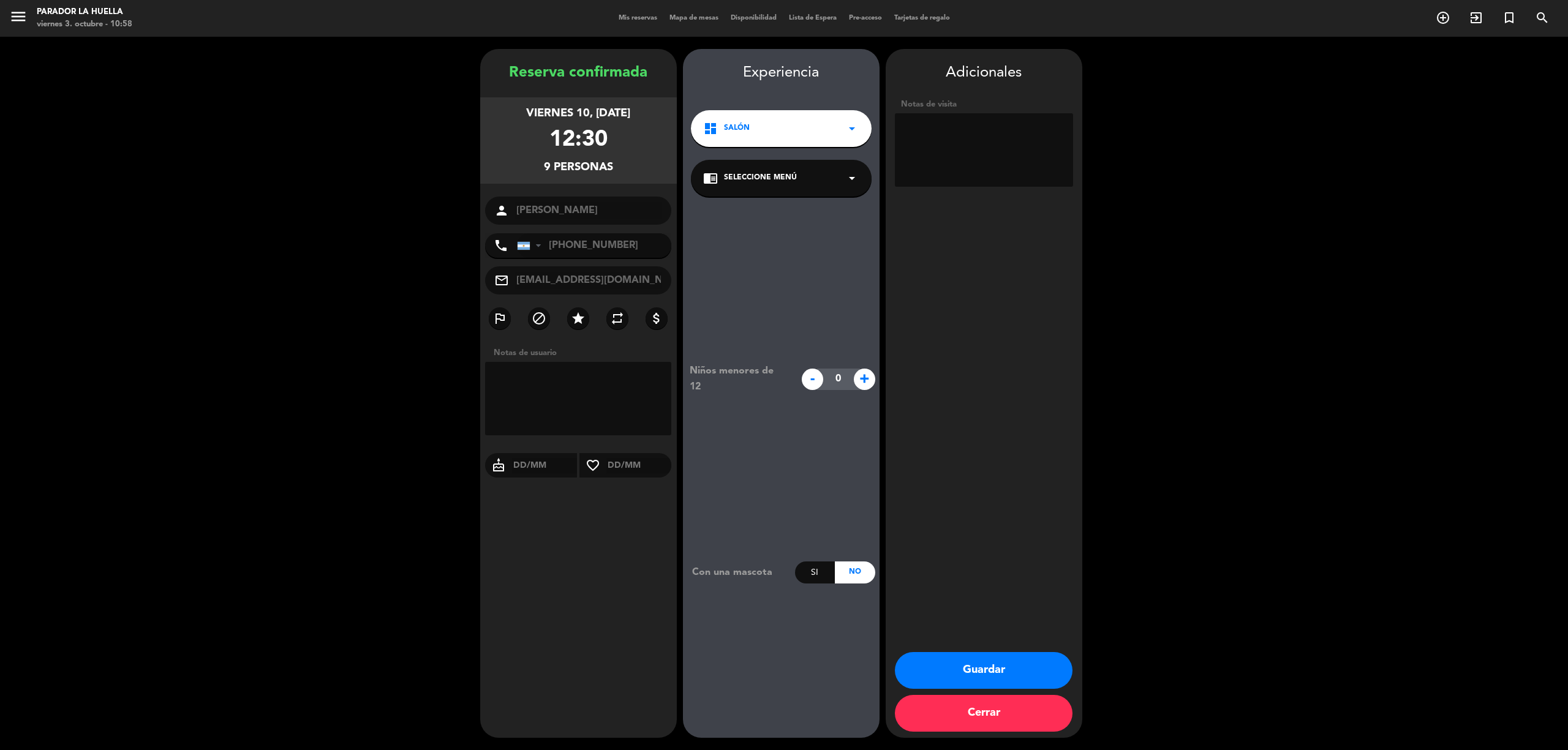
click at [967, 149] on textarea at bounding box center [983, 149] width 178 height 73
type textarea "Todos adultos. L"
click at [999, 659] on button "Guardar" at bounding box center [983, 671] width 178 height 37
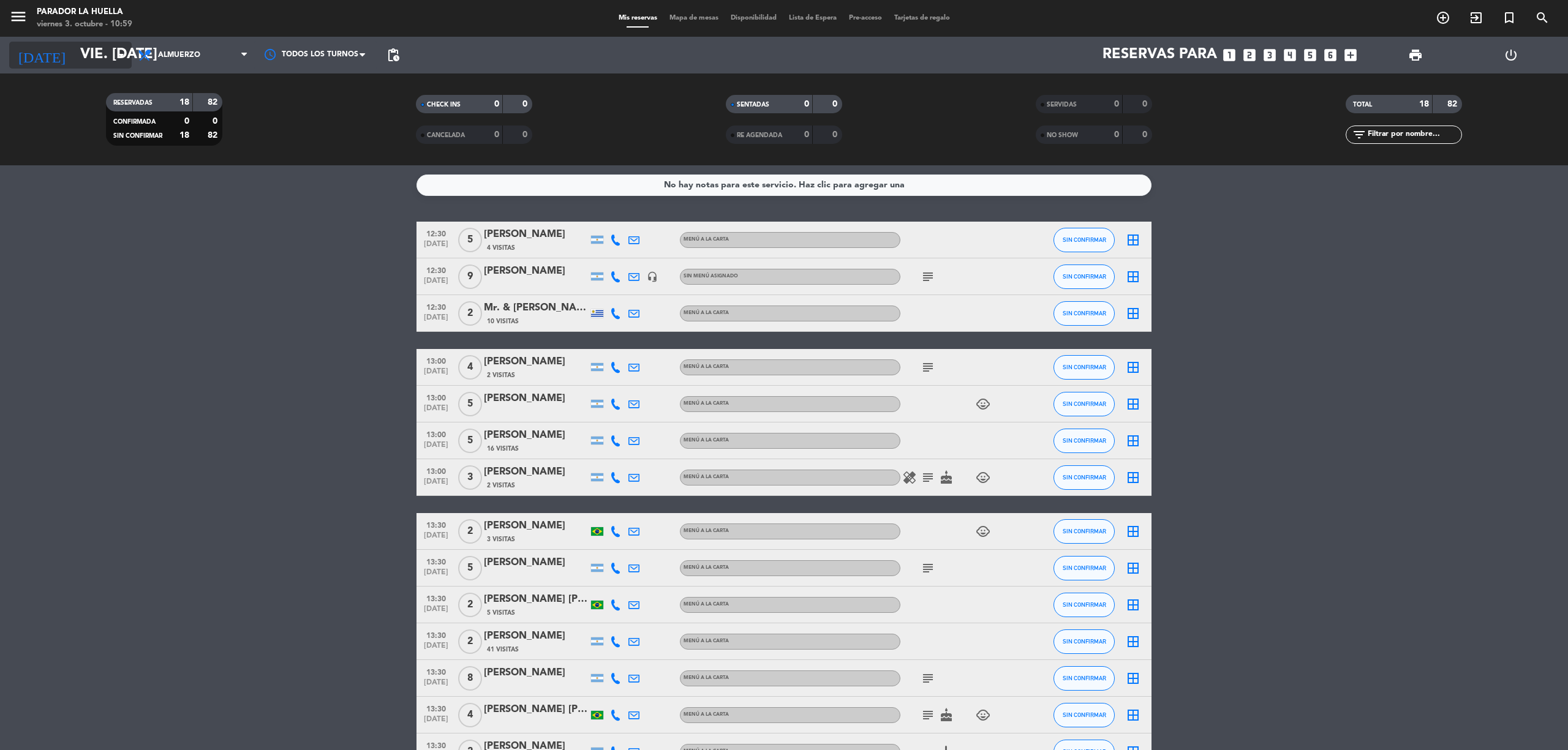
click at [95, 49] on input "vie. [DATE]" at bounding box center [165, 55] width 182 height 29
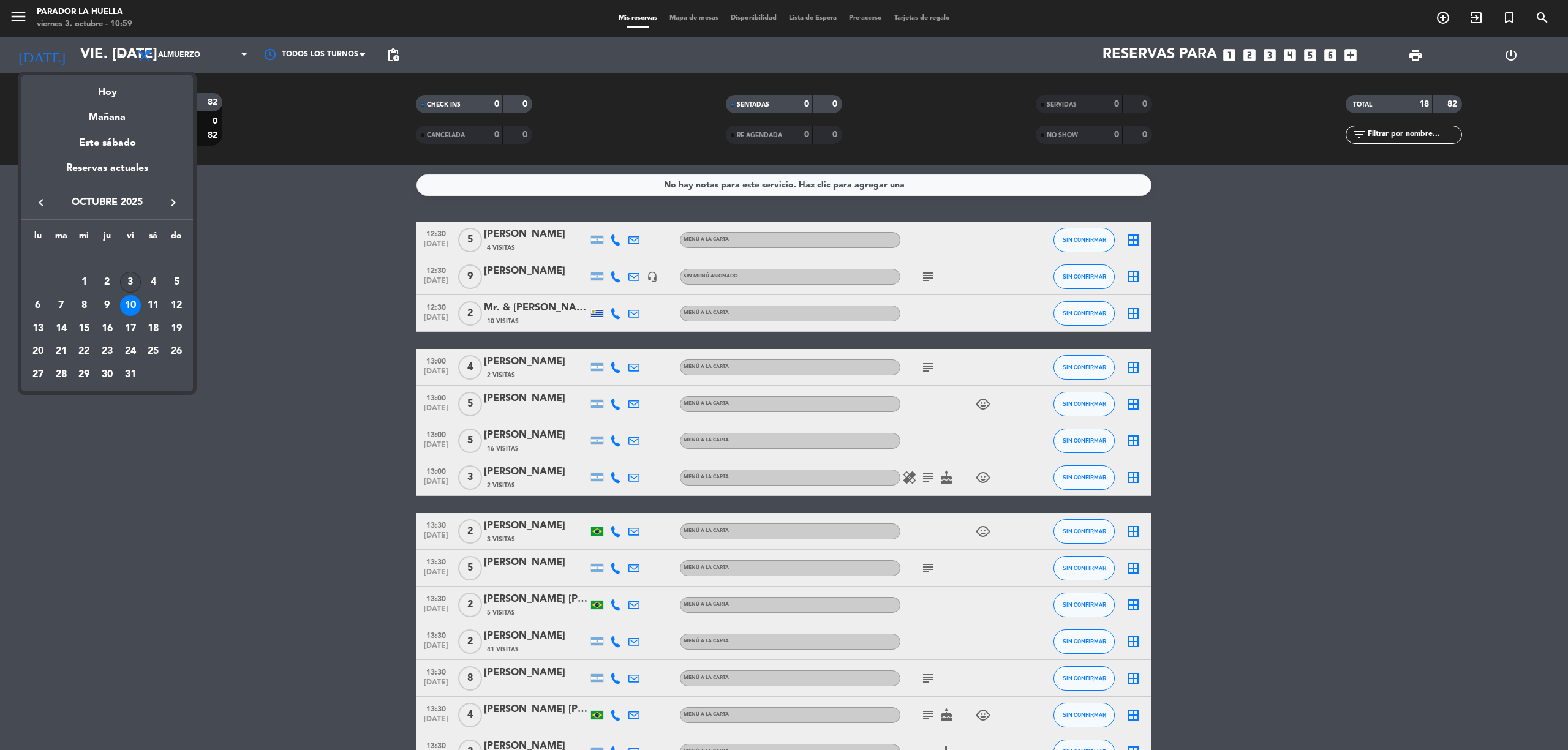
click at [128, 285] on div "3" at bounding box center [130, 282] width 21 height 21
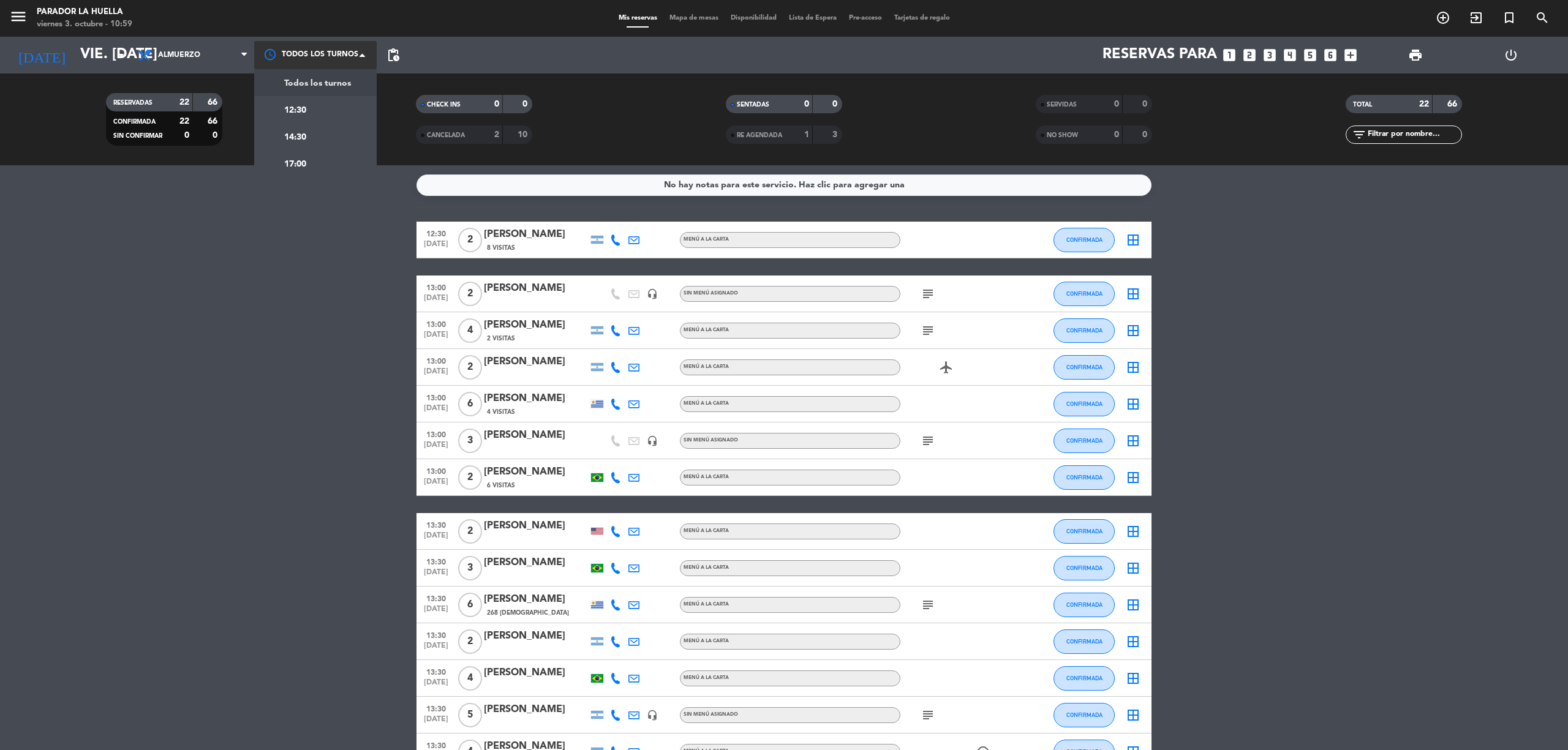
click at [319, 52] on div at bounding box center [316, 54] width 123 height 27
click at [324, 104] on div "12:30" at bounding box center [316, 109] width 123 height 27
click at [296, 61] on div at bounding box center [316, 55] width 123 height 22
click at [312, 121] on div "14:30" at bounding box center [316, 134] width 123 height 27
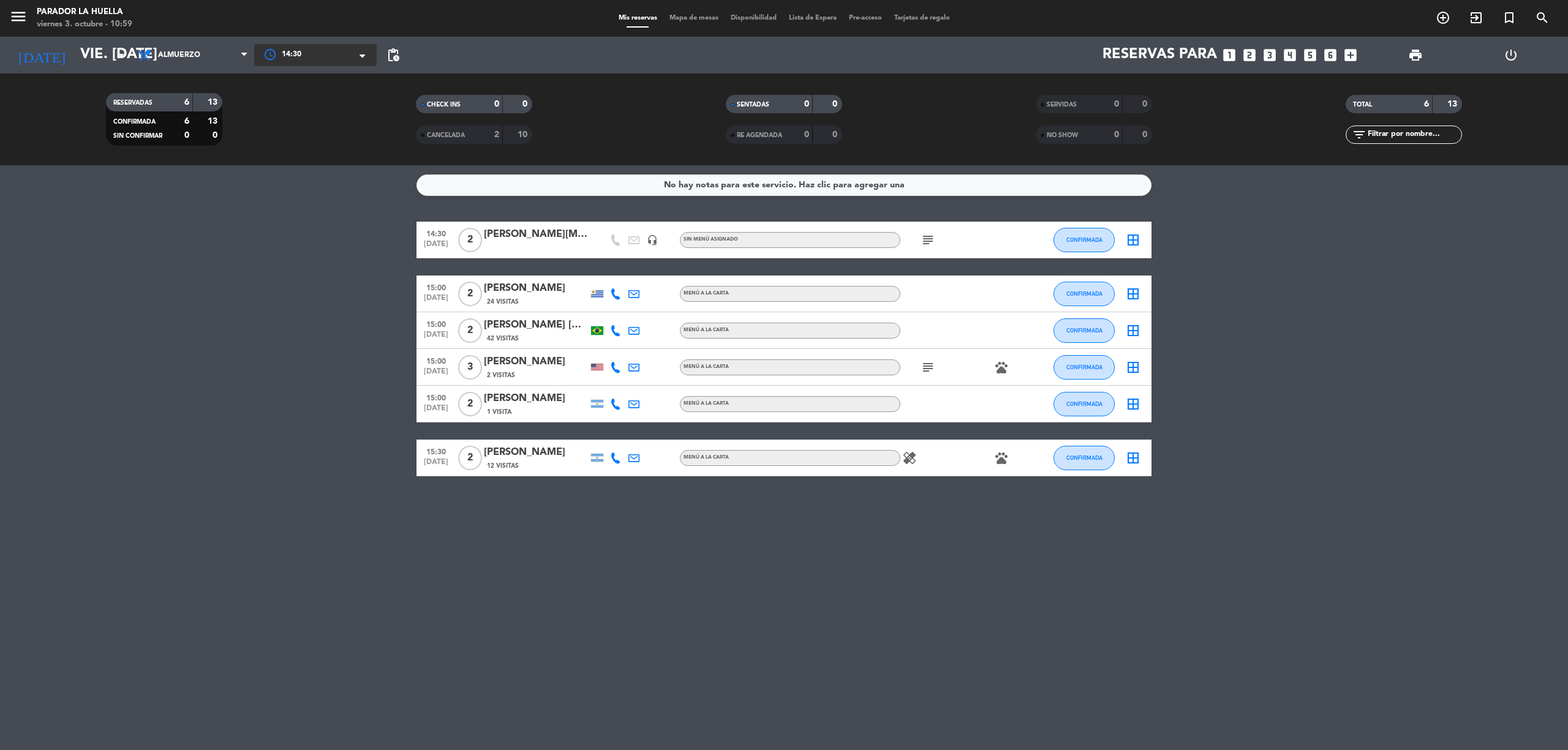
click at [294, 59] on span "14:30" at bounding box center [291, 55] width 20 height 12
click at [312, 105] on div "12:30" at bounding box center [316, 107] width 123 height 27
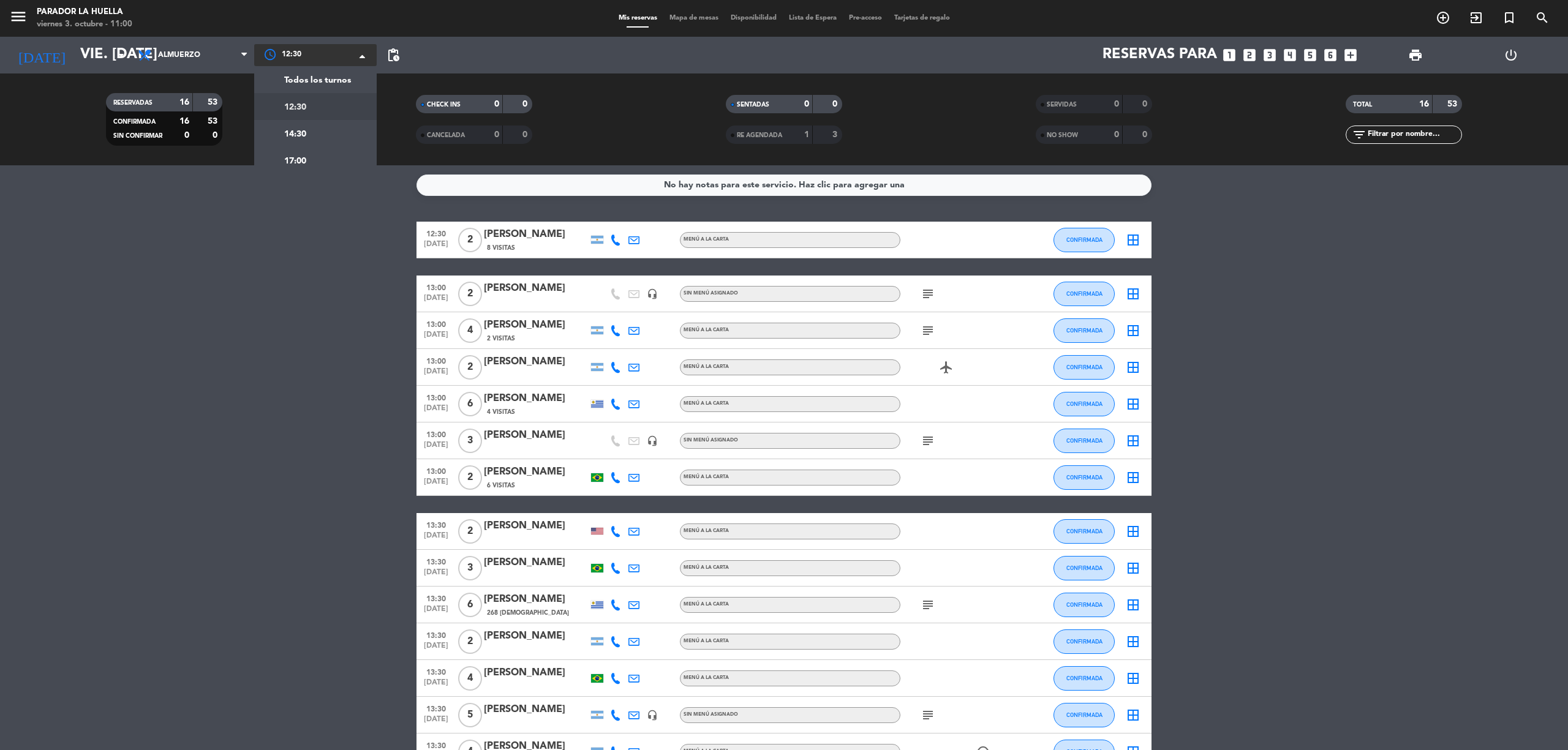
click at [318, 54] on div "× 12:30" at bounding box center [299, 55] width 41 height 12
click at [314, 77] on span "Todos los turnos" at bounding box center [318, 80] width 66 height 14
click at [321, 54] on span "Todos los turnos" at bounding box center [320, 55] width 77 height 12
click at [327, 125] on div "14:30" at bounding box center [316, 134] width 123 height 27
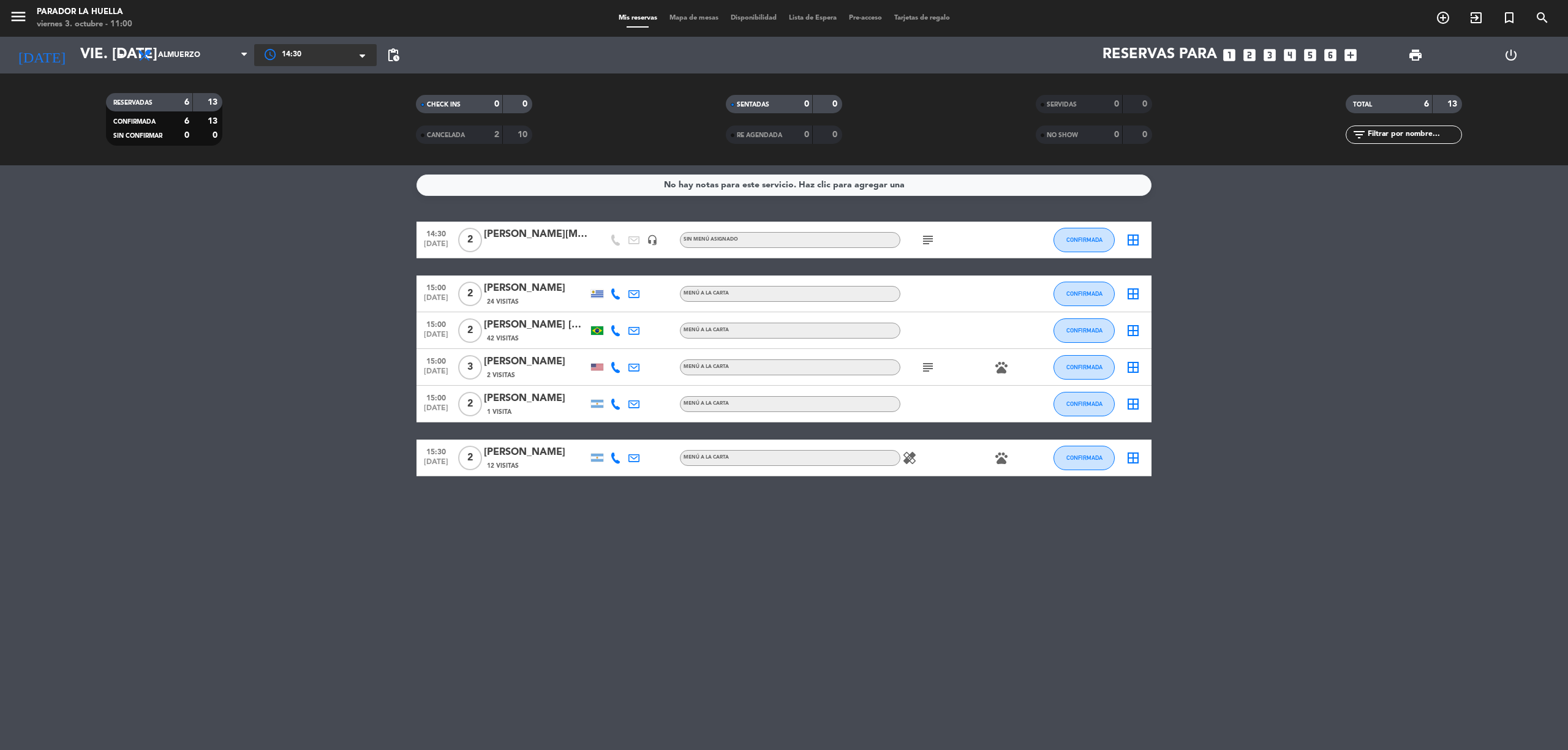
click at [296, 52] on span "14:30" at bounding box center [291, 55] width 20 height 12
click at [307, 77] on span "Todos los turnos" at bounding box center [318, 80] width 66 height 14
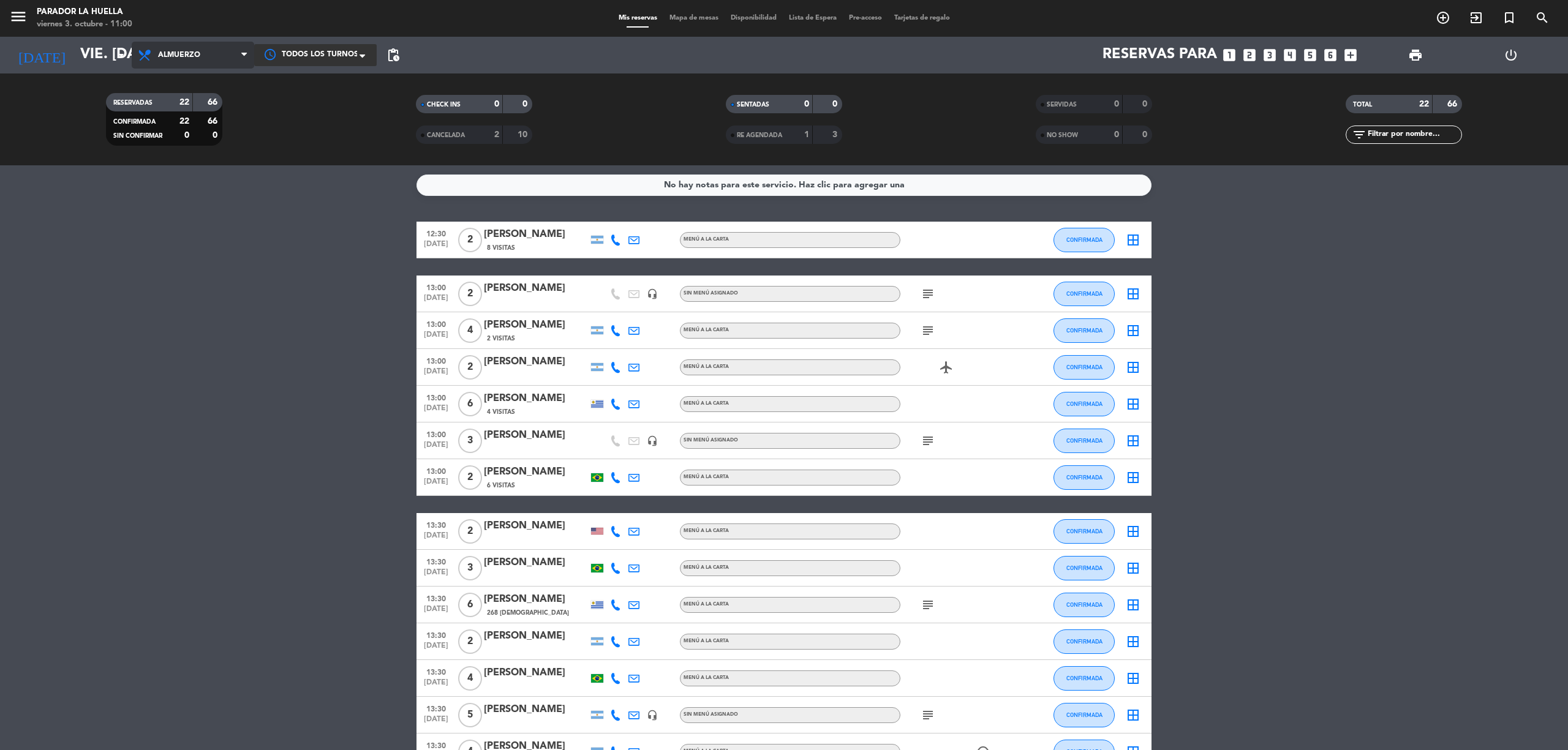
click at [191, 54] on span "Almuerzo" at bounding box center [179, 55] width 42 height 8
drag, startPoint x: 196, startPoint y: 139, endPoint x: 206, endPoint y: 134, distance: 11.2
click at [197, 139] on div "menu Parador La [PERSON_NAME] 3. octubre - 11:00 Mis reservas Mapa de mesas Dis…" at bounding box center [784, 82] width 1568 height 165
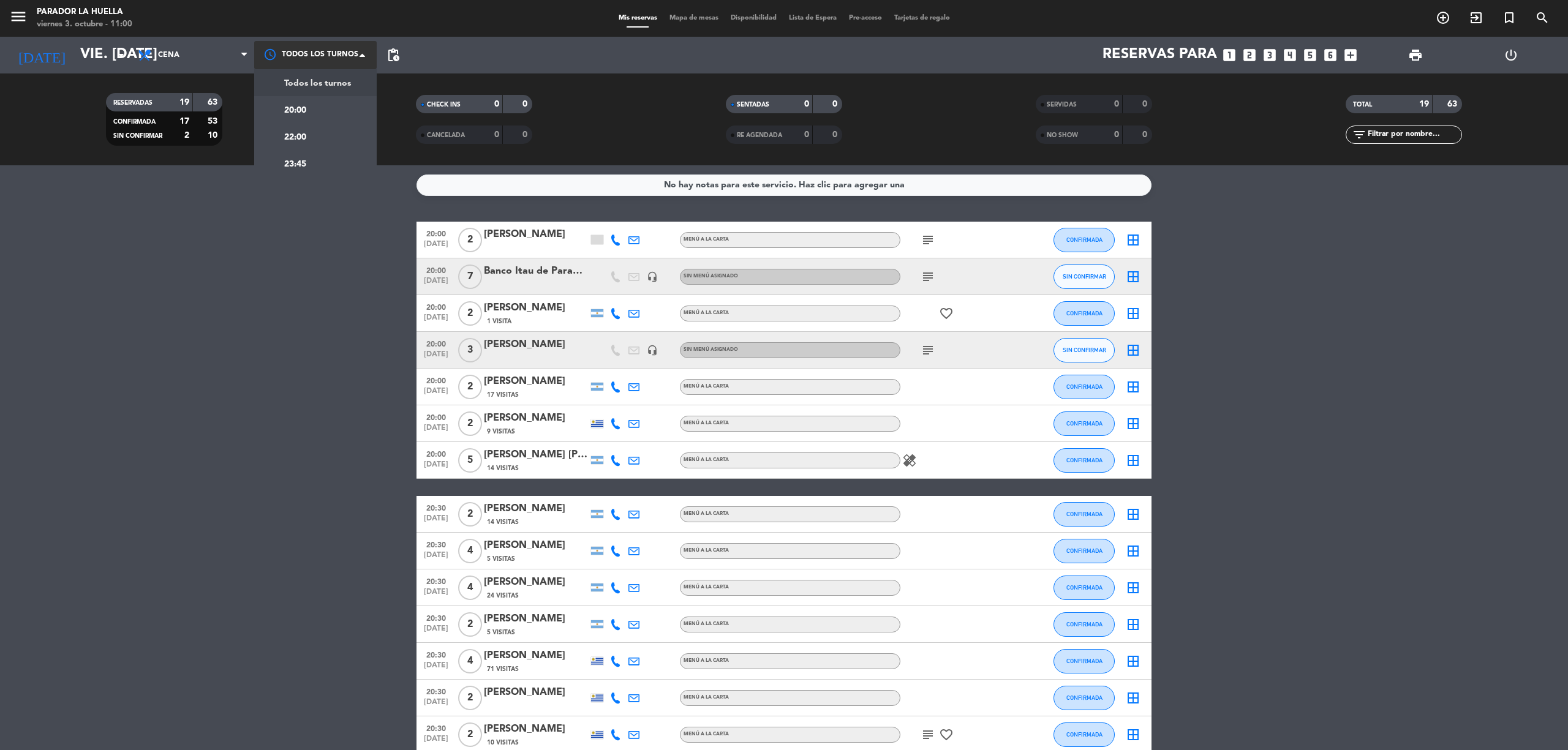
click at [318, 57] on div at bounding box center [316, 54] width 123 height 27
click at [319, 106] on div "20:00" at bounding box center [316, 109] width 123 height 27
click at [316, 52] on div "× 20:00" at bounding box center [299, 55] width 41 height 12
click at [321, 121] on div "22:00" at bounding box center [316, 134] width 123 height 27
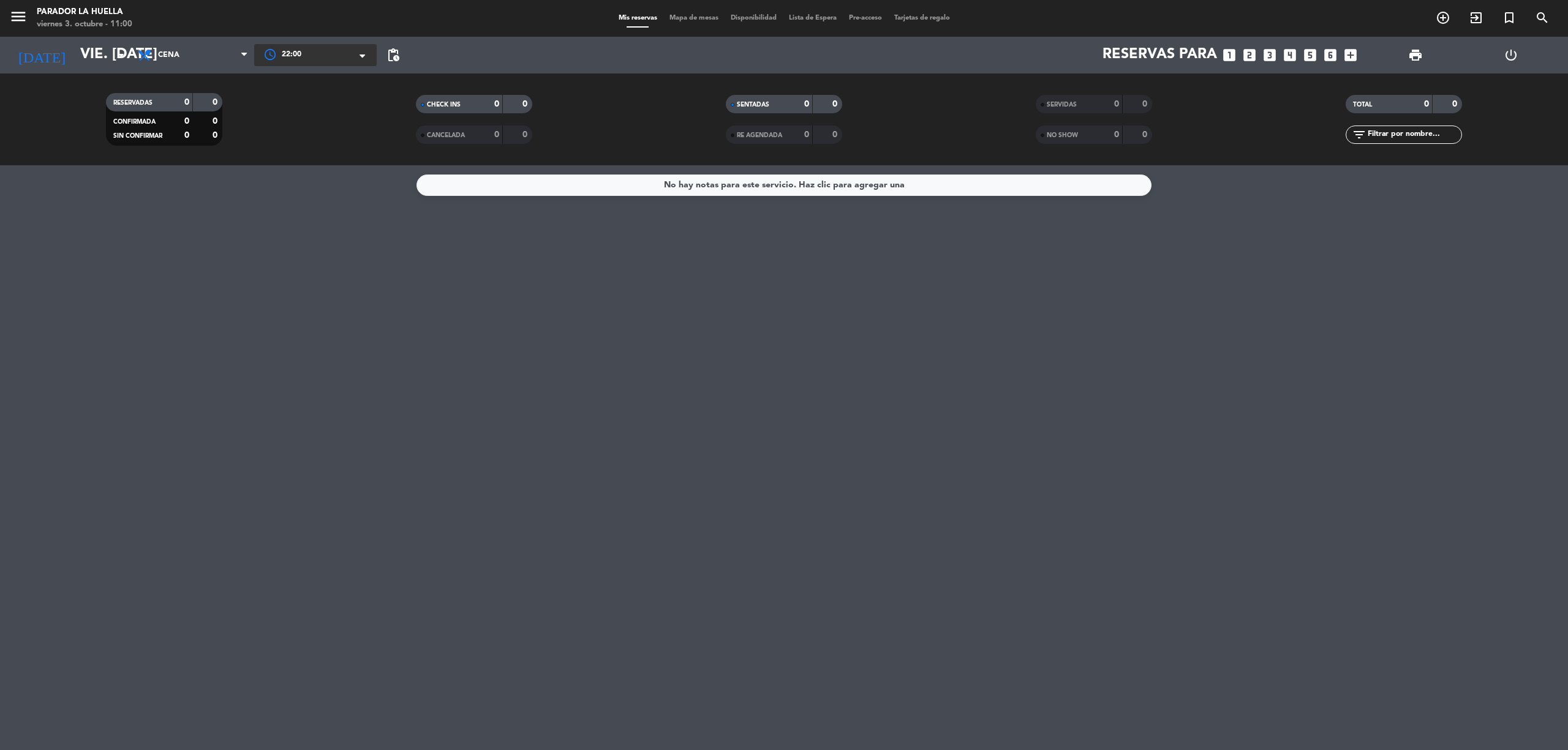
click at [293, 57] on span "22:00" at bounding box center [291, 55] width 20 height 12
click at [305, 111] on span "20:00" at bounding box center [295, 107] width 22 height 14
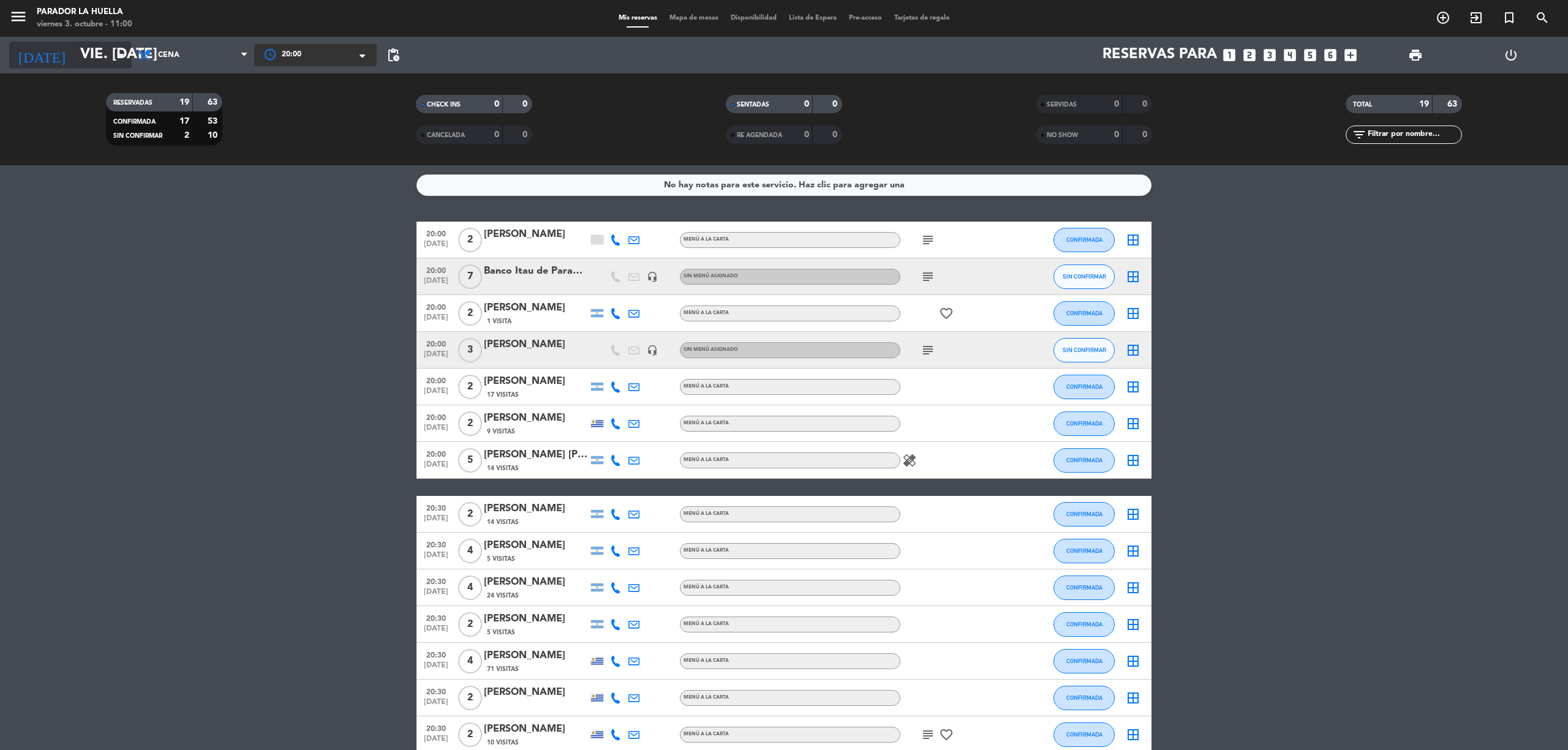
click at [89, 54] on input "vie. [DATE]" at bounding box center [165, 55] width 182 height 29
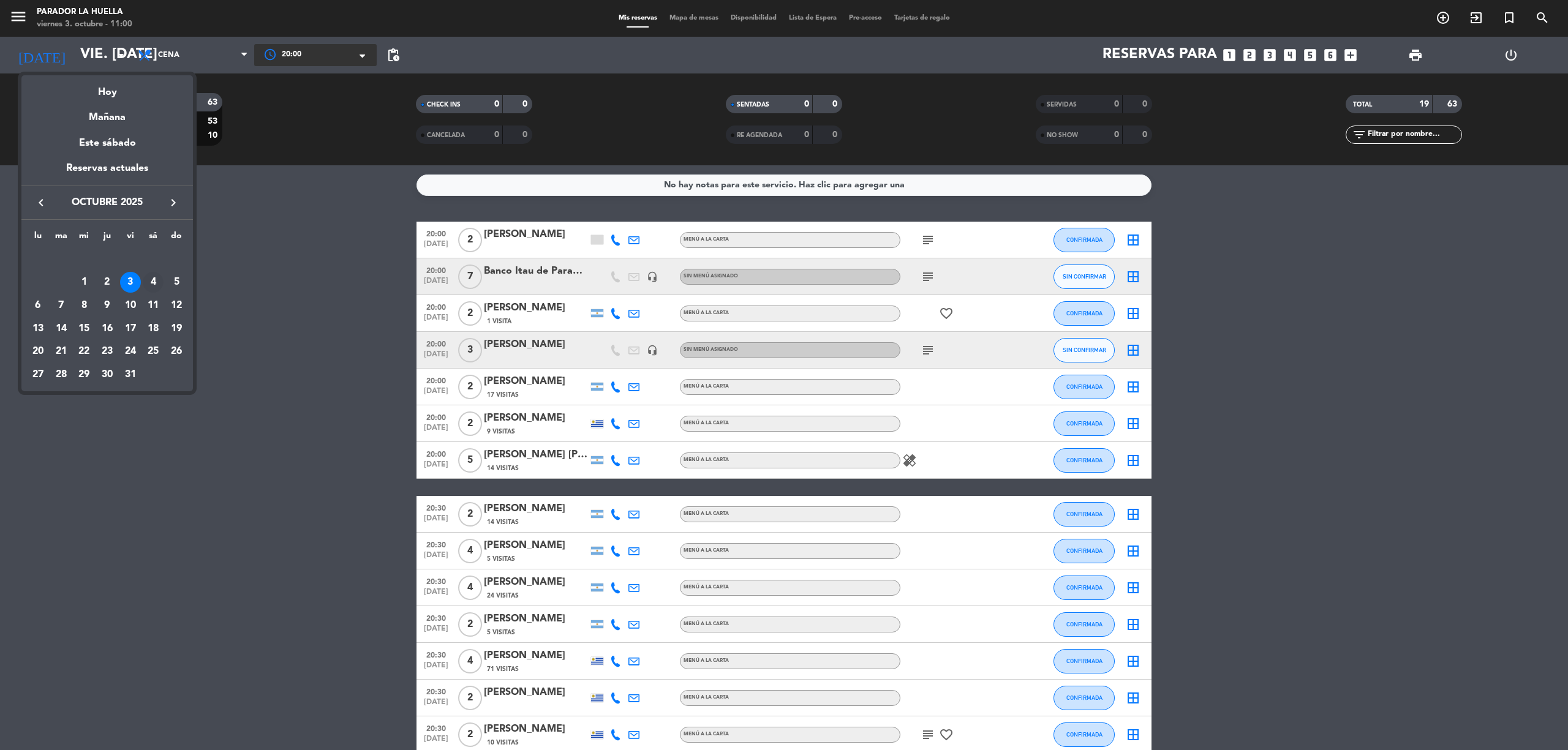
click at [155, 278] on div "4" at bounding box center [153, 282] width 21 height 21
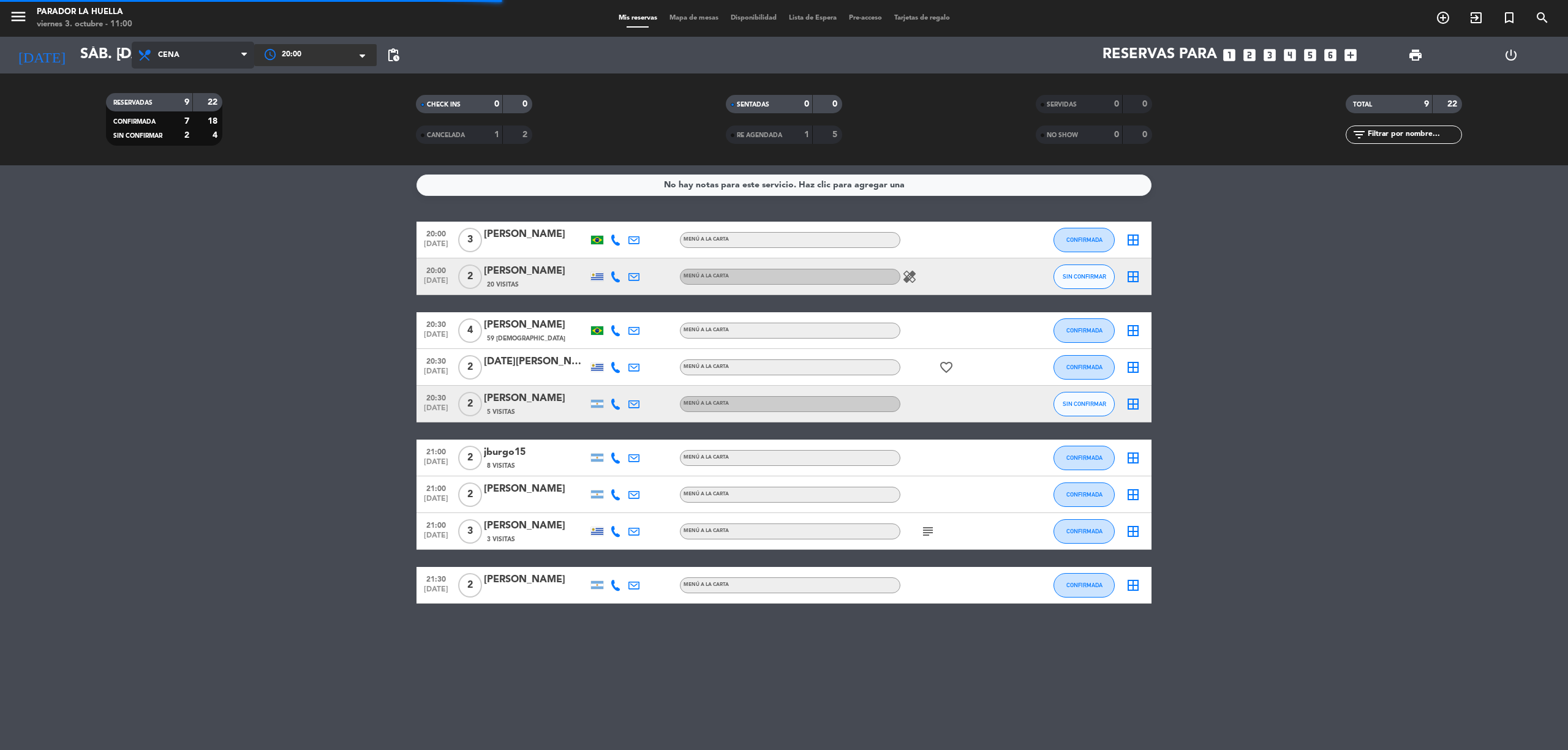
click at [192, 52] on span "Cena" at bounding box center [193, 55] width 123 height 27
click at [211, 105] on div "menu Parador La [PERSON_NAME] 3. octubre - 11:01 Mis reservas Mapa de mesas Dis…" at bounding box center [784, 82] width 1568 height 165
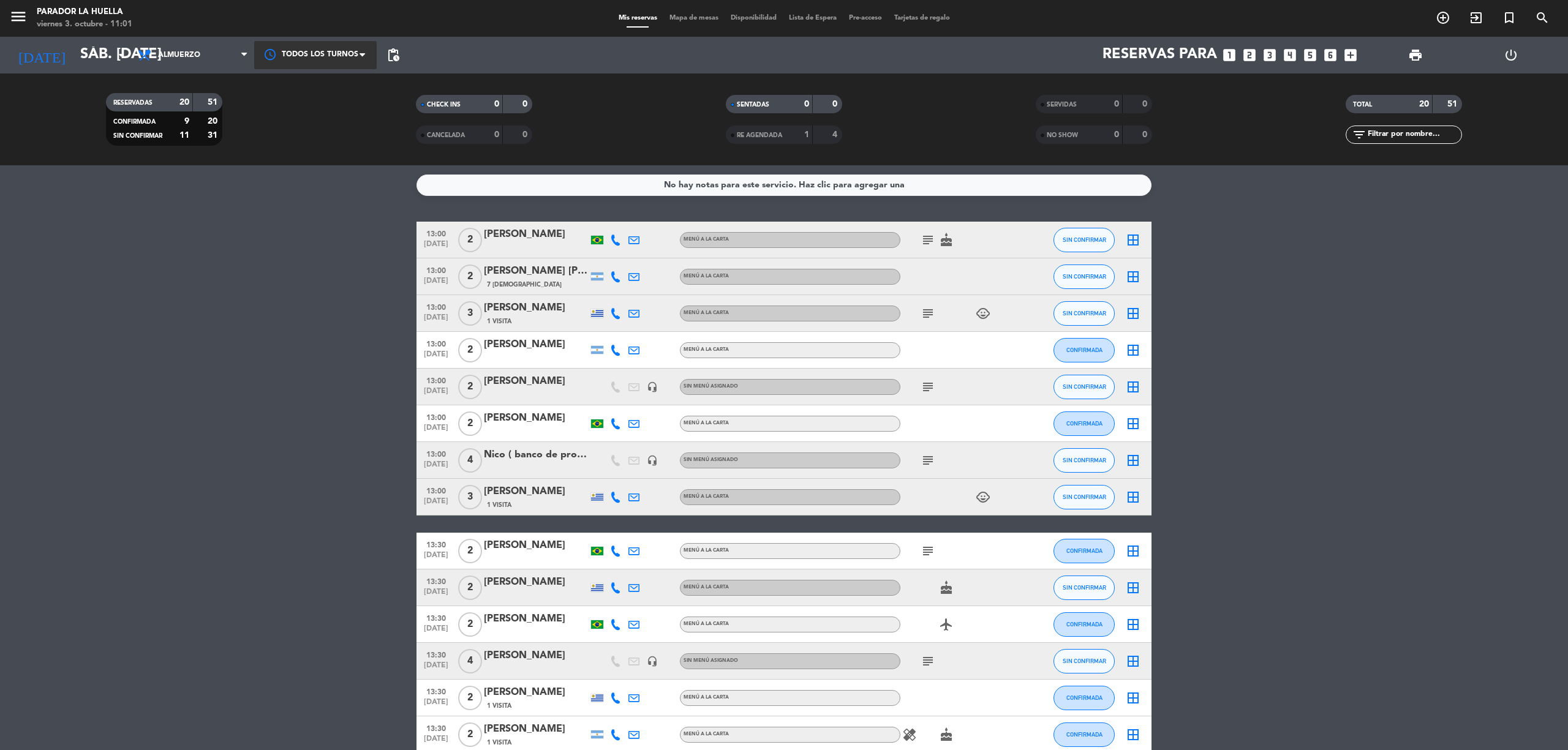
click at [311, 54] on div at bounding box center [316, 54] width 123 height 27
click at [318, 105] on div "12:30" at bounding box center [316, 109] width 123 height 27
drag, startPoint x: 292, startPoint y: 50, endPoint x: 296, endPoint y: 72, distance: 22.4
click at [291, 50] on span "12:30" at bounding box center [291, 55] width 20 height 12
click at [311, 104] on div "12:30" at bounding box center [316, 107] width 123 height 27
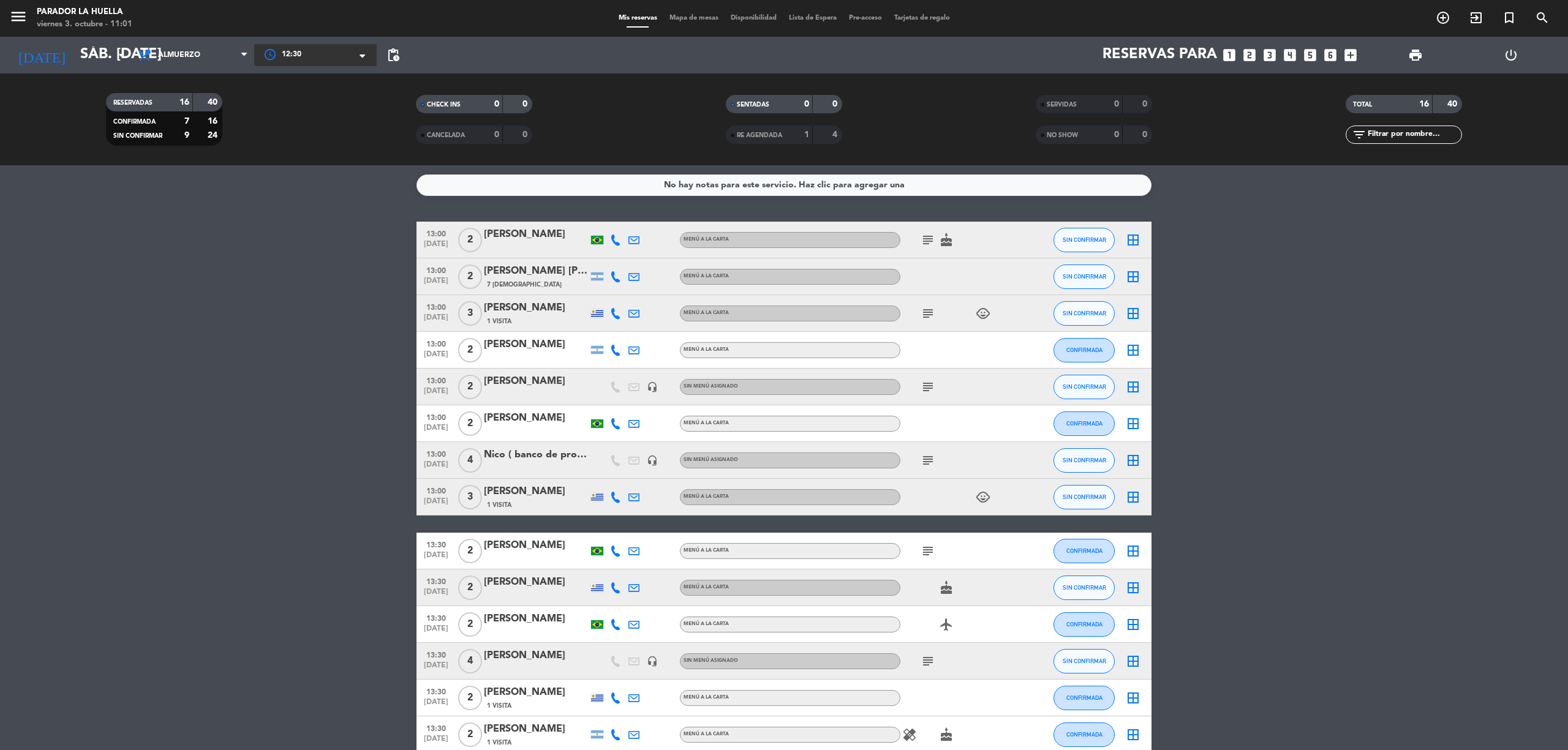
click at [288, 56] on span "12:30" at bounding box center [291, 55] width 20 height 12
click at [306, 136] on span "14:30" at bounding box center [295, 134] width 22 height 14
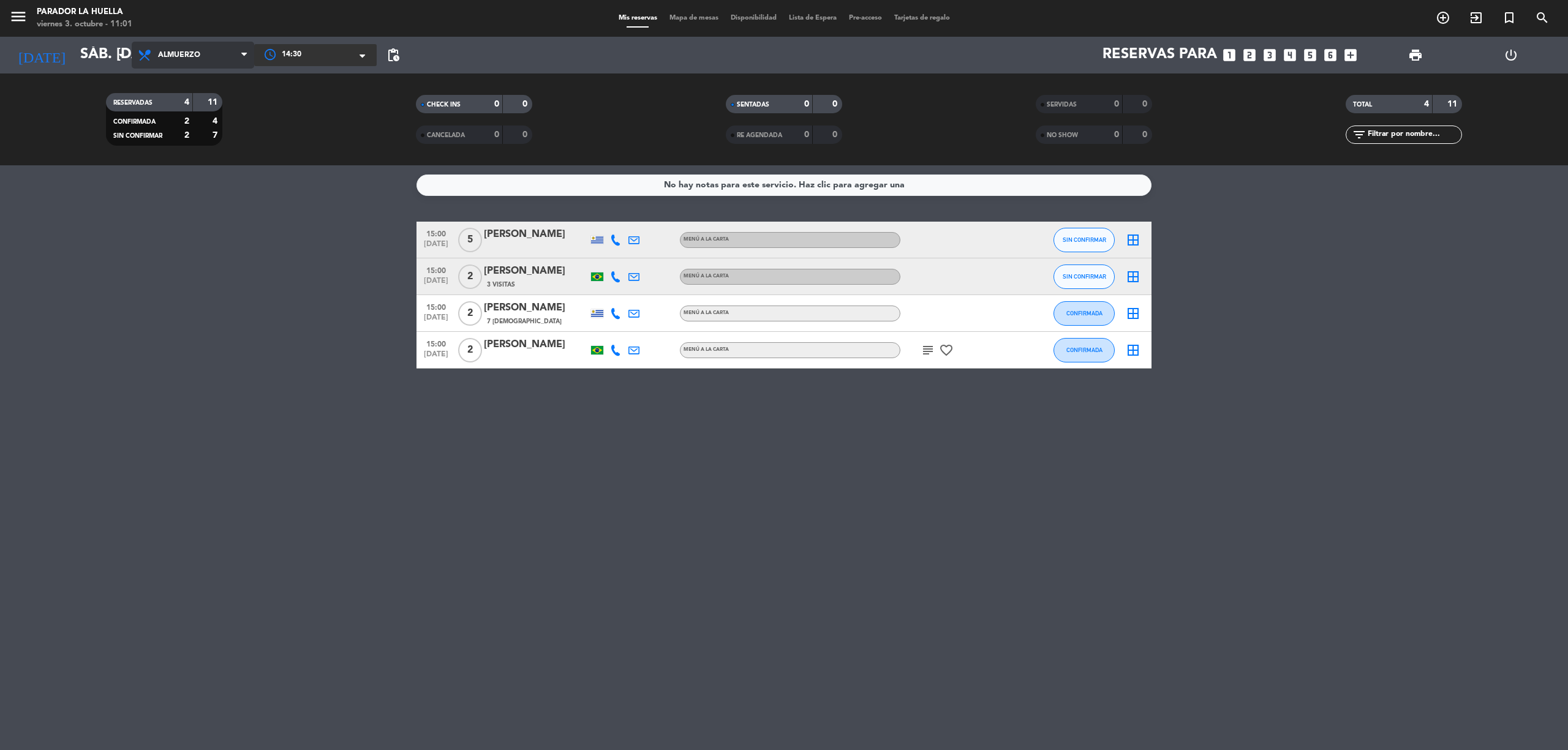
click at [170, 51] on span "Almuerzo" at bounding box center [179, 55] width 42 height 8
click at [190, 133] on div "menu Parador La [PERSON_NAME] 3. octubre - 11:01 Mis reservas Mapa de mesas Dis…" at bounding box center [784, 82] width 1568 height 165
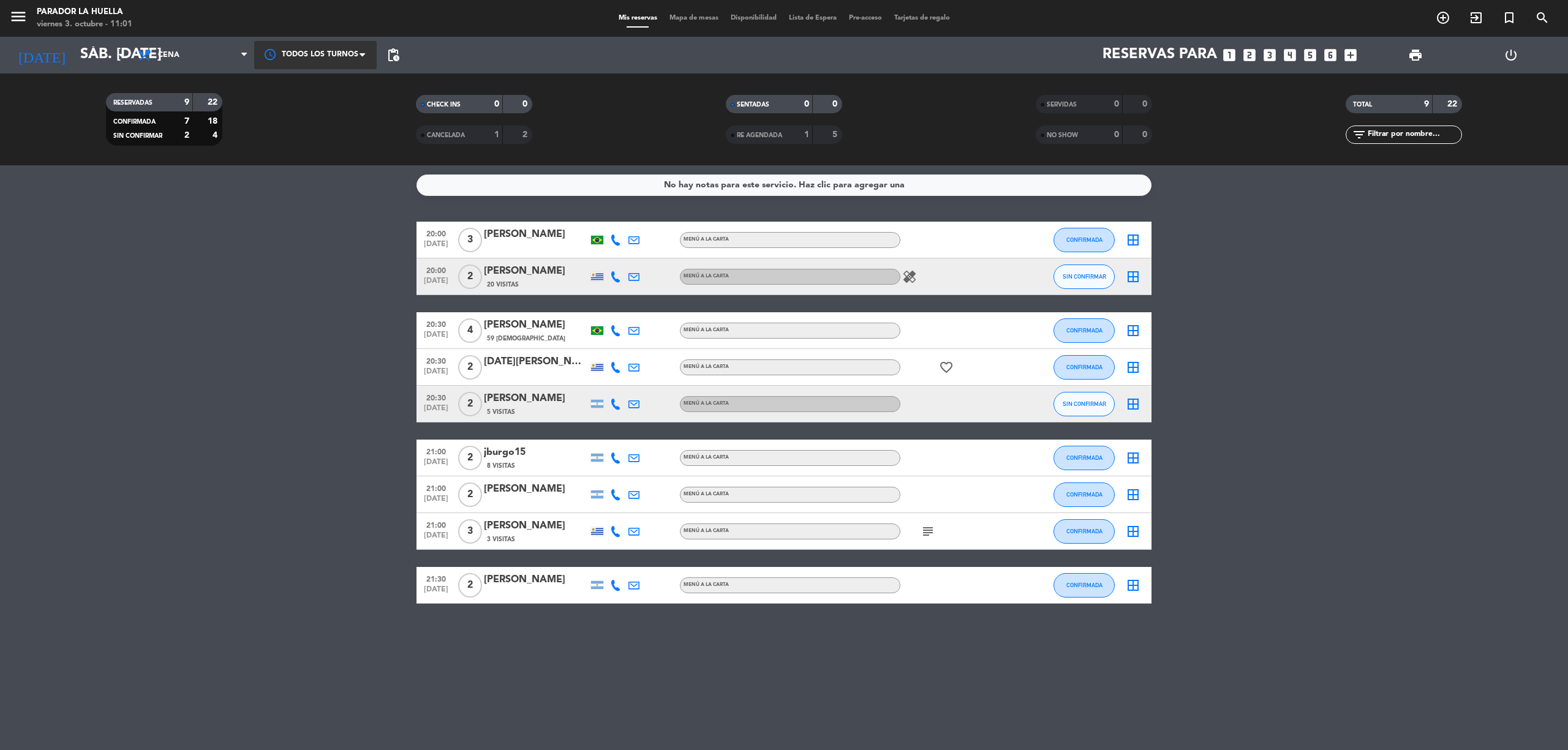
click at [349, 50] on div at bounding box center [316, 54] width 123 height 27
click at [342, 107] on div "20:00" at bounding box center [316, 109] width 123 height 27
click at [100, 47] on input "sáb. [DATE]" at bounding box center [165, 55] width 182 height 29
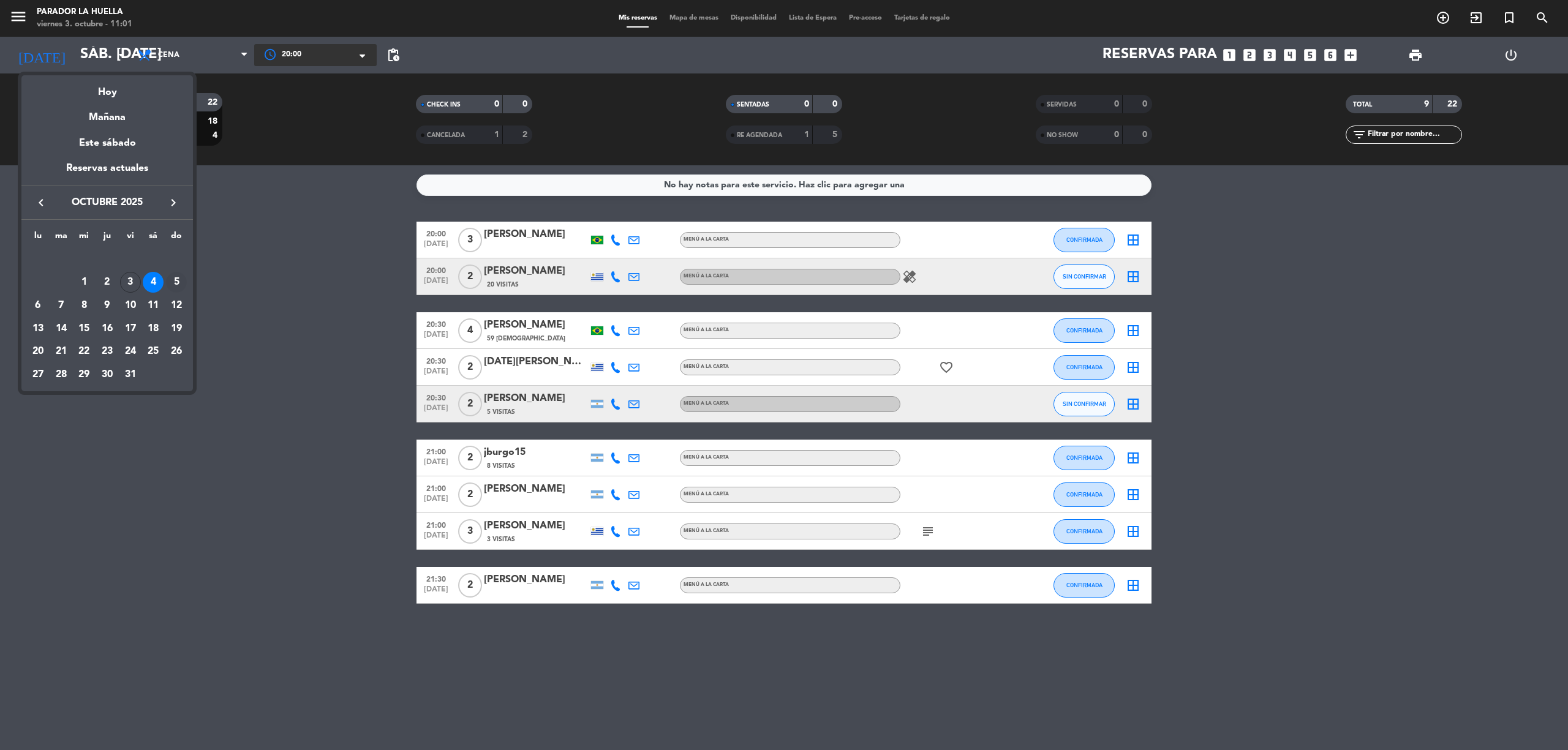
click at [171, 282] on div "5" at bounding box center [176, 282] width 21 height 21
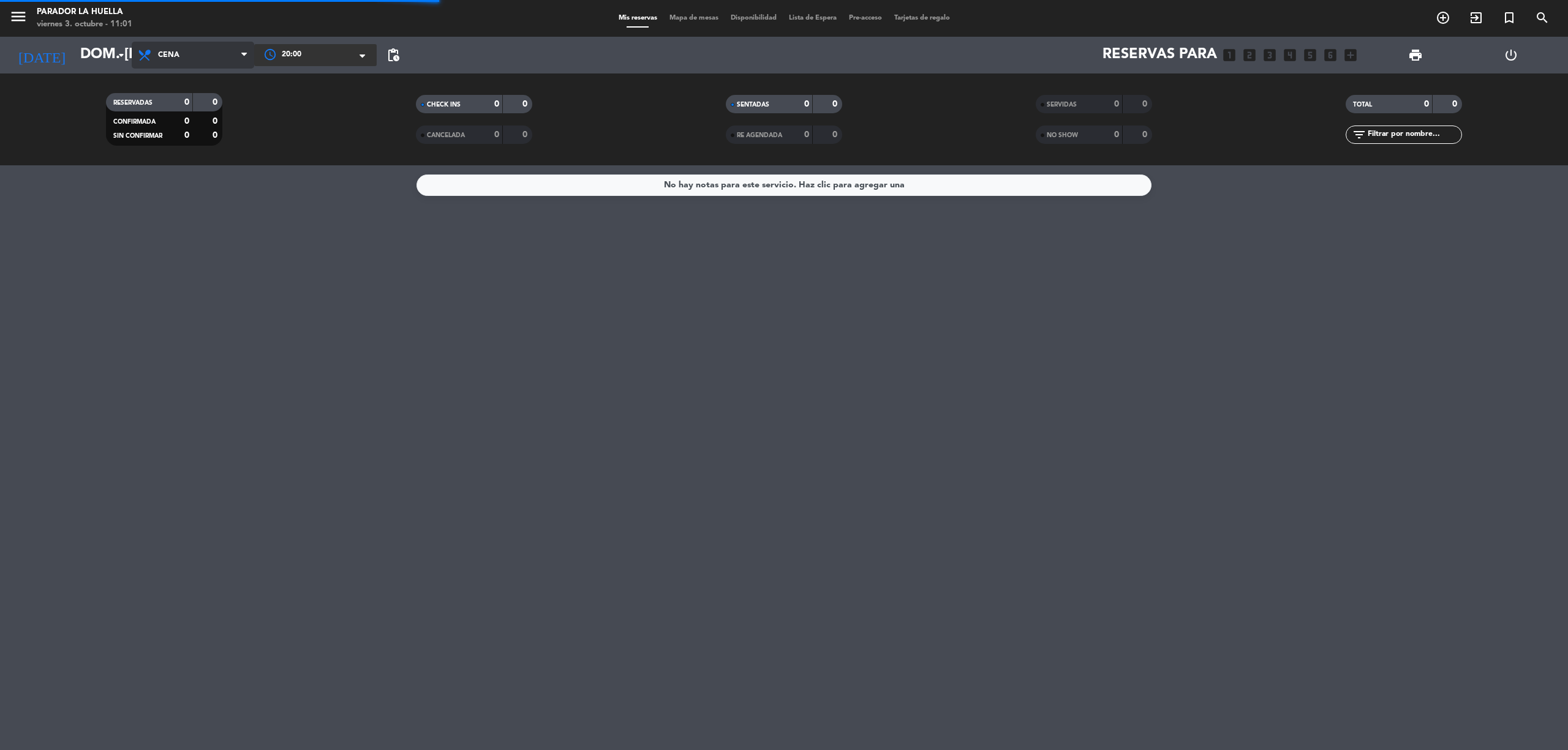
click at [195, 54] on span "Cena" at bounding box center [193, 55] width 123 height 27
click at [217, 101] on div "menu Parador La [PERSON_NAME] 3. octubre - 11:01 Mis reservas Mapa de mesas Dis…" at bounding box center [784, 82] width 1568 height 165
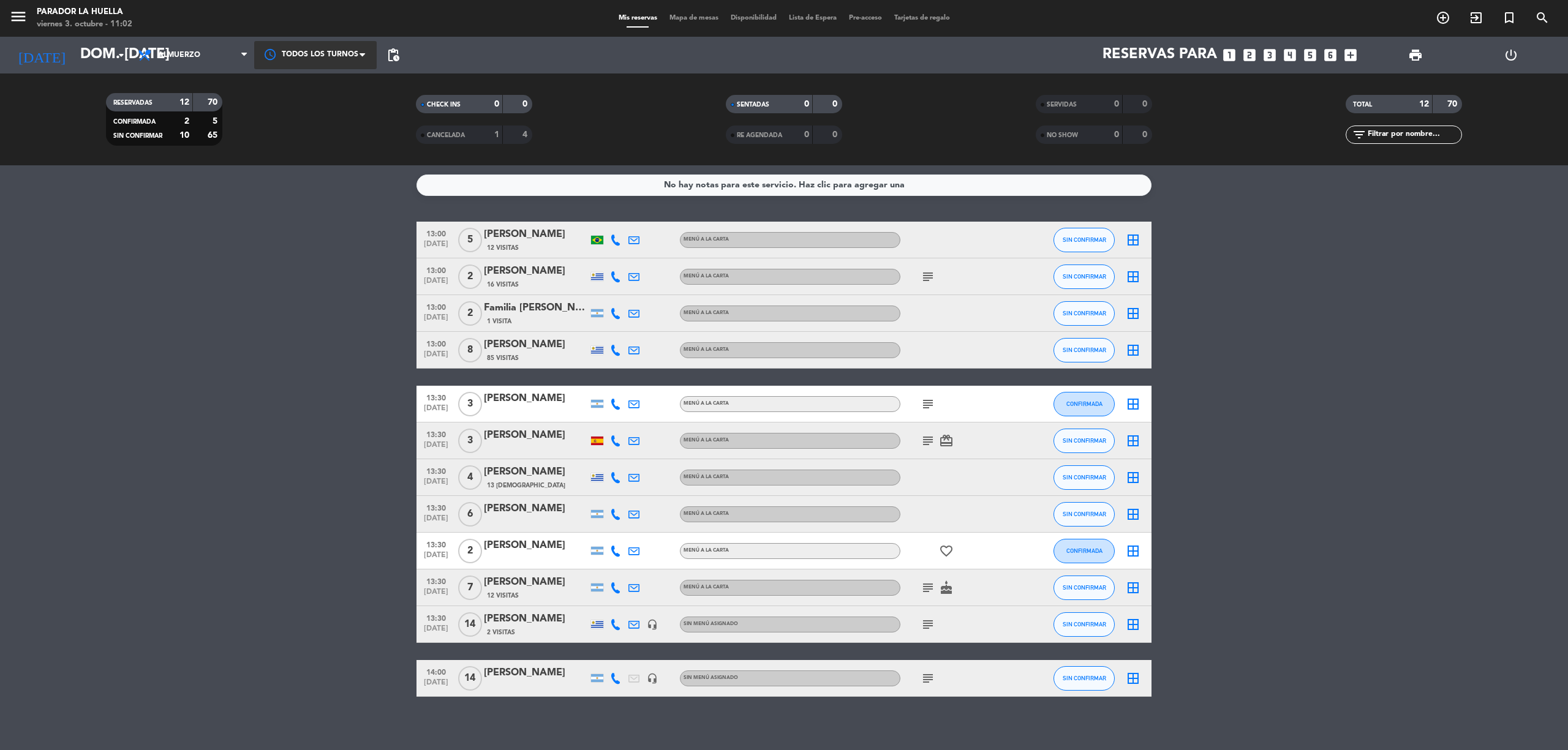
click at [288, 52] on div at bounding box center [316, 54] width 123 height 27
click at [307, 109] on div "12:30" at bounding box center [316, 109] width 123 height 27
click at [285, 49] on span "12:30" at bounding box center [291, 55] width 20 height 12
click at [323, 128] on div "14:30" at bounding box center [316, 134] width 123 height 27
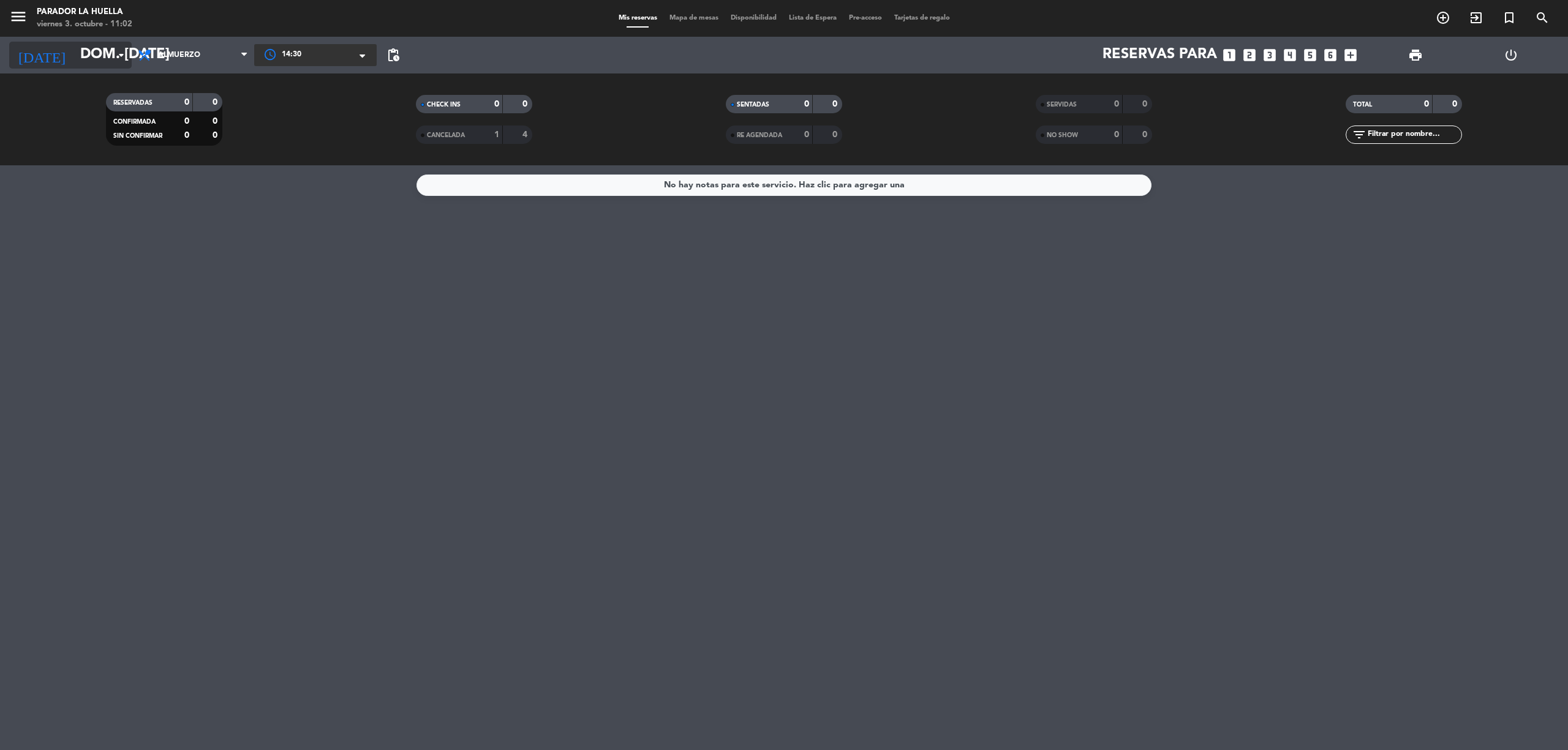
click at [74, 50] on input "dom. [DATE]" at bounding box center [165, 55] width 182 height 29
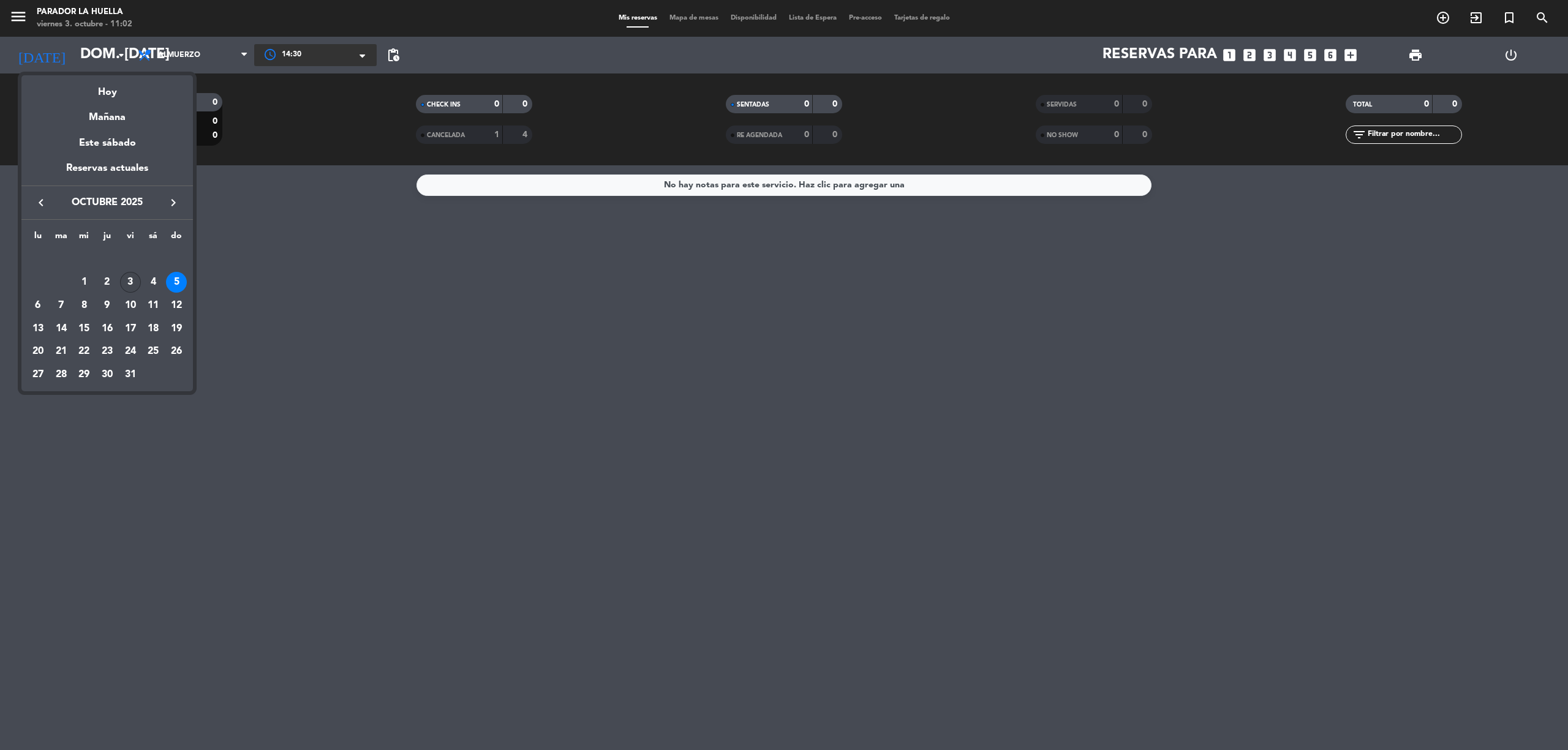
click at [127, 275] on div "3" at bounding box center [130, 282] width 21 height 21
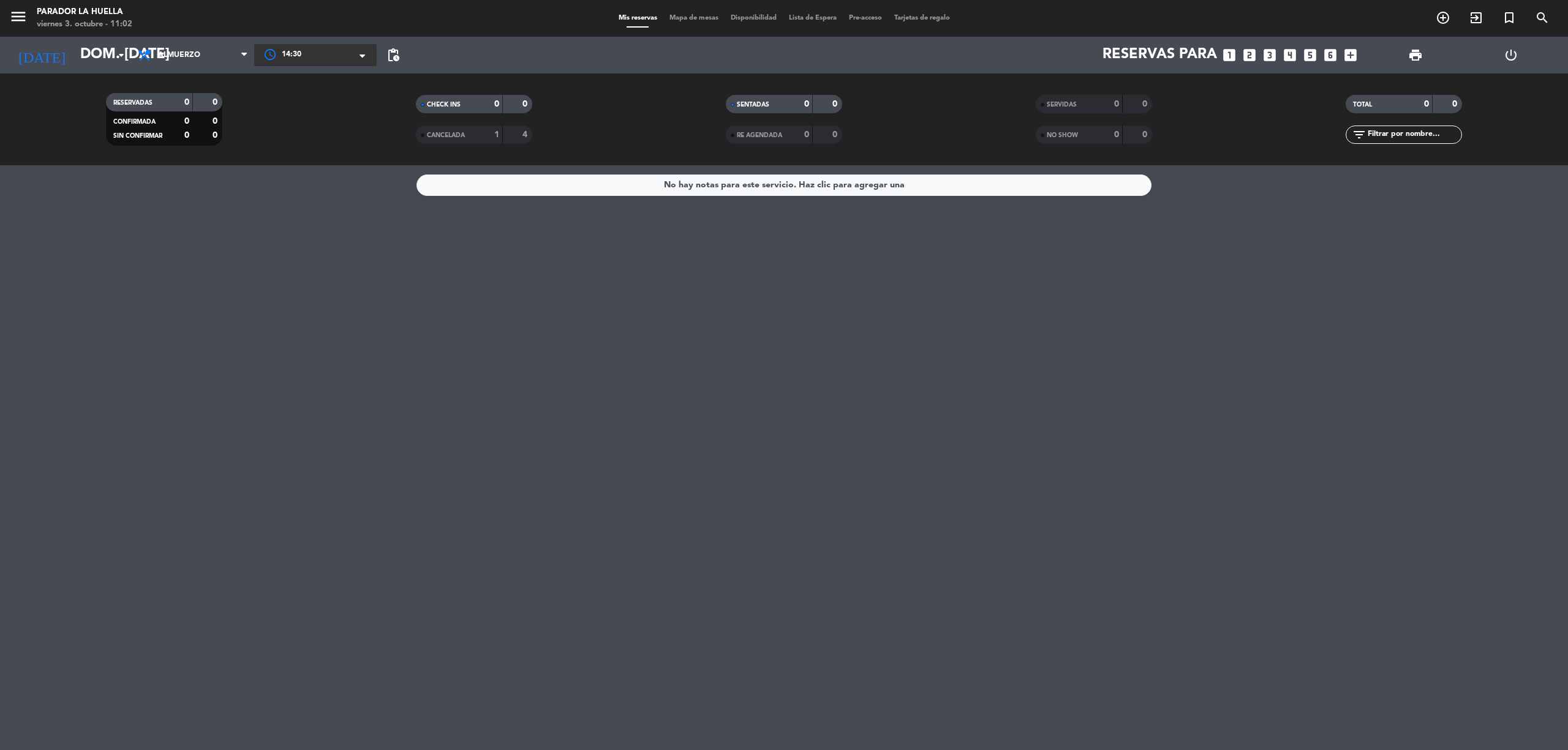
type input "vie. [DATE]"
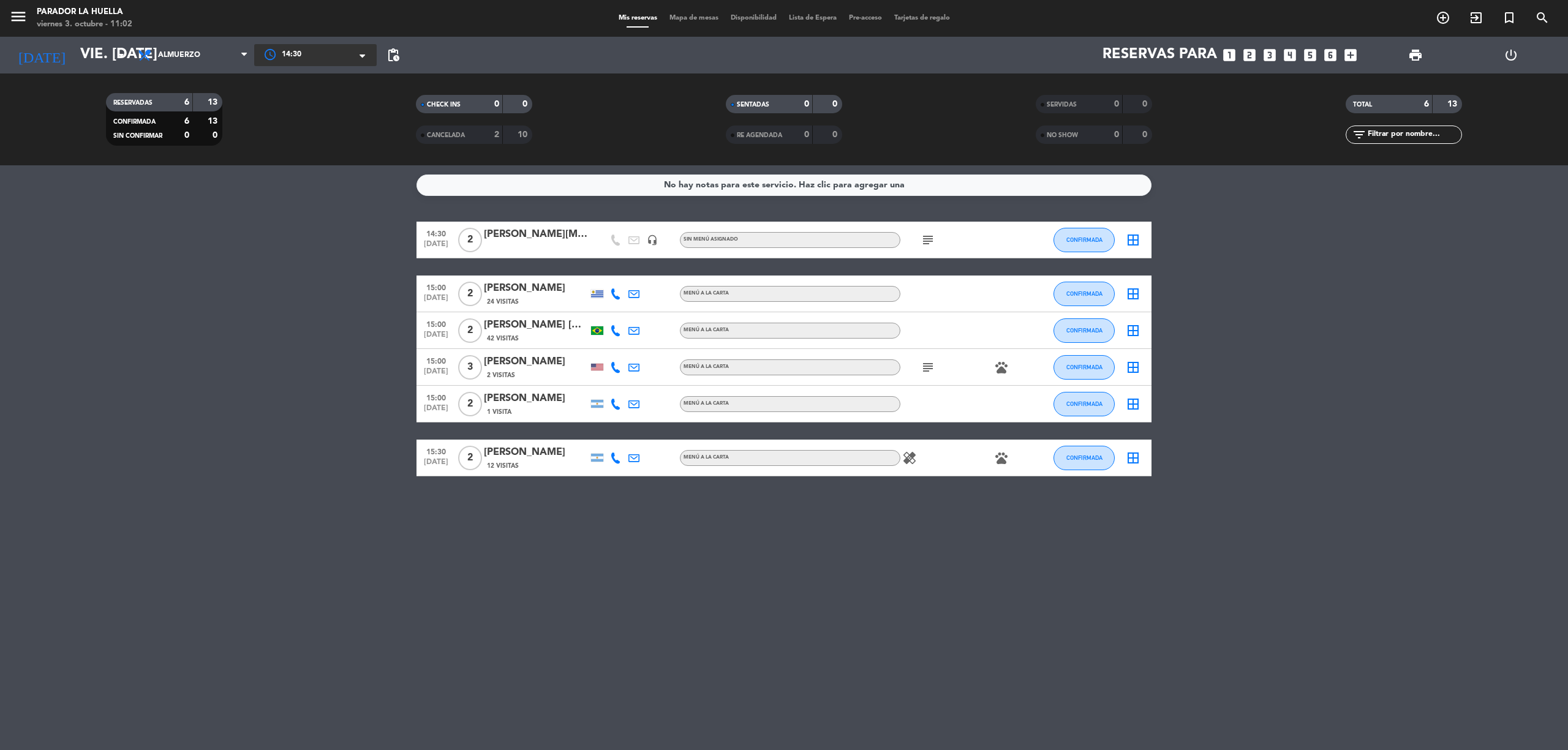
click at [325, 50] on div at bounding box center [316, 55] width 123 height 22
click at [318, 81] on span "Todos los turnos" at bounding box center [318, 80] width 66 height 14
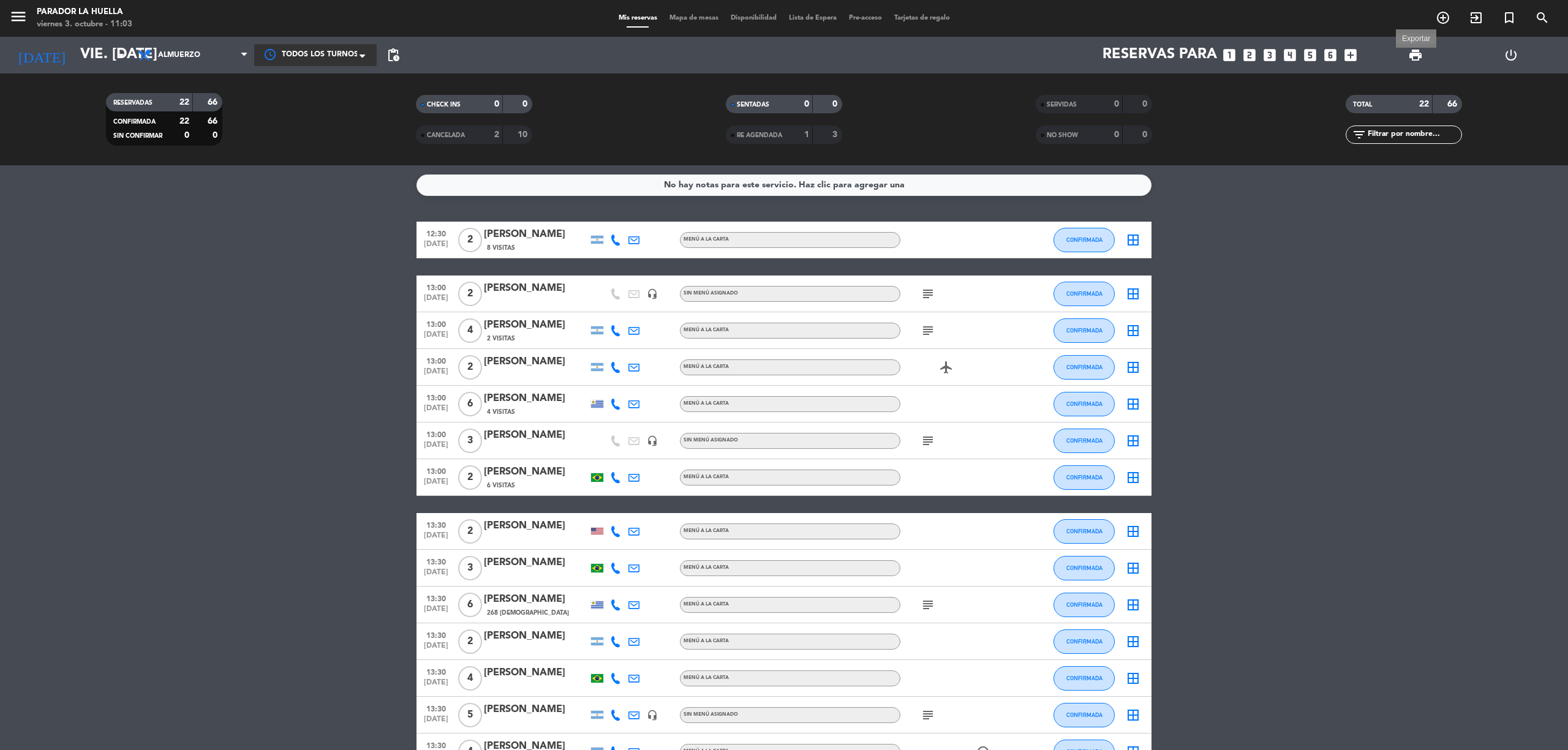
click at [1416, 56] on span "print" at bounding box center [1415, 55] width 15 height 15
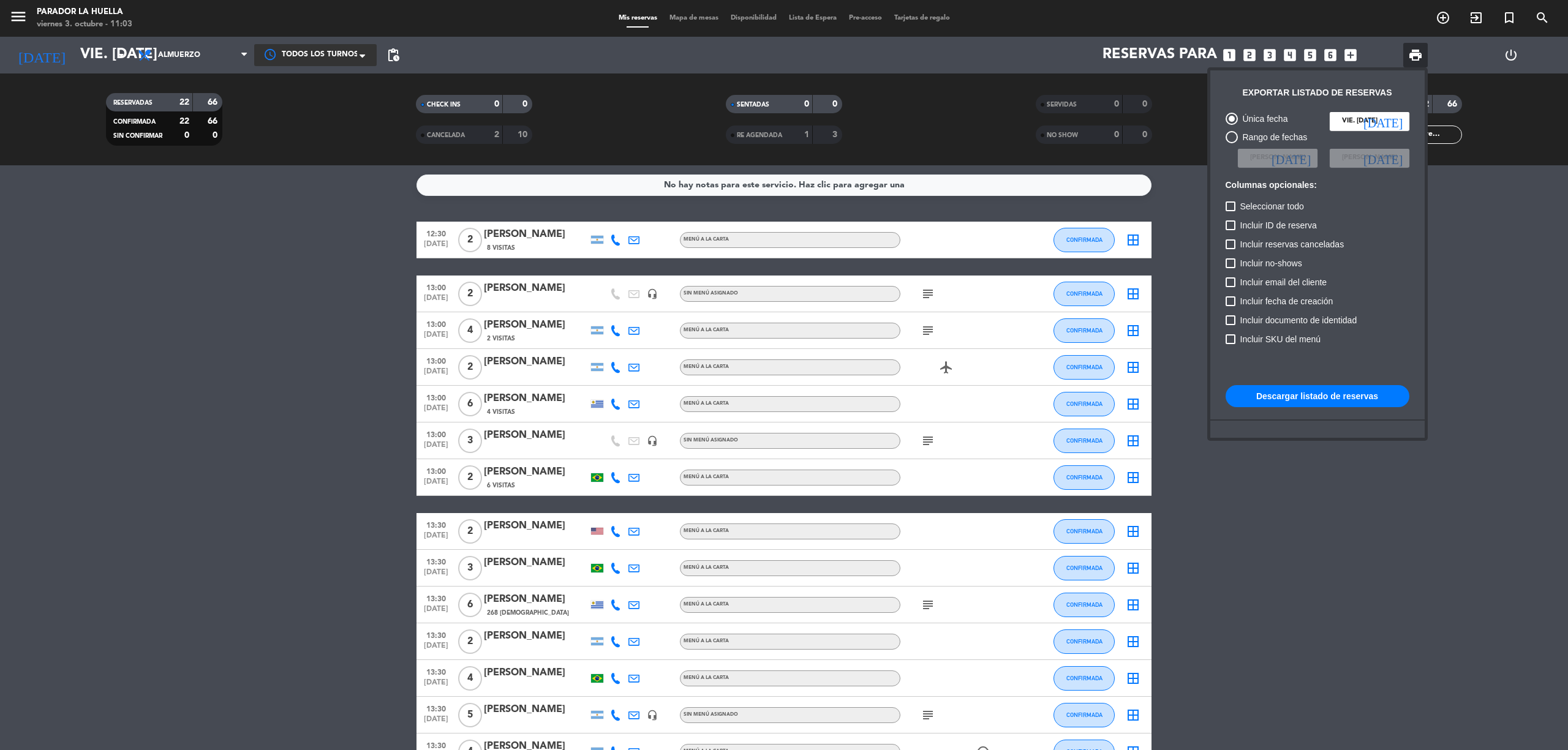
click at [1353, 401] on button "Descargar listado de reservas" at bounding box center [1318, 396] width 184 height 22
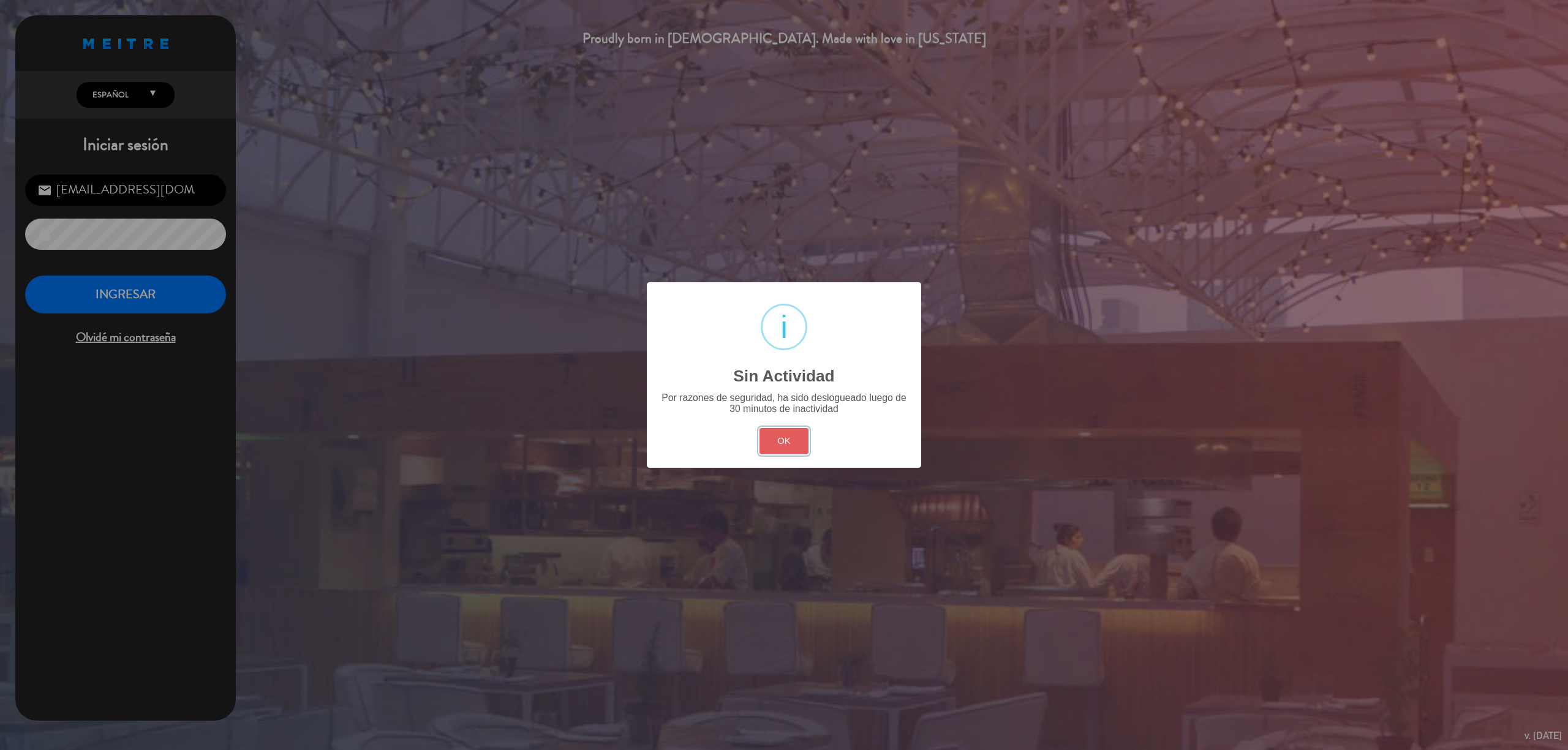
click at [799, 441] on button "OK" at bounding box center [785, 441] width 50 height 26
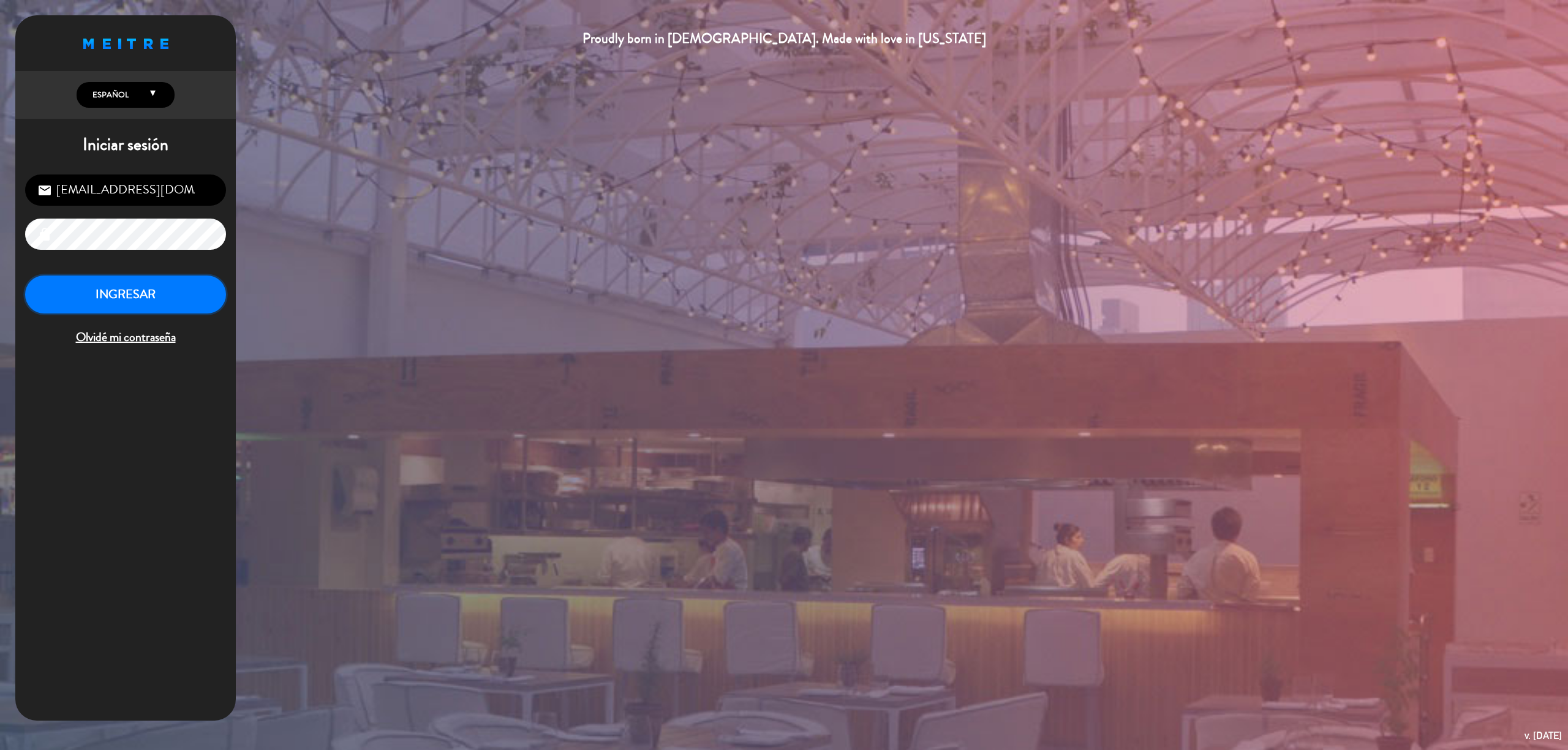
drag, startPoint x: 174, startPoint y: 306, endPoint x: 180, endPoint y: 267, distance: 39.5
click at [175, 306] on button "INGRESAR" at bounding box center [125, 295] width 201 height 38
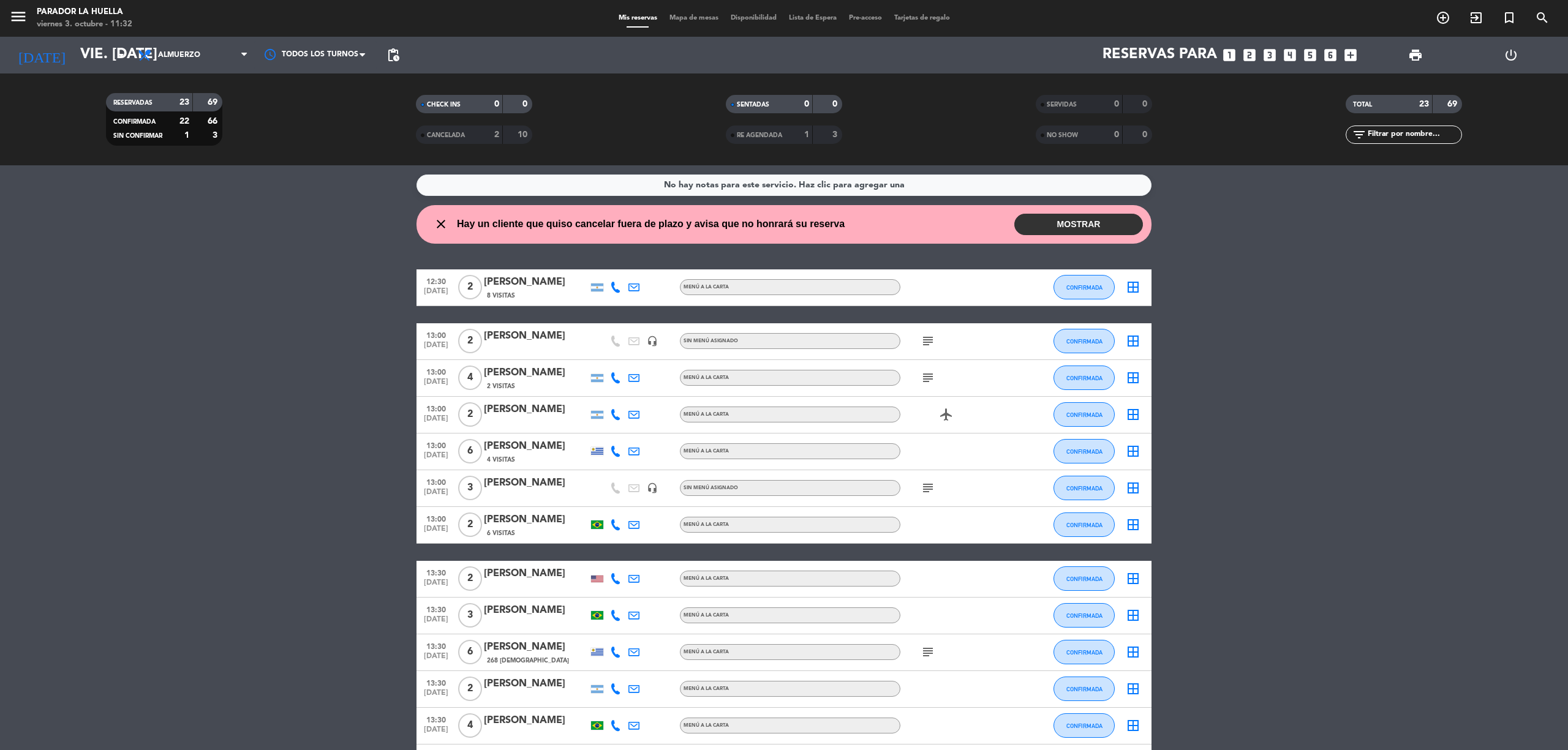
click at [1125, 236] on div "close Hay un cliente que quiso cancelar fuera de plazo y avisa que no honrará s…" at bounding box center [784, 224] width 735 height 38
click at [1096, 215] on button "MOSTRAR" at bounding box center [1078, 225] width 128 height 22
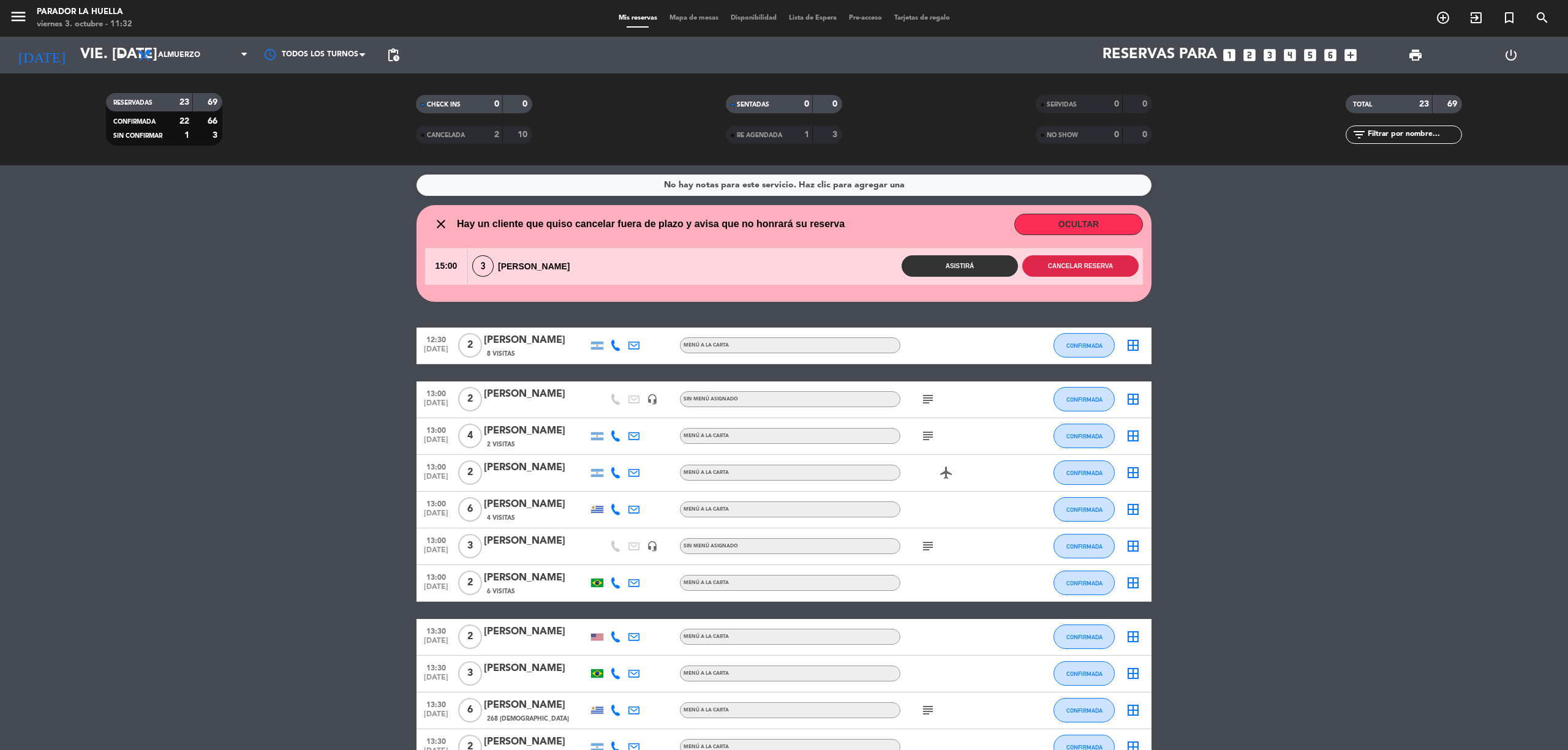
click at [1079, 271] on button "Cancelar reserva" at bounding box center [1080, 266] width 116 height 22
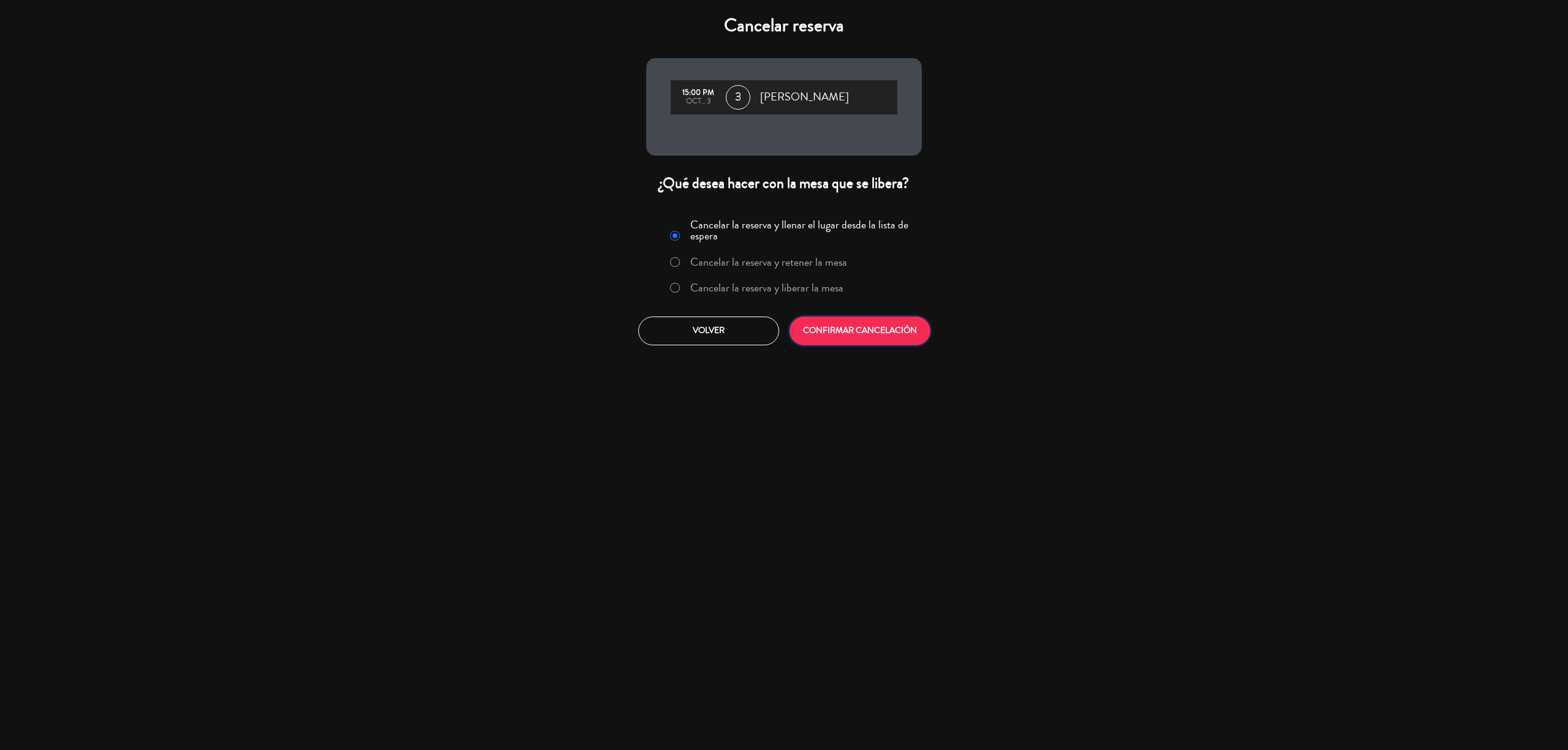
click at [905, 326] on button "CONFIRMAR CANCELACIÓN" at bounding box center [860, 331] width 141 height 29
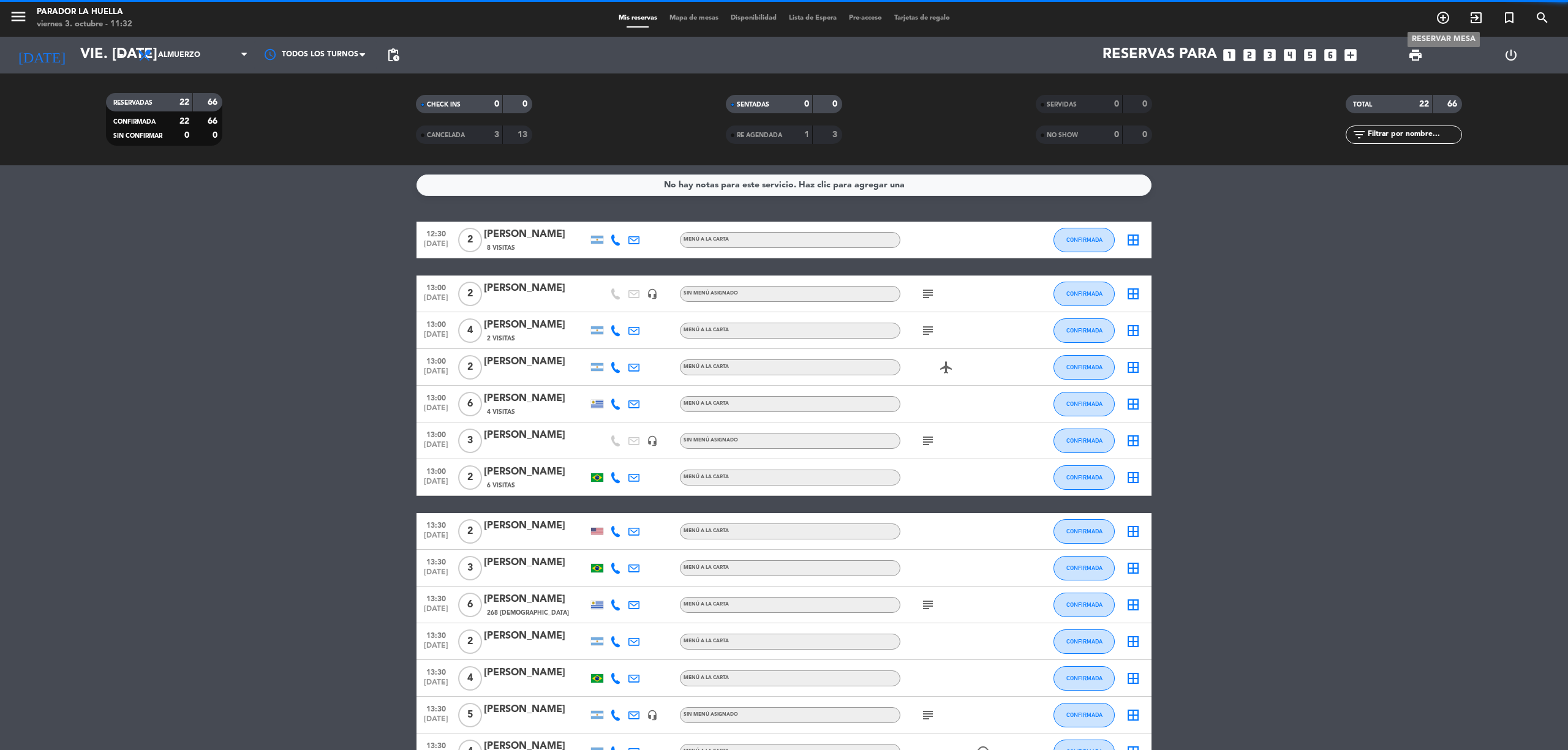
click at [1434, 16] on span "add_circle_outline" at bounding box center [1443, 18] width 33 height 21
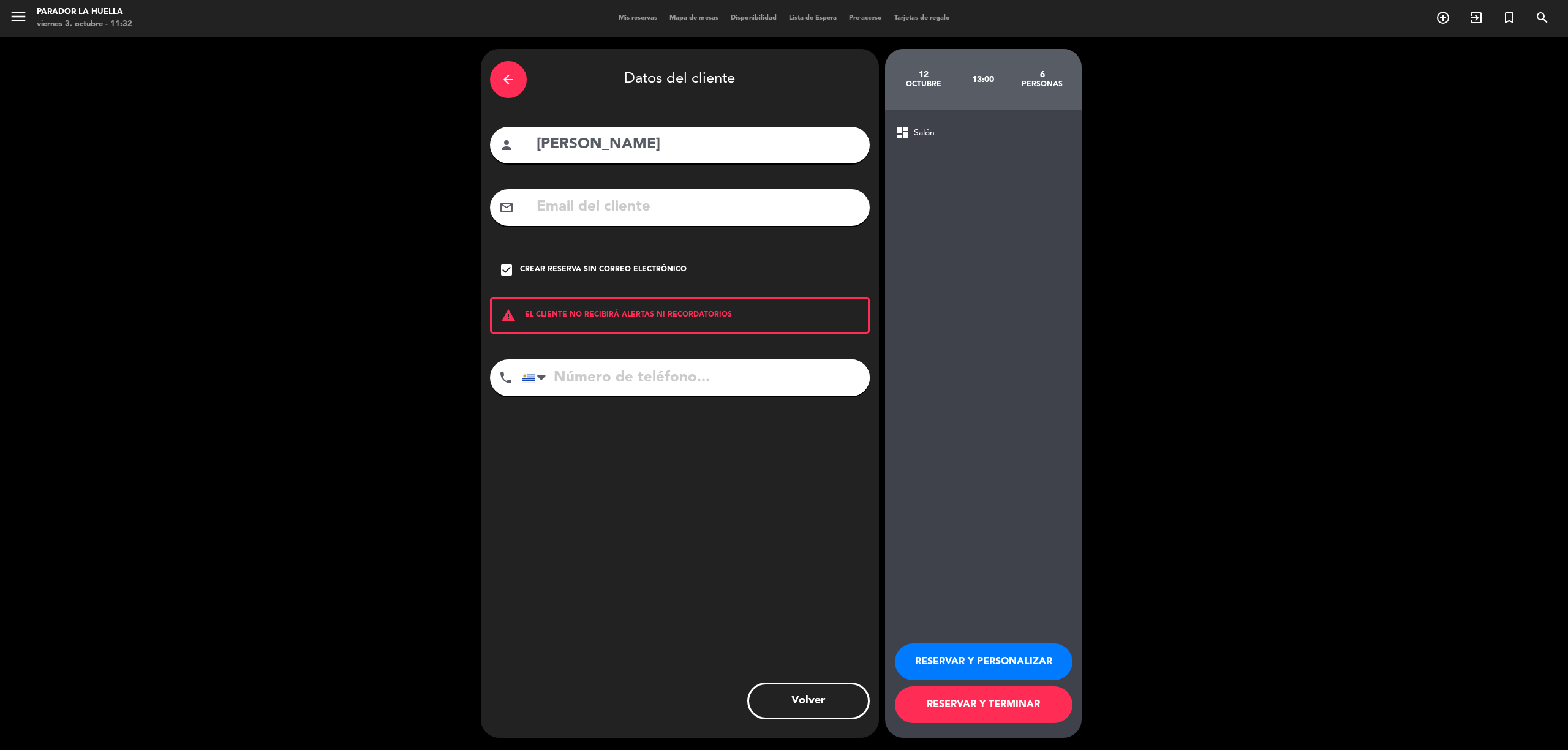
click at [517, 65] on div "arrow_back" at bounding box center [509, 80] width 37 height 37
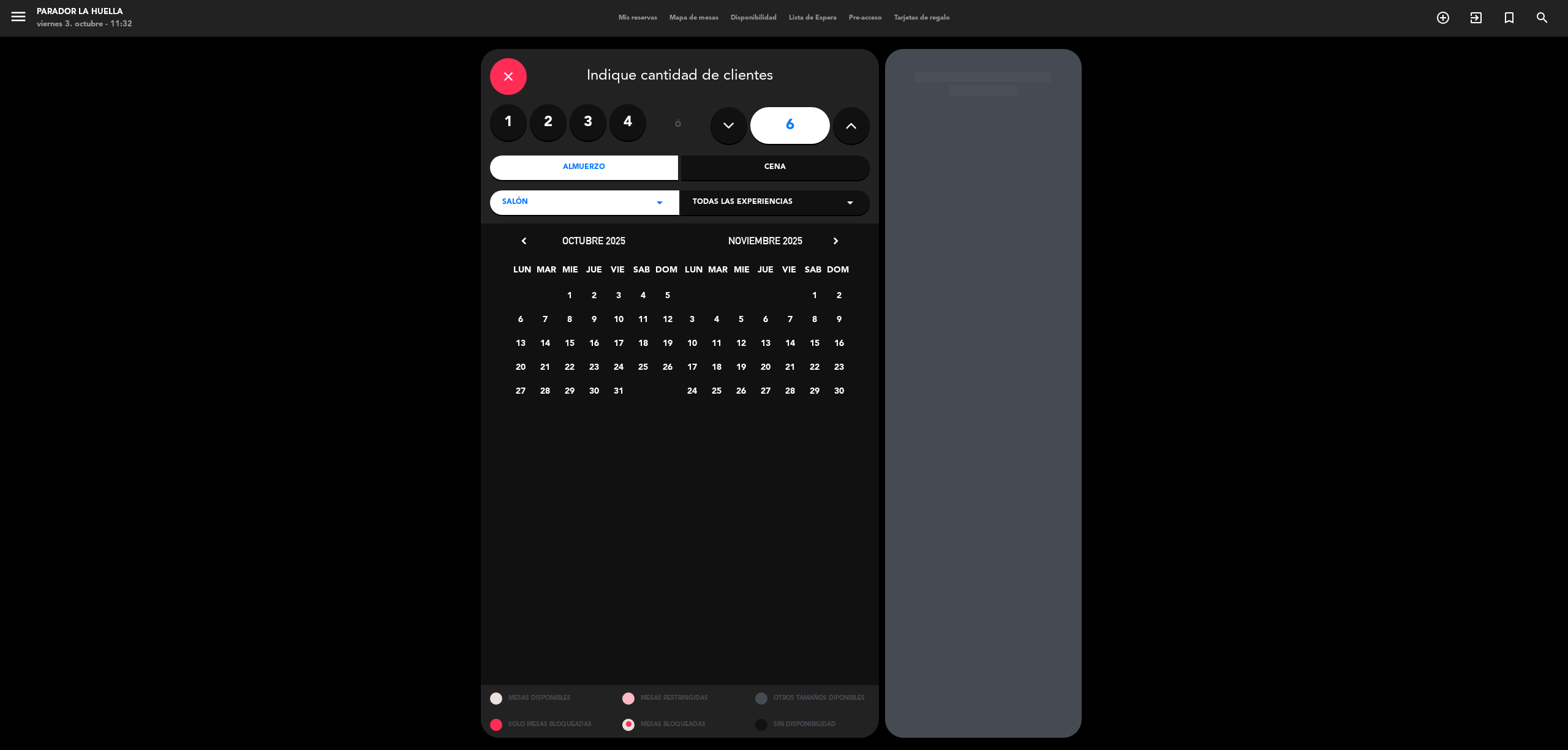
click at [517, 65] on div "close" at bounding box center [509, 77] width 37 height 37
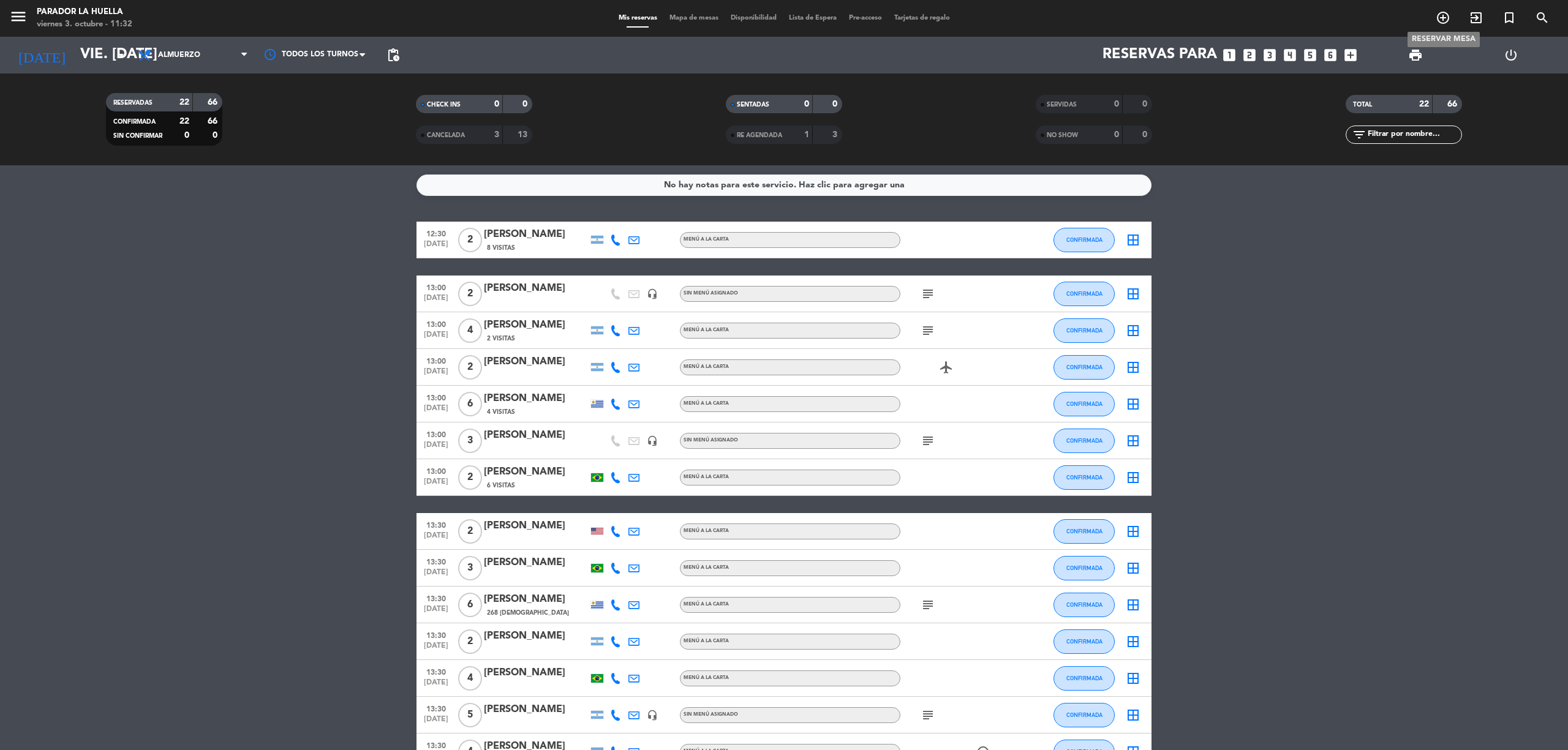
click at [1446, 13] on icon "add_circle_outline" at bounding box center [1443, 17] width 15 height 15
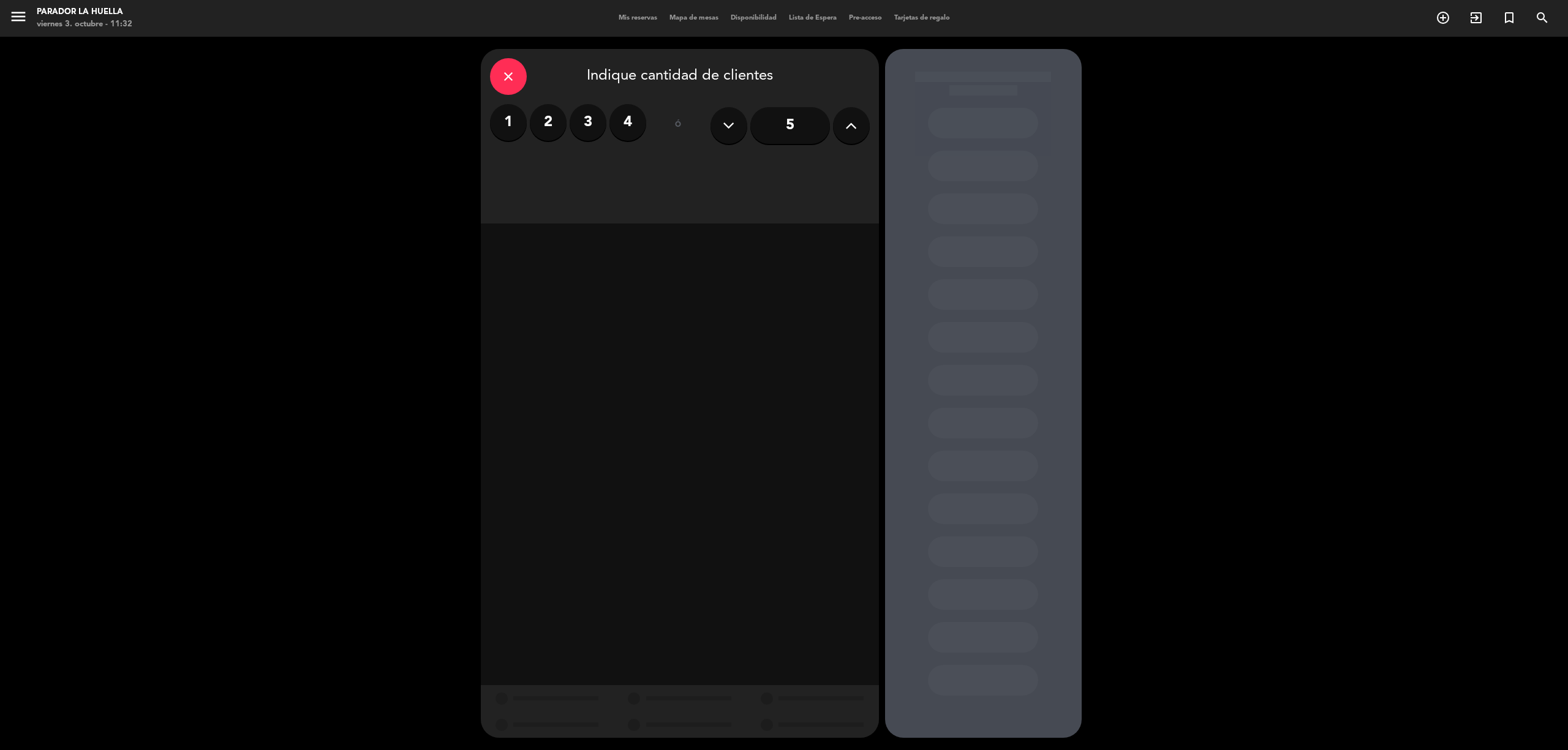
click at [839, 134] on button at bounding box center [852, 126] width 37 height 37
click at [843, 131] on button at bounding box center [852, 126] width 37 height 37
click at [846, 123] on icon at bounding box center [851, 125] width 12 height 19
type input "8"
click at [581, 170] on div "Almuerzo" at bounding box center [584, 167] width 188 height 24
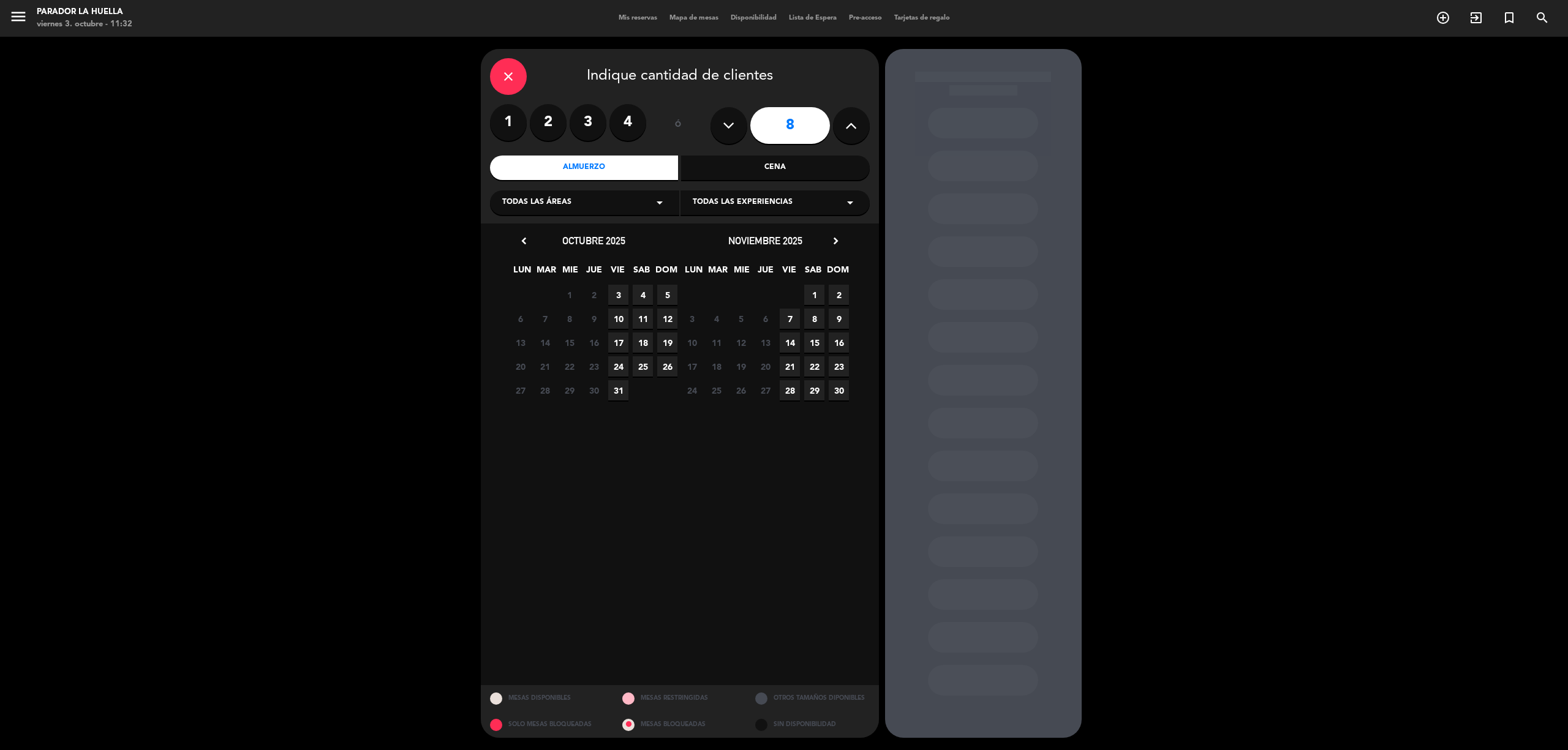
click at [621, 314] on span "10" at bounding box center [619, 319] width 20 height 20
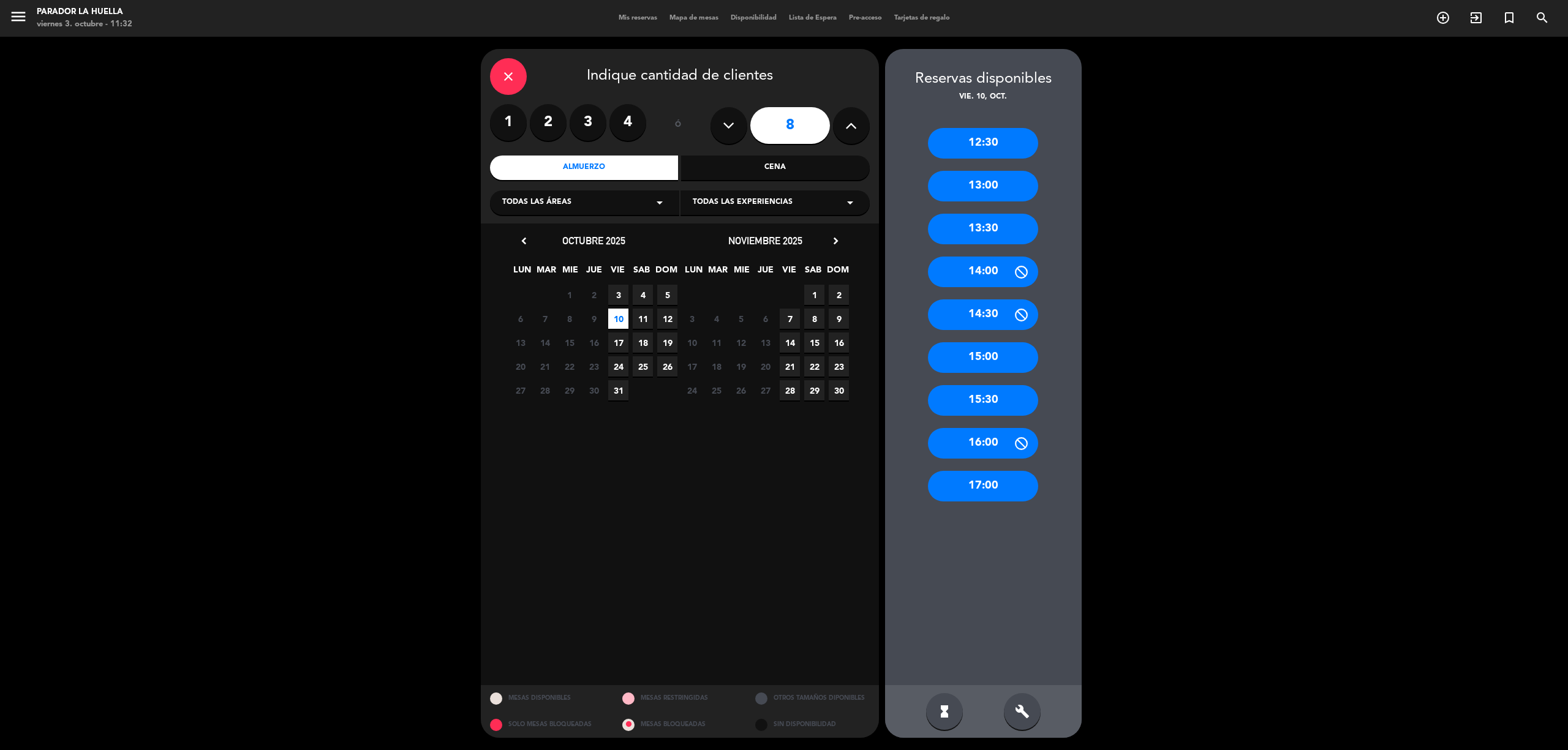
click at [1011, 226] on div "13:30" at bounding box center [983, 229] width 111 height 31
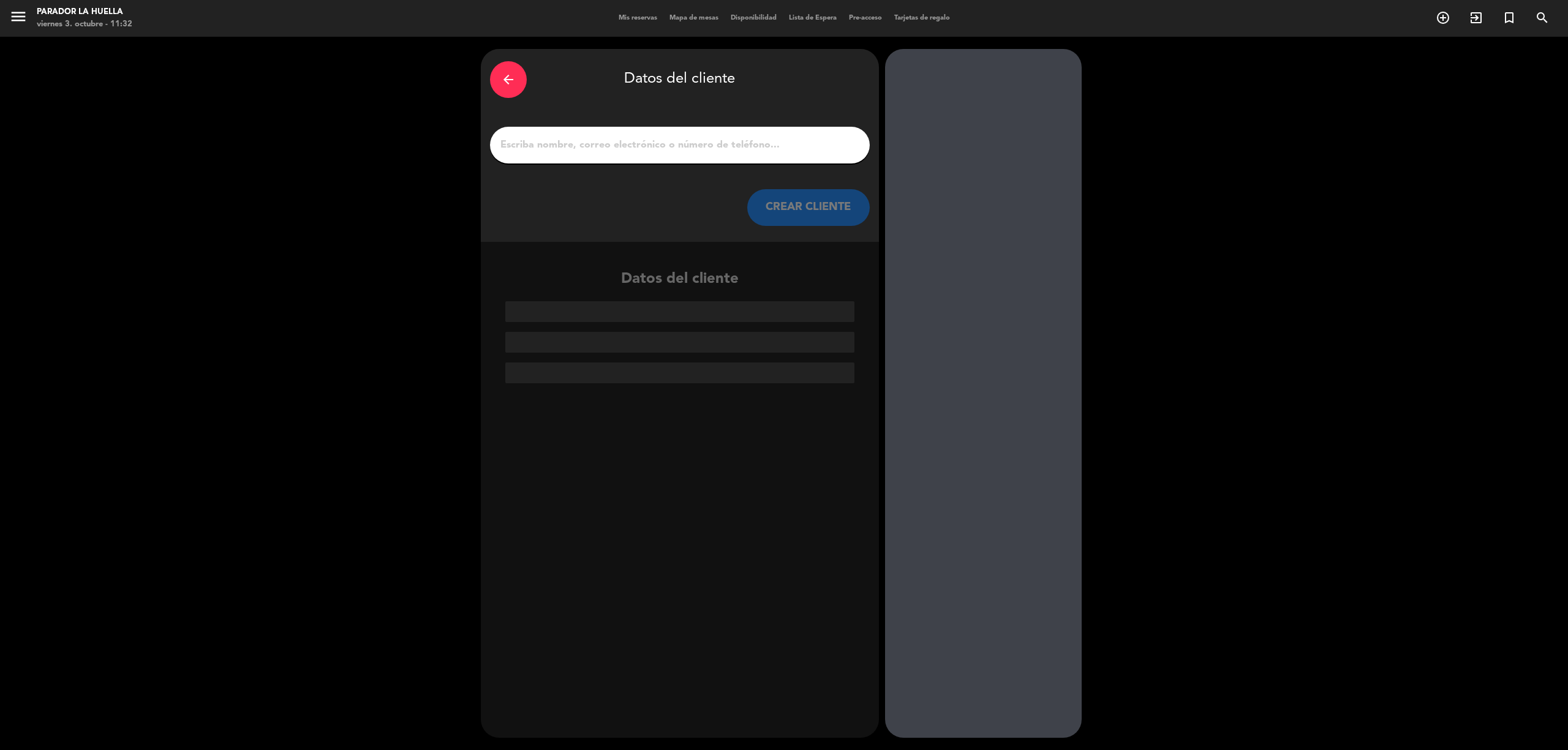
click at [615, 152] on input "1" at bounding box center [680, 145] width 362 height 17
paste input "[PERSON_NAME] ( Bariloche)"
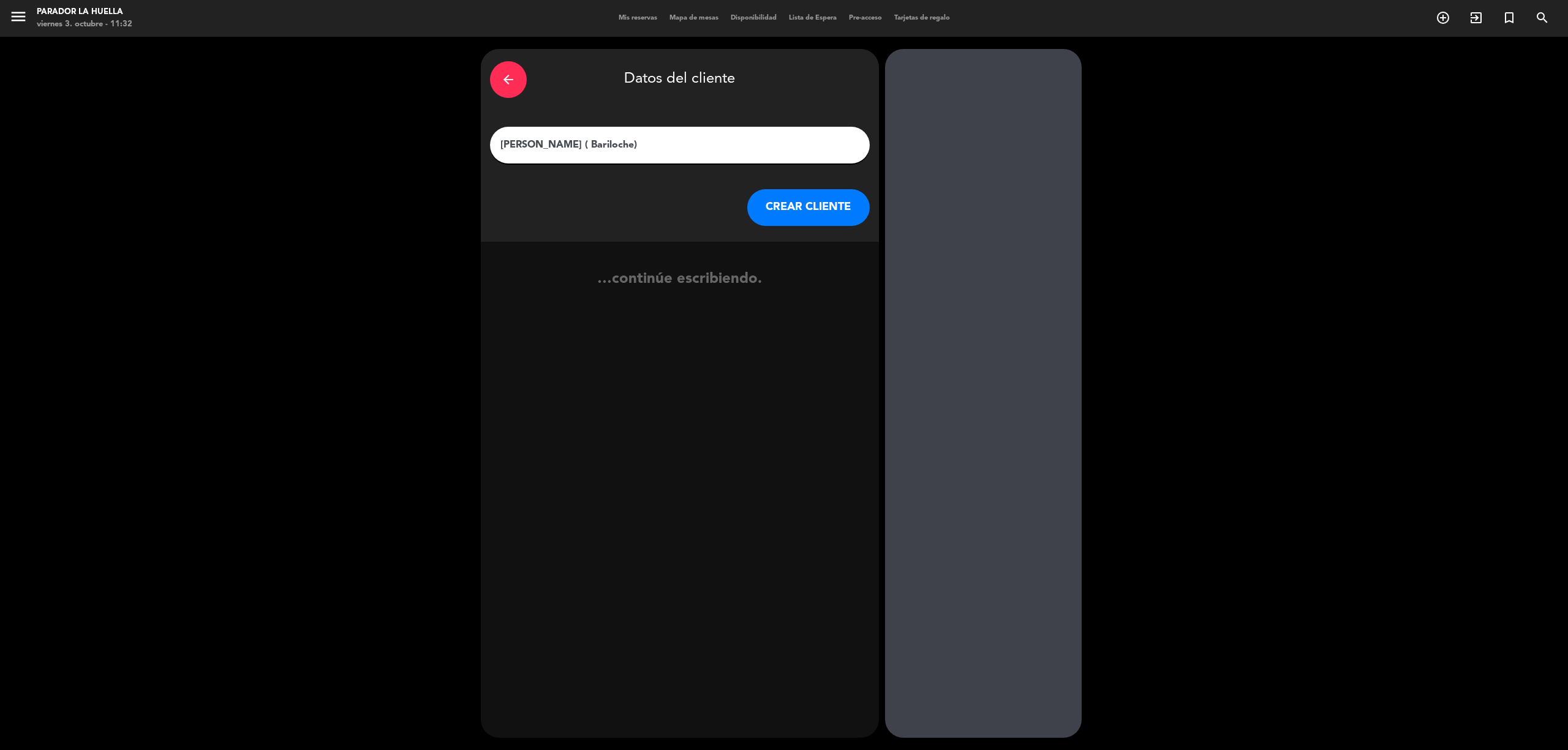
type input "[PERSON_NAME] ( Bariloche)"
click at [806, 216] on button "CREAR CLIENTE" at bounding box center [808, 208] width 123 height 37
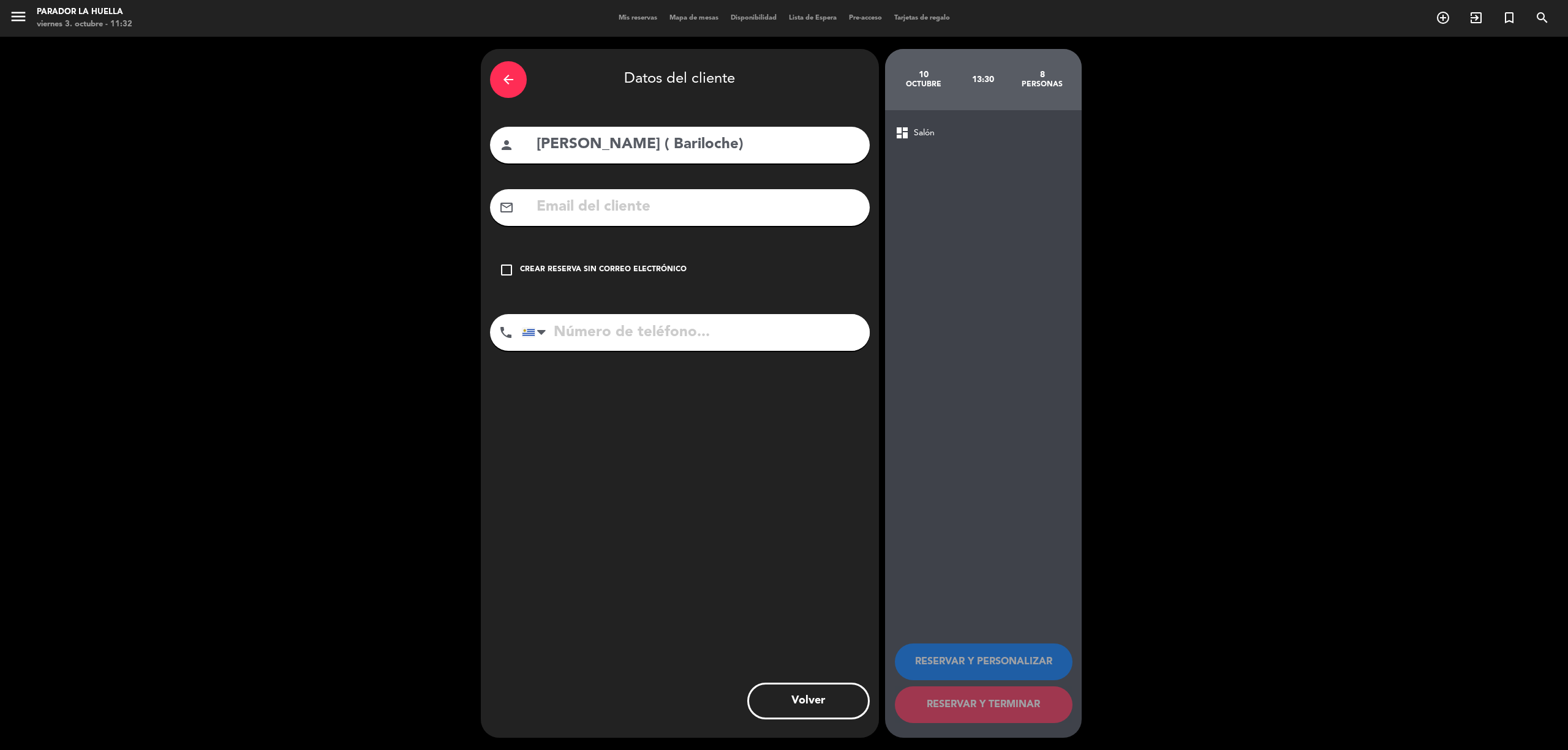
click at [500, 279] on div "check_box_outline_blank Crear reserva sin correo electrónico" at bounding box center [680, 270] width 380 height 37
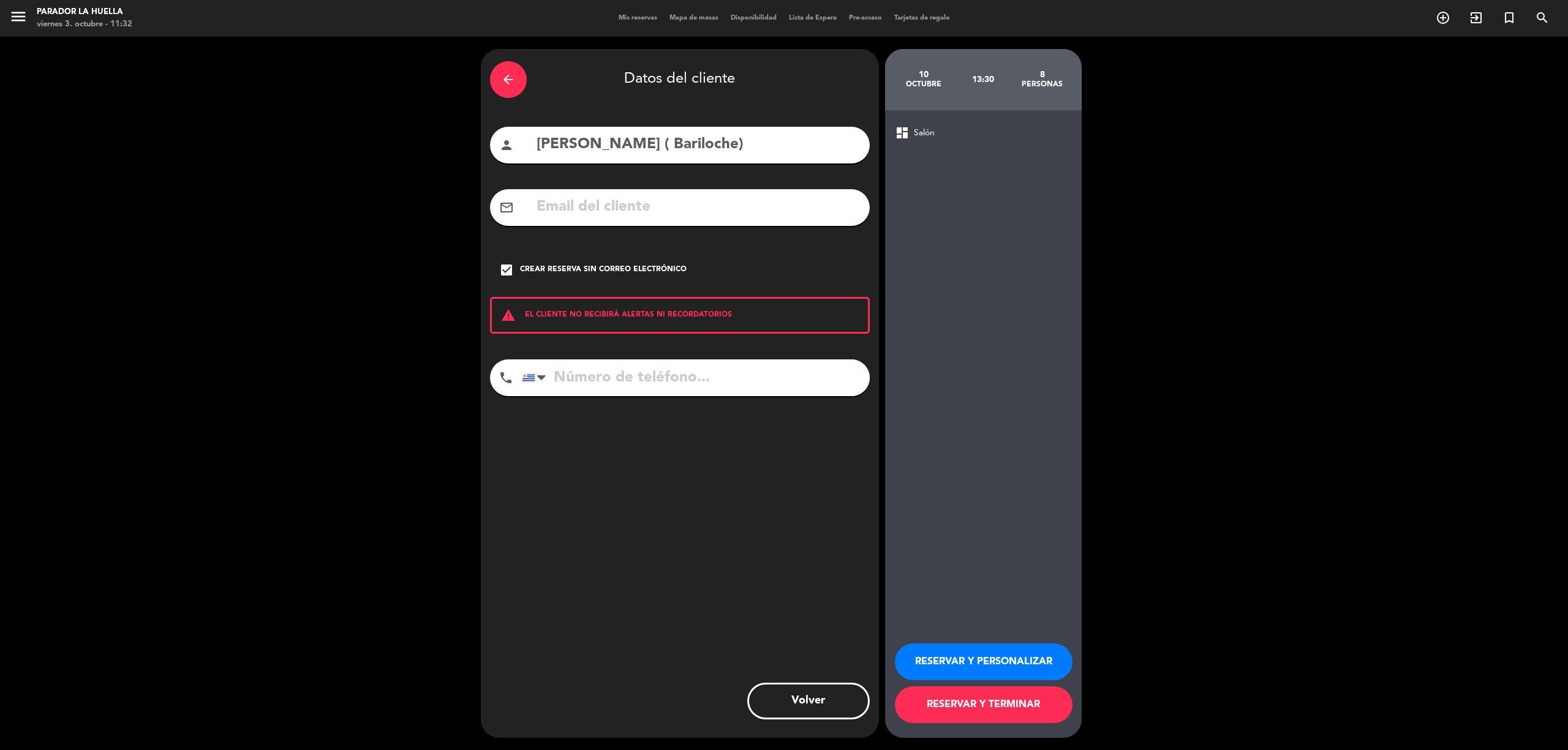
click at [954, 664] on button "RESERVAR Y PERSONALIZAR" at bounding box center [983, 662] width 178 height 37
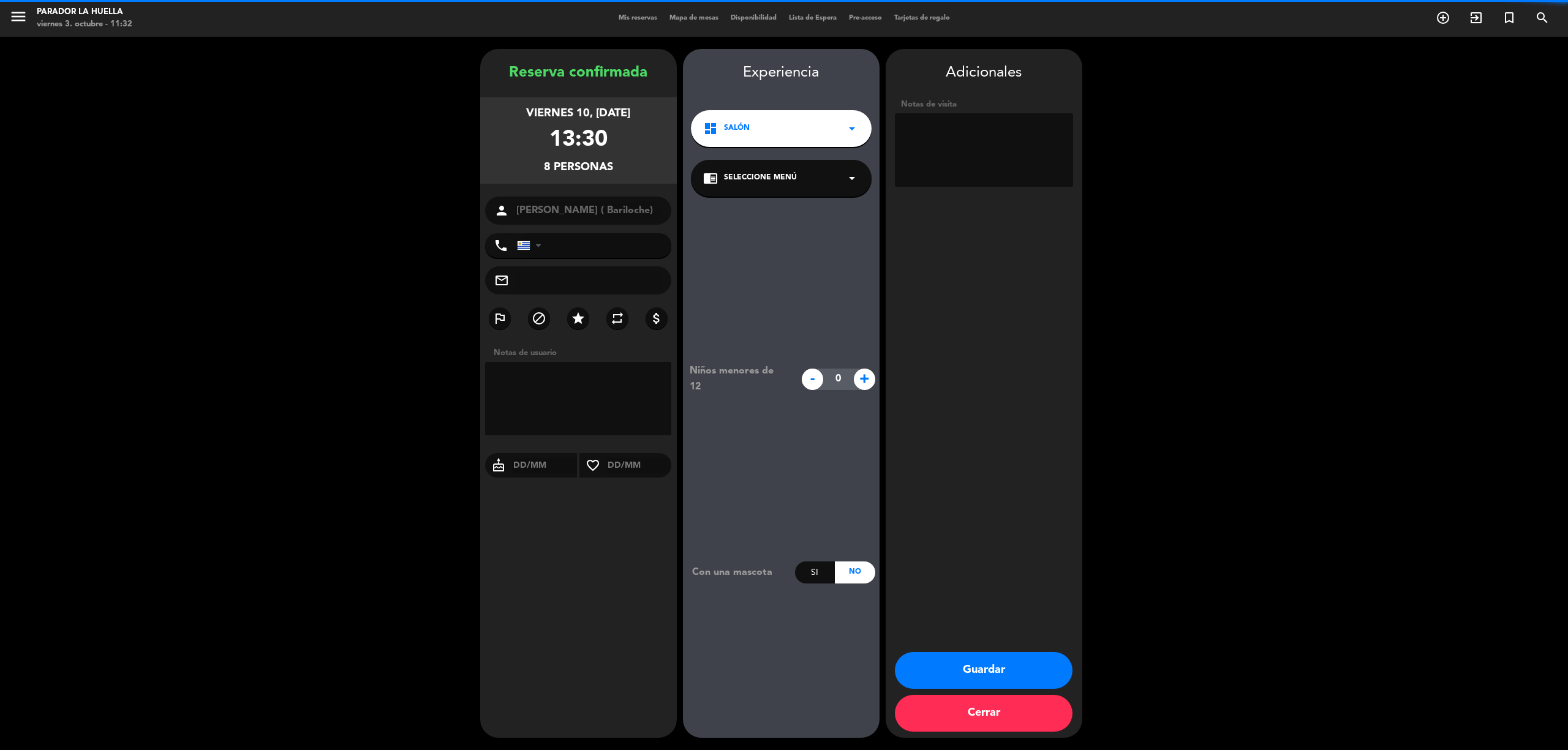
click at [946, 167] on textarea at bounding box center [983, 149] width 178 height 73
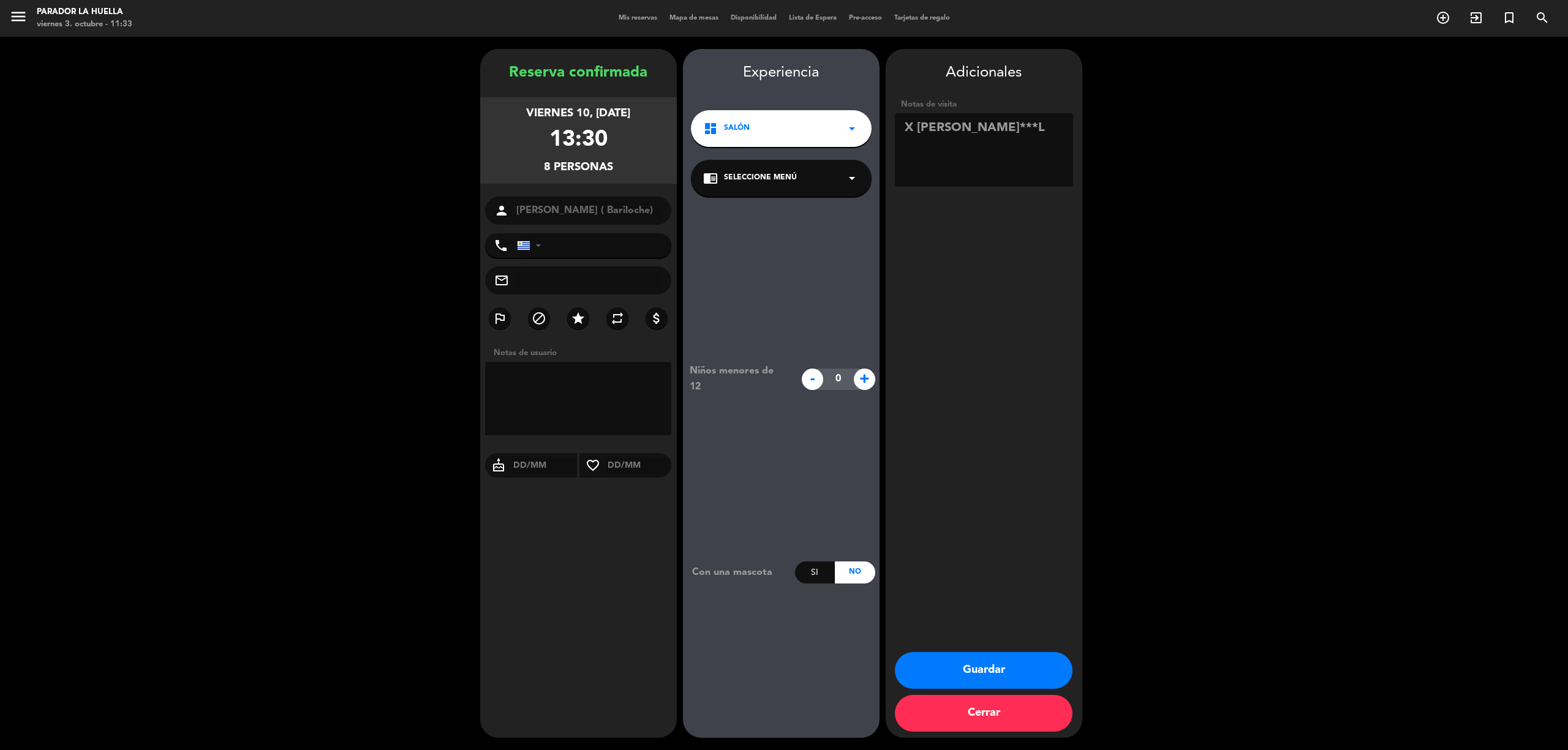
type textarea "X [PERSON_NAME]***L"
click at [968, 668] on button "Guardar" at bounding box center [983, 671] width 178 height 37
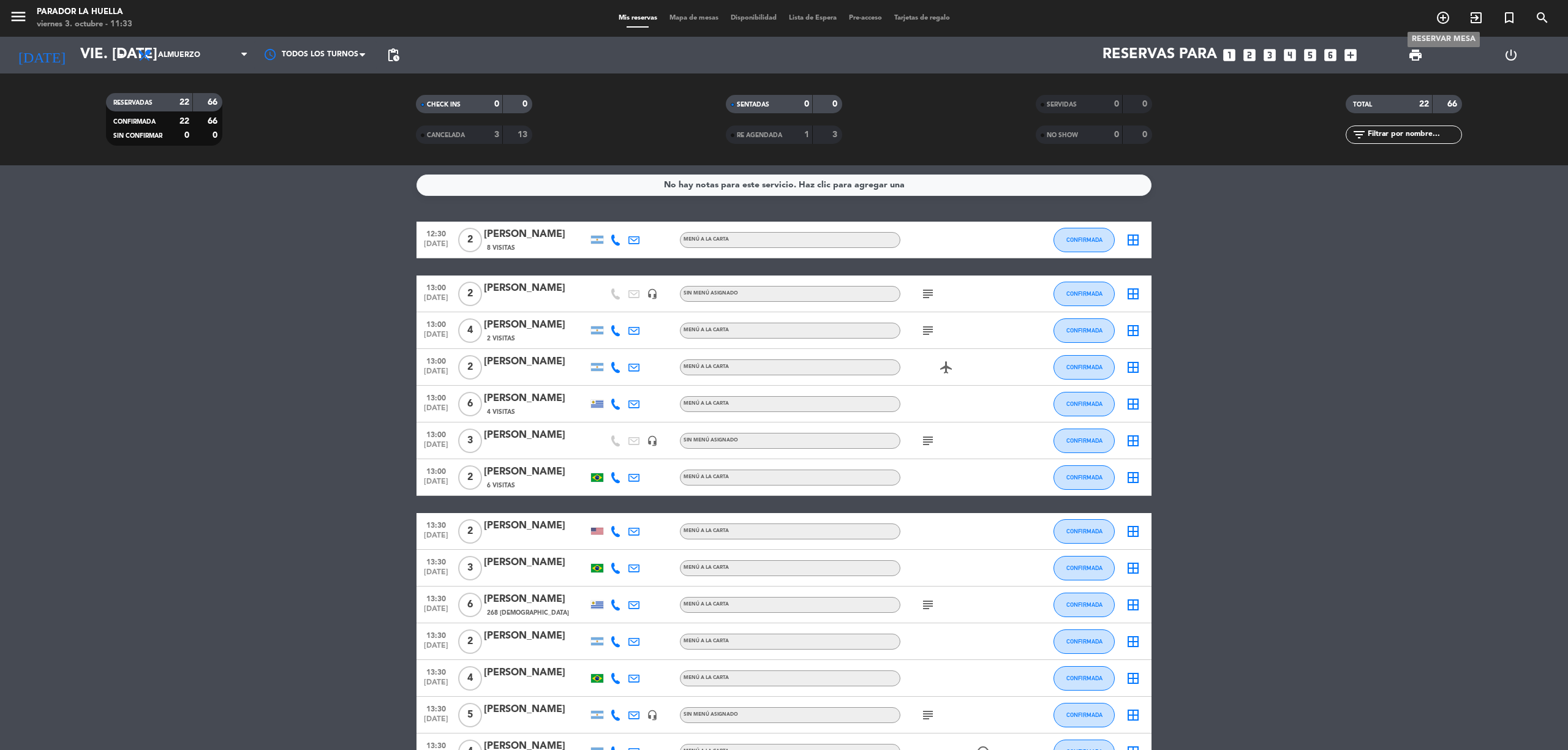
click at [1440, 13] on icon "add_circle_outline" at bounding box center [1443, 17] width 15 height 15
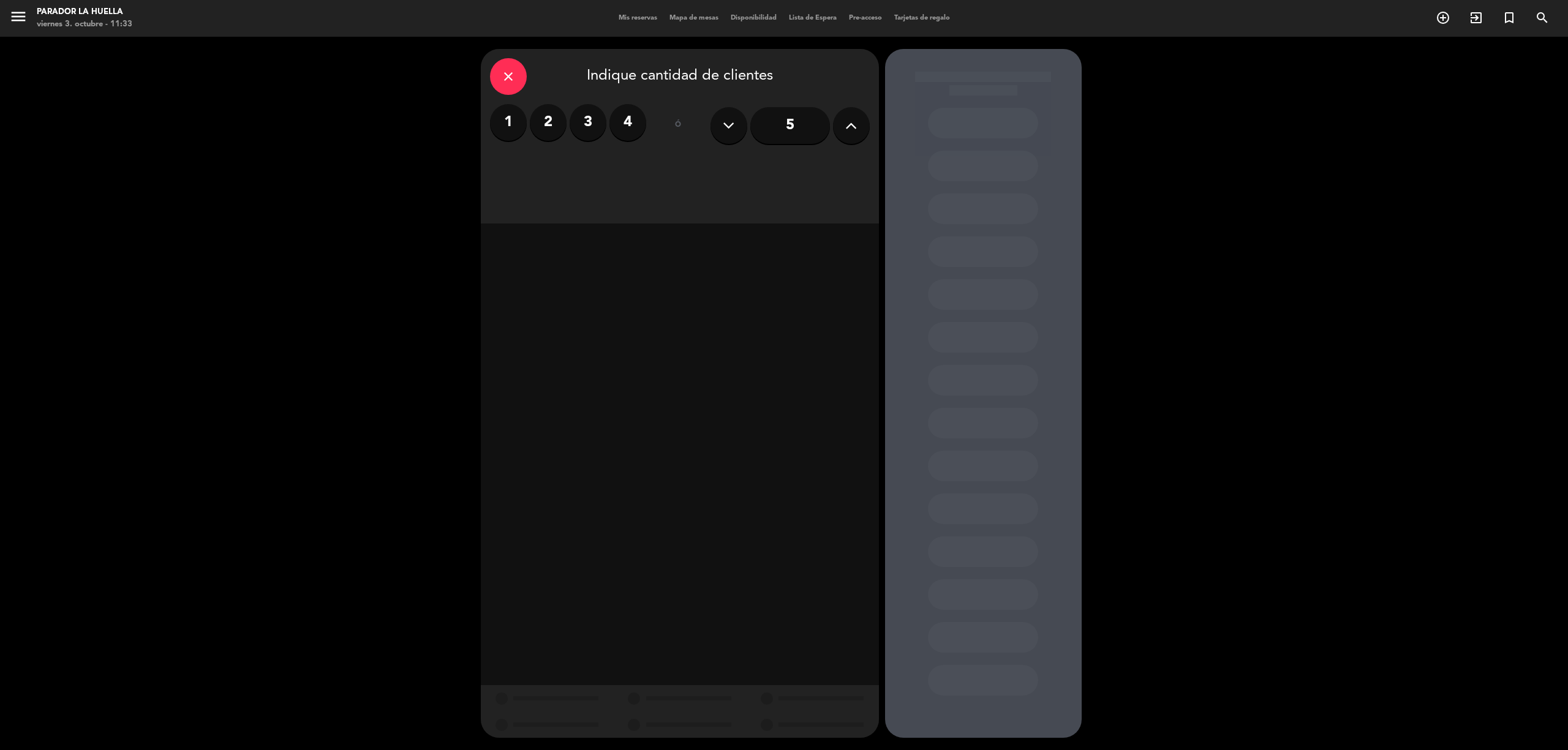
click at [835, 128] on button at bounding box center [852, 126] width 37 height 37
click at [836, 128] on button at bounding box center [852, 126] width 37 height 37
type input "8"
click at [604, 169] on div "Almuerzo" at bounding box center [584, 167] width 188 height 24
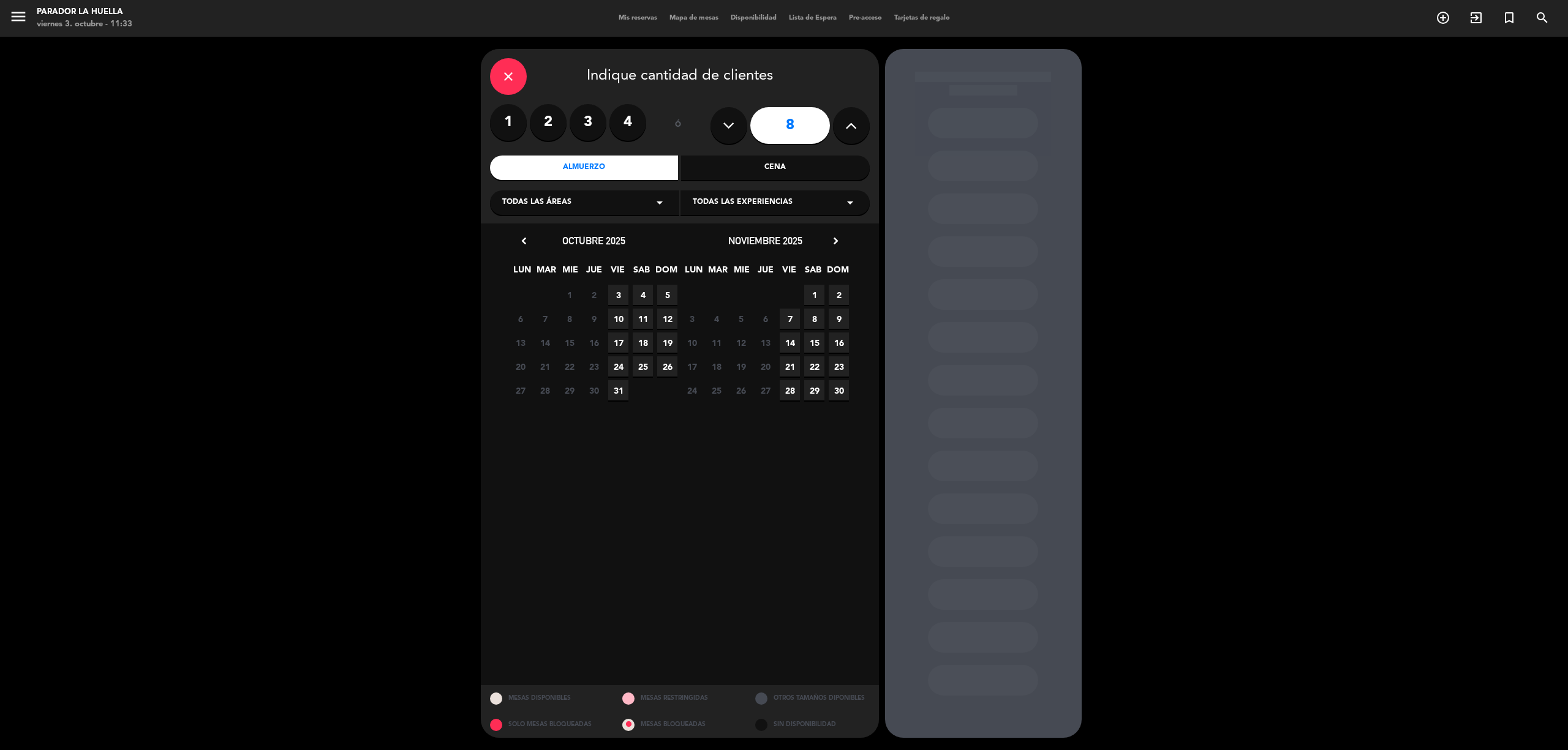
click at [637, 319] on span "11" at bounding box center [643, 319] width 20 height 20
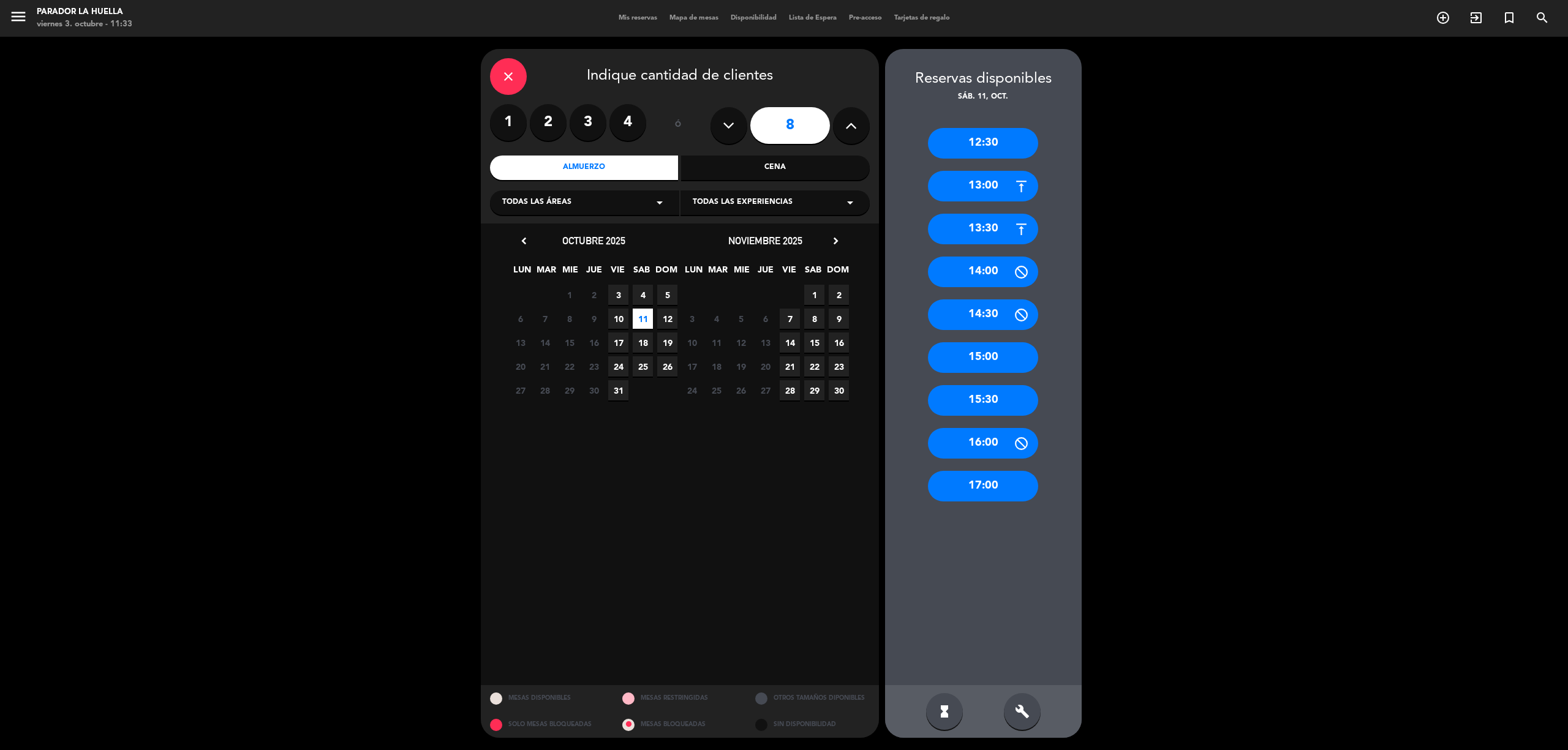
click at [987, 226] on div "13:30" at bounding box center [983, 229] width 111 height 31
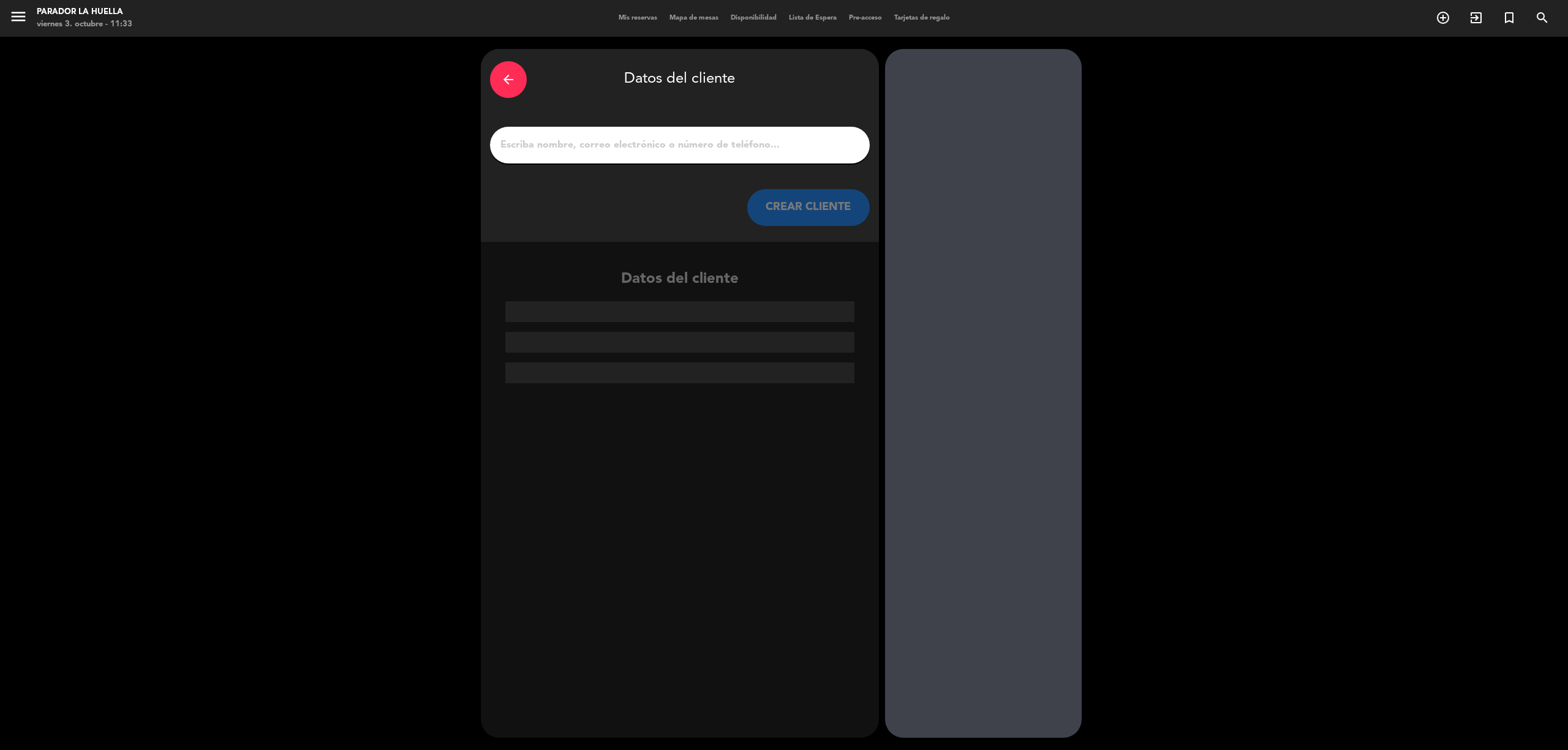
click at [670, 142] on input "1" at bounding box center [680, 145] width 362 height 17
paste input "[PERSON_NAME] ( Bariloche)"
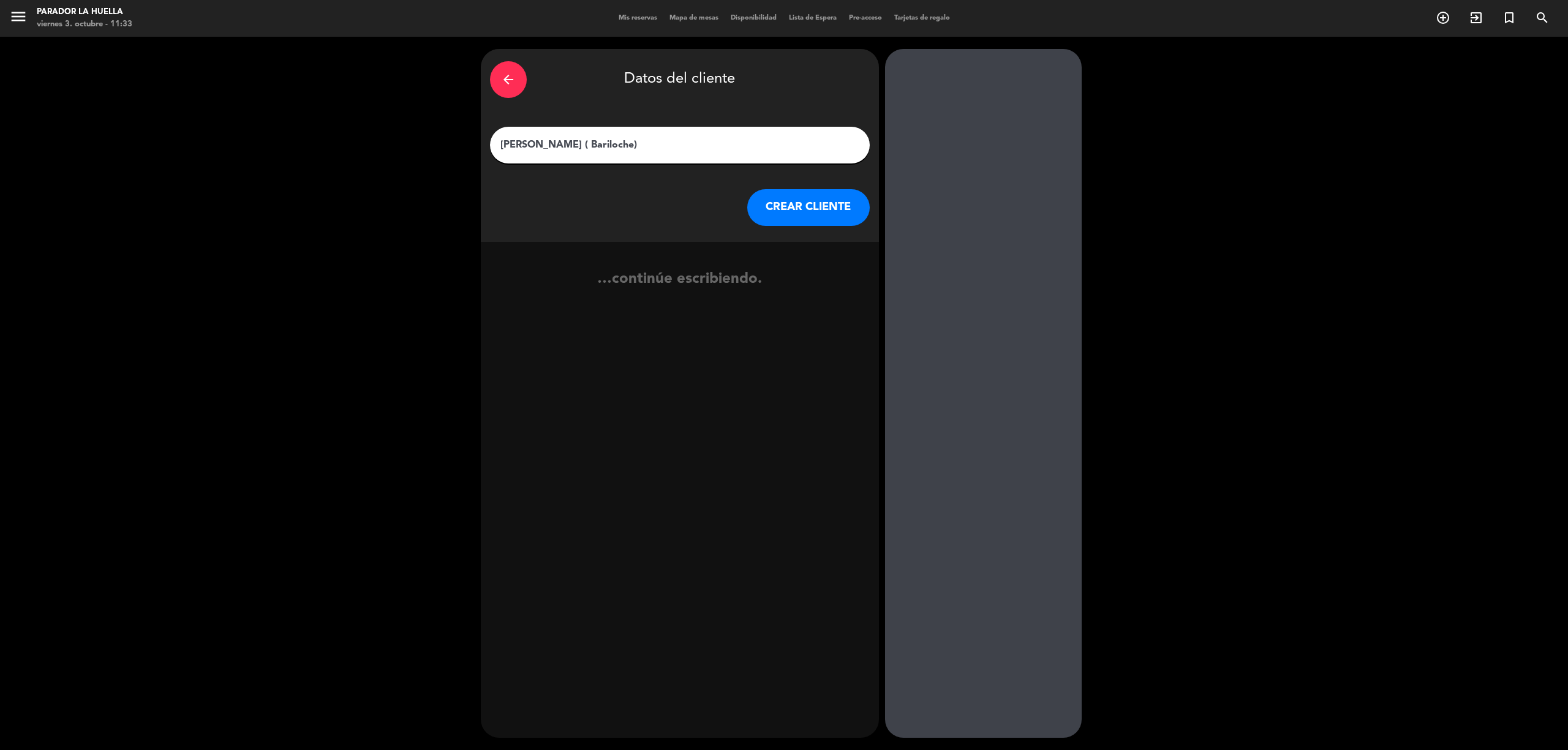
type input "[PERSON_NAME] ( Bariloche)"
click at [785, 210] on button "CREAR CLIENTE" at bounding box center [808, 208] width 123 height 37
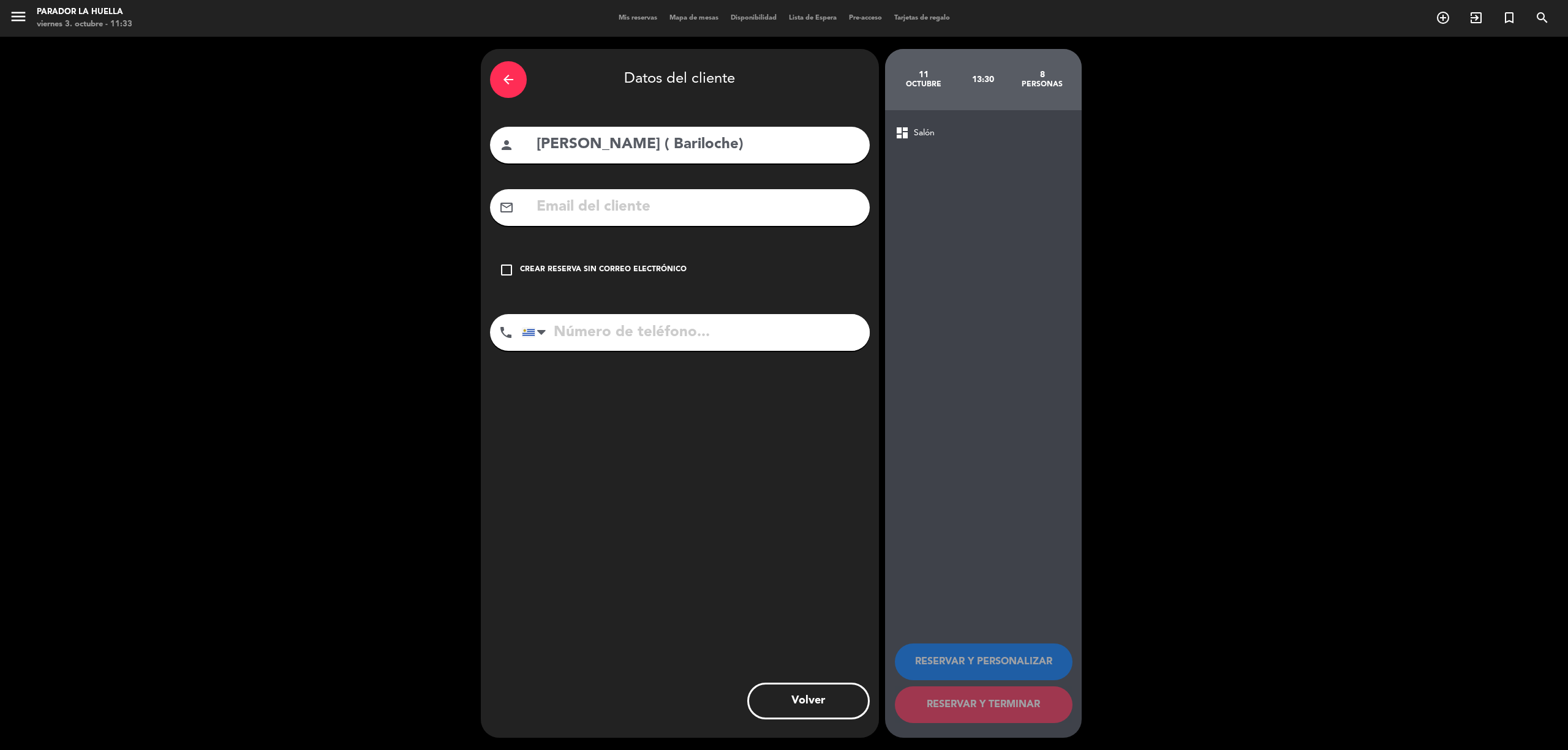
click at [512, 279] on div "check_box_outline_blank Crear reserva sin correo electrónico" at bounding box center [680, 270] width 380 height 37
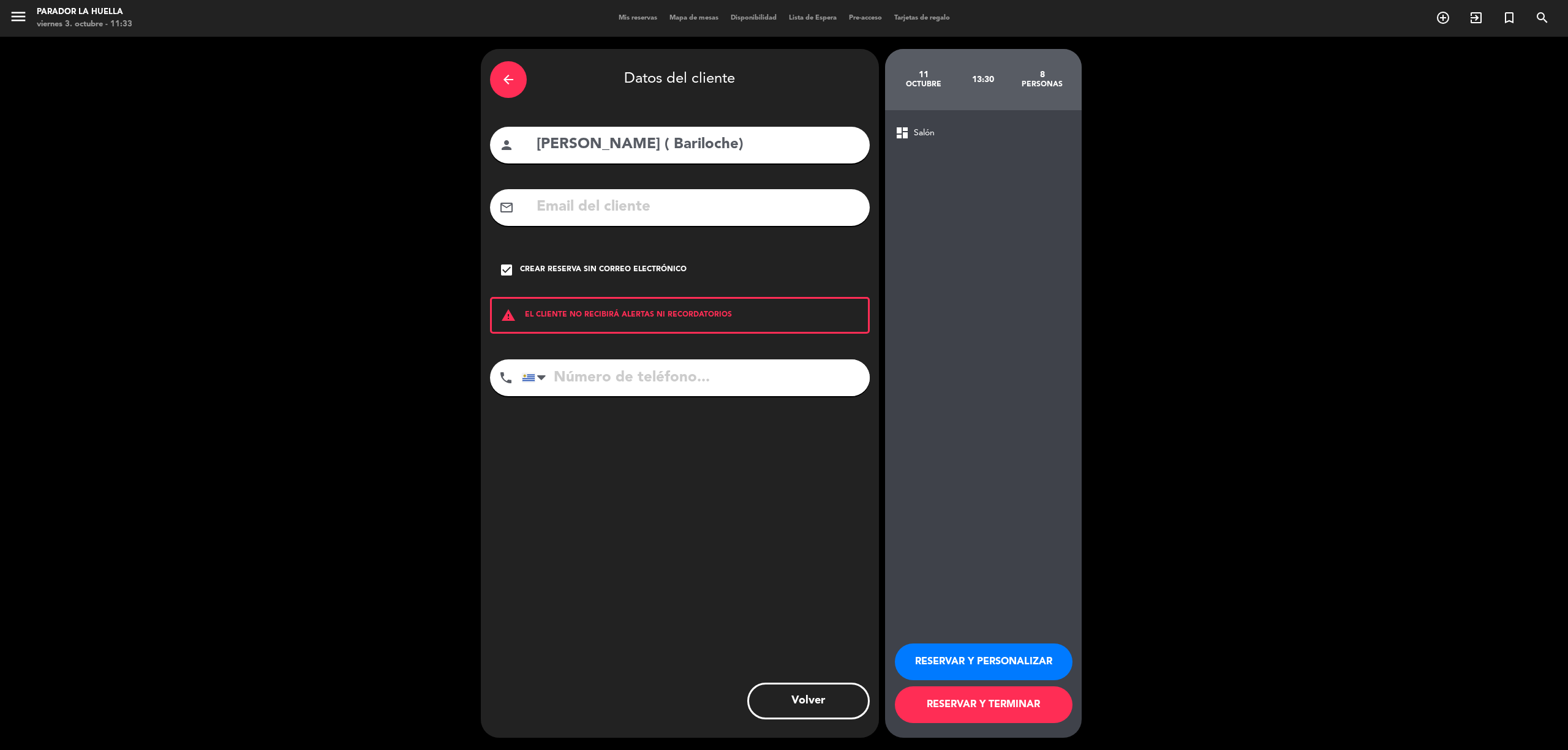
click at [1022, 645] on div "RESERVAR Y PERSONALIZAR RESERVAR Y TERMINAR" at bounding box center [983, 678] width 177 height 120
click at [1044, 657] on button "RESERVAR Y PERSONALIZAR" at bounding box center [983, 662] width 178 height 37
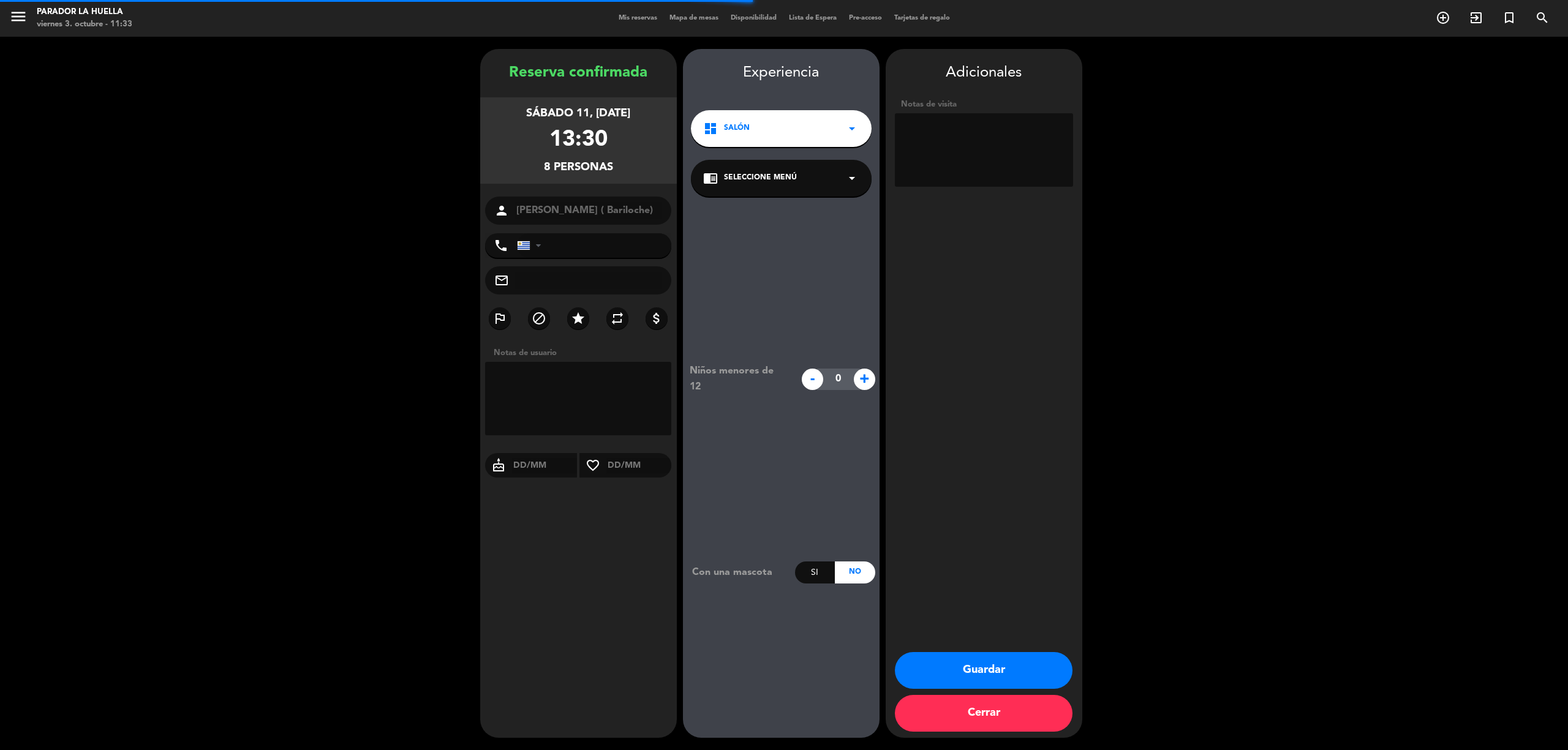
click at [964, 155] on textarea at bounding box center [983, 149] width 178 height 73
type textarea "X [PERSON_NAME]***L"
drag, startPoint x: 1000, startPoint y: 652, endPoint x: 1006, endPoint y: 621, distance: 31.6
click at [1006, 653] on button "Guardar" at bounding box center [983, 671] width 178 height 37
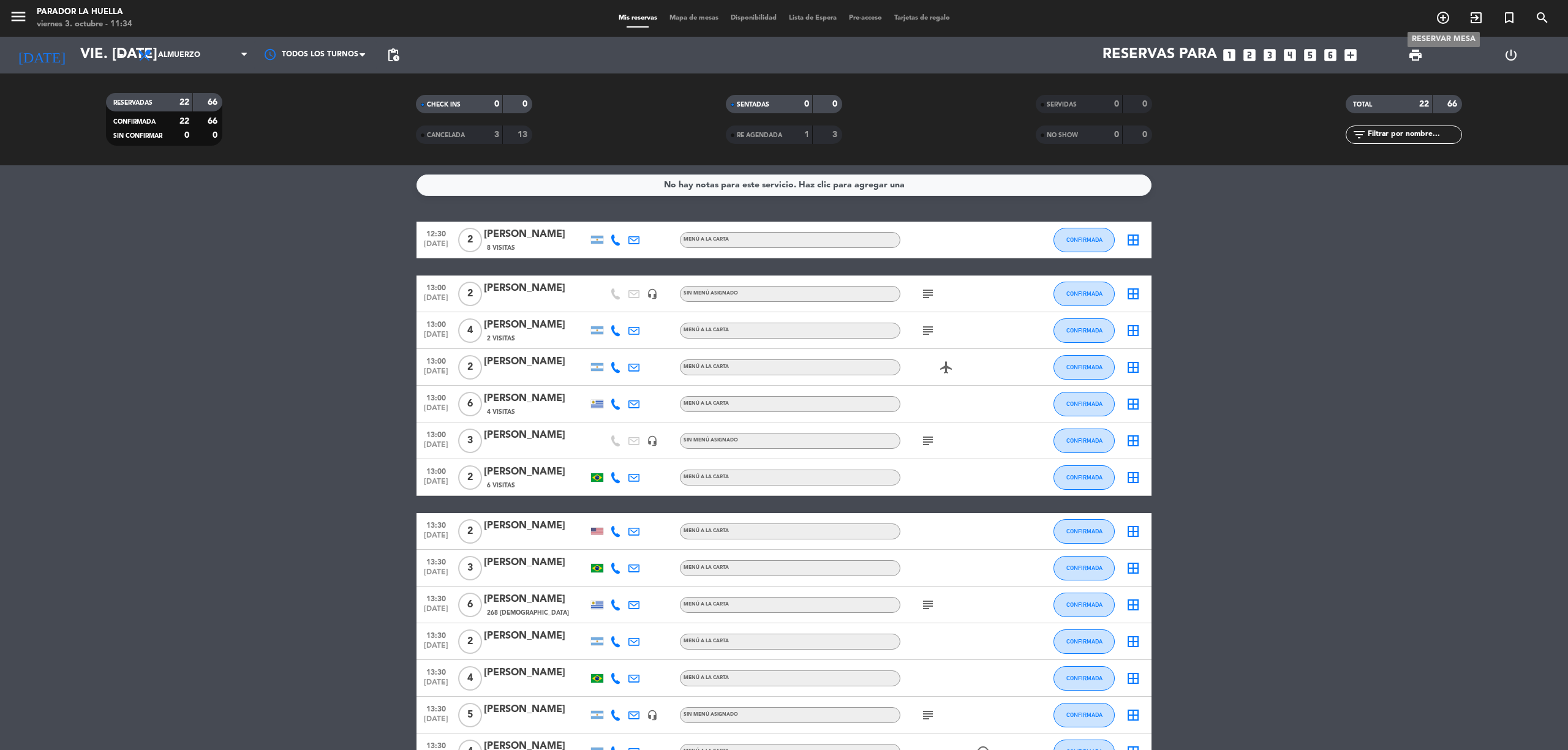
click at [1440, 15] on icon "add_circle_outline" at bounding box center [1443, 17] width 15 height 15
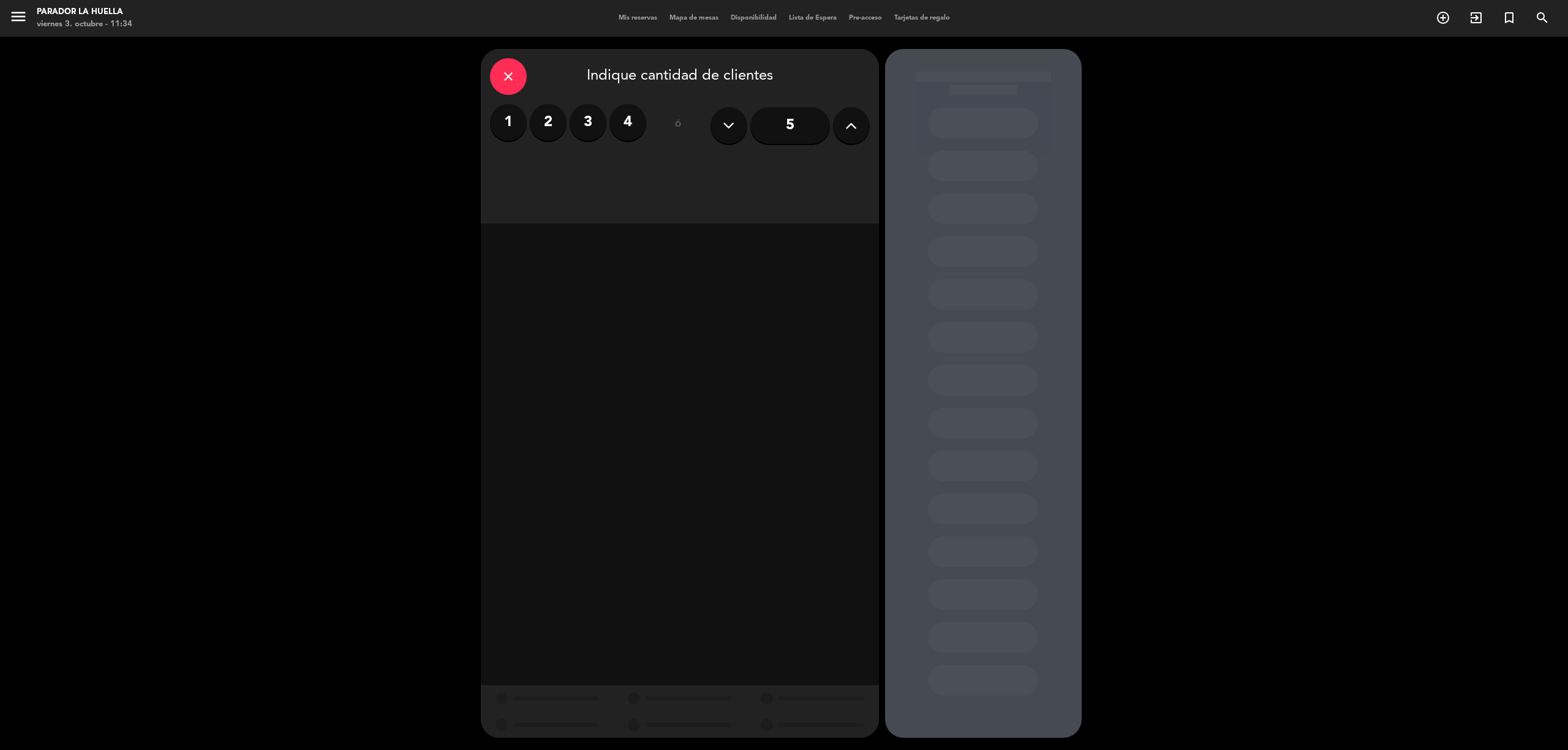
click at [629, 121] on label "4" at bounding box center [628, 123] width 37 height 37
click at [593, 167] on div "Almuerzo" at bounding box center [584, 167] width 188 height 24
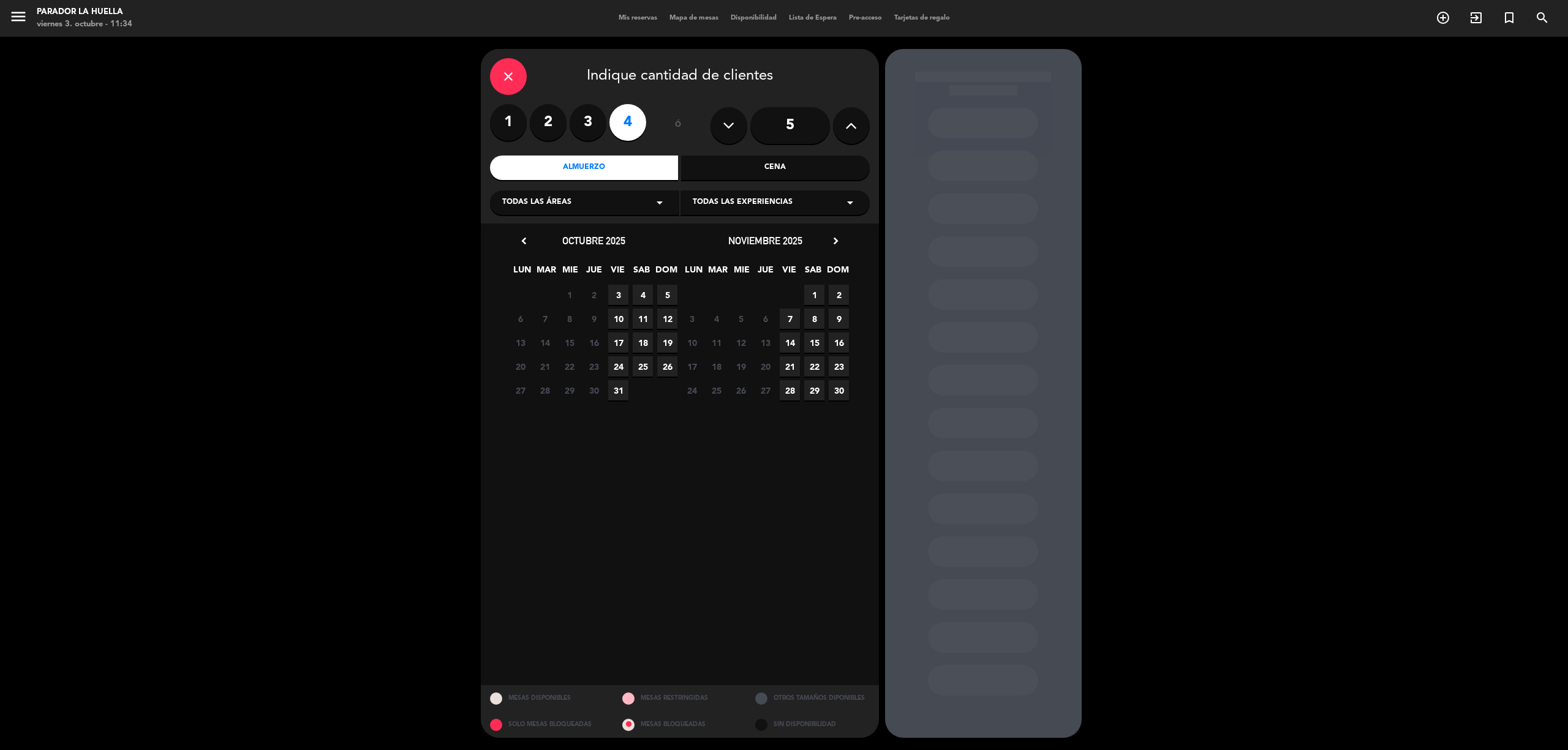
click at [644, 296] on span "4" at bounding box center [643, 295] width 20 height 20
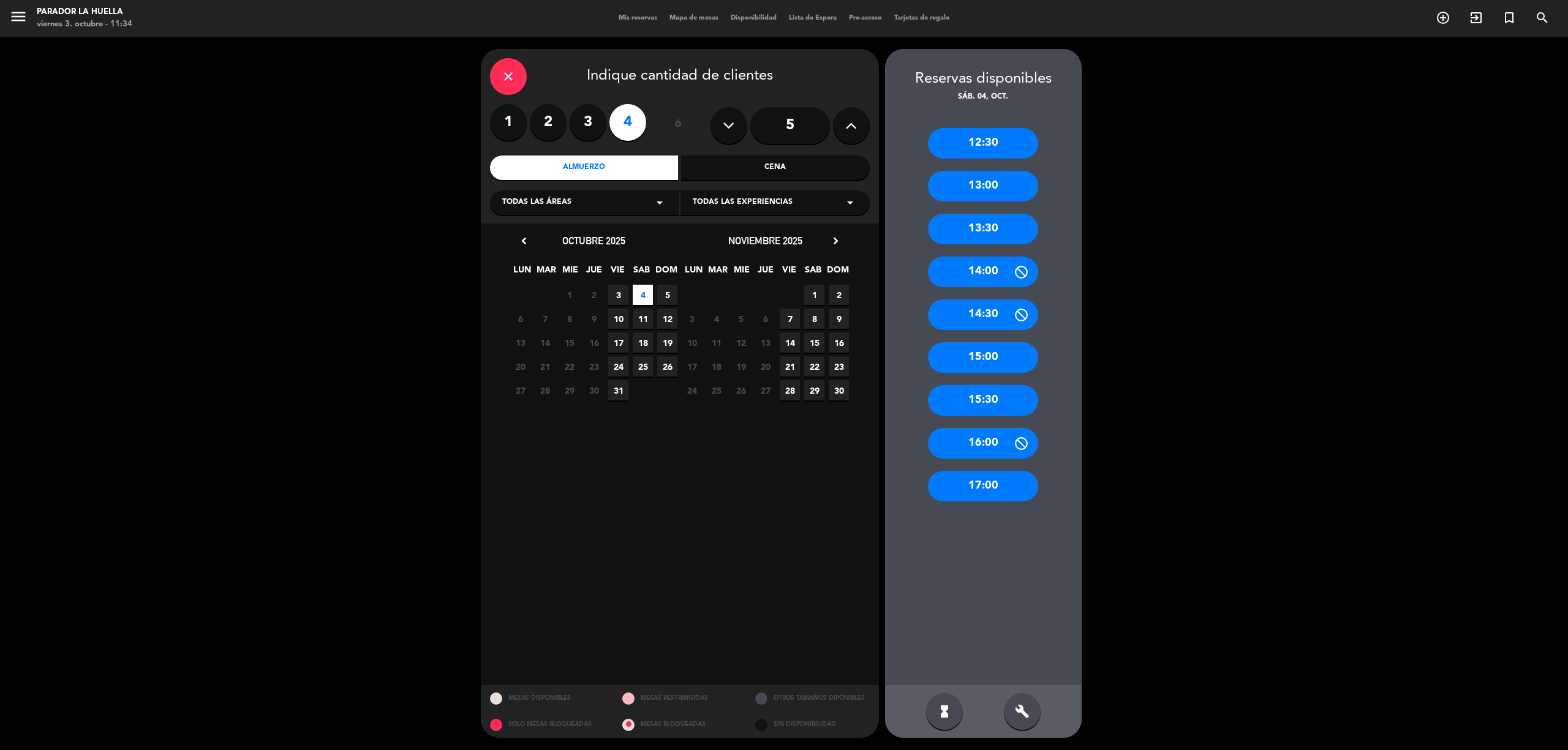
click at [988, 185] on div "13:00" at bounding box center [983, 186] width 111 height 31
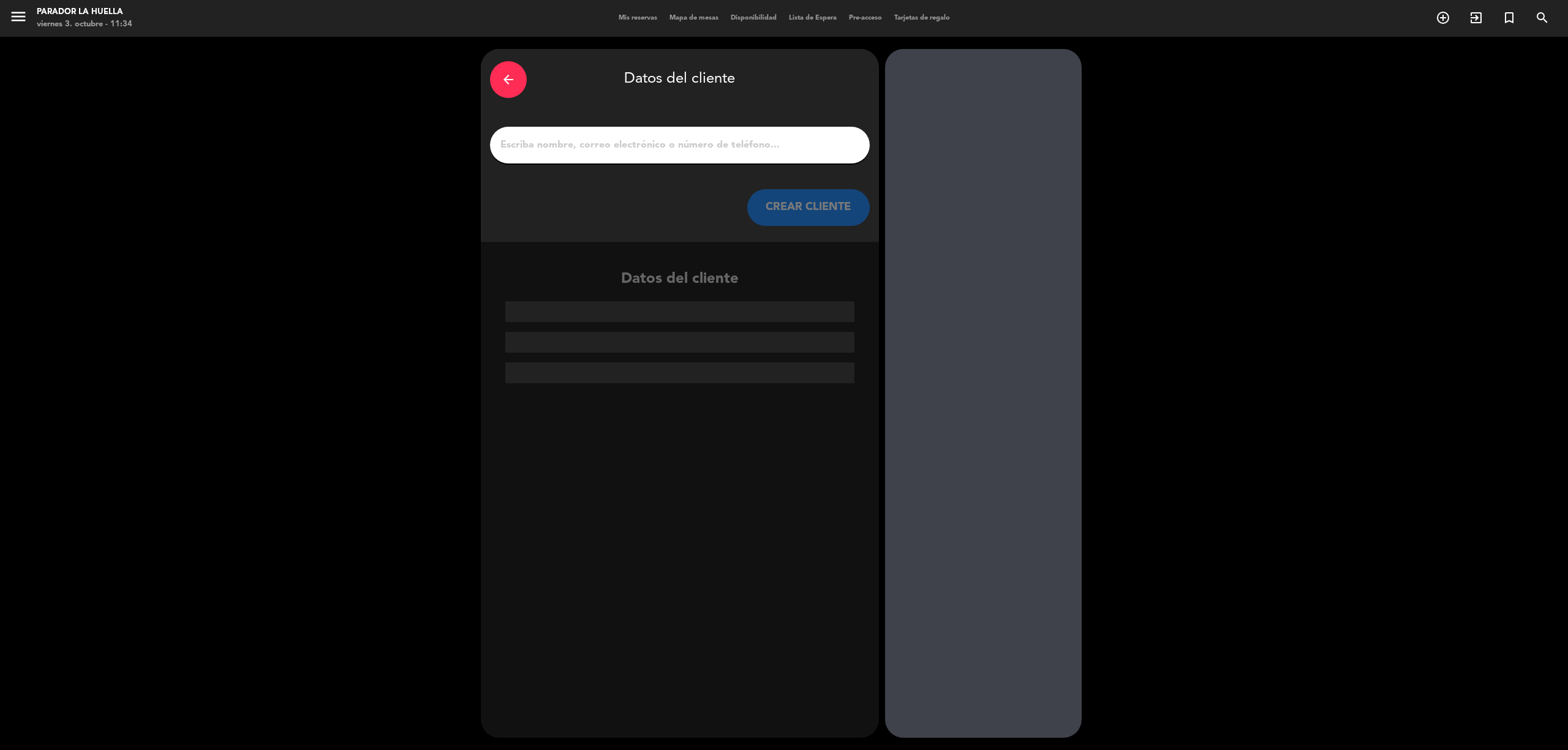
click at [624, 148] on input "1" at bounding box center [680, 145] width 362 height 17
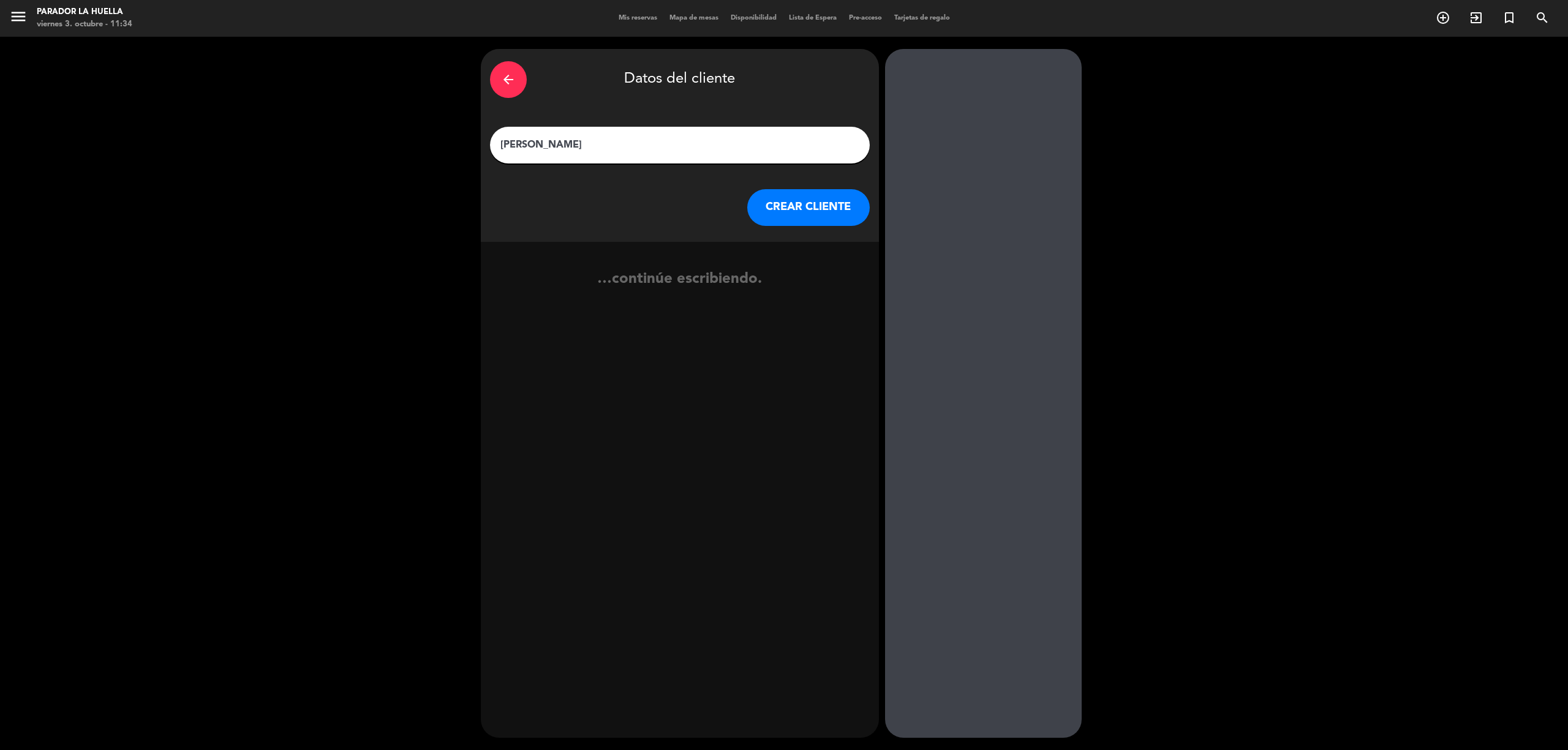
type input "[PERSON_NAME]"
click at [829, 201] on button "CREAR CLIENTE" at bounding box center [808, 208] width 123 height 37
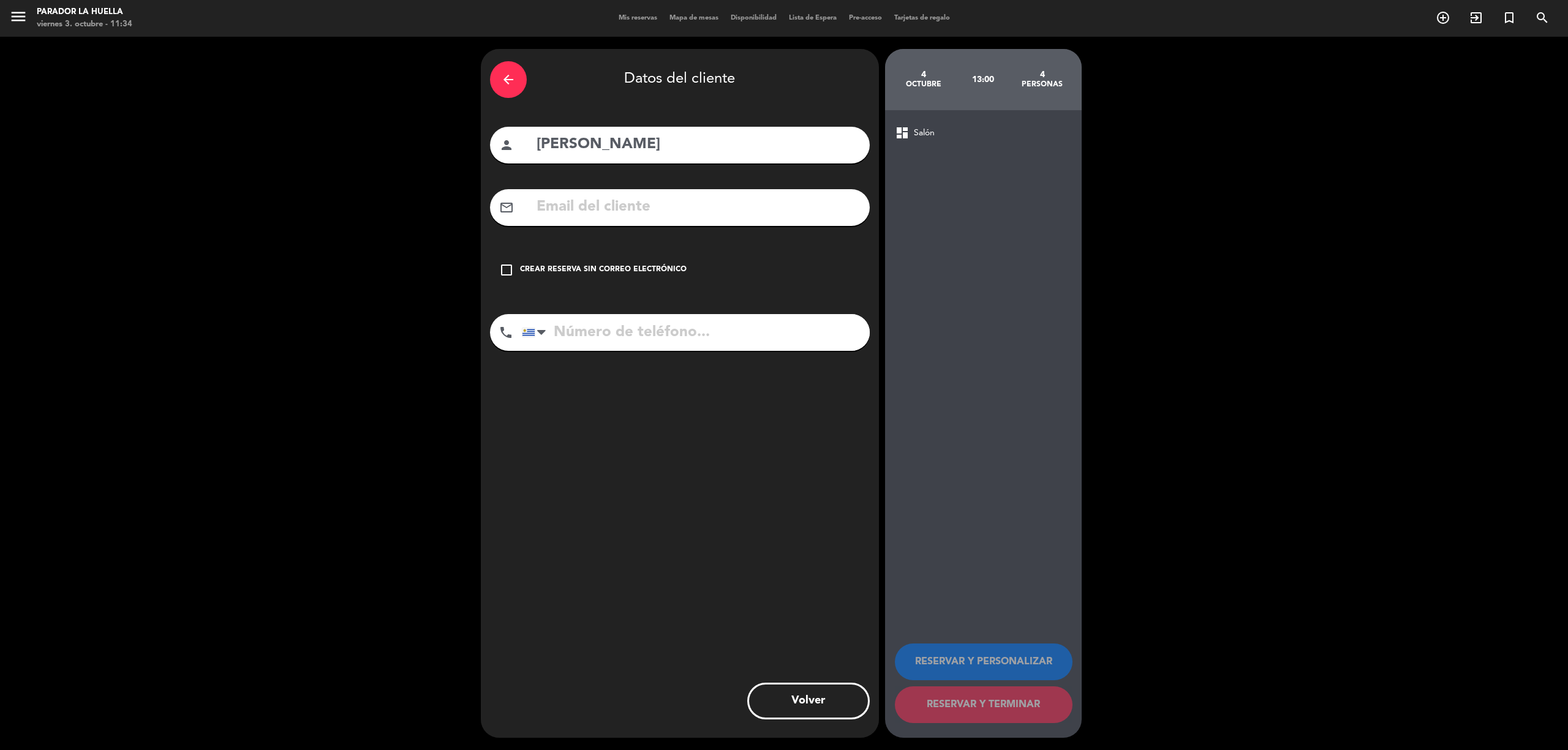
click at [626, 341] on input "tel" at bounding box center [696, 333] width 348 height 37
type input "098454804"
click at [509, 267] on icon "check_box_outline_blank" at bounding box center [506, 270] width 15 height 15
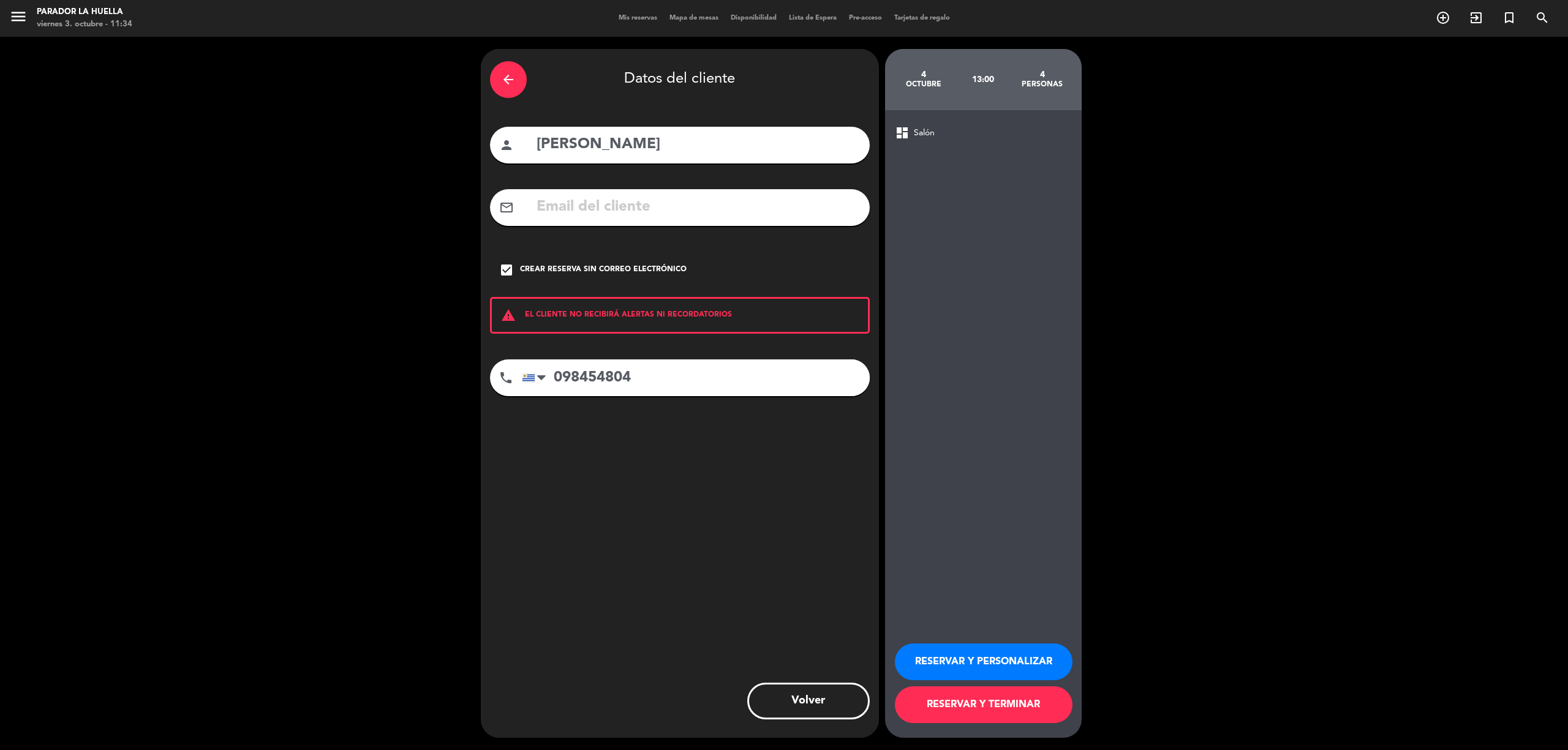
click at [1024, 670] on button "RESERVAR Y PERSONALIZAR" at bounding box center [983, 662] width 178 height 37
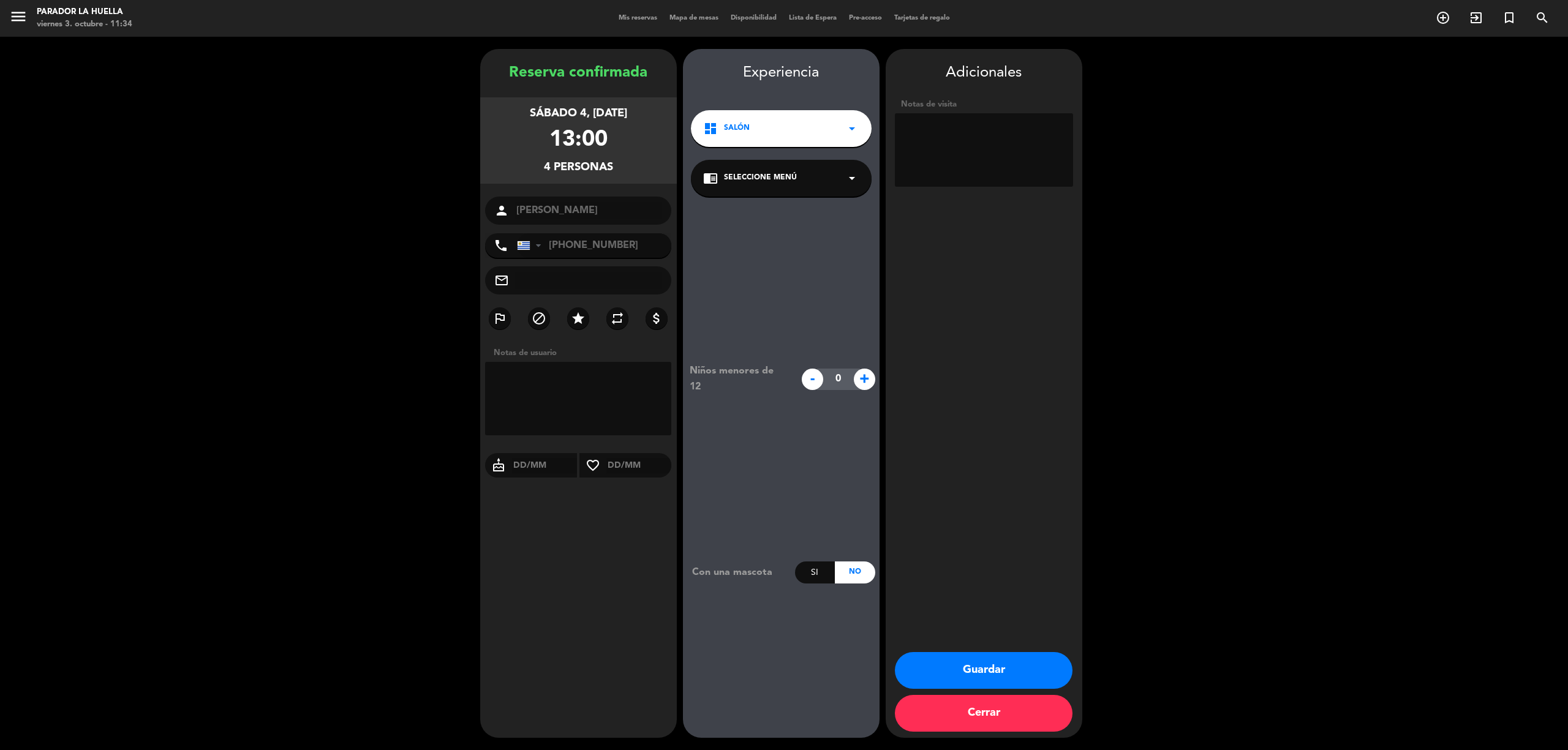
click at [968, 131] on textarea at bounding box center [983, 149] width 178 height 73
type textarea "L"
click at [1022, 673] on button "Guardar" at bounding box center [983, 671] width 178 height 37
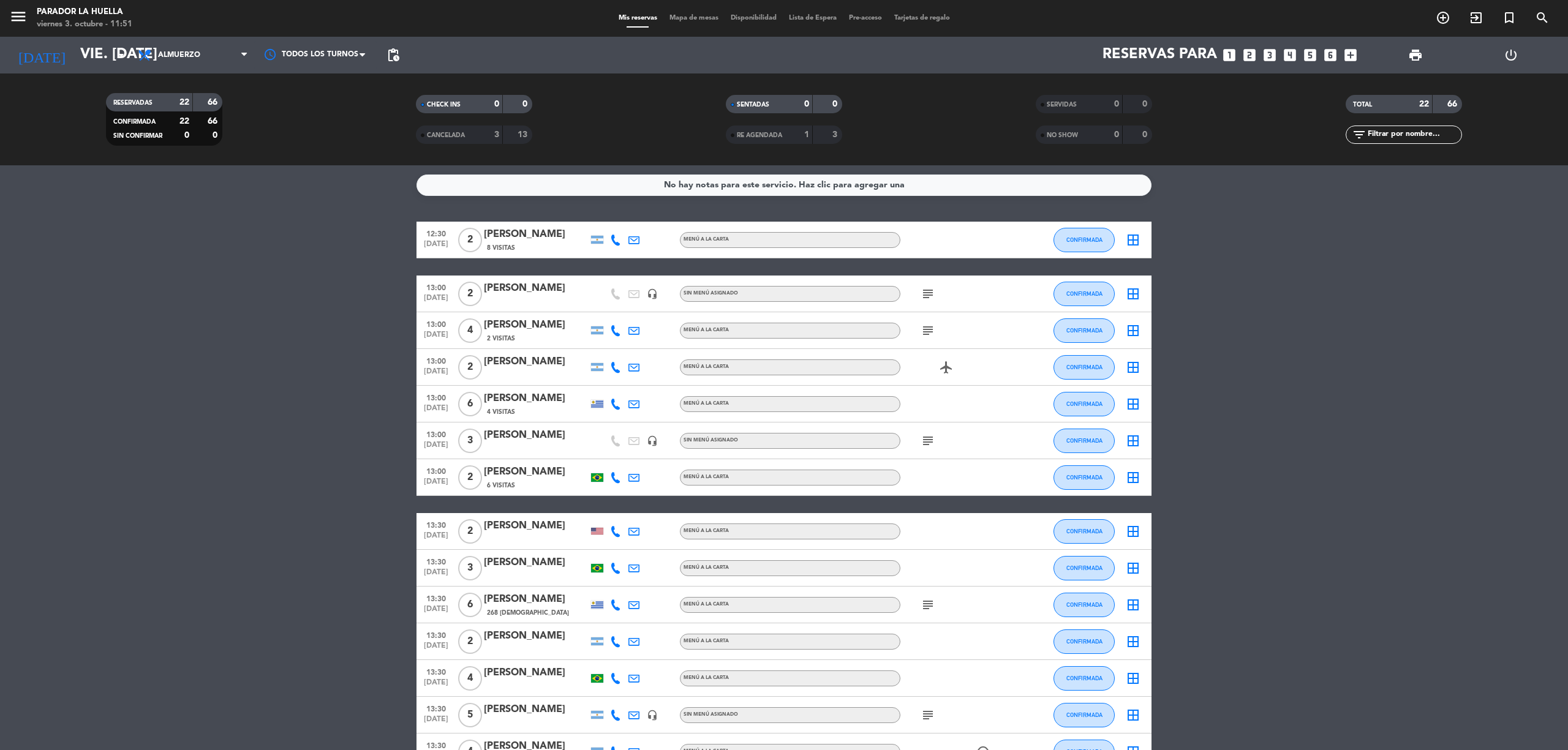
drag, startPoint x: 527, startPoint y: 18, endPoint x: 538, endPoint y: 18, distance: 11.0
click at [538, 18] on div "Mis reservas Mapa de mesas Disponibilidad Lista de Espera Pre-acceso Tarjetas d…" at bounding box center [783, 18] width 784 height 11
drag, startPoint x: 538, startPoint y: 18, endPoint x: 554, endPoint y: 15, distance: 16.3
click at [554, 15] on div "Mis reservas Mapa de mesas Disponibilidad Lista de Espera Pre-acceso Tarjetas d…" at bounding box center [783, 18] width 784 height 11
